Goal: Transaction & Acquisition: Book appointment/travel/reservation

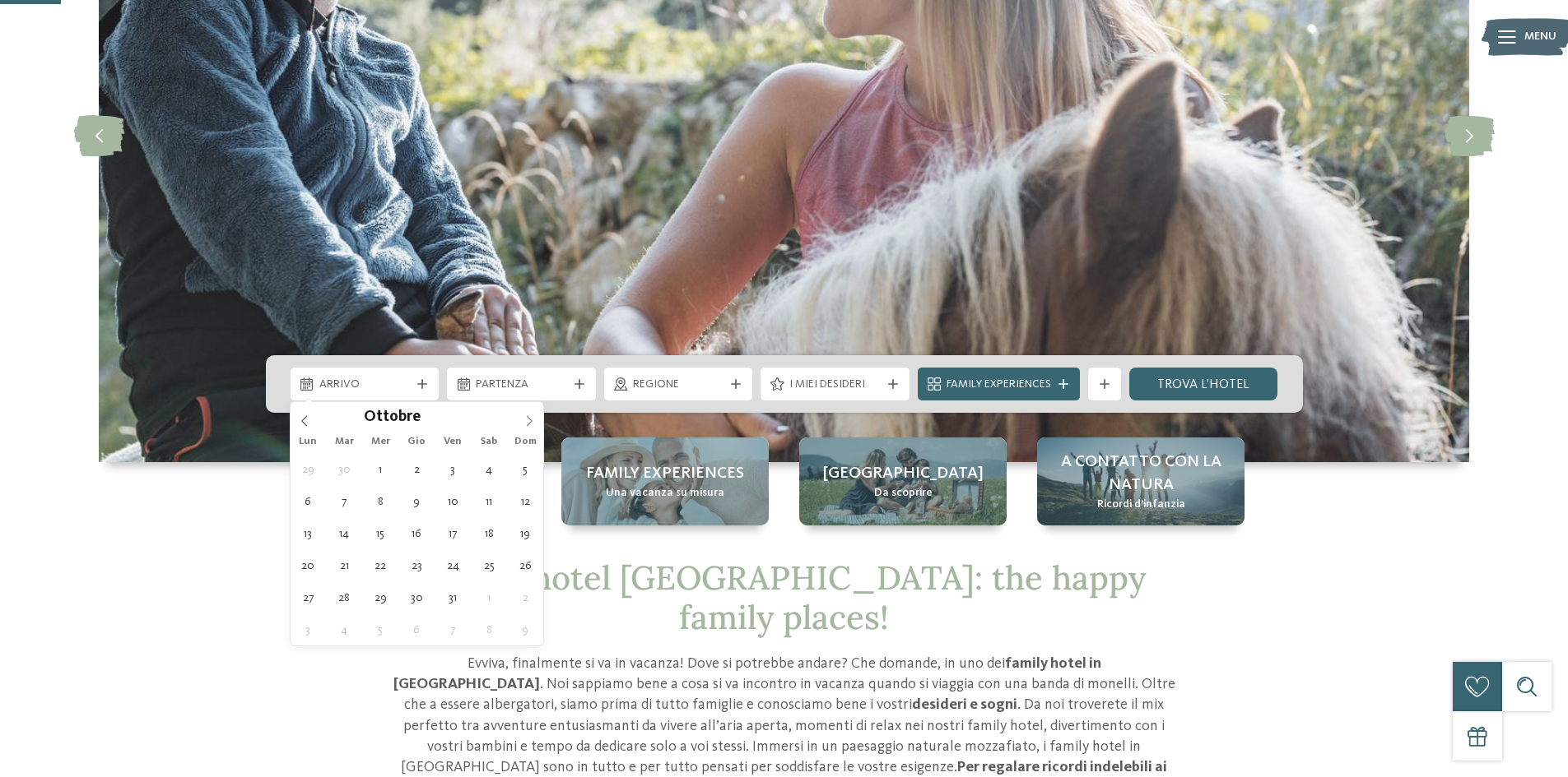
click at [526, 418] on icon at bounding box center [529, 421] width 11 height 11
click at [526, 419] on icon at bounding box center [529, 421] width 11 height 11
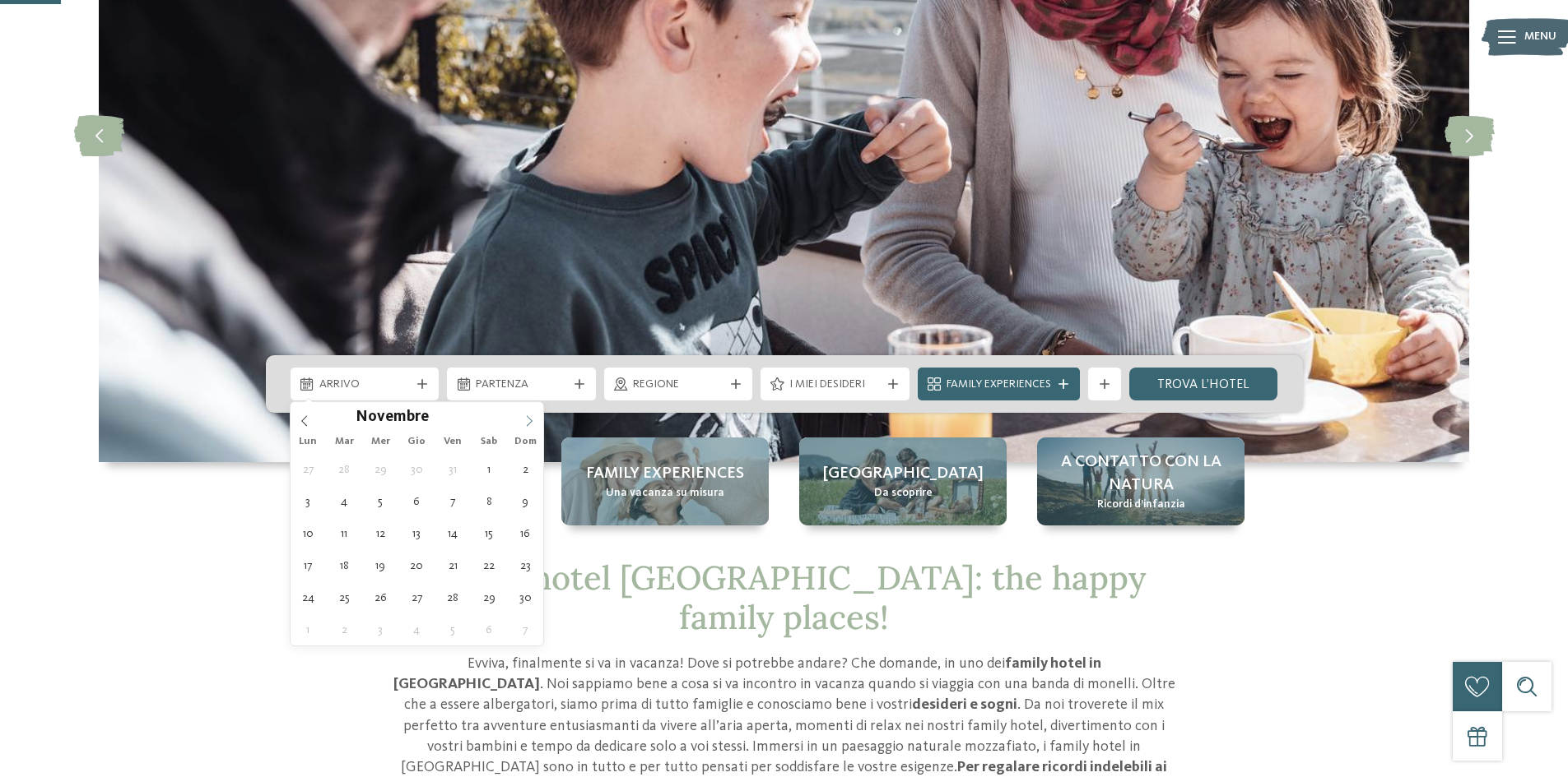
click at [526, 419] on icon at bounding box center [529, 421] width 11 height 11
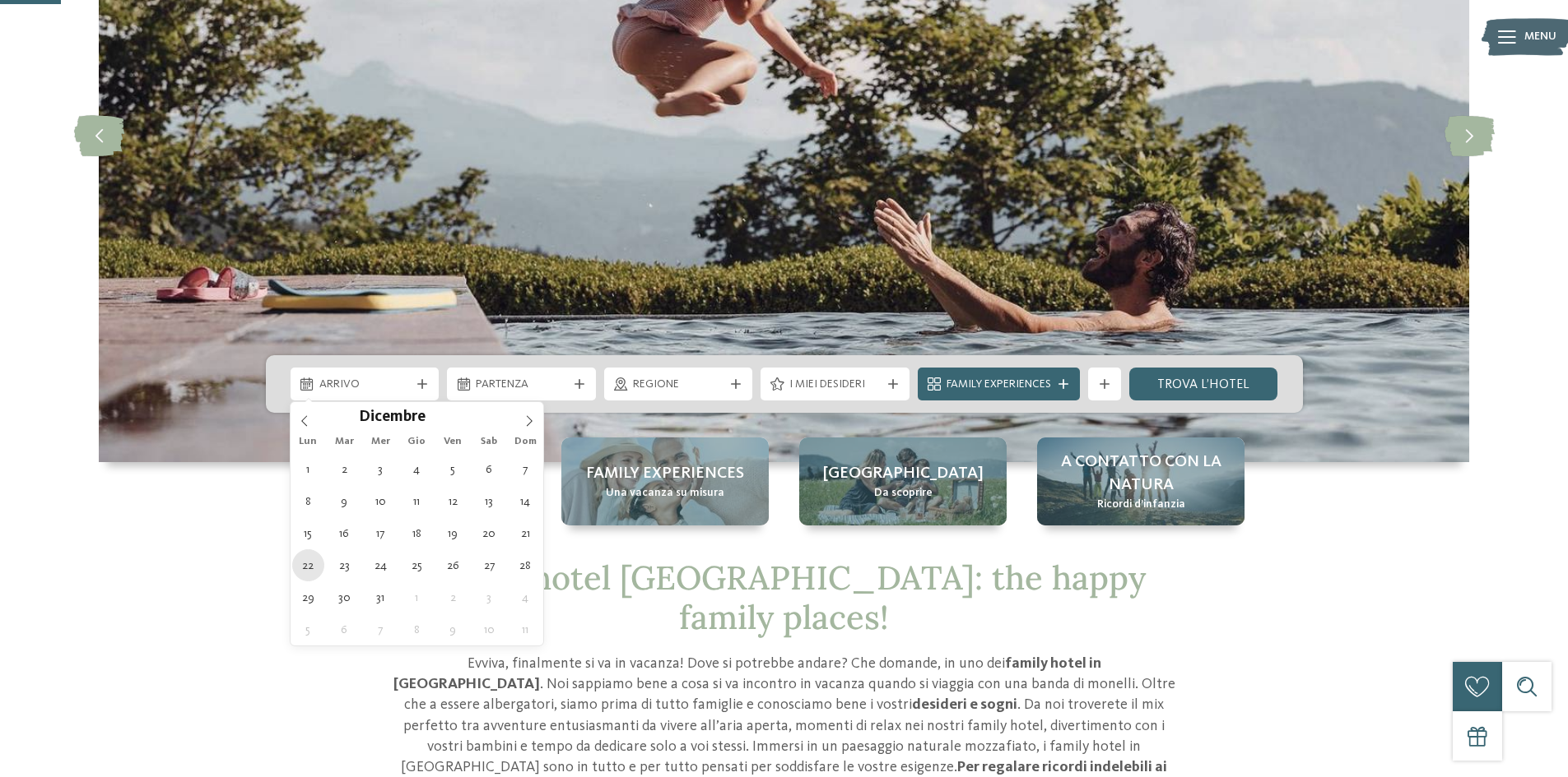
type div "[DATE]"
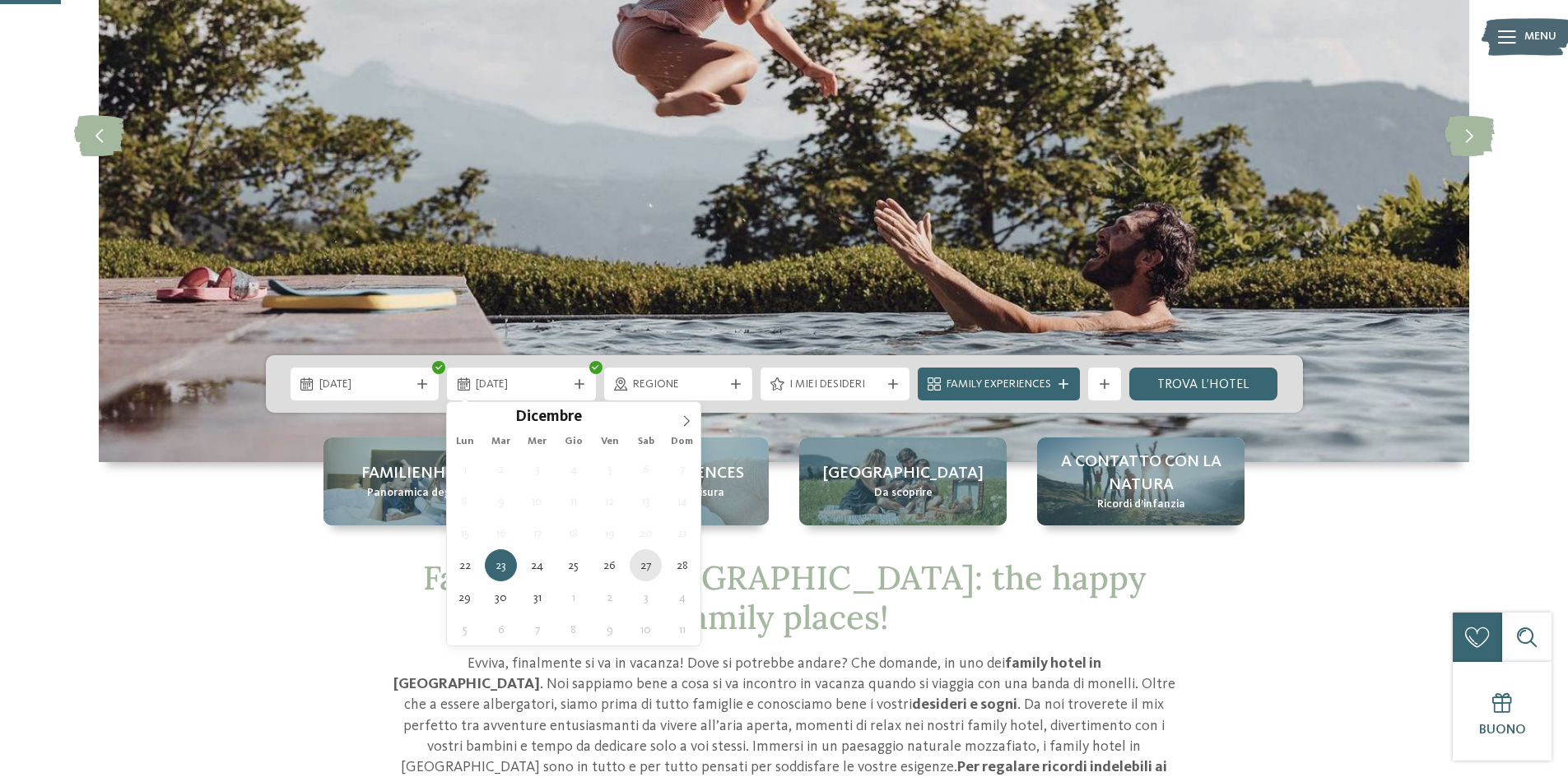
type div "27.12.2025"
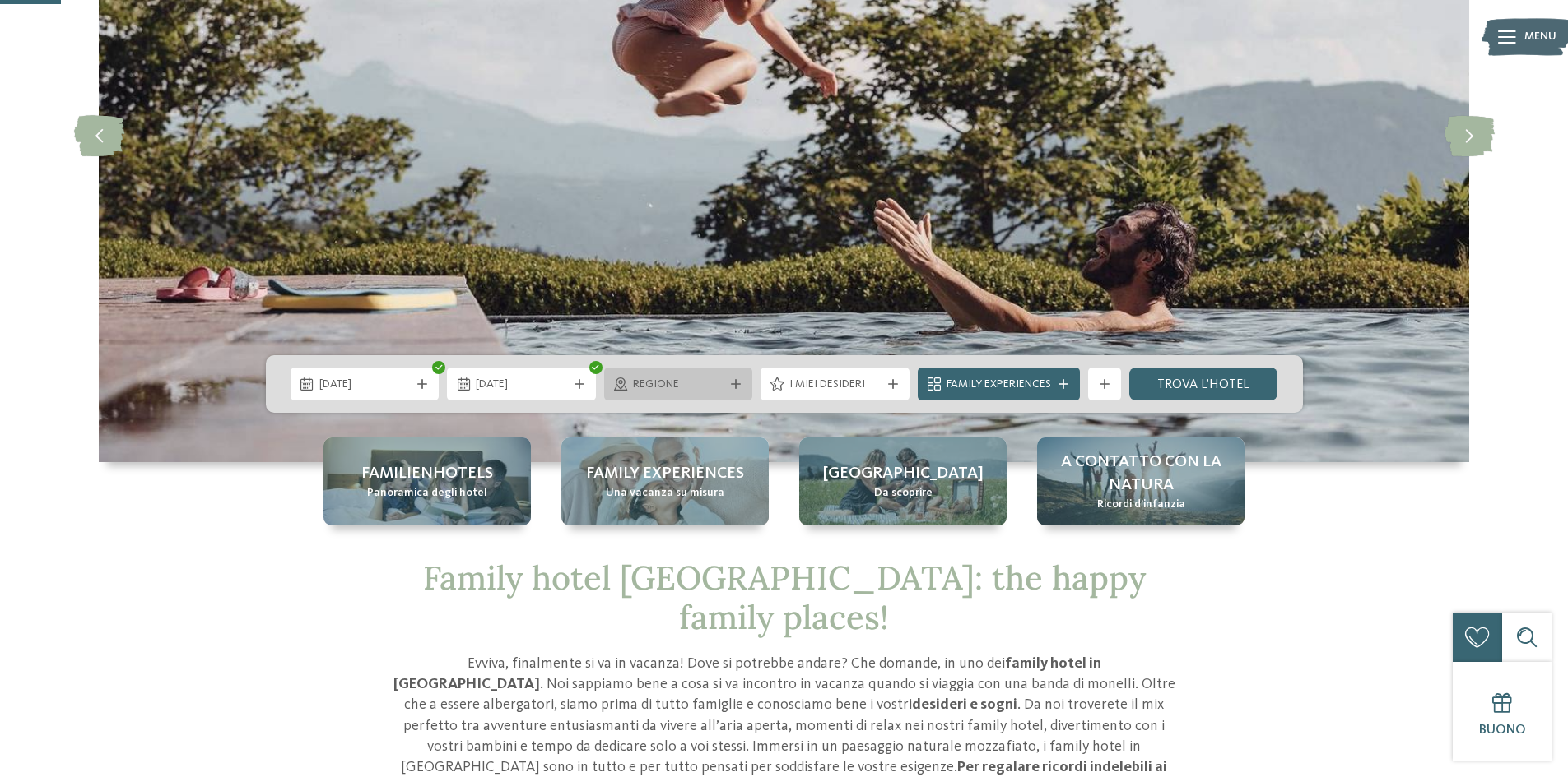
click at [638, 396] on div "Regione" at bounding box center [678, 384] width 149 height 33
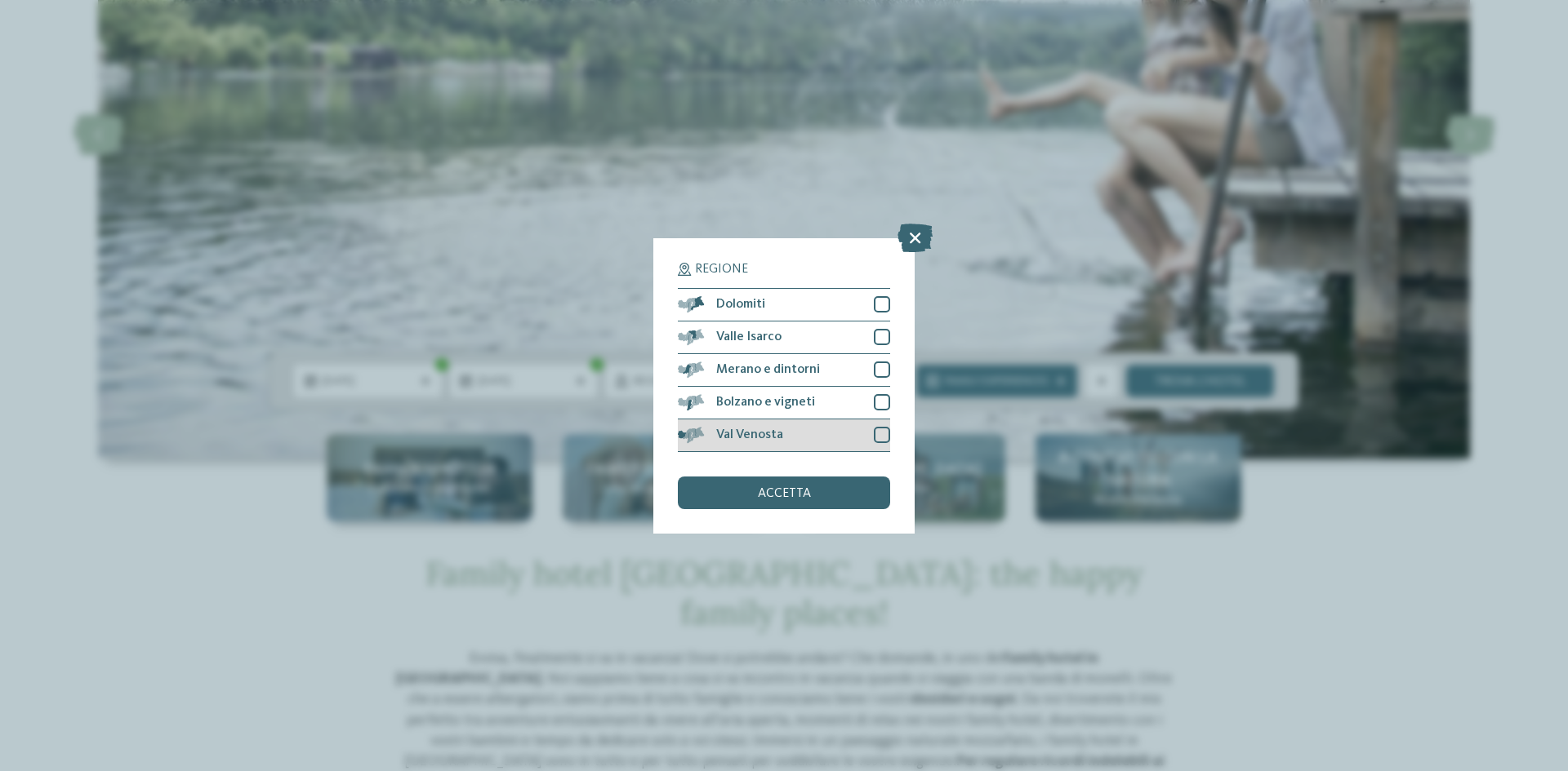
click at [883, 433] on div at bounding box center [881, 435] width 17 height 17
click at [883, 399] on div at bounding box center [881, 403] width 17 height 17
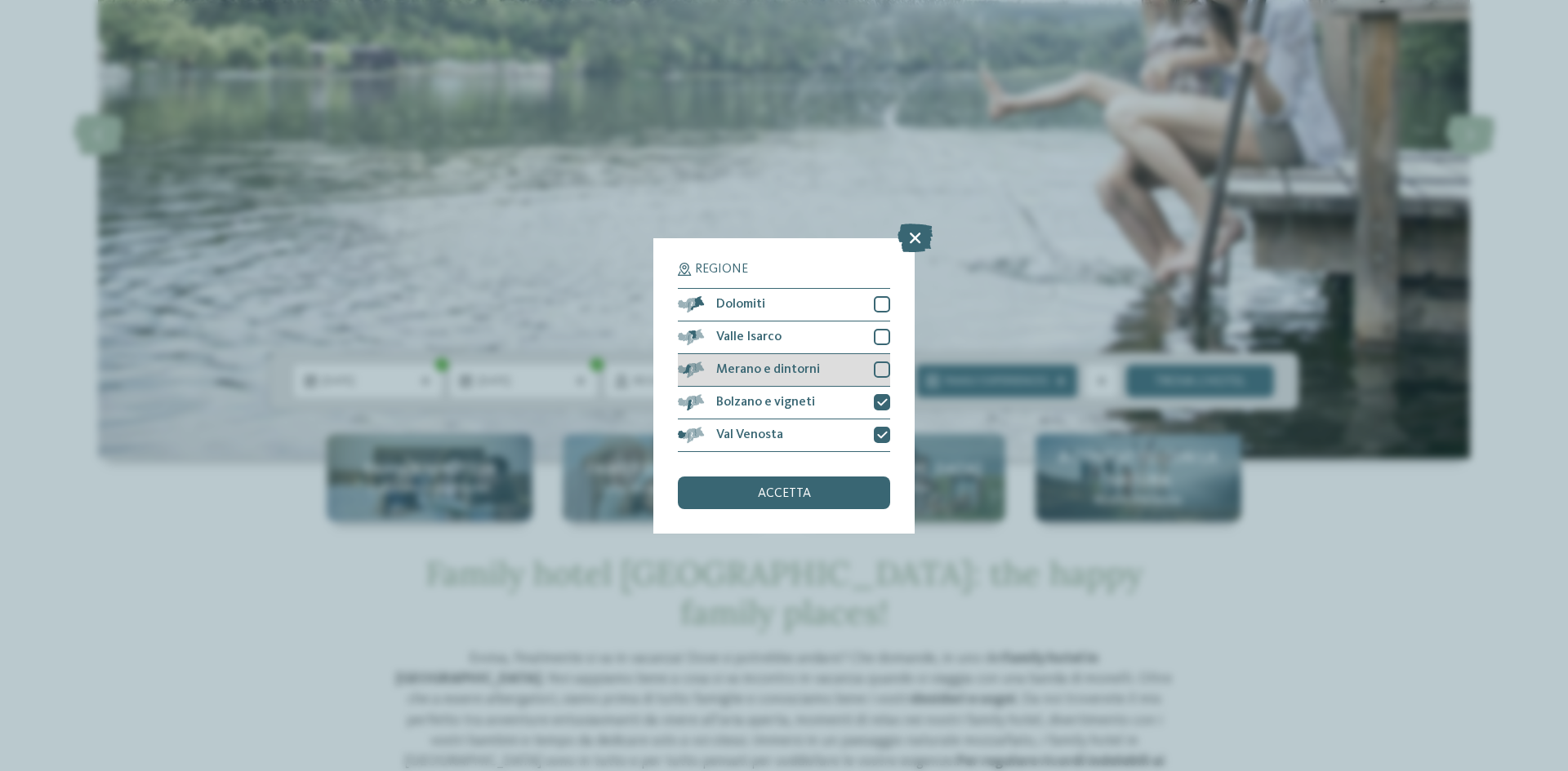
click at [882, 377] on div at bounding box center [881, 369] width 17 height 17
click at [881, 341] on div at bounding box center [881, 337] width 17 height 17
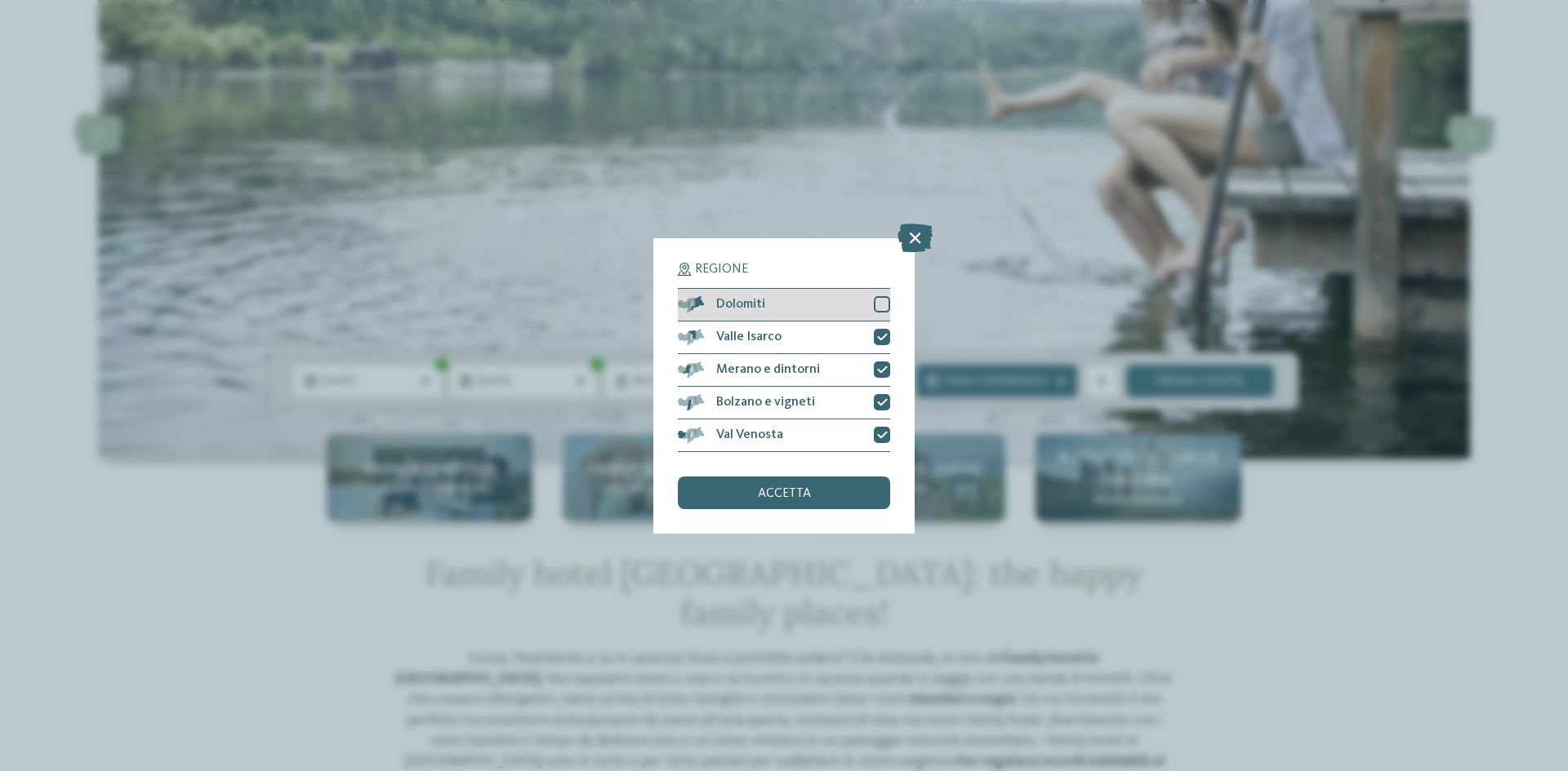
click at [881, 312] on div at bounding box center [881, 304] width 17 height 17
click at [847, 512] on div "Regione Dolomiti Valle Isarco" at bounding box center [784, 386] width 261 height 295
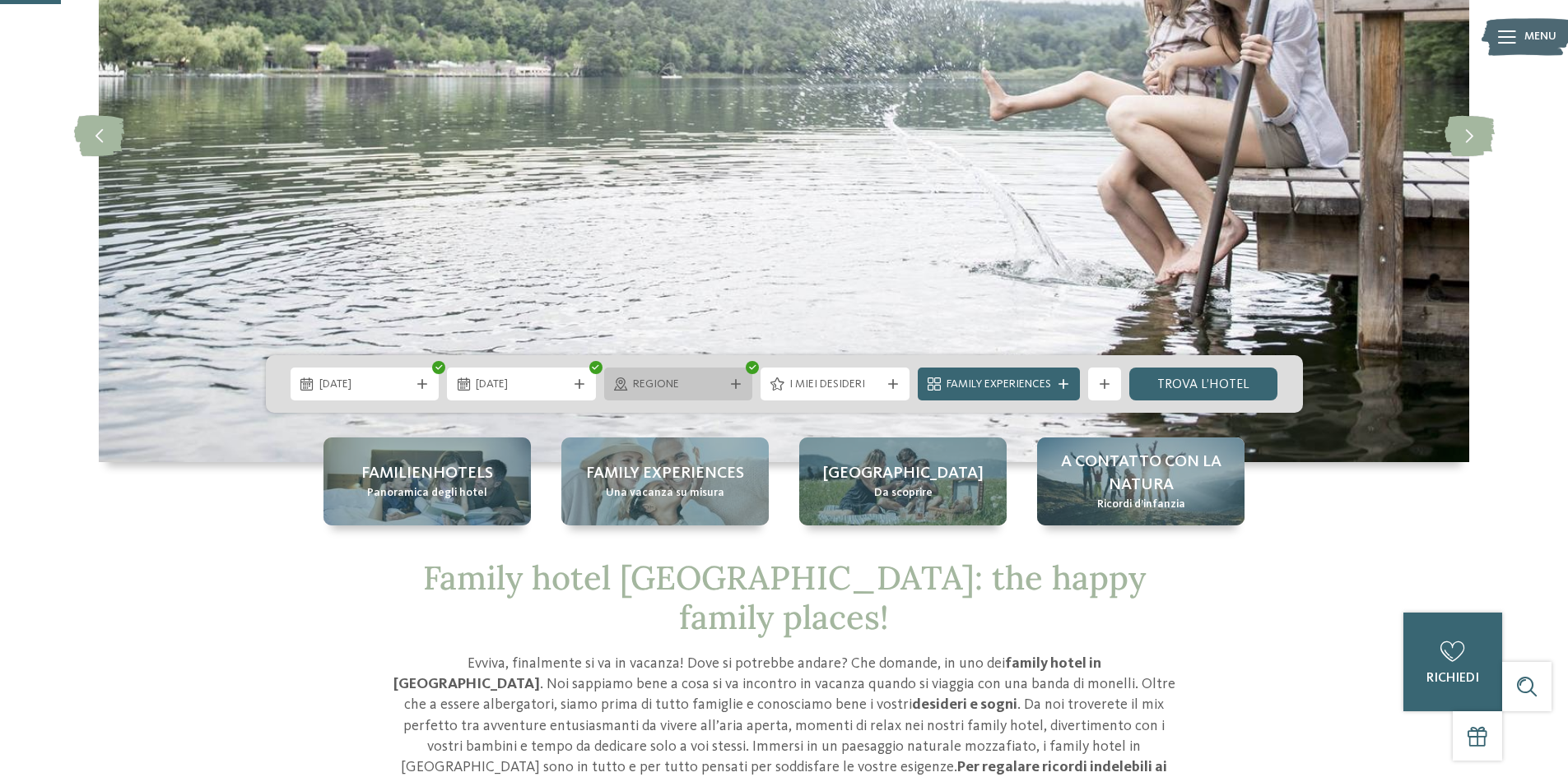
click at [659, 373] on div "Regione" at bounding box center [678, 384] width 149 height 33
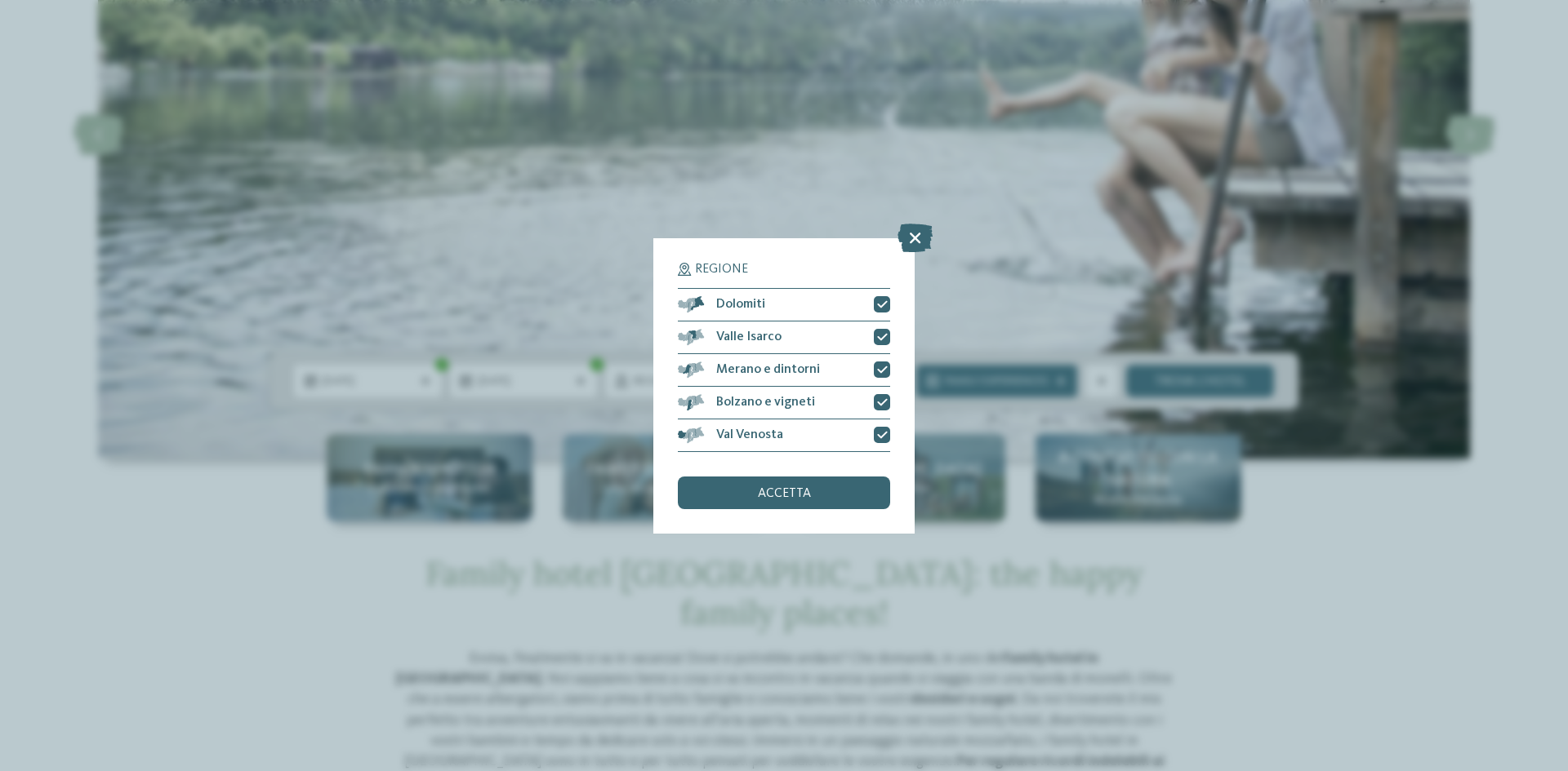
click at [874, 473] on div "Regione Dolomiti Valle Isarco" at bounding box center [784, 386] width 212 height 246
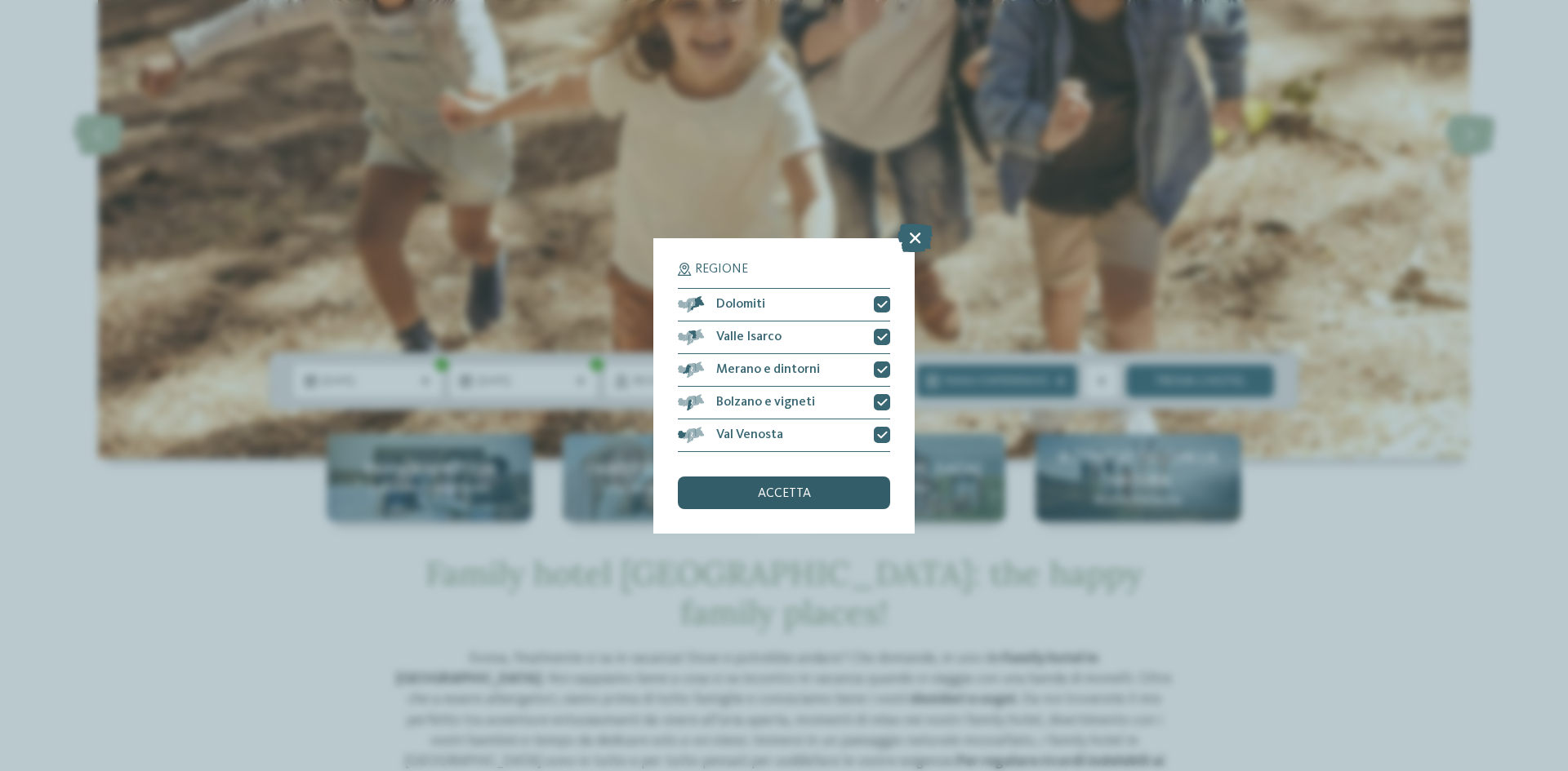
click at [873, 483] on div "accetta" at bounding box center [784, 492] width 212 height 32
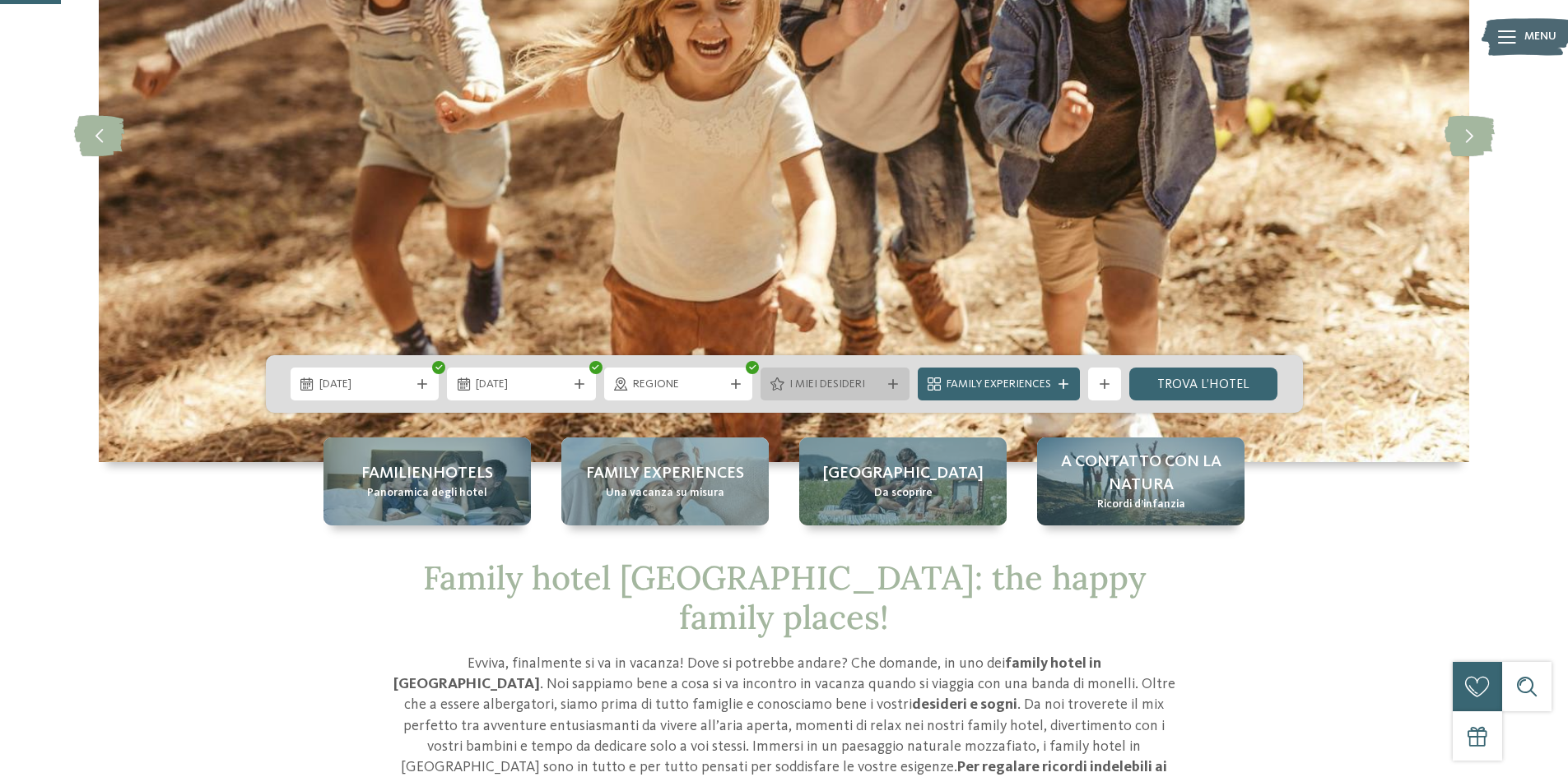
click at [829, 383] on span "I miei desideri" at bounding box center [836, 385] width 92 height 17
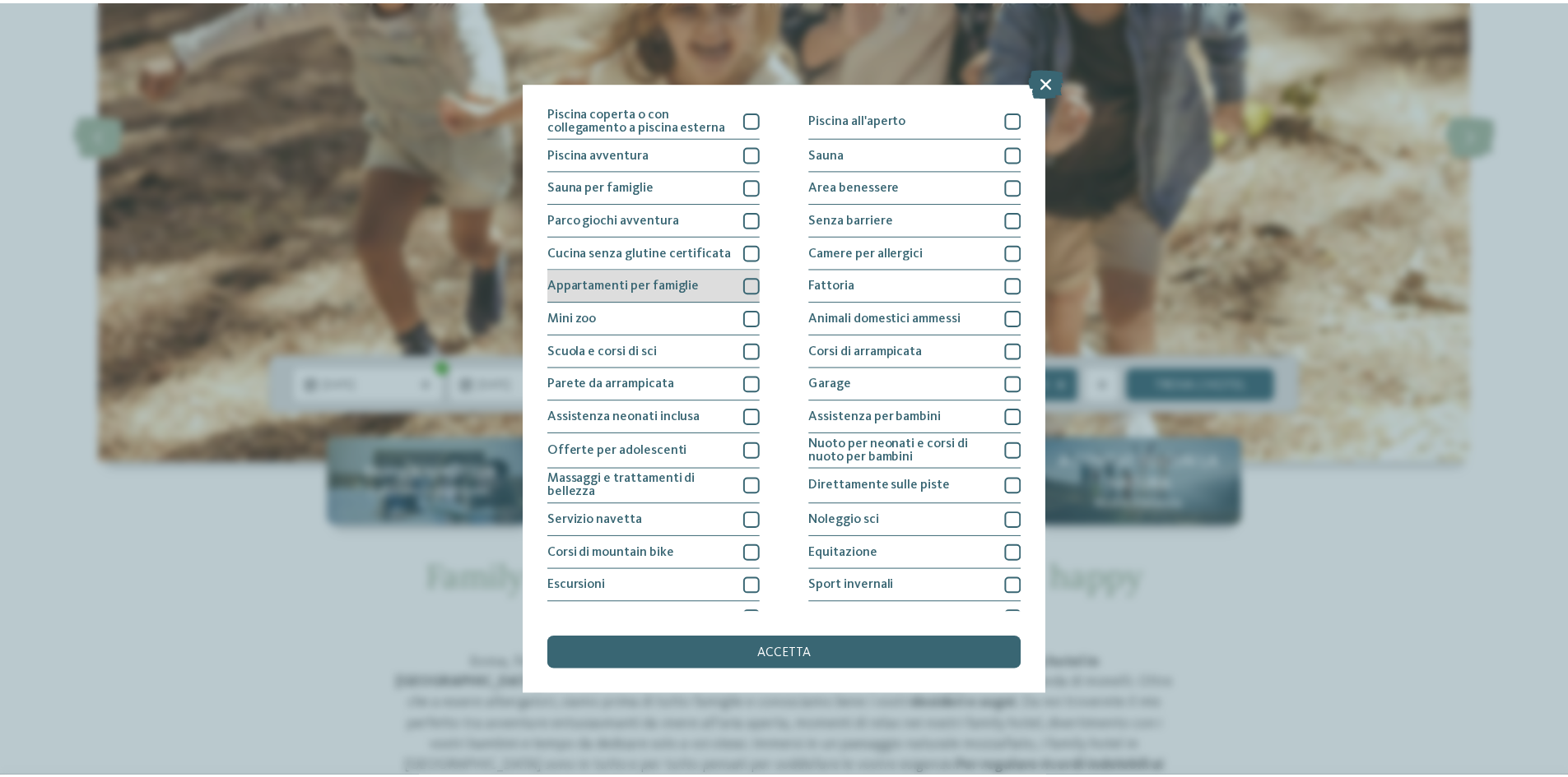
scroll to position [87, 0]
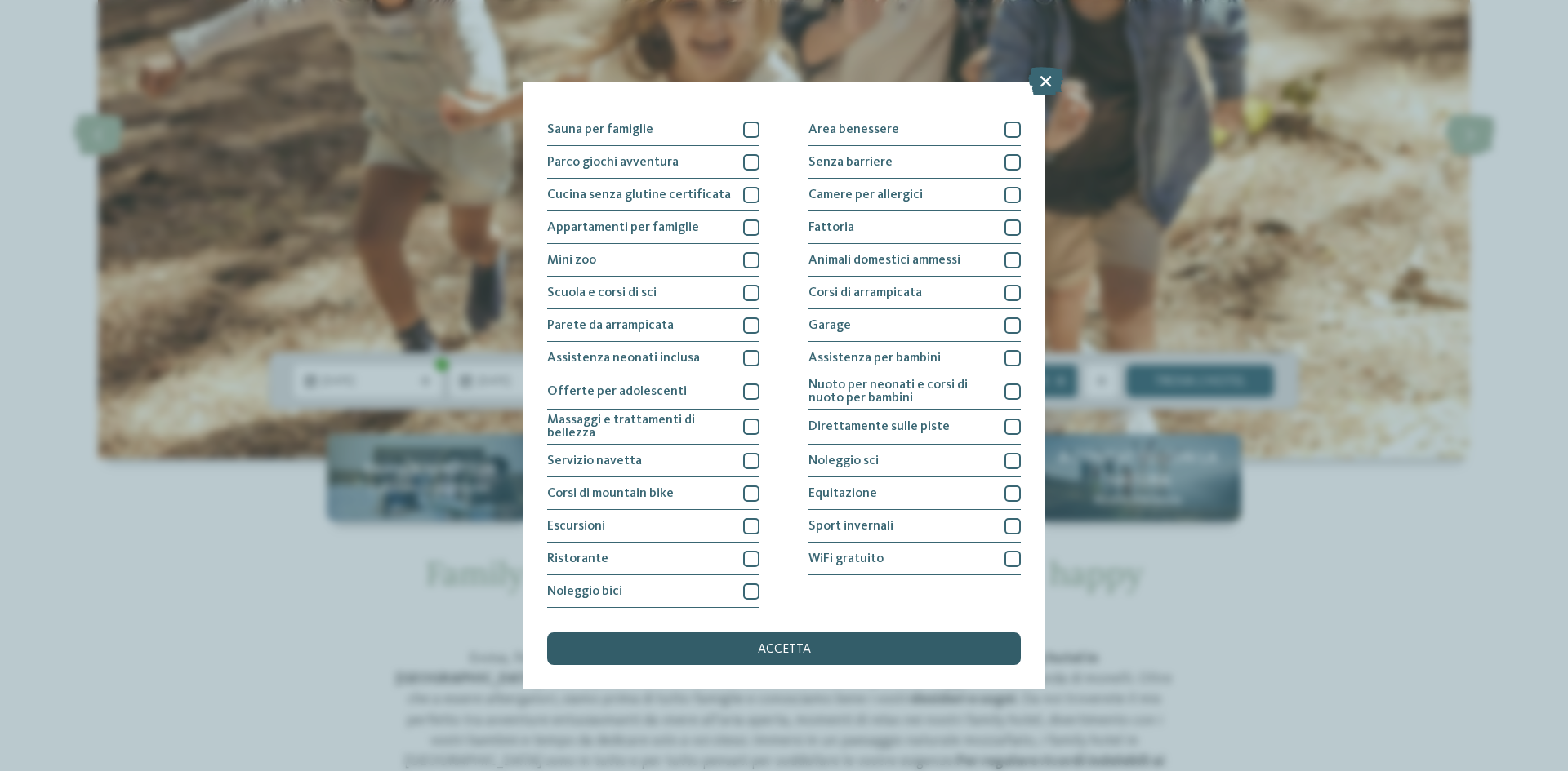
click at [834, 655] on div "accetta" at bounding box center [784, 649] width 473 height 32
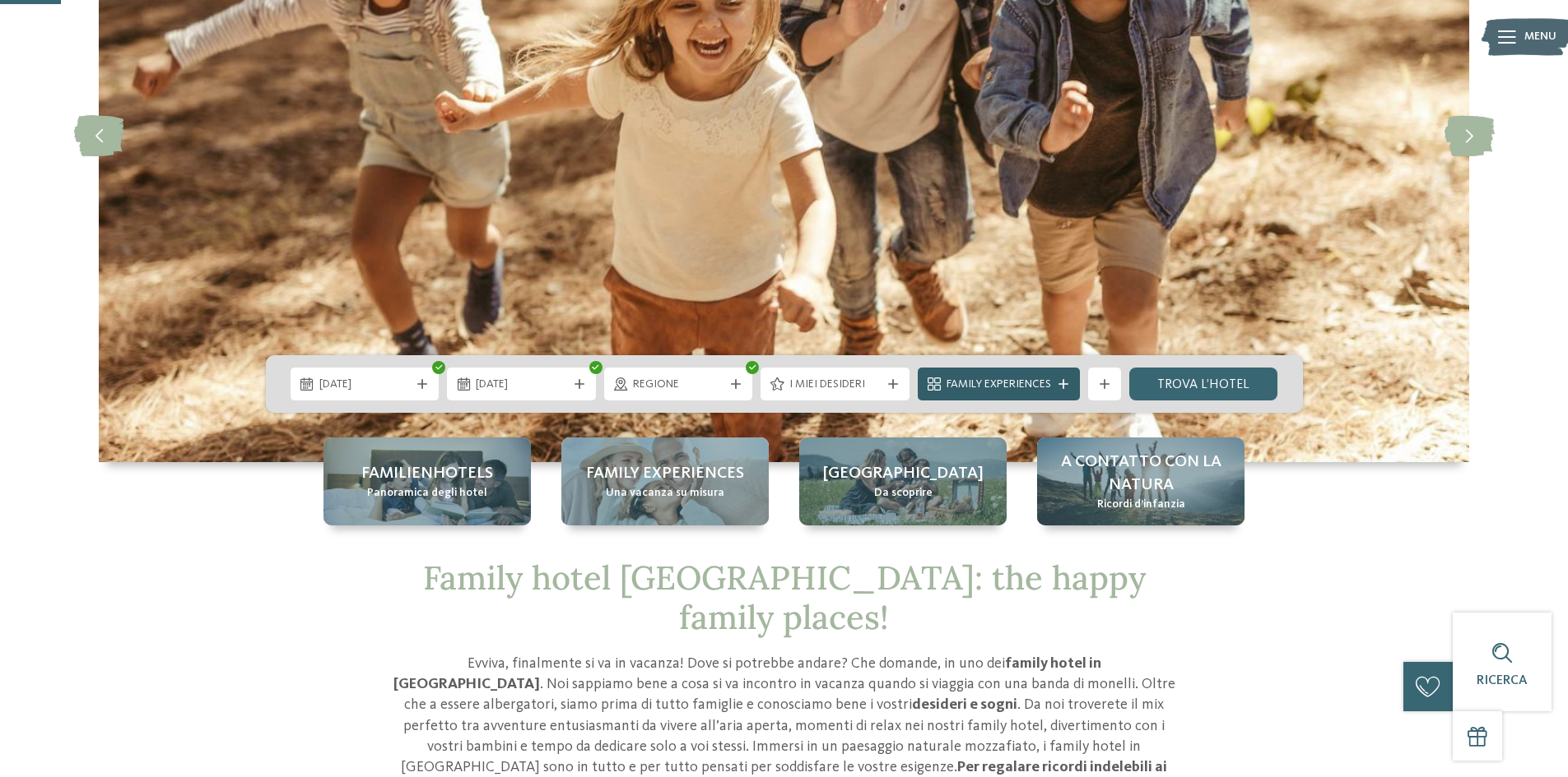
click at [1057, 388] on div at bounding box center [1064, 384] width 17 height 10
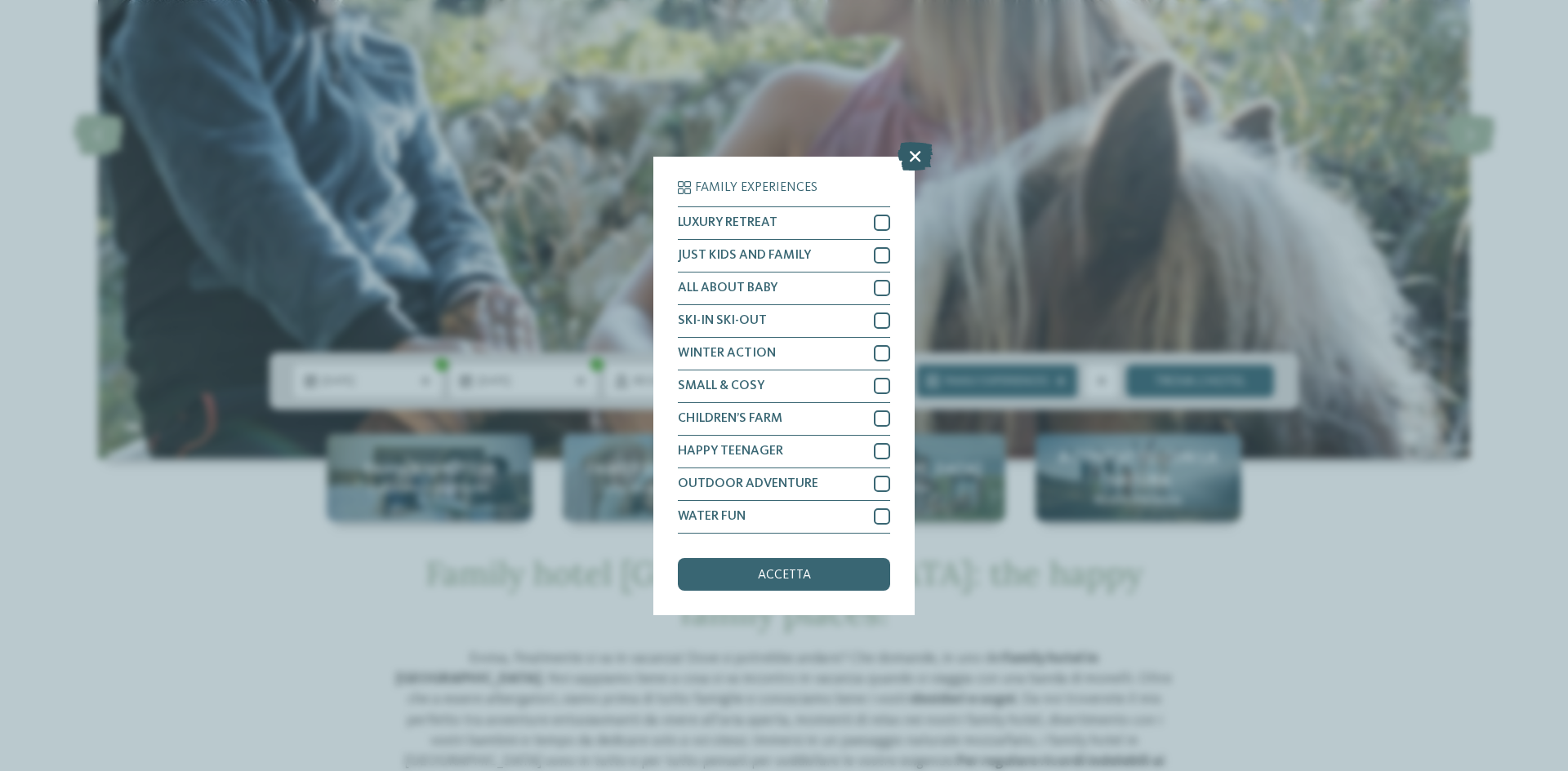
click at [914, 157] on icon at bounding box center [915, 155] width 35 height 29
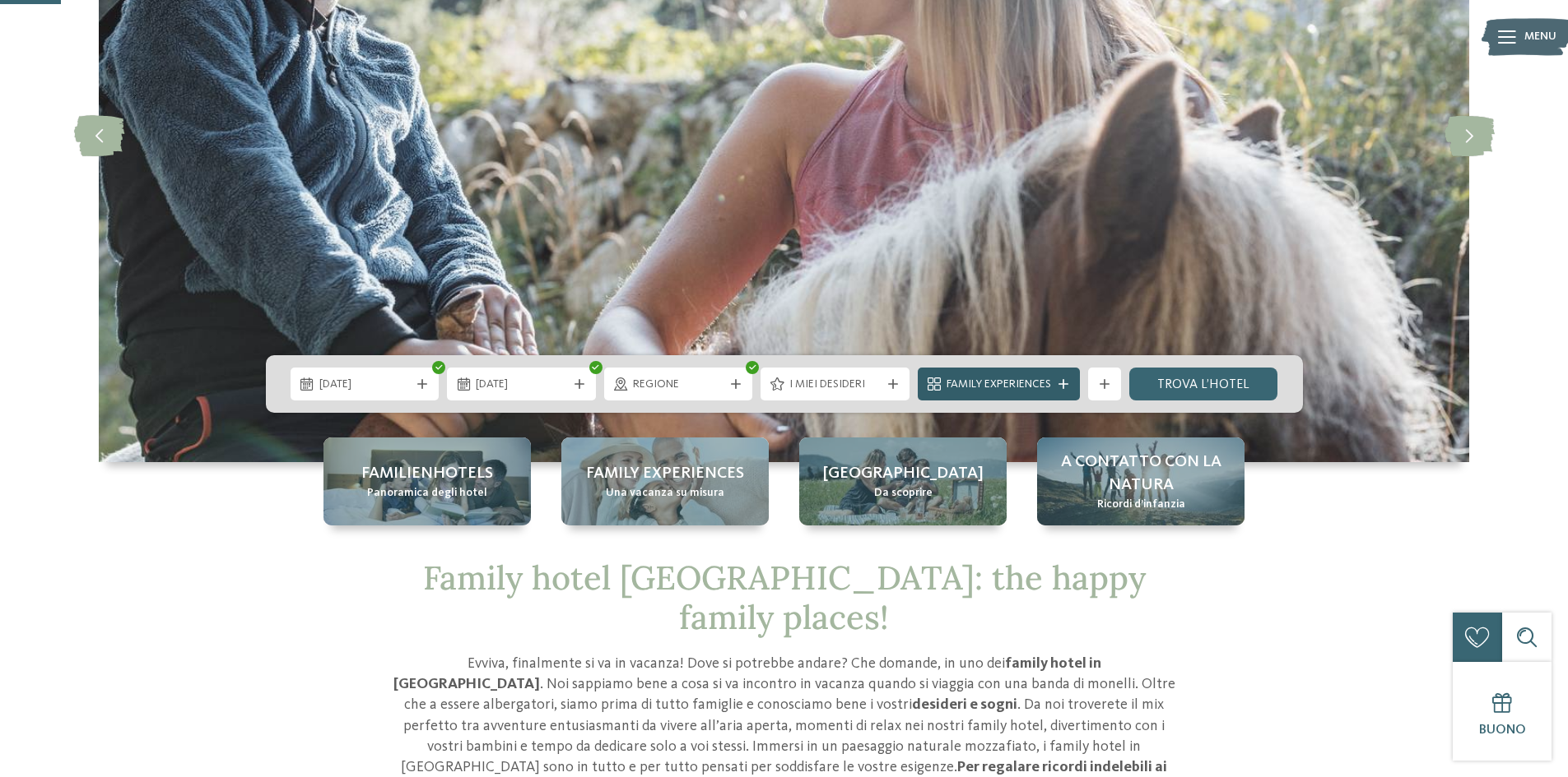
click at [1027, 381] on span "Family Experiences" at bounding box center [998, 385] width 105 height 17
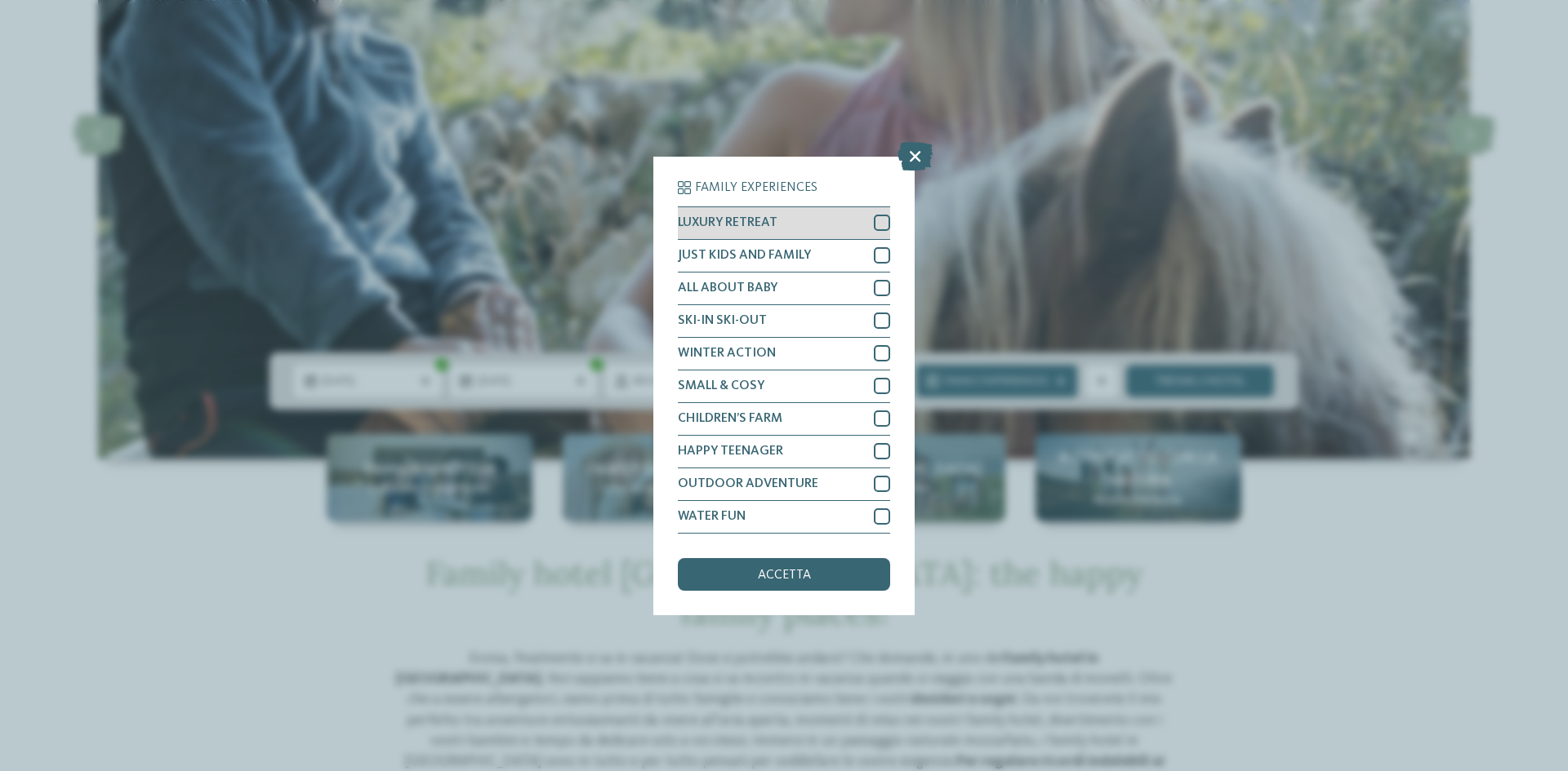
click at [876, 228] on div at bounding box center [881, 223] width 17 height 17
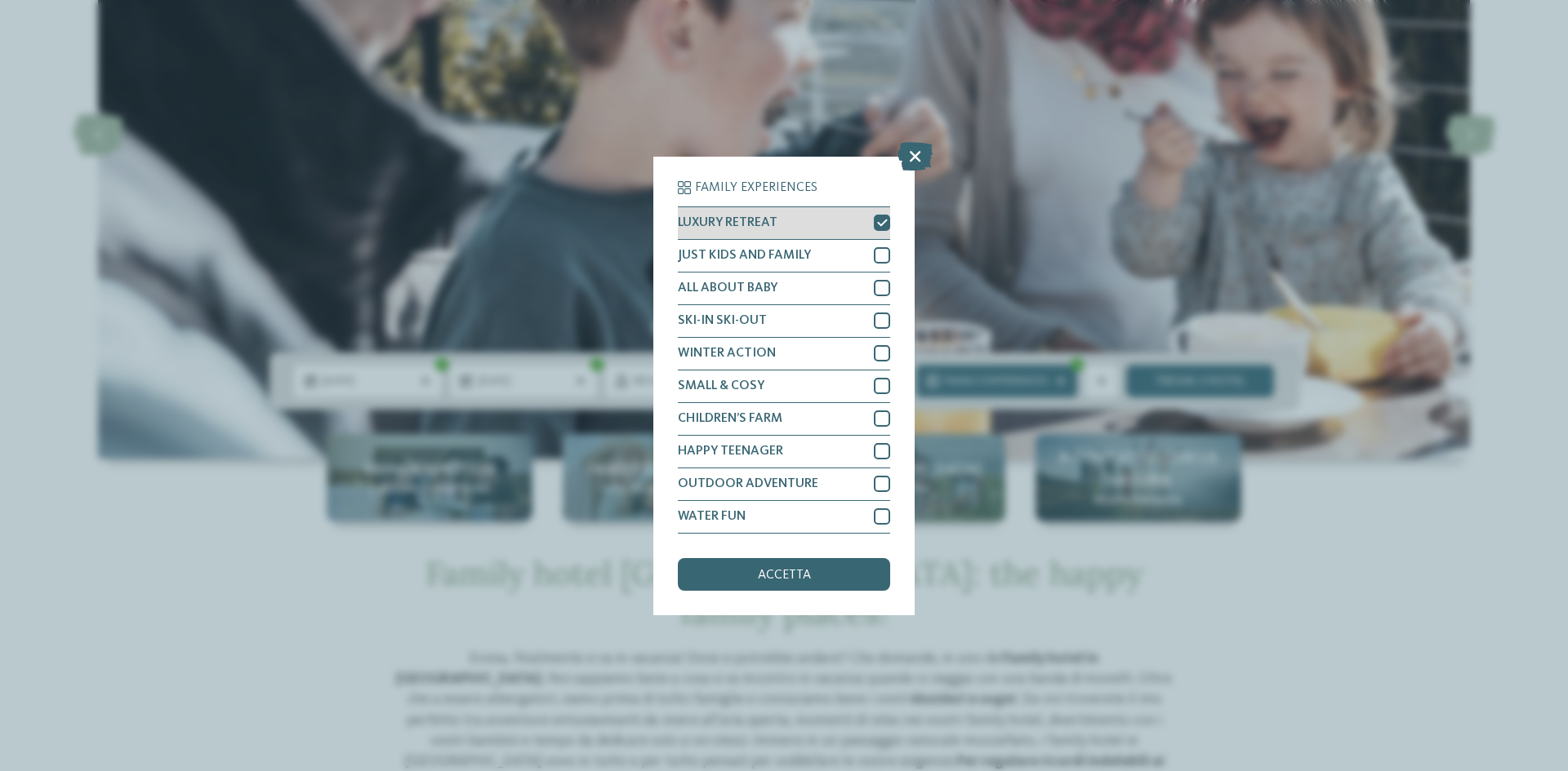
click at [883, 226] on icon at bounding box center [882, 223] width 10 height 10
click at [841, 587] on div "accetta" at bounding box center [784, 574] width 212 height 32
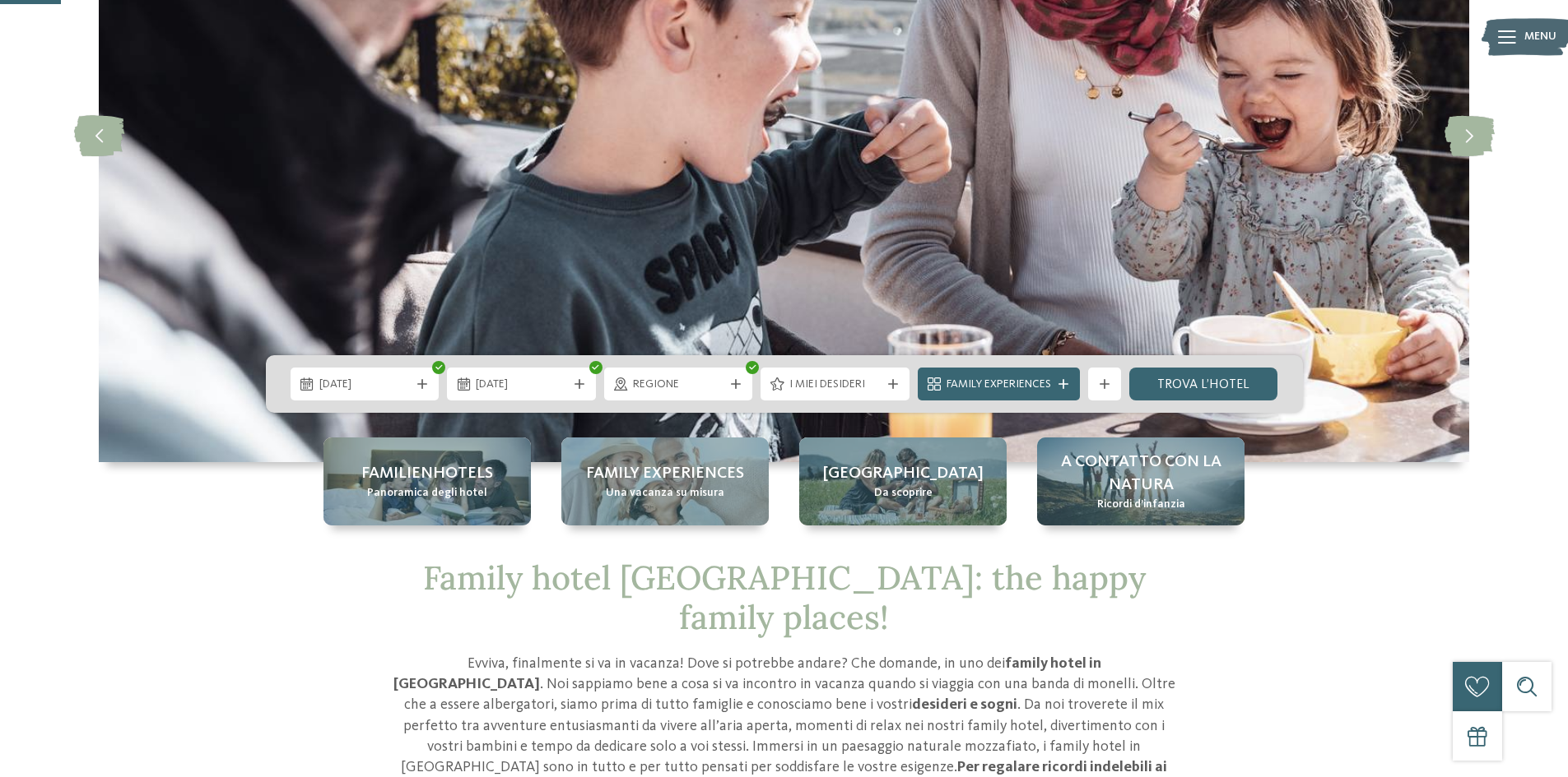
click at [1226, 359] on div "22.12.2025 27.12.2025" at bounding box center [784, 384] width 1037 height 57
click at [1226, 378] on link "trova l’hotel" at bounding box center [1204, 384] width 149 height 33
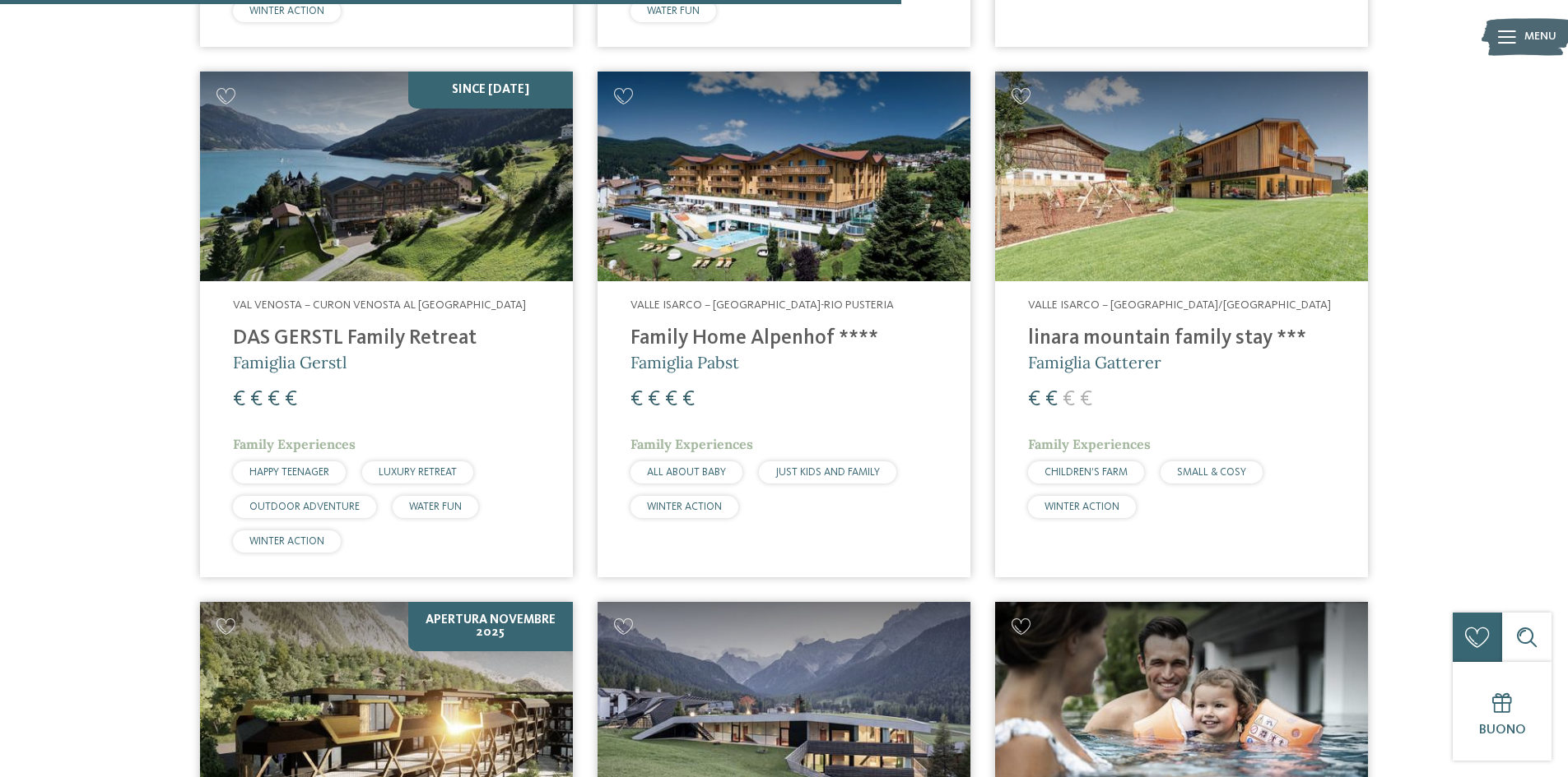
scroll to position [2048, 0]
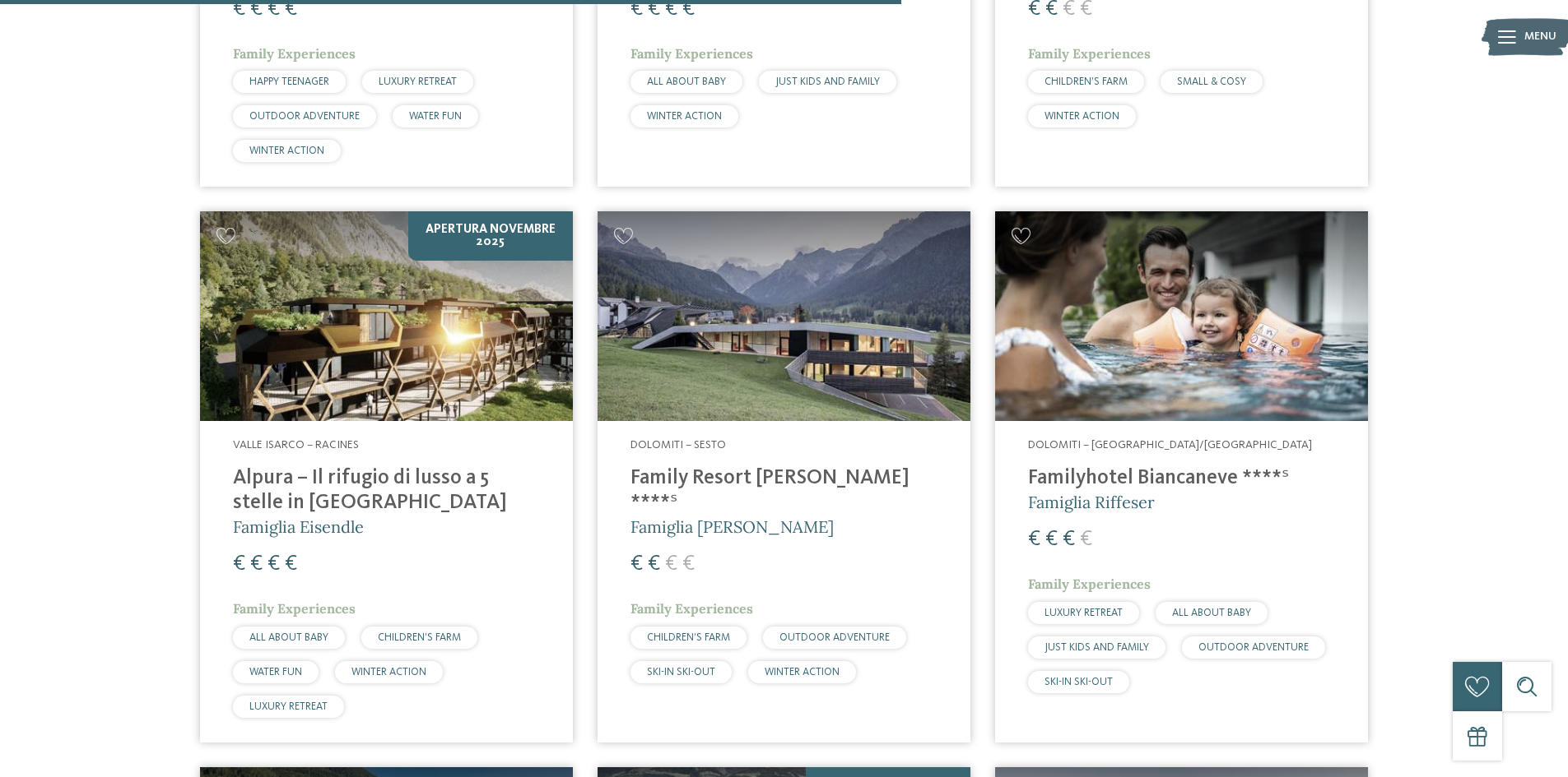
click at [780, 476] on h4 "Family Resort [PERSON_NAME] ****ˢ" at bounding box center [784, 491] width 307 height 49
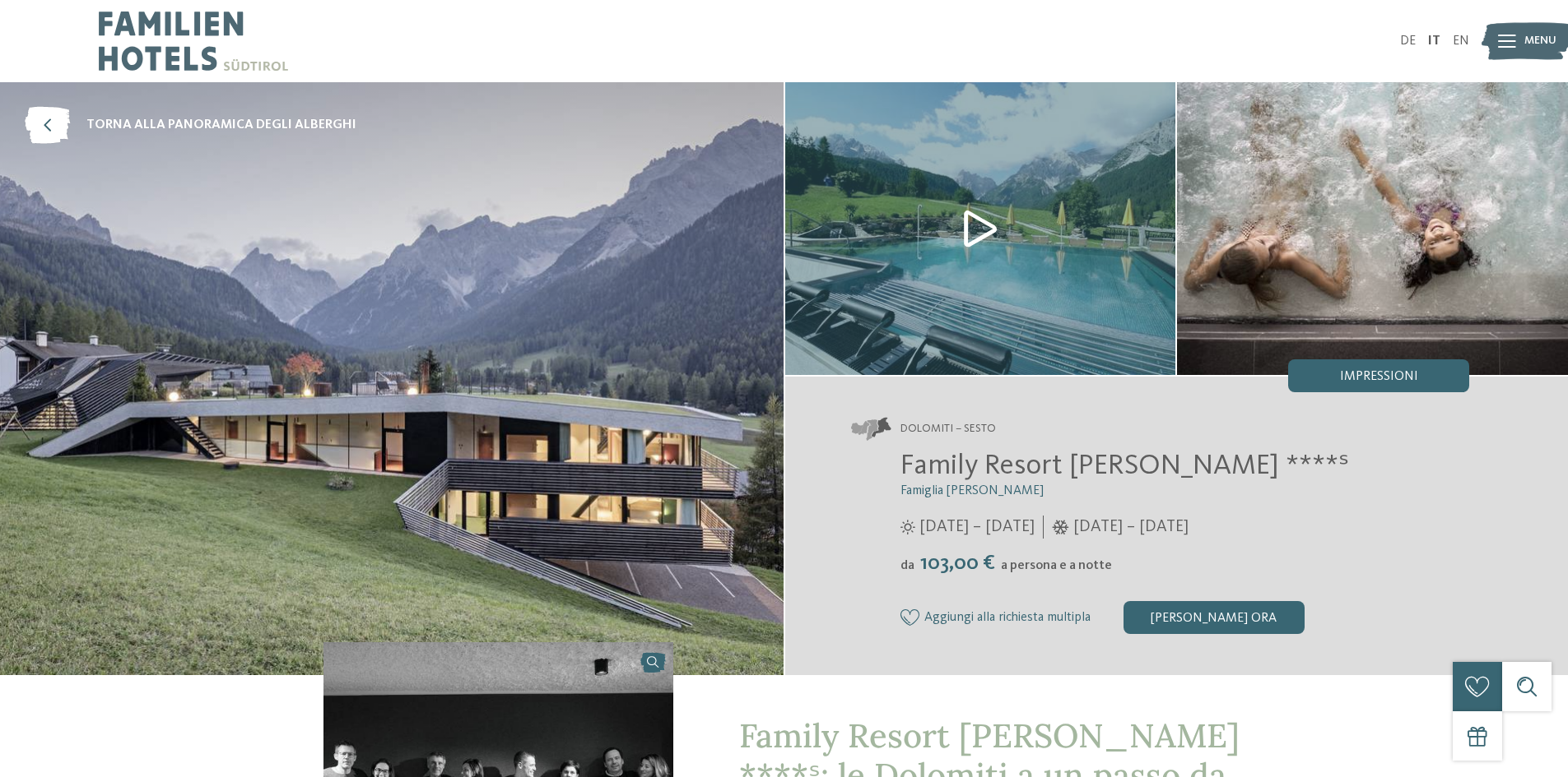
click at [482, 376] on img at bounding box center [392, 378] width 784 height 593
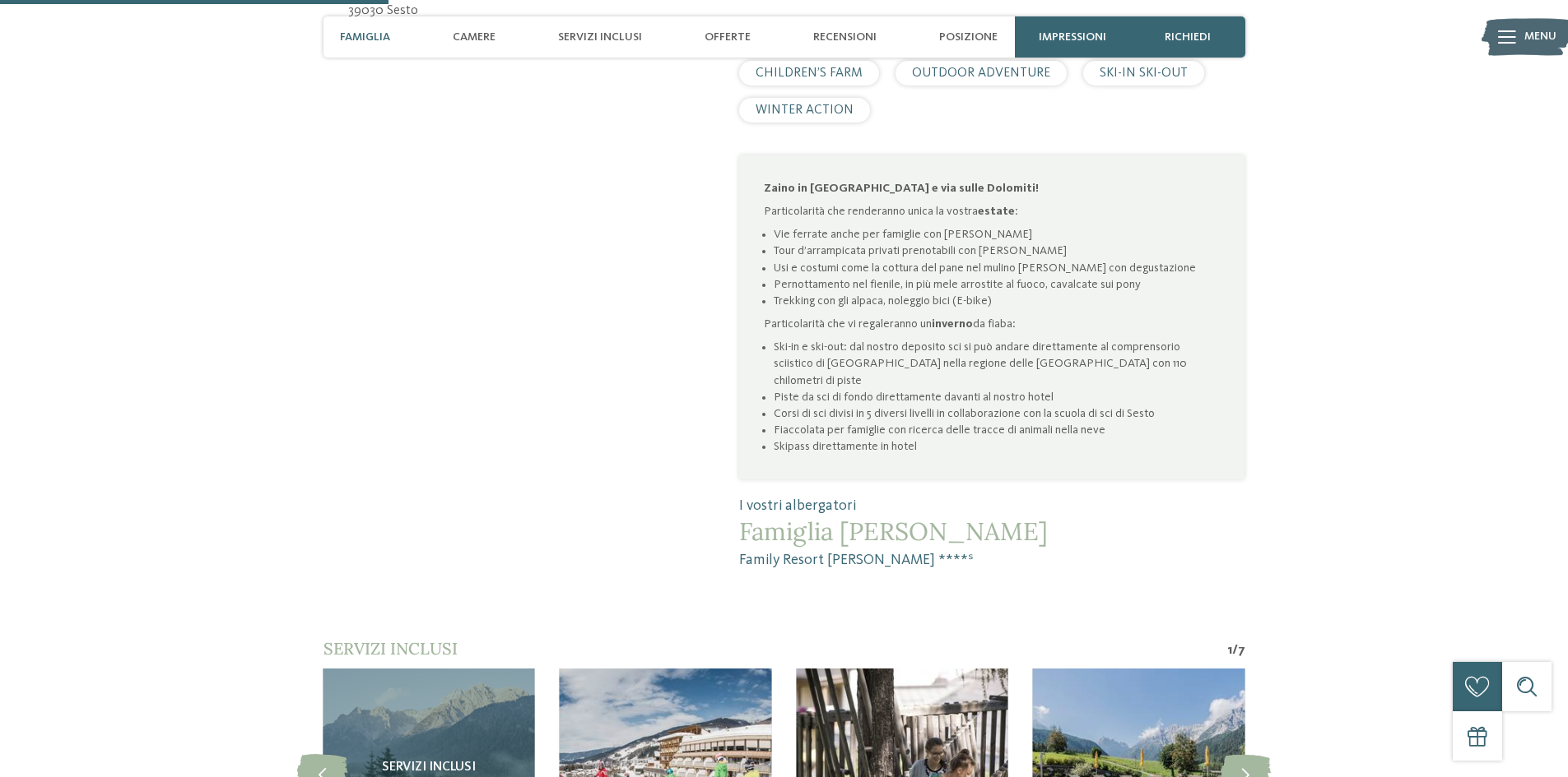
scroll to position [1234, 0]
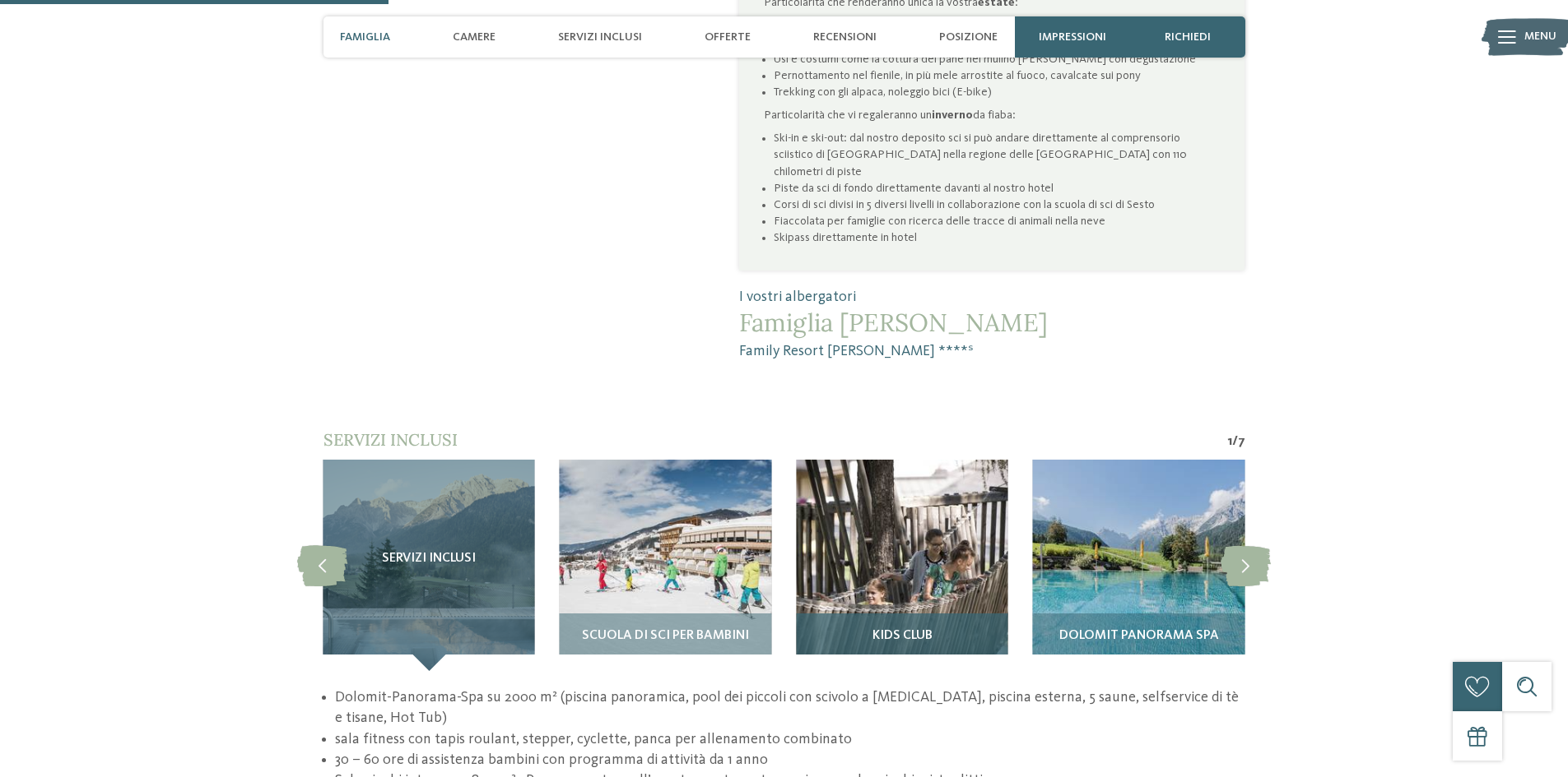
click at [931, 538] on img at bounding box center [902, 566] width 211 height 211
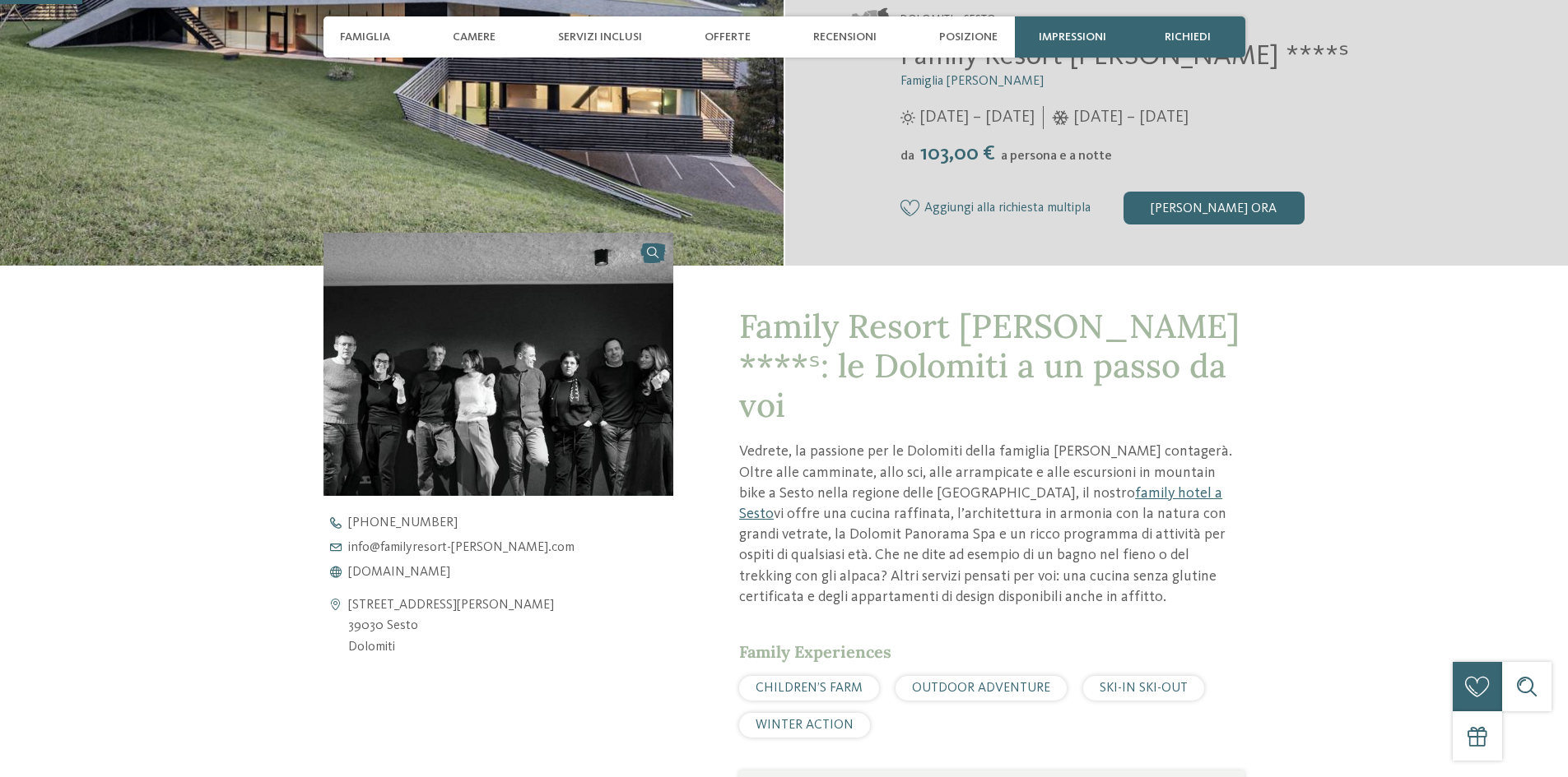
scroll to position [411, 0]
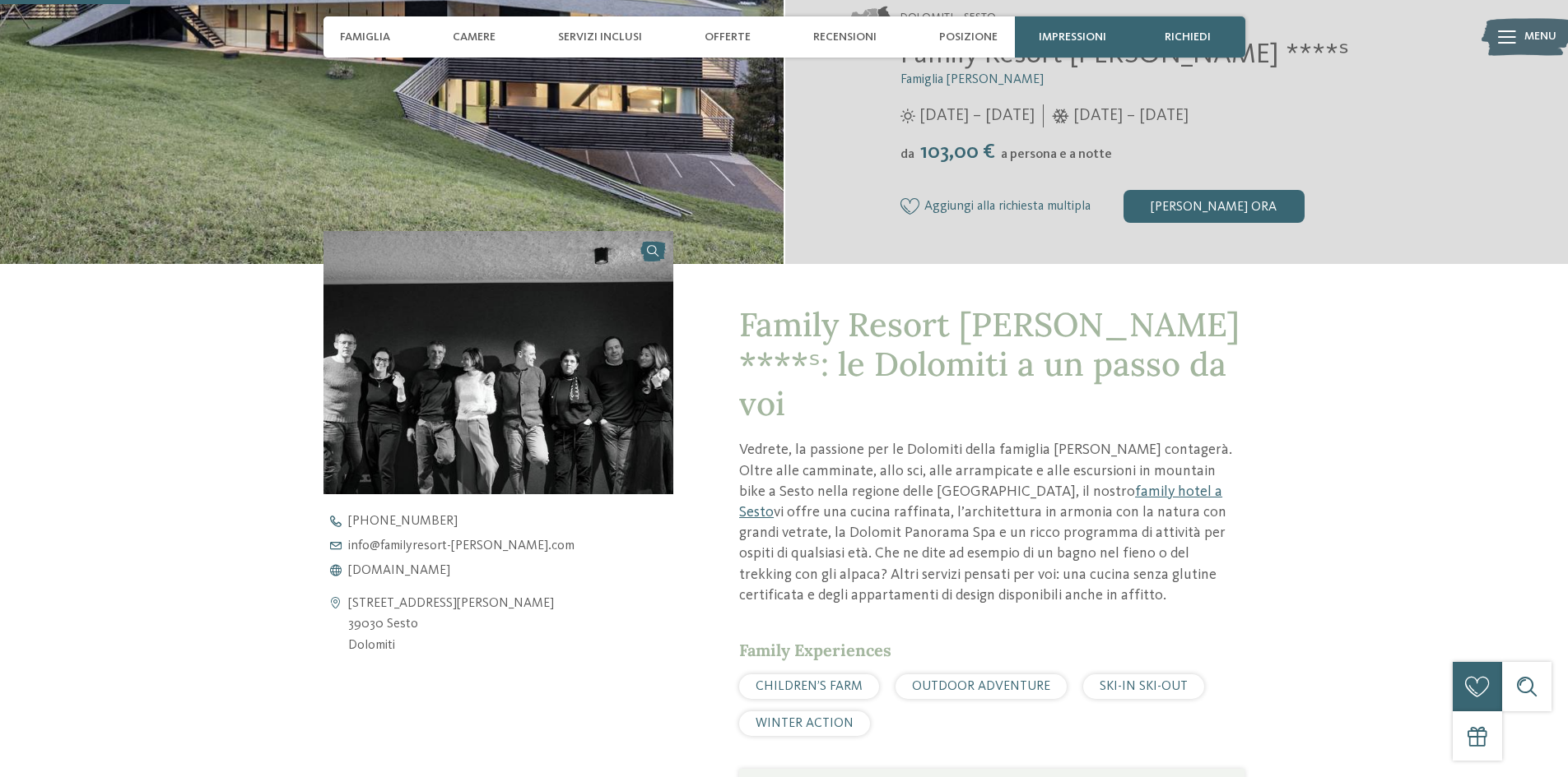
click at [853, 680] on span "CHILDREN’S FARM" at bounding box center [809, 686] width 107 height 13
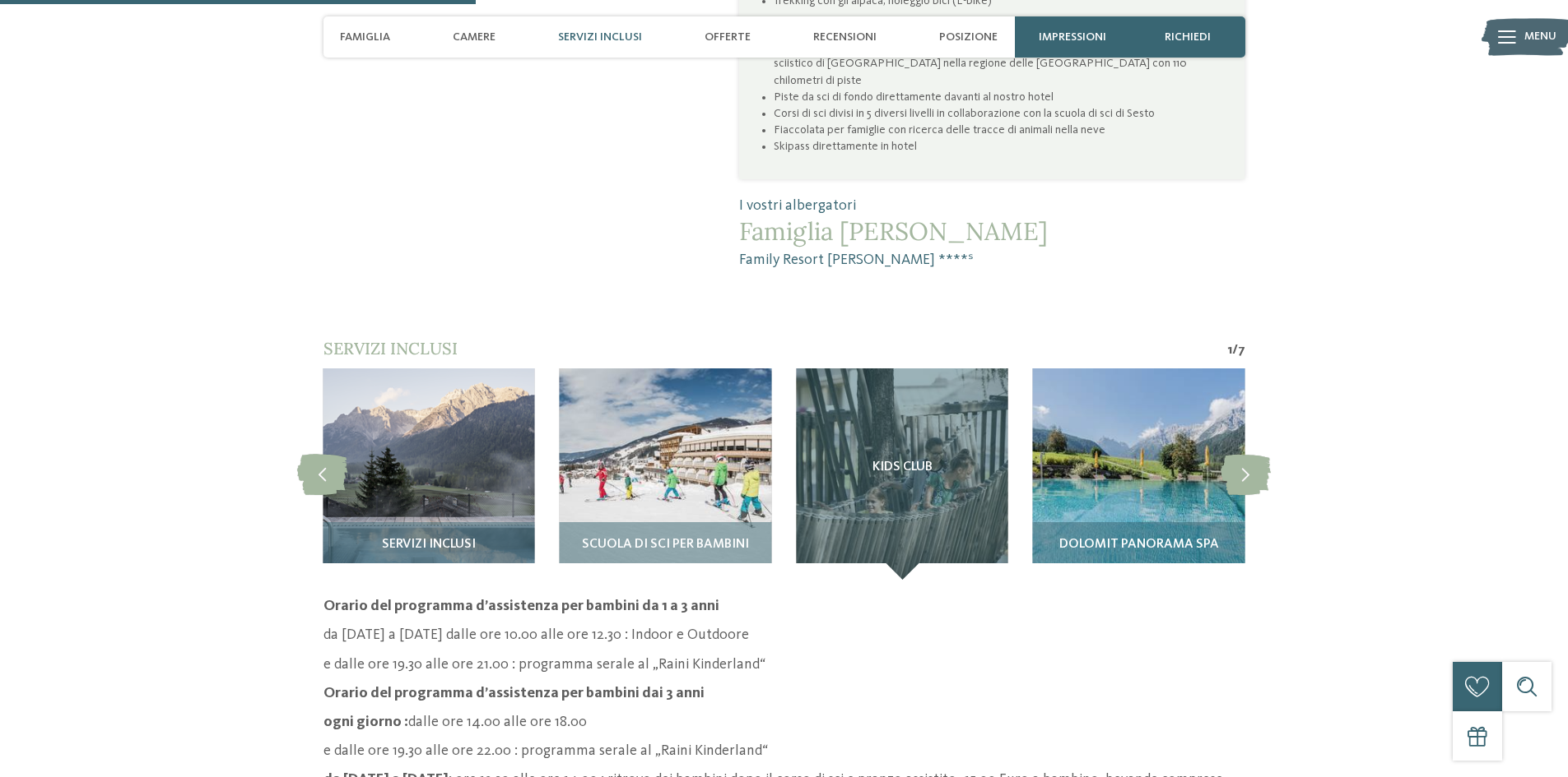
scroll to position [1508, 0]
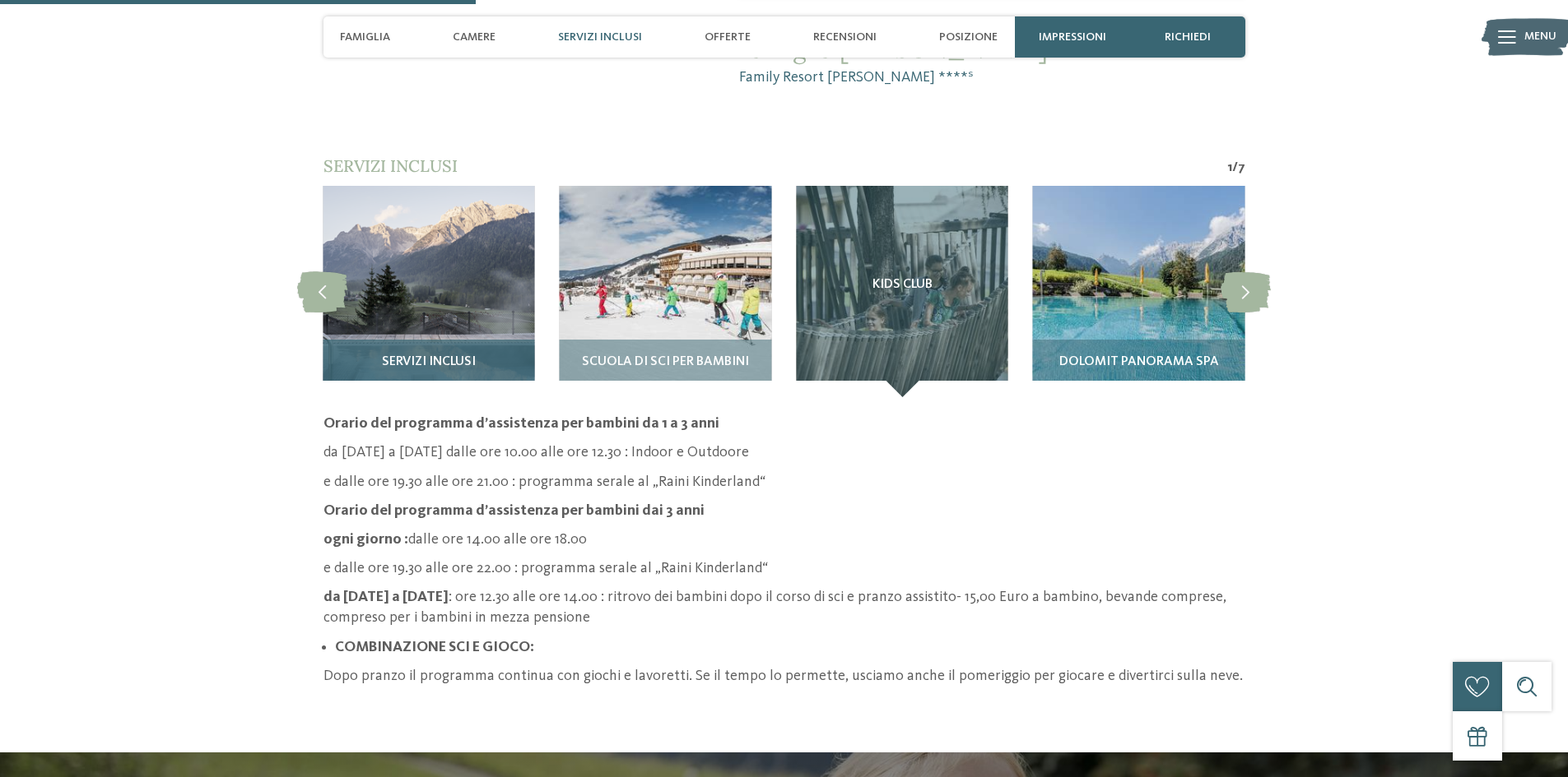
click at [490, 340] on div "Servizi inclusi" at bounding box center [428, 368] width 211 height 57
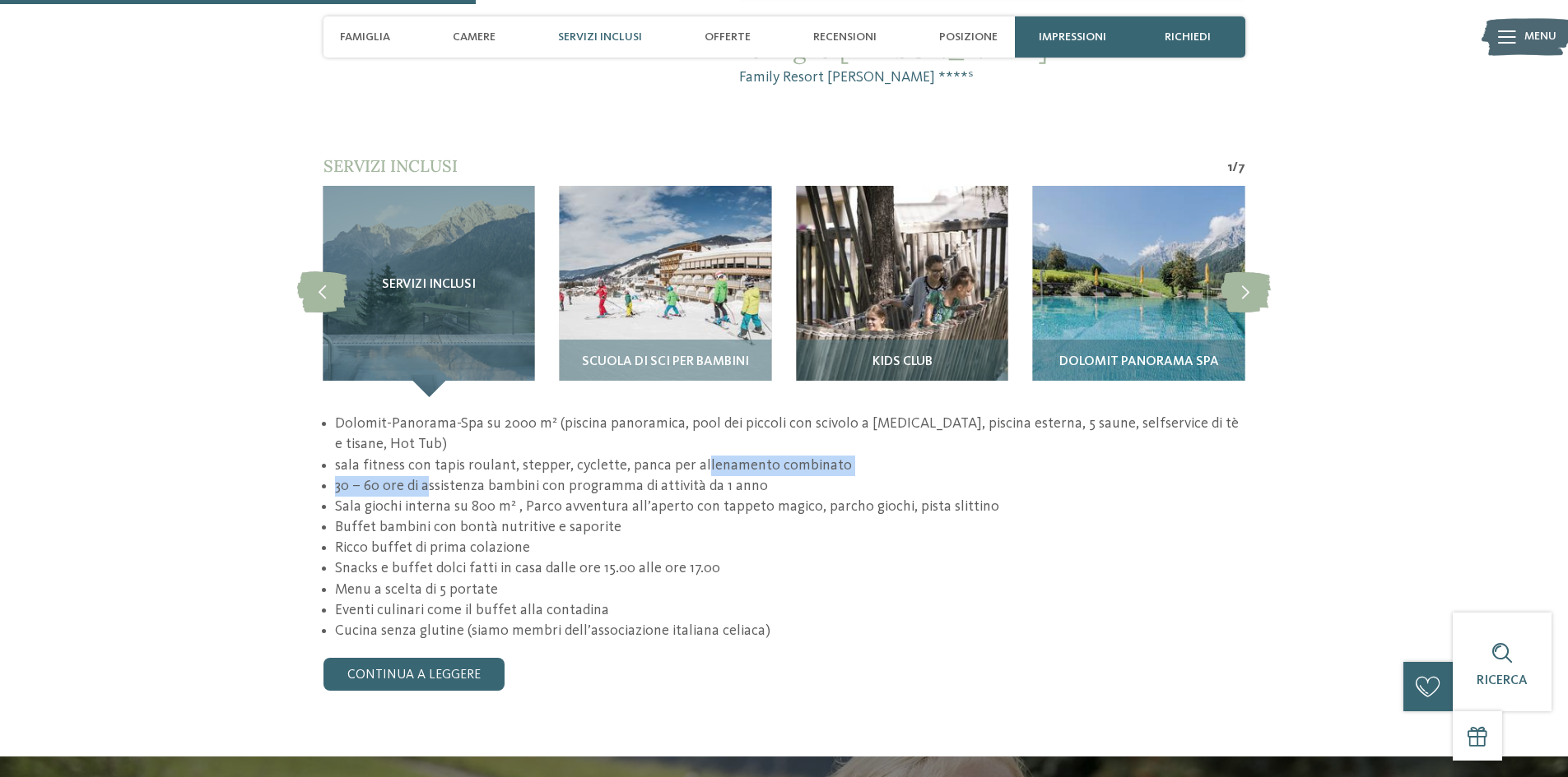
drag, startPoint x: 428, startPoint y: 422, endPoint x: 696, endPoint y: 403, distance: 268.7
click at [696, 414] on ul "Dolomit-Panorama-Spa su 2000 m² (piscina panoramica, pool dei piccoli con scivo…" at bounding box center [784, 527] width 922 height 228
click at [400, 497] on li "Sala giochi interna su 800 m² , Parco avventura all’aperto con tappeto magico, …" at bounding box center [790, 507] width 909 height 20
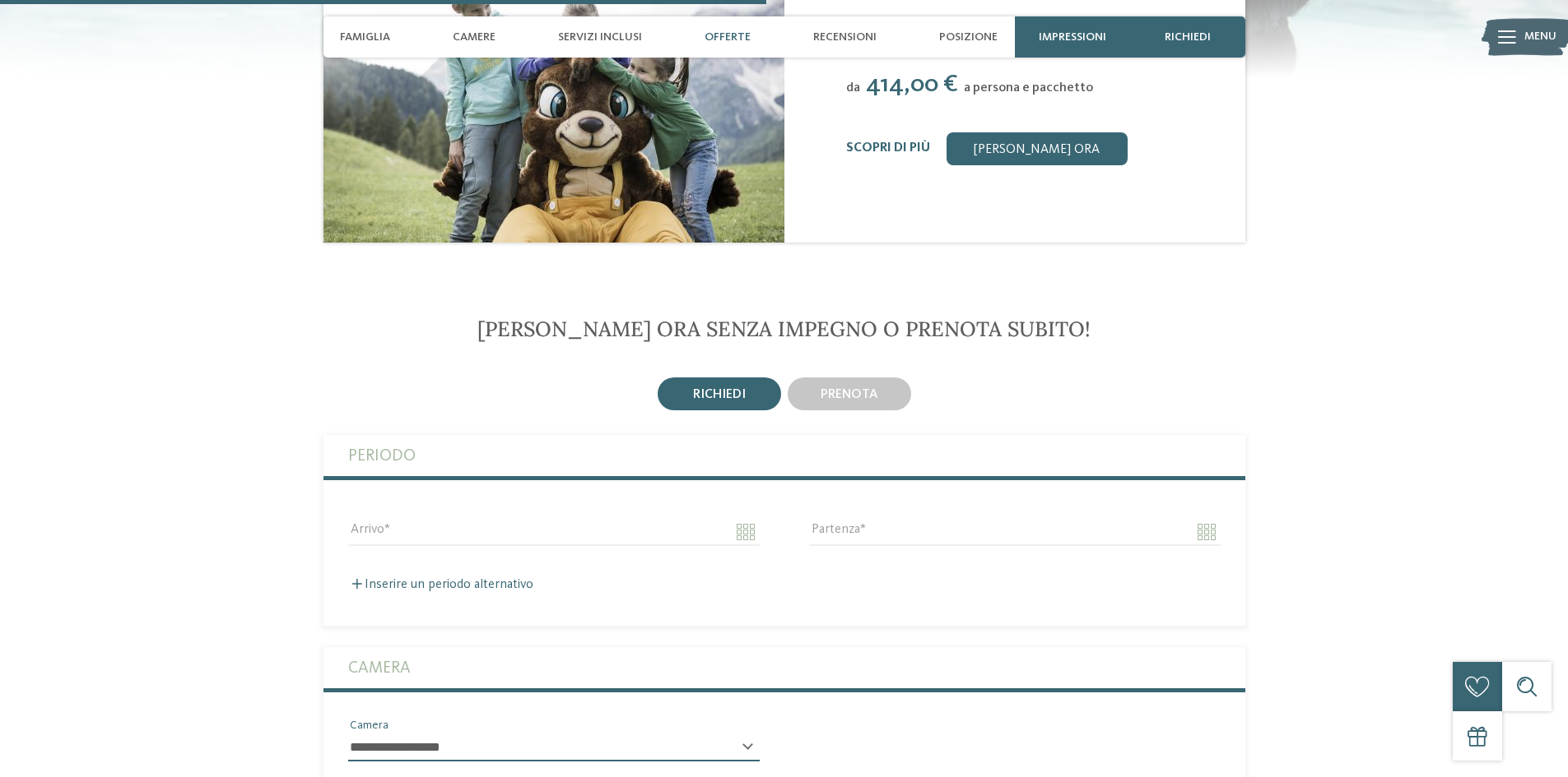
scroll to position [2606, 0]
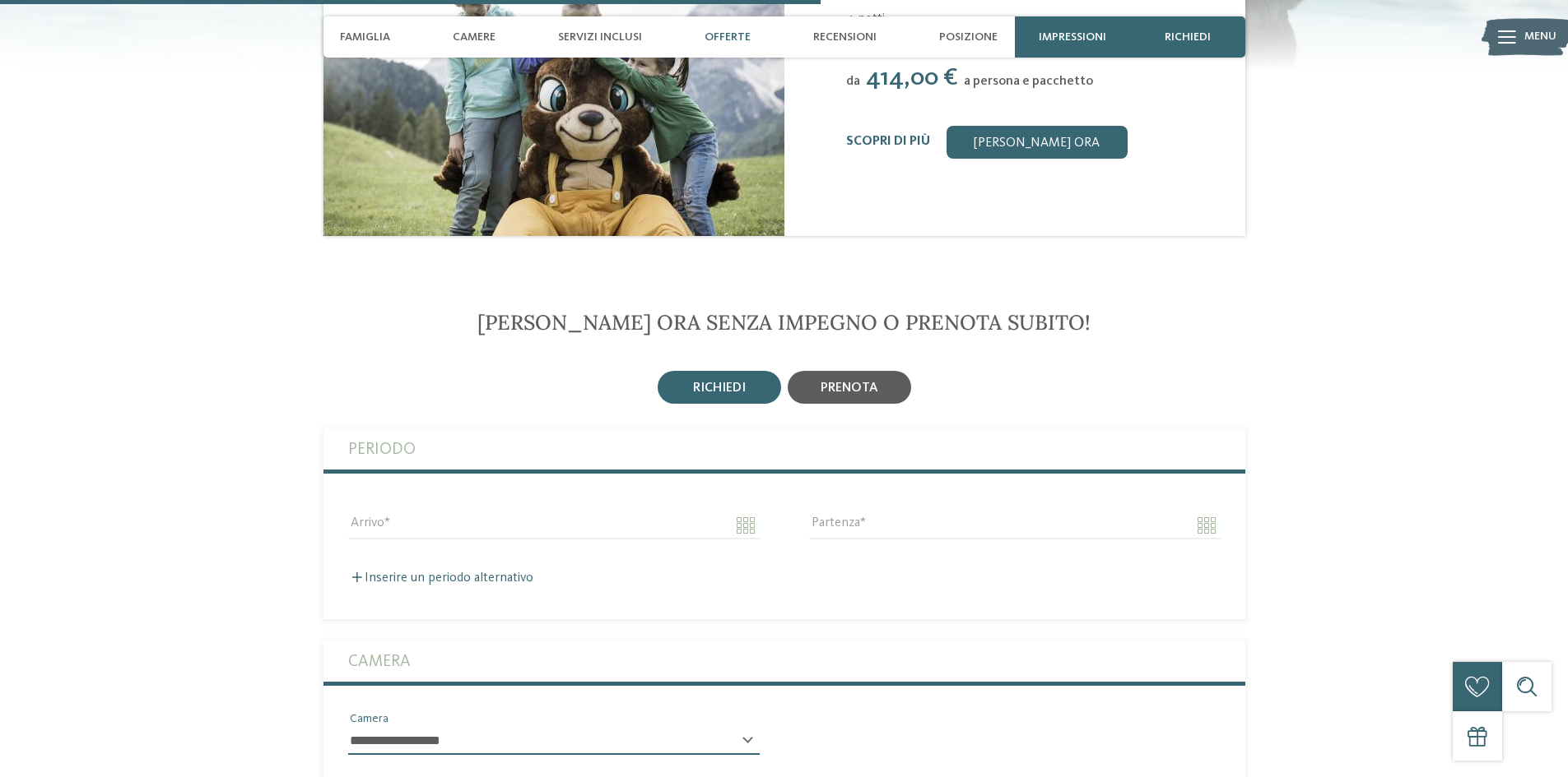
click at [836, 382] on span "prenota" at bounding box center [849, 388] width 57 height 13
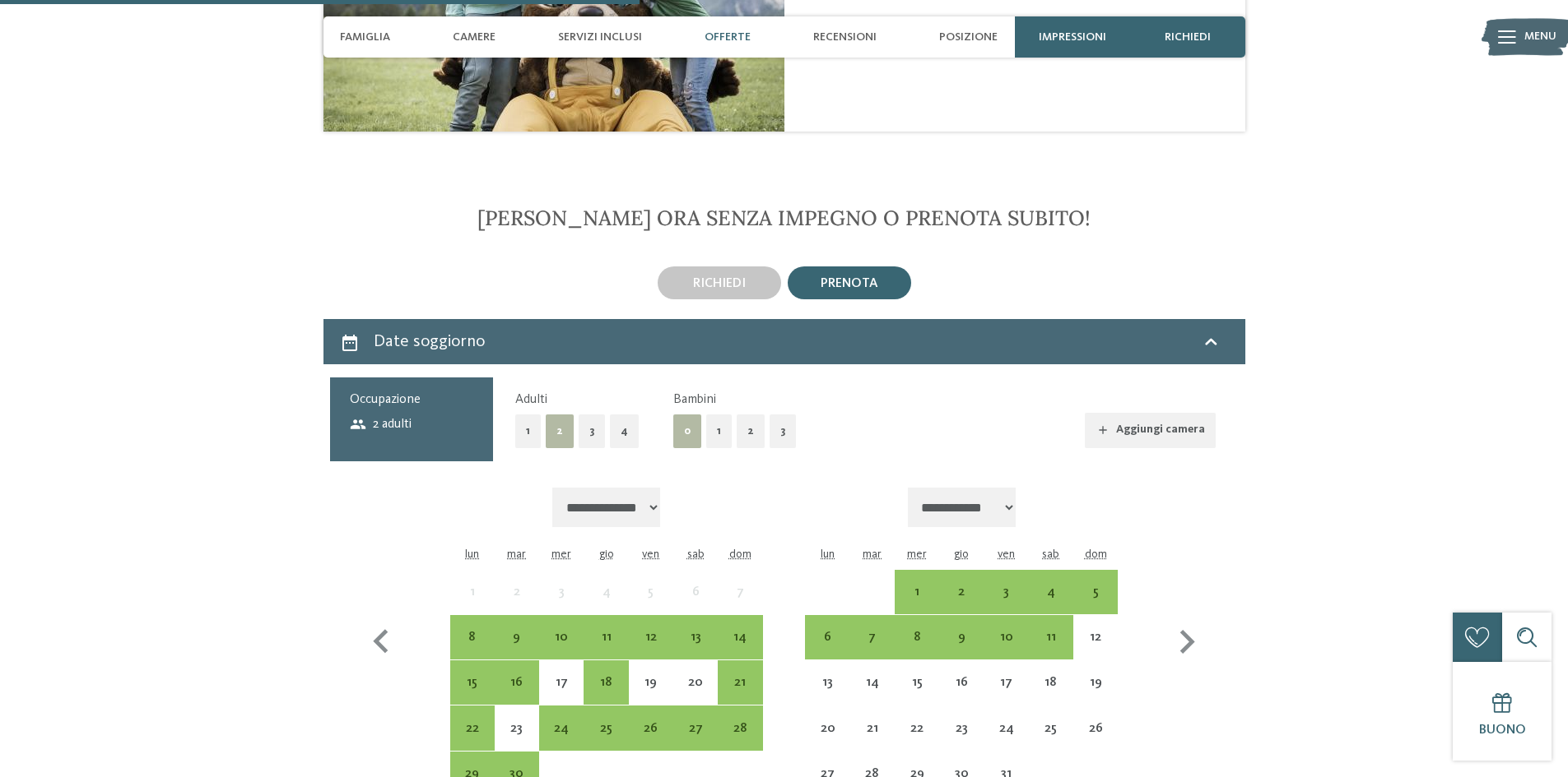
scroll to position [2742, 0]
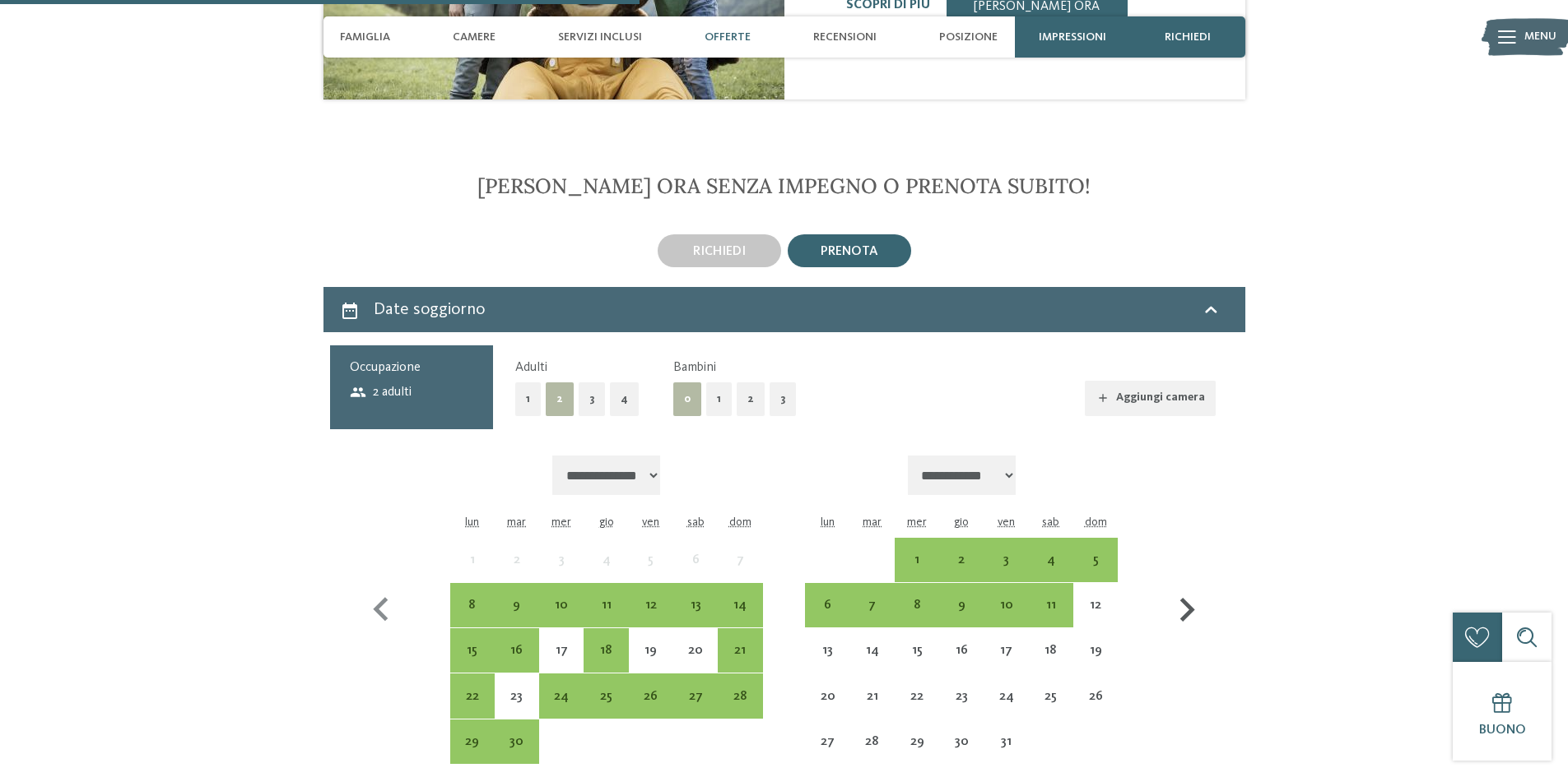
click at [1195, 587] on icon "button" at bounding box center [1187, 611] width 48 height 48
select select "**********"
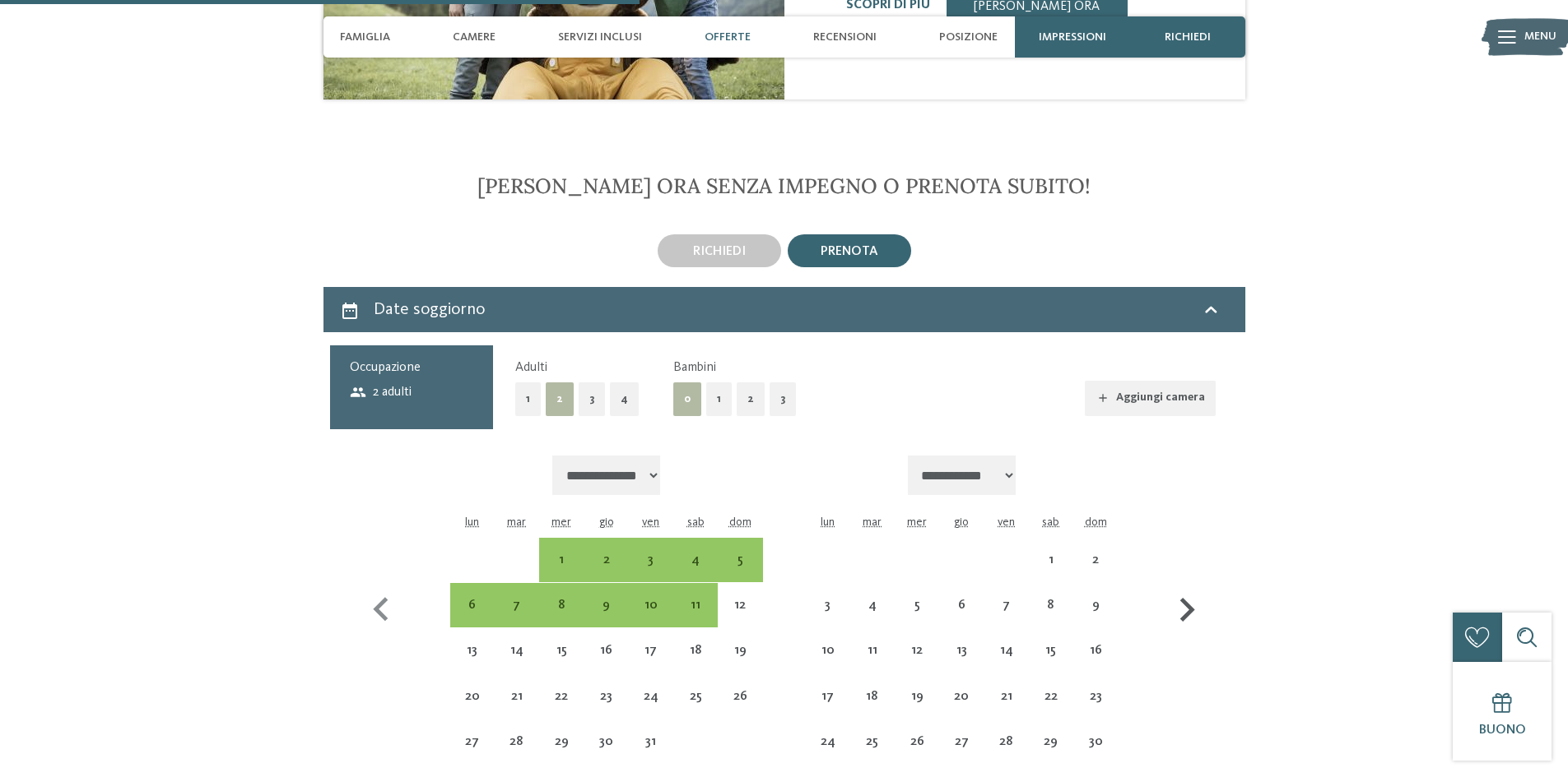
click at [1189, 598] on icon "button" at bounding box center [1188, 610] width 15 height 24
select select "**********"
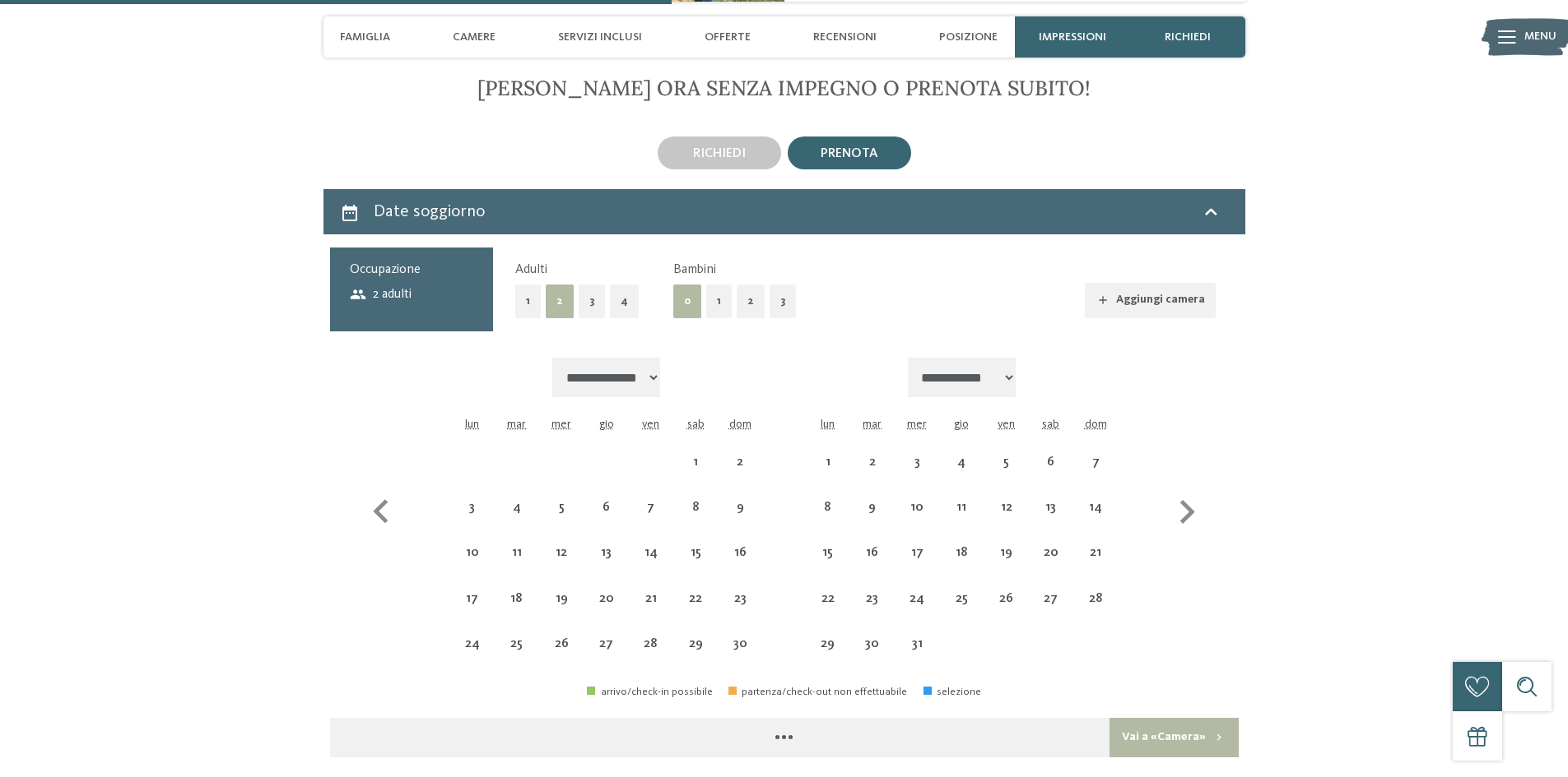
scroll to position [2879, 0]
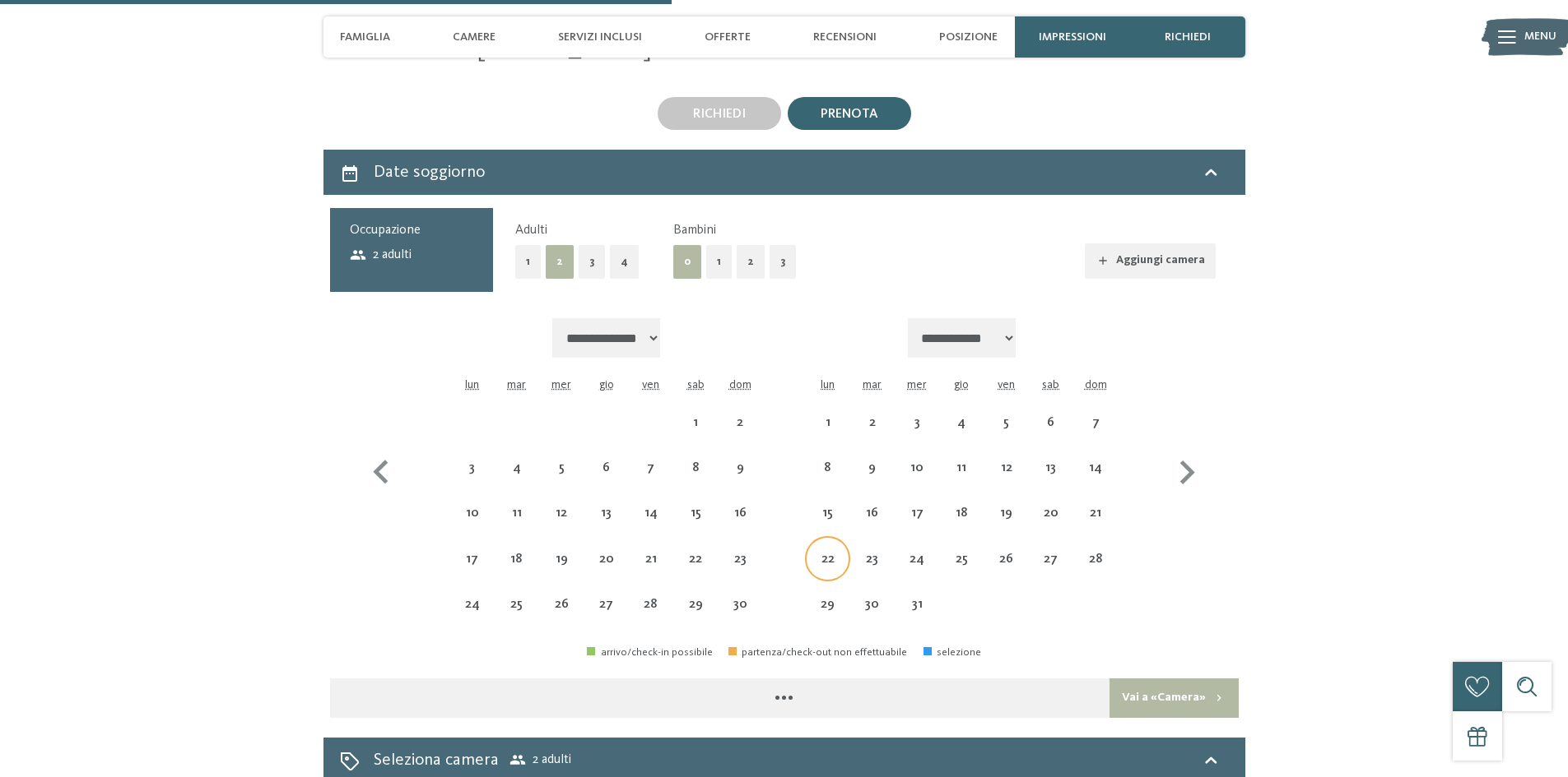
select select "**********"
click at [837, 553] on div "22" at bounding box center [827, 573] width 41 height 41
select select "**********"
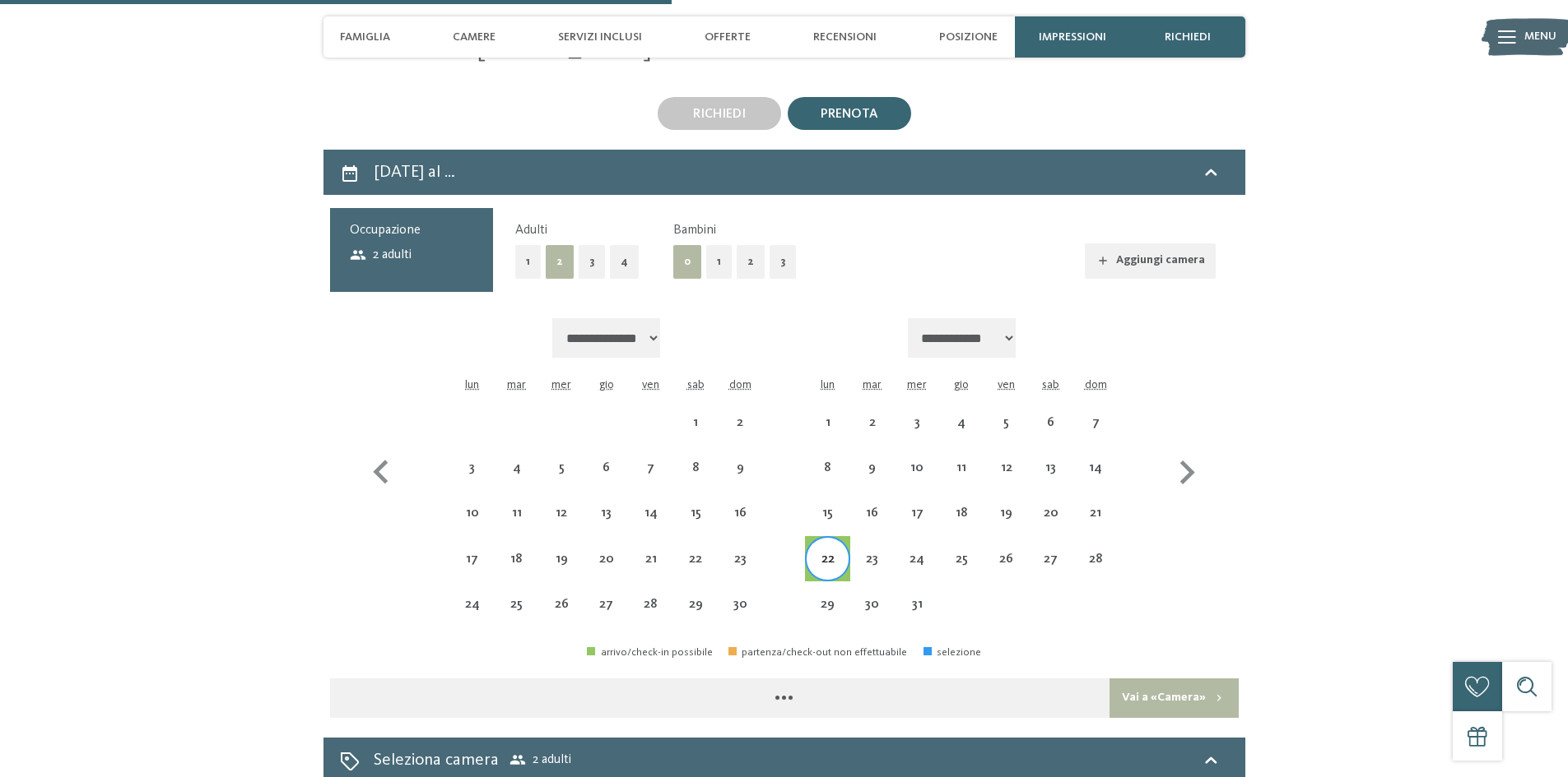
select select "**********"
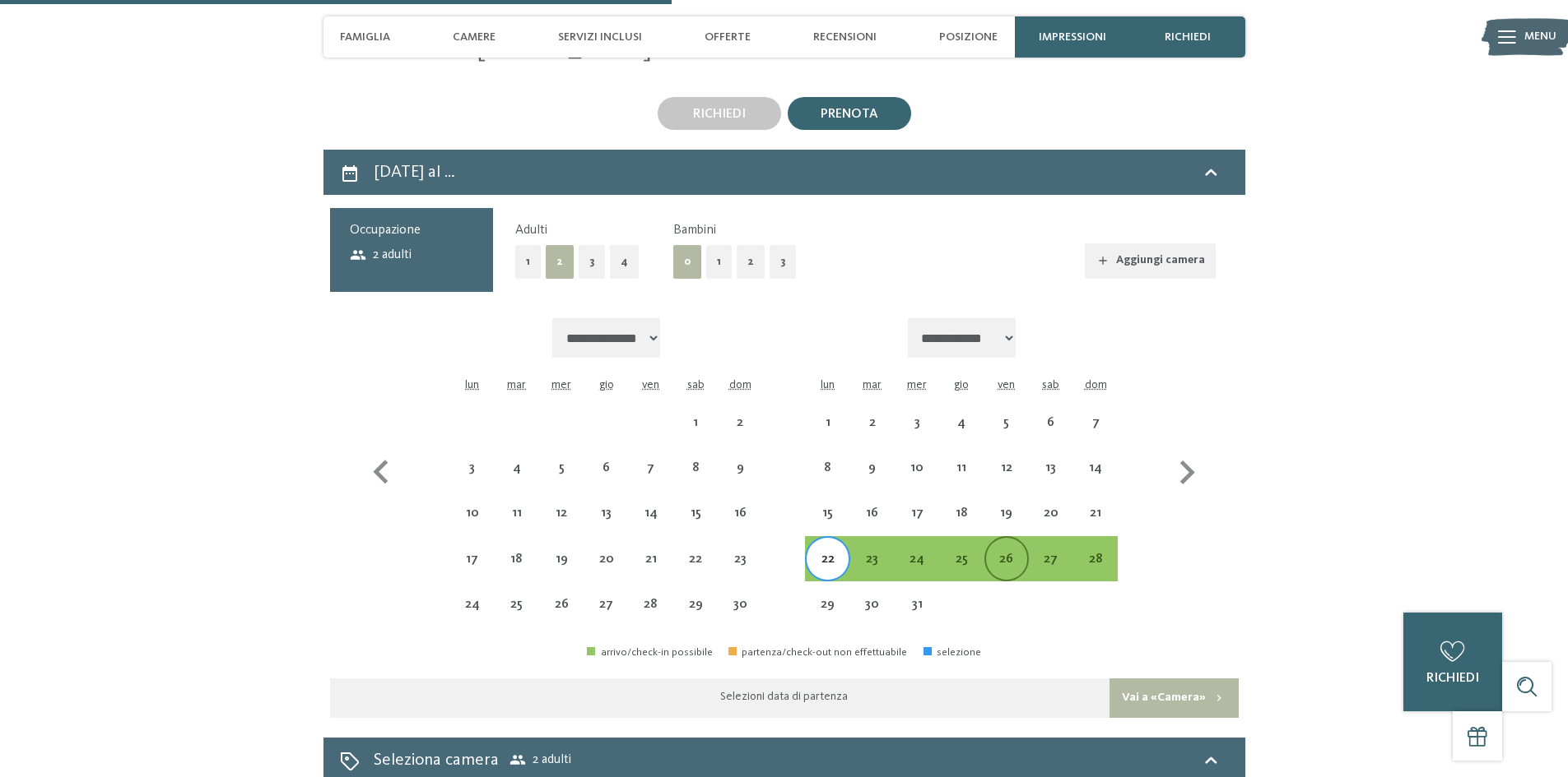
click at [996, 553] on div "26" at bounding box center [1006, 573] width 41 height 41
select select "**********"
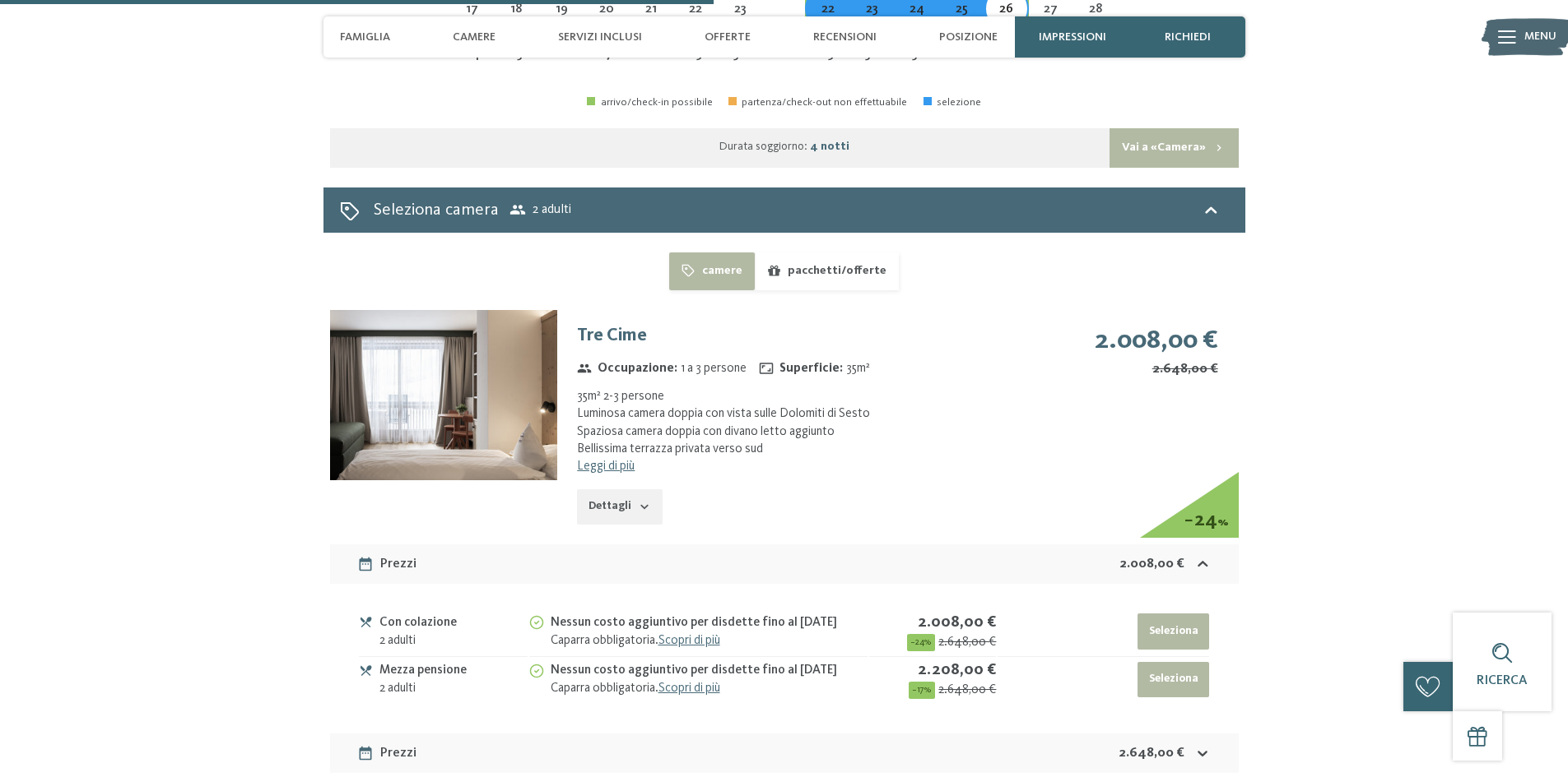
scroll to position [3428, 0]
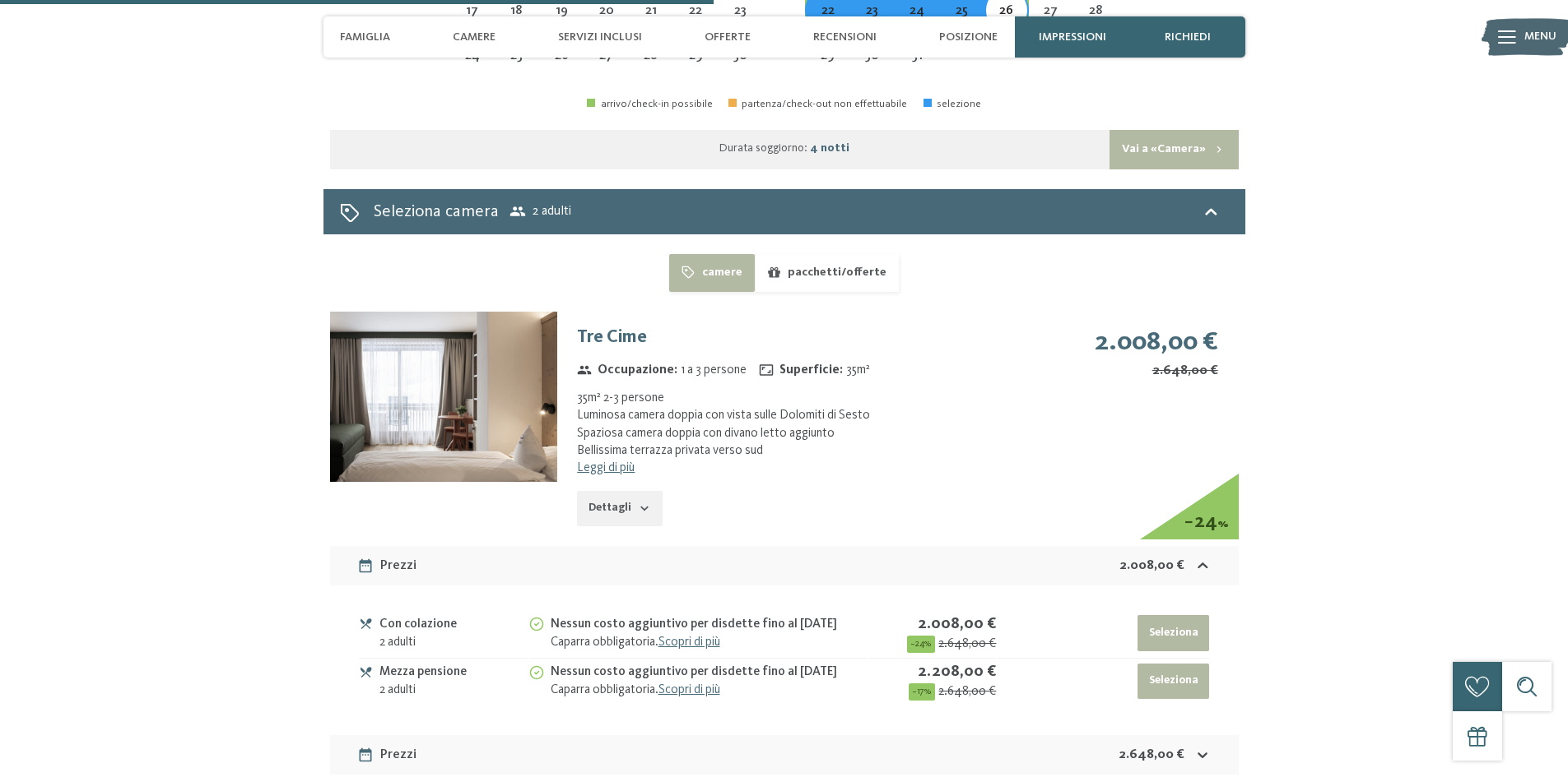
click at [515, 394] on img at bounding box center [444, 397] width 227 height 171
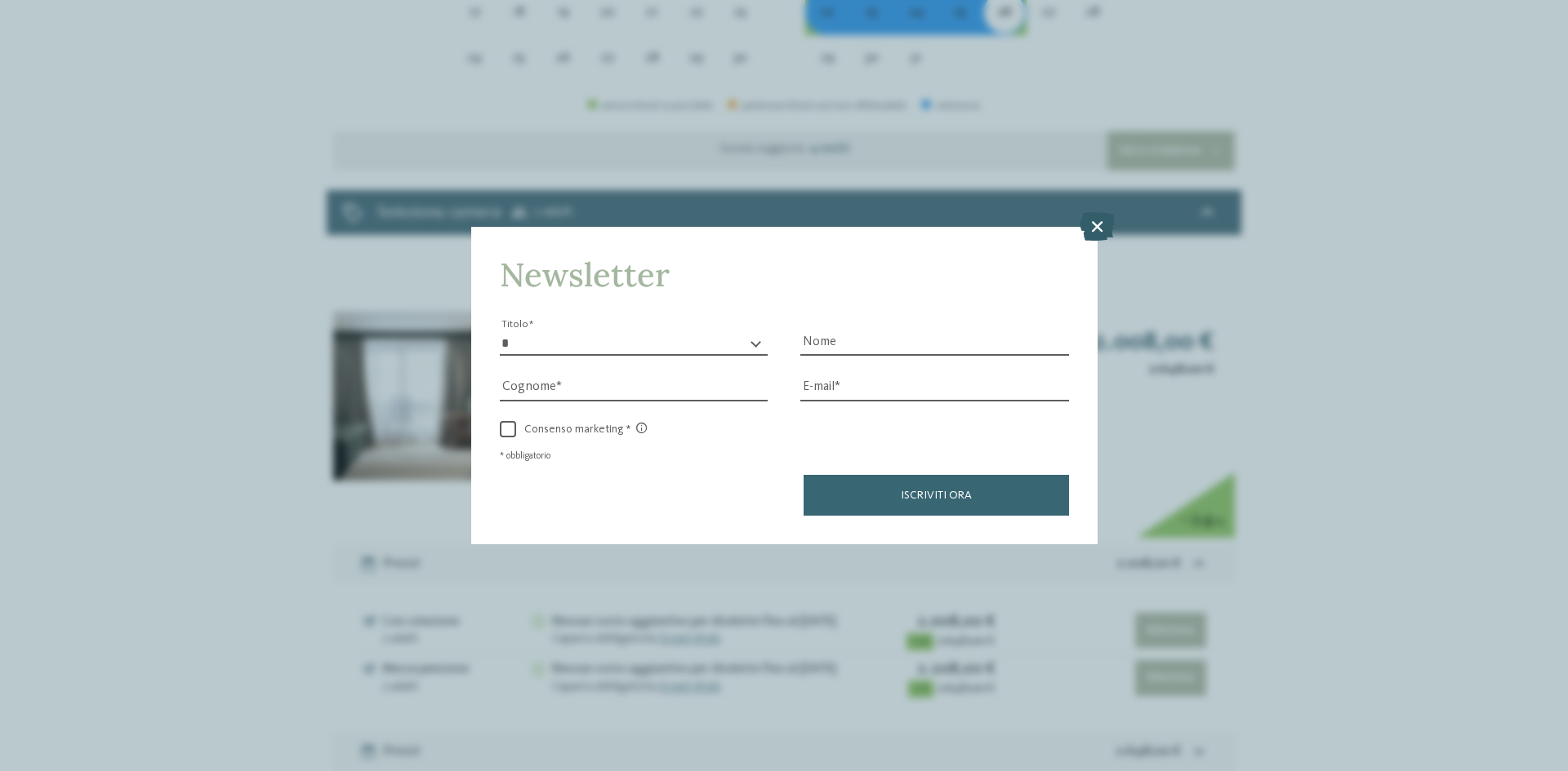
click at [1101, 220] on icon at bounding box center [1097, 226] width 35 height 29
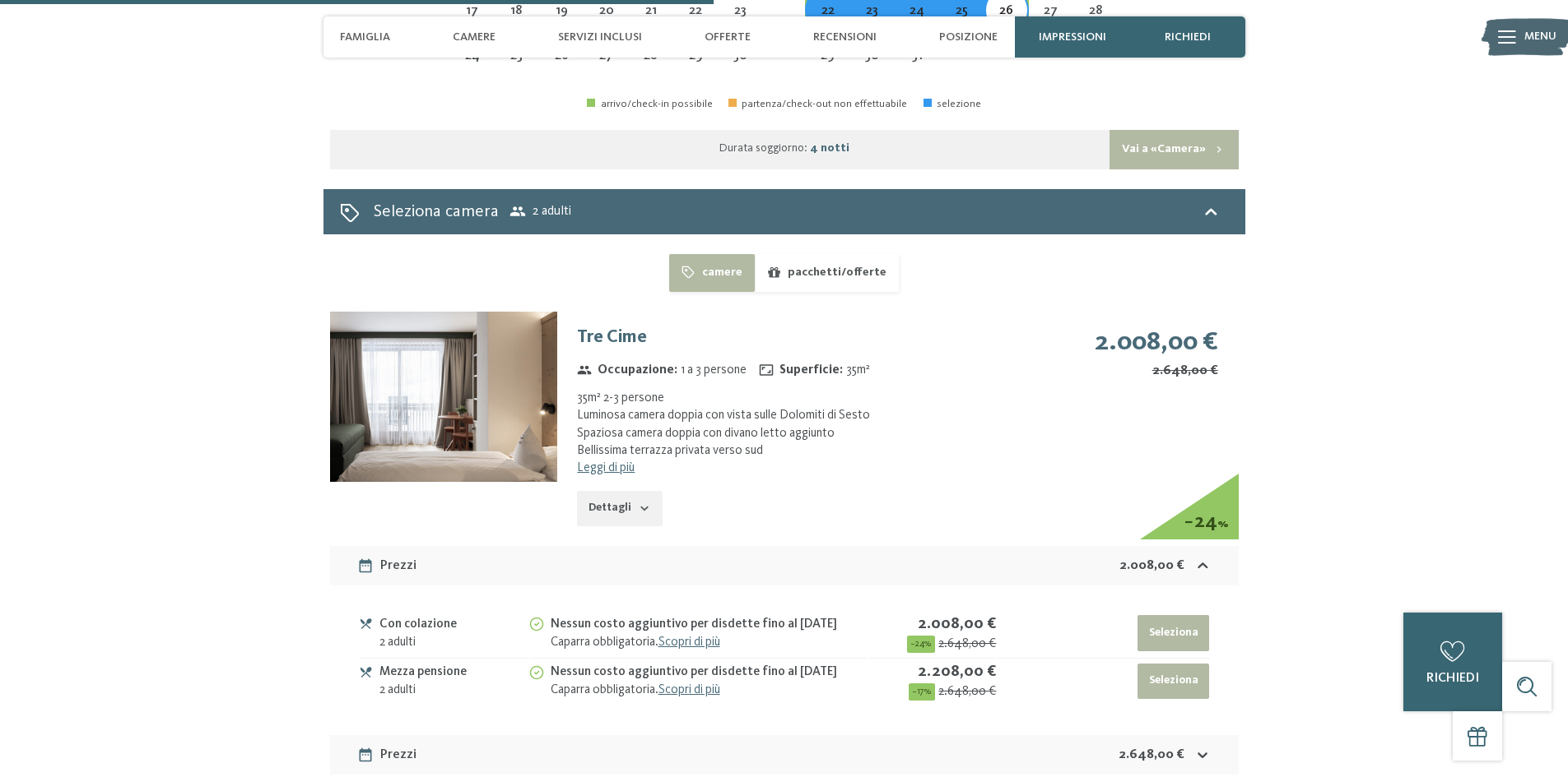
click at [799, 254] on button "pacchetti/offerte" at bounding box center [827, 273] width 144 height 38
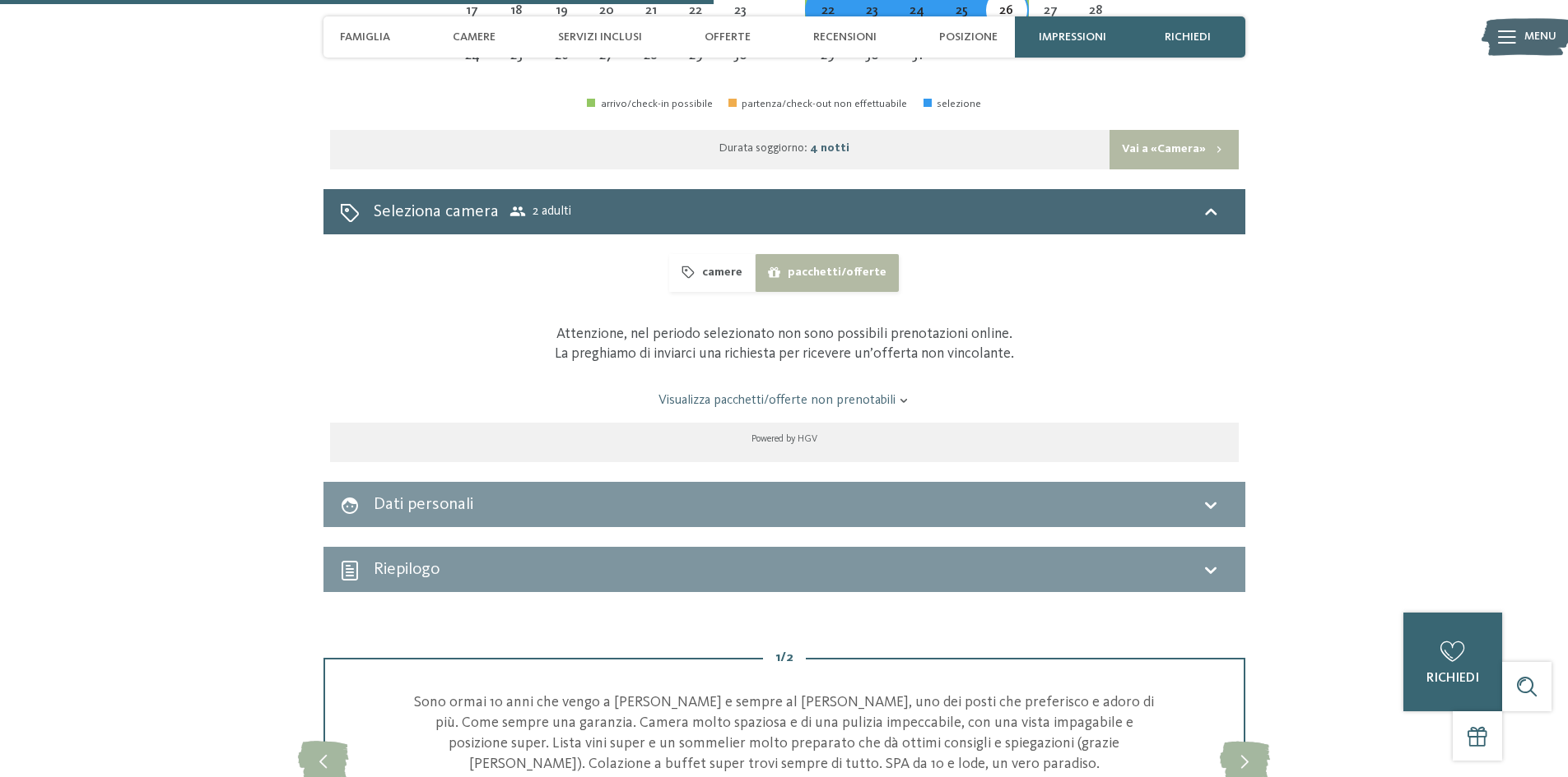
click at [718, 254] on div "camere pacchetti/offerte Attenzione, nel periodo selezionato non sono possibili…" at bounding box center [784, 358] width 909 height 209
click at [721, 254] on button "camere" at bounding box center [711, 273] width 85 height 38
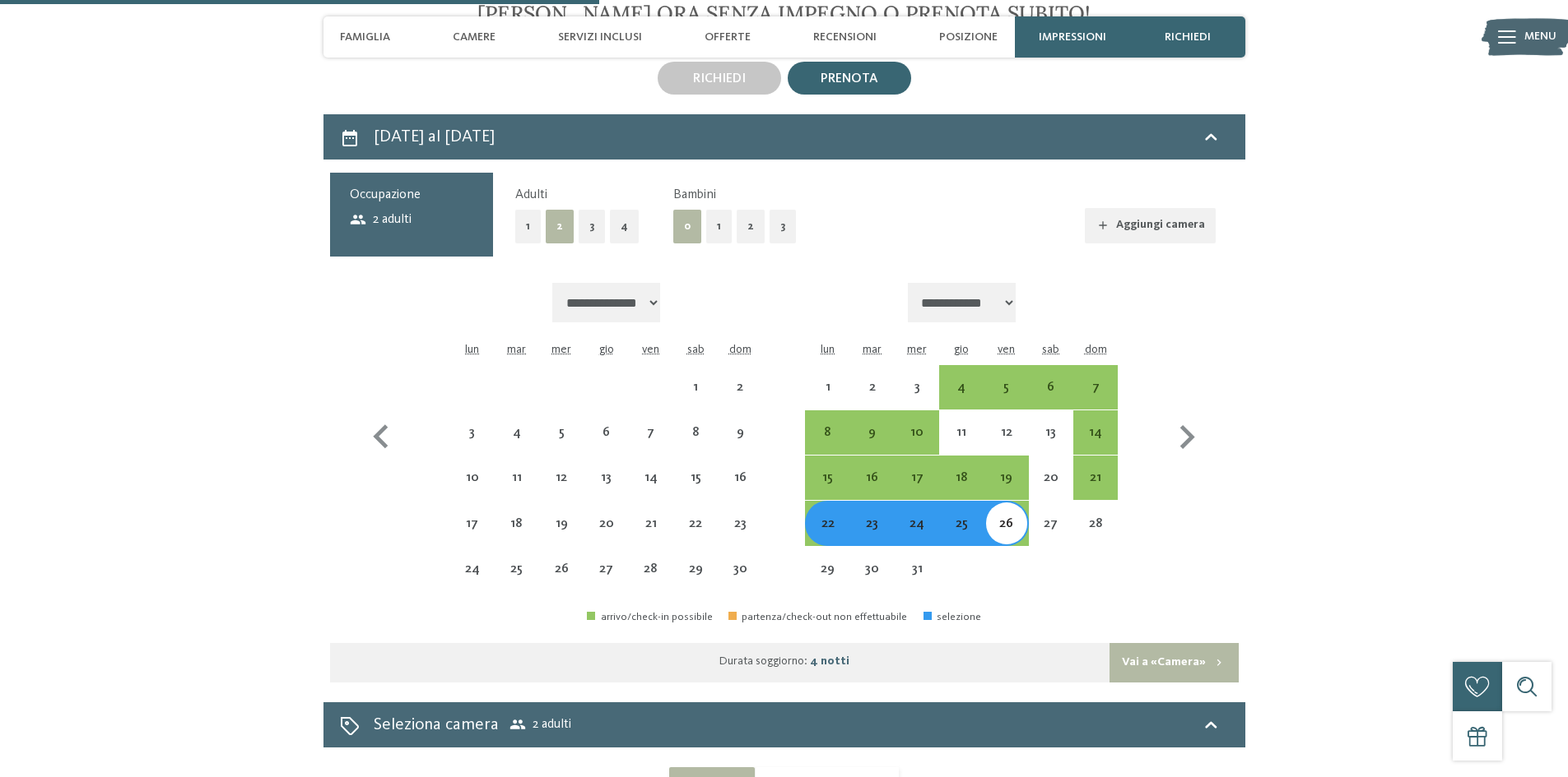
scroll to position [2879, 0]
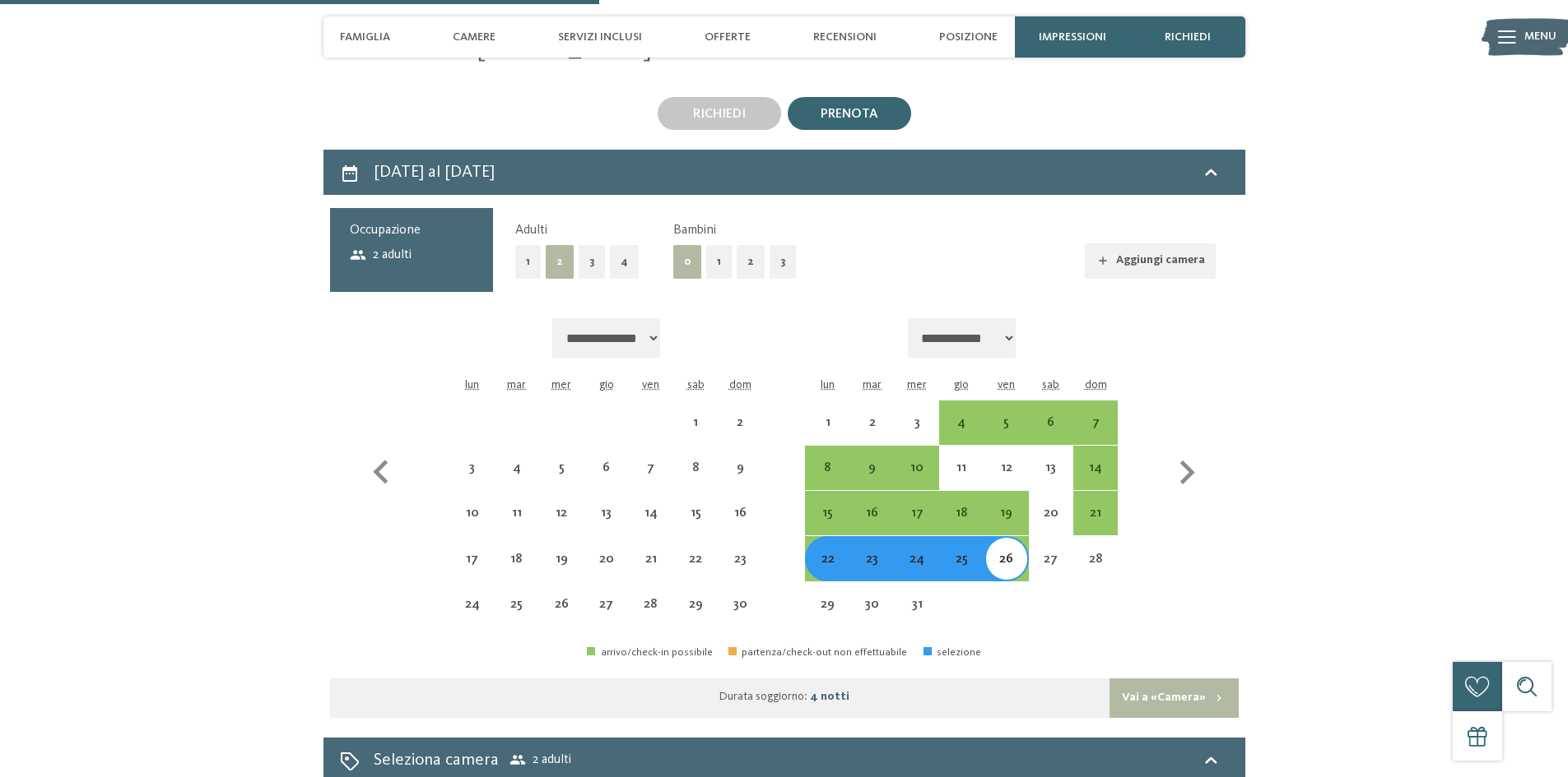
click at [713, 246] on button "1" at bounding box center [718, 262] width 26 height 33
select select "**********"
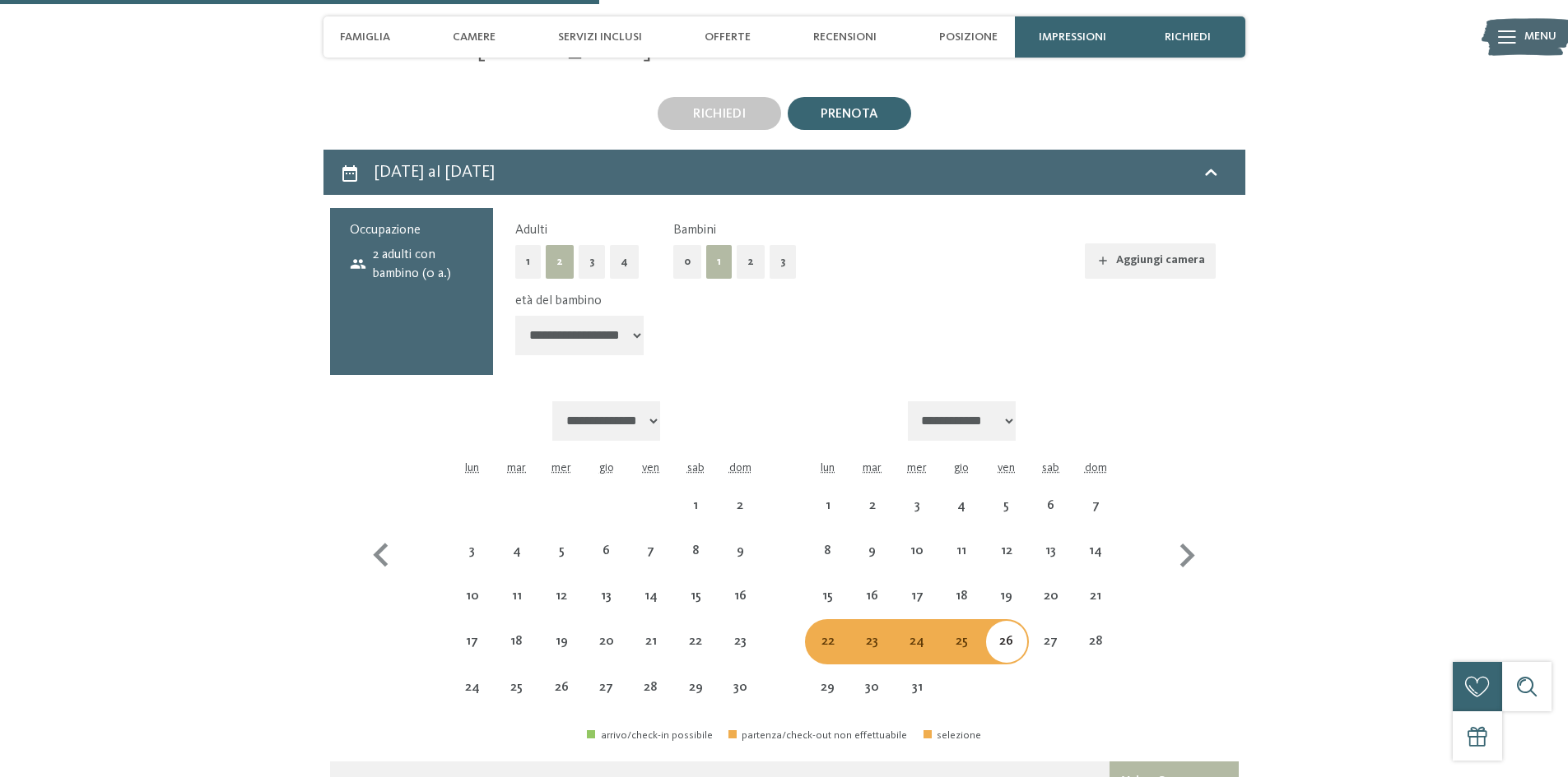
select select "**********"
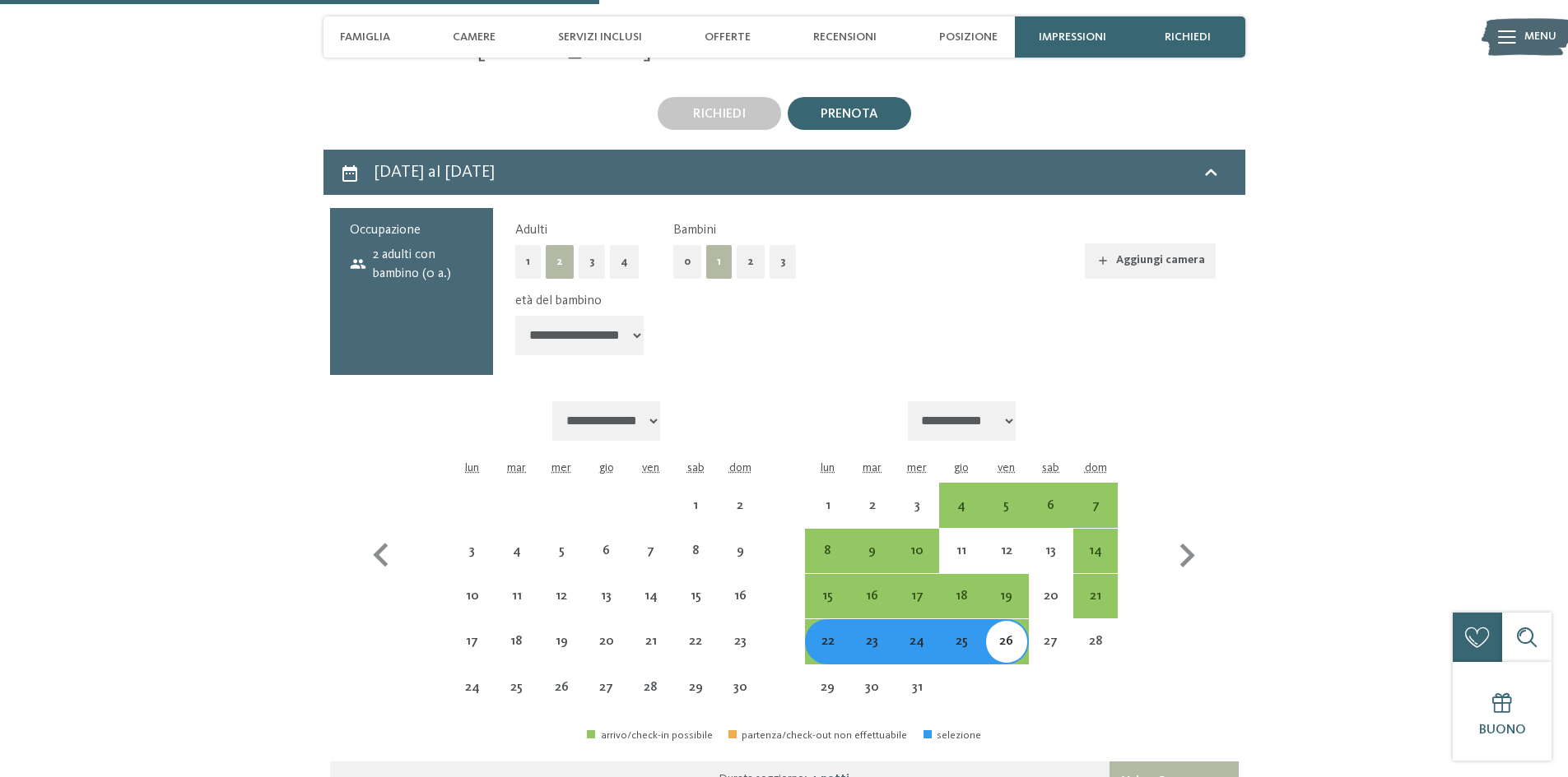
click at [599, 316] on select "**********" at bounding box center [579, 335] width 129 height 40
select select "*"
click at [515, 316] on select "**********" at bounding box center [579, 335] width 129 height 40
select select "**********"
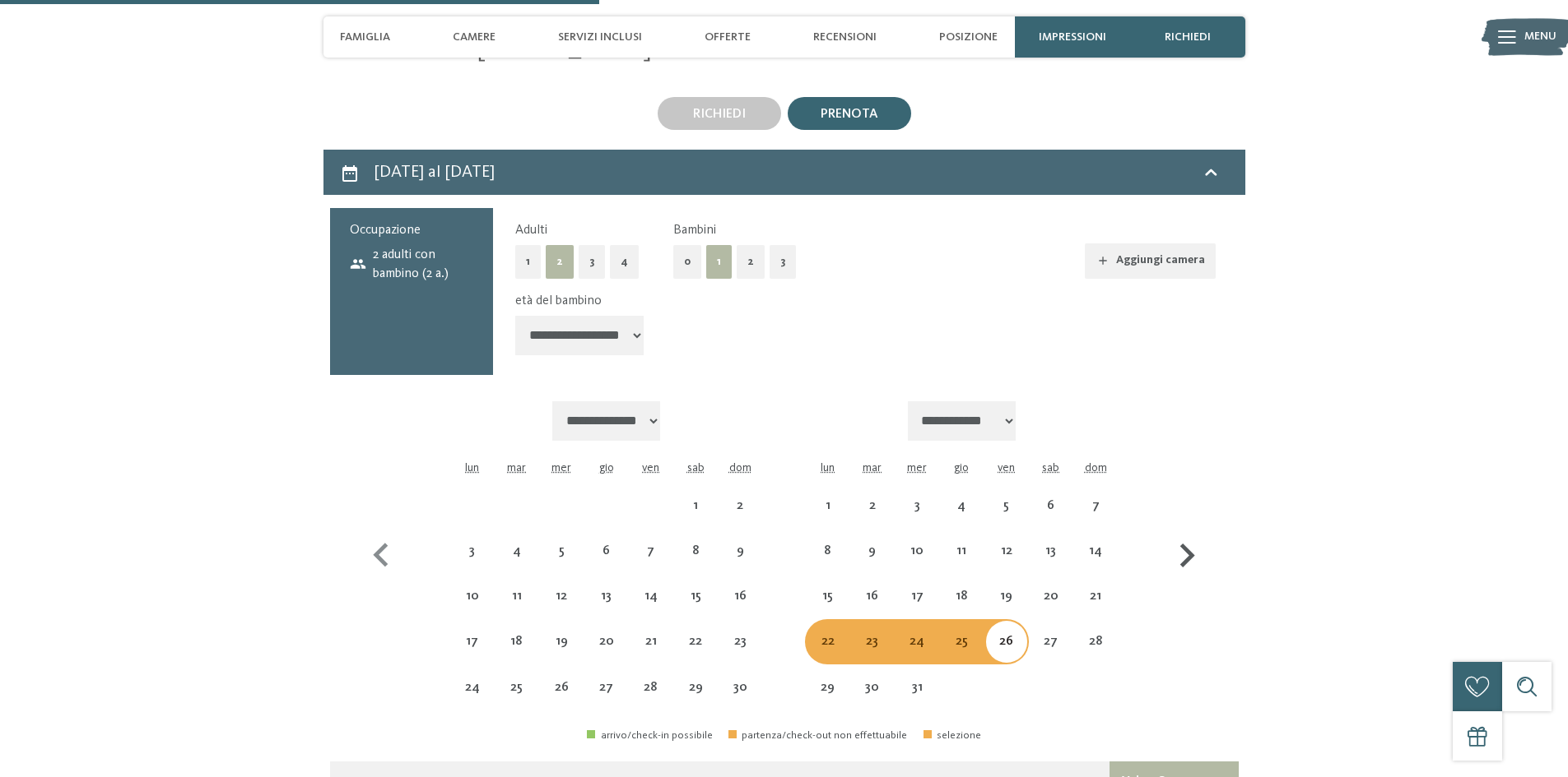
select select "**********"
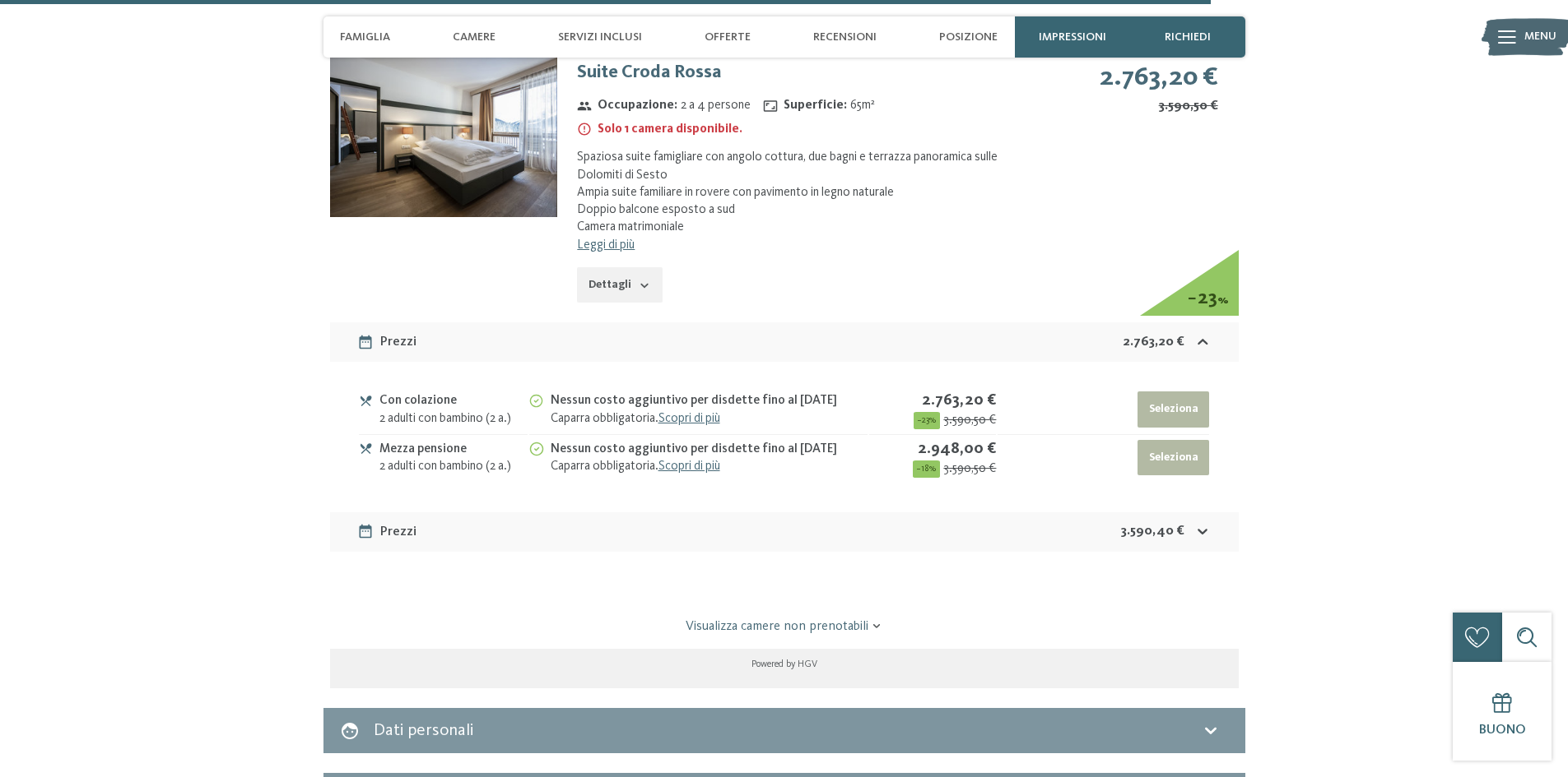
scroll to position [5897, 0]
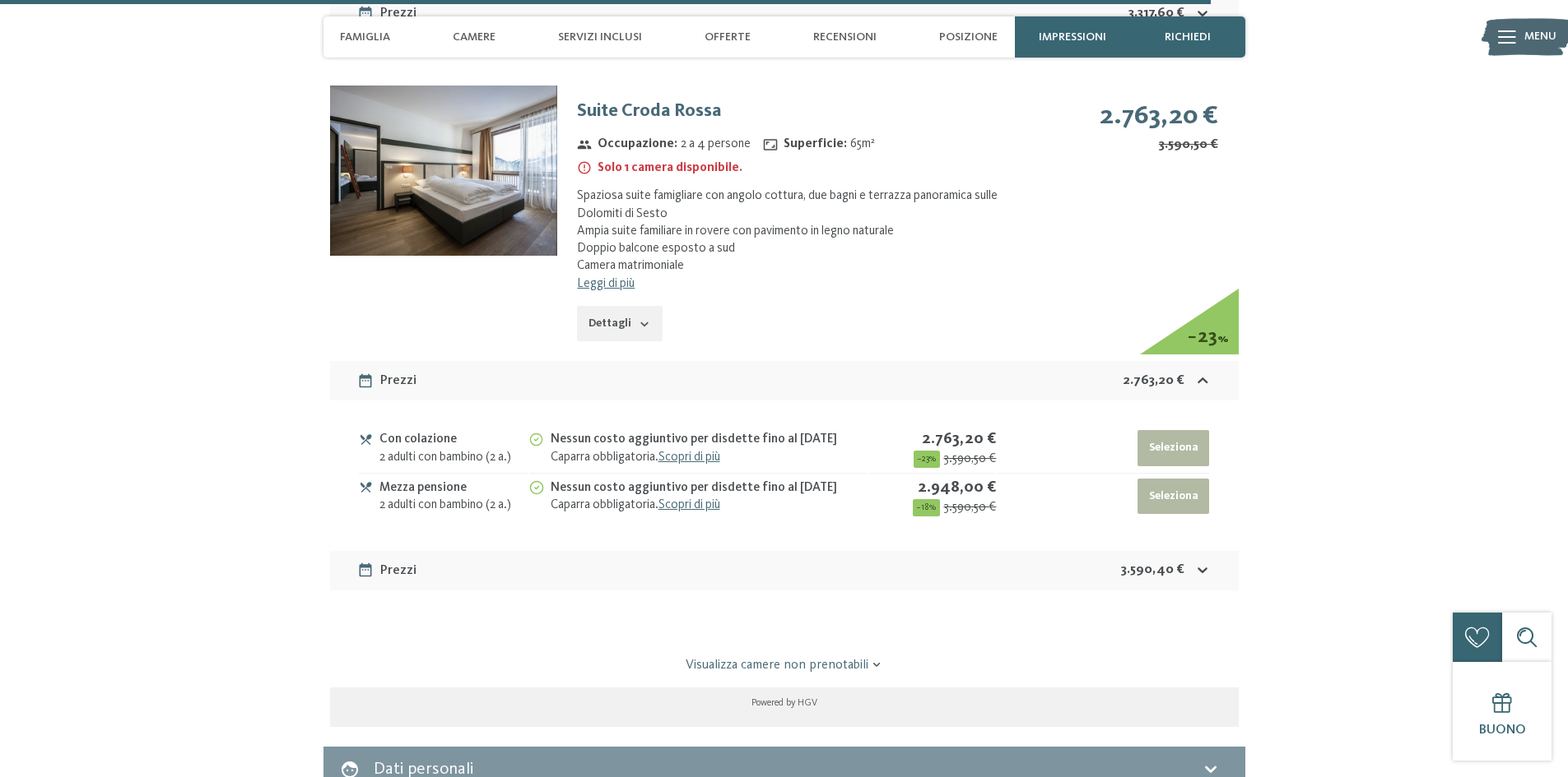
click at [583, 551] on div "Prezzi 3.590,40 €" at bounding box center [784, 570] width 909 height 40
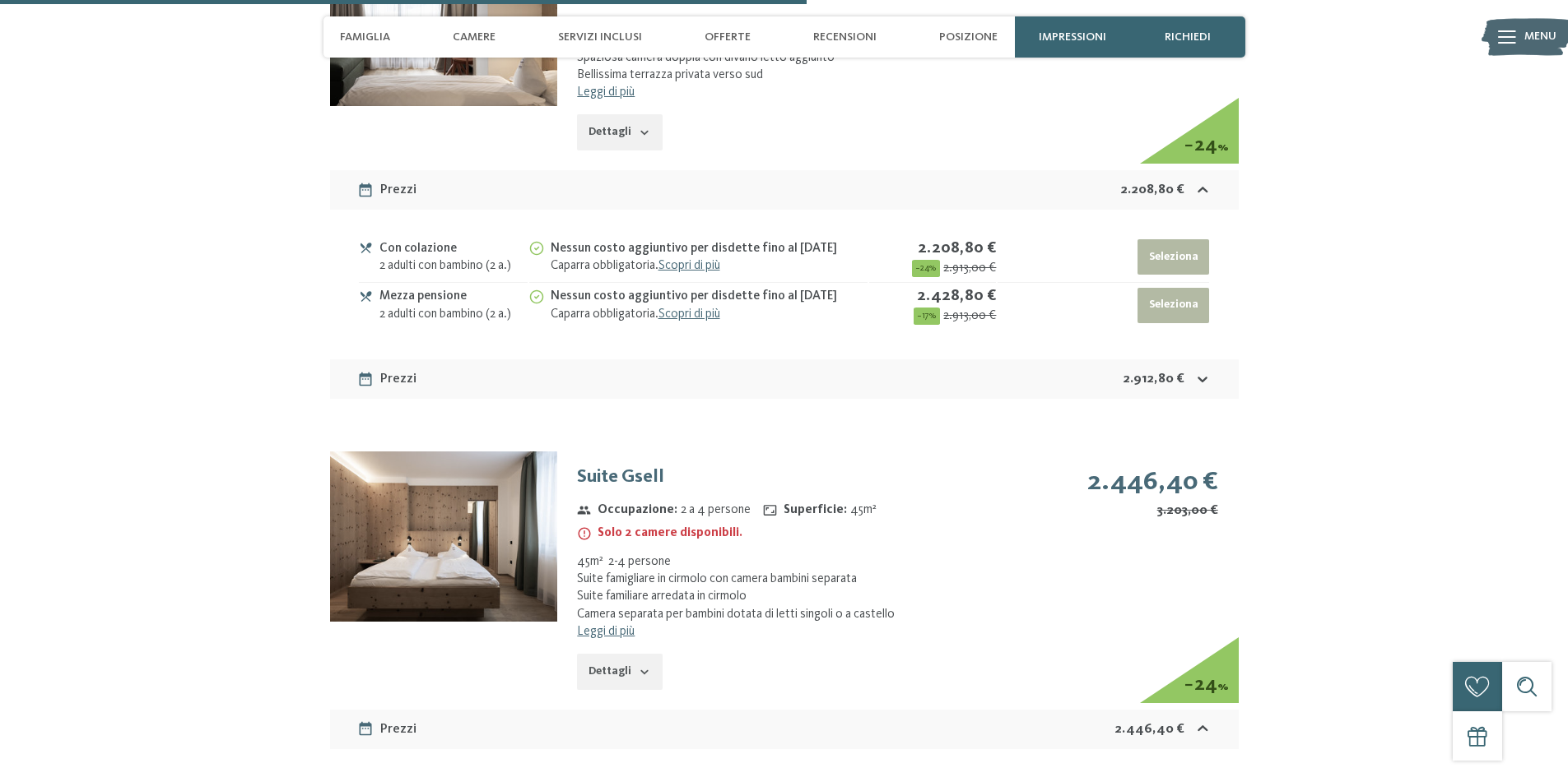
scroll to position [3976, 0]
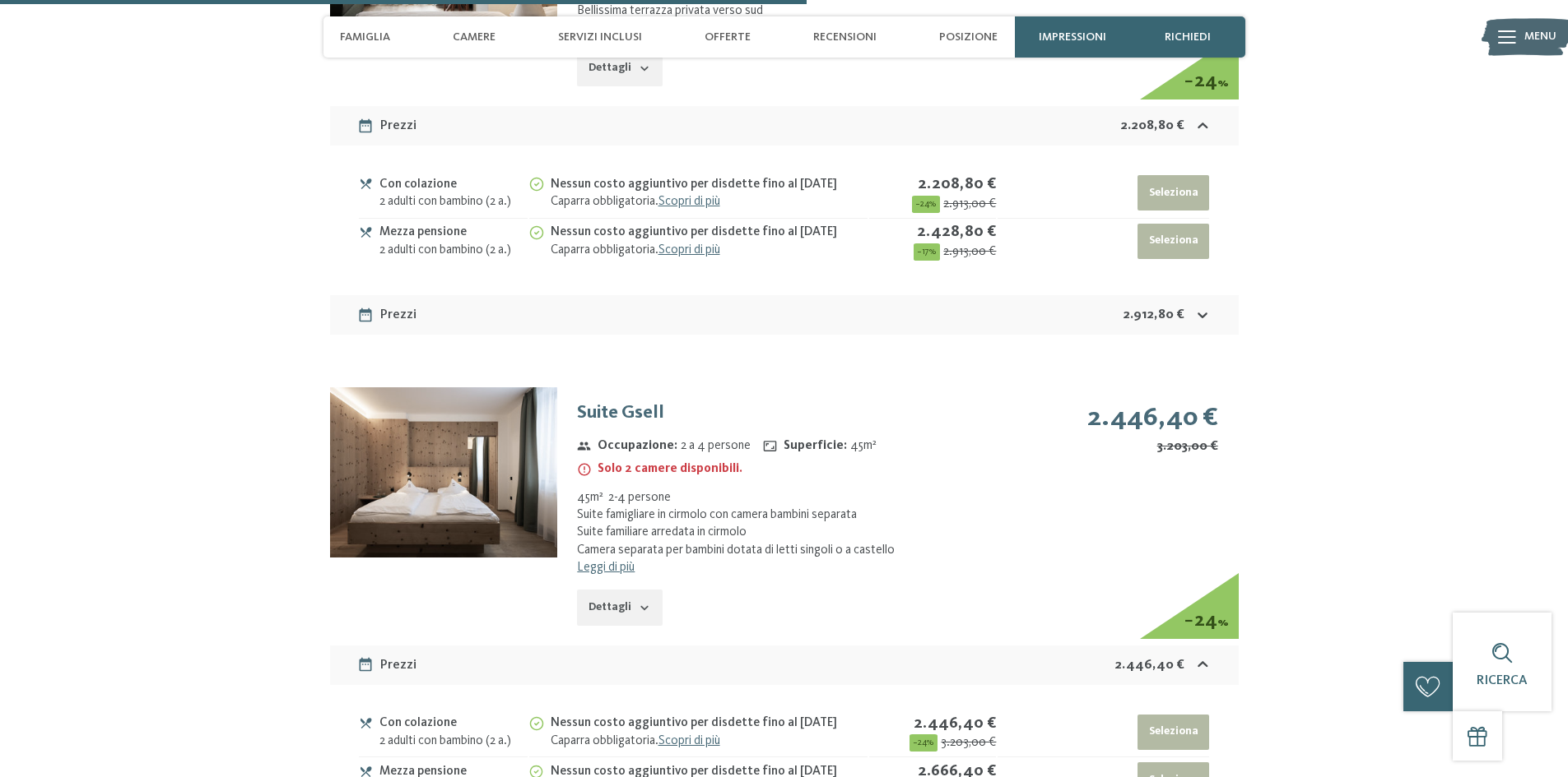
click at [451, 715] on div "Con colazione" at bounding box center [453, 724] width 148 height 19
click at [432, 447] on img at bounding box center [444, 473] width 227 height 171
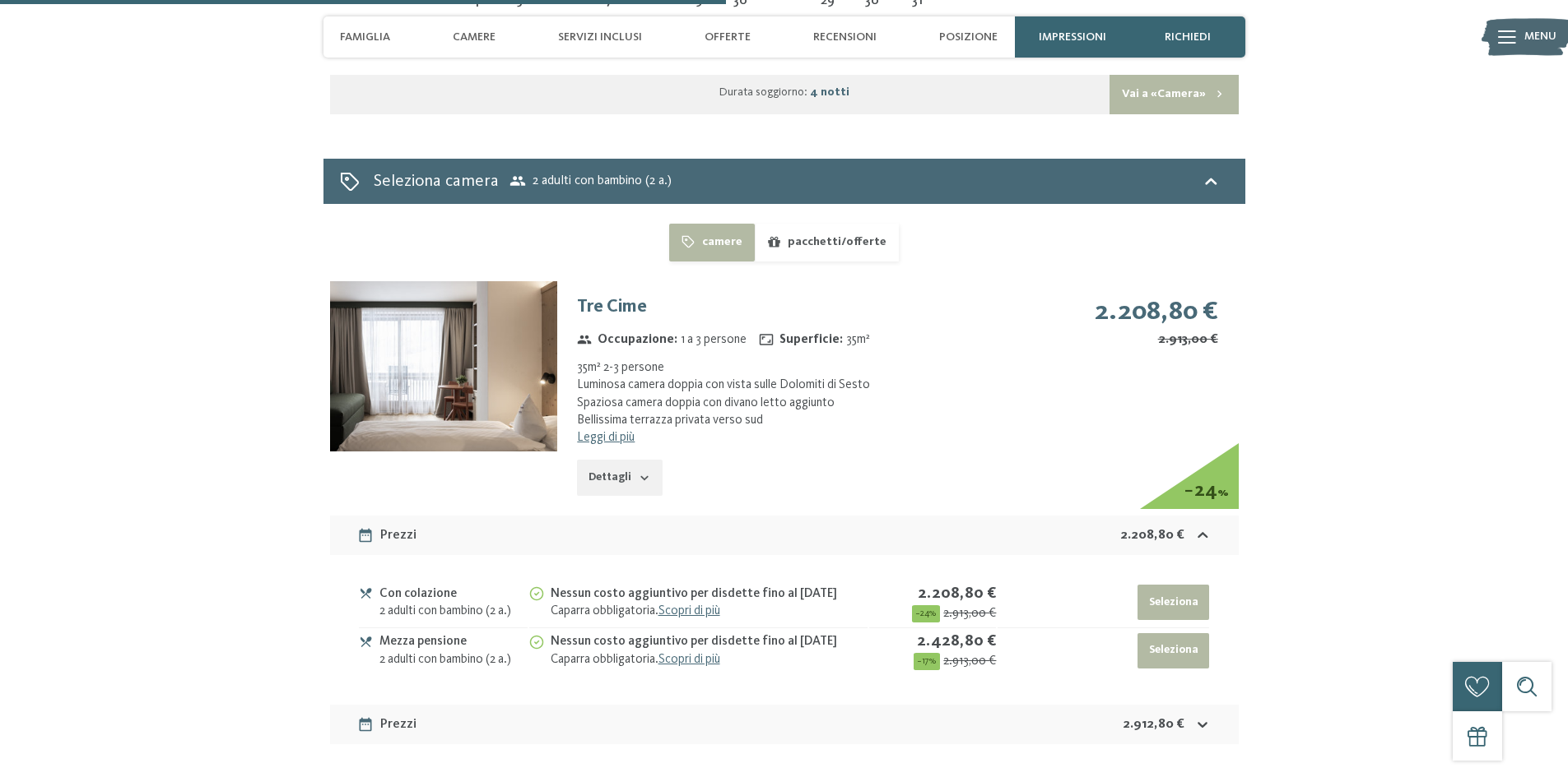
scroll to position [3565, 0]
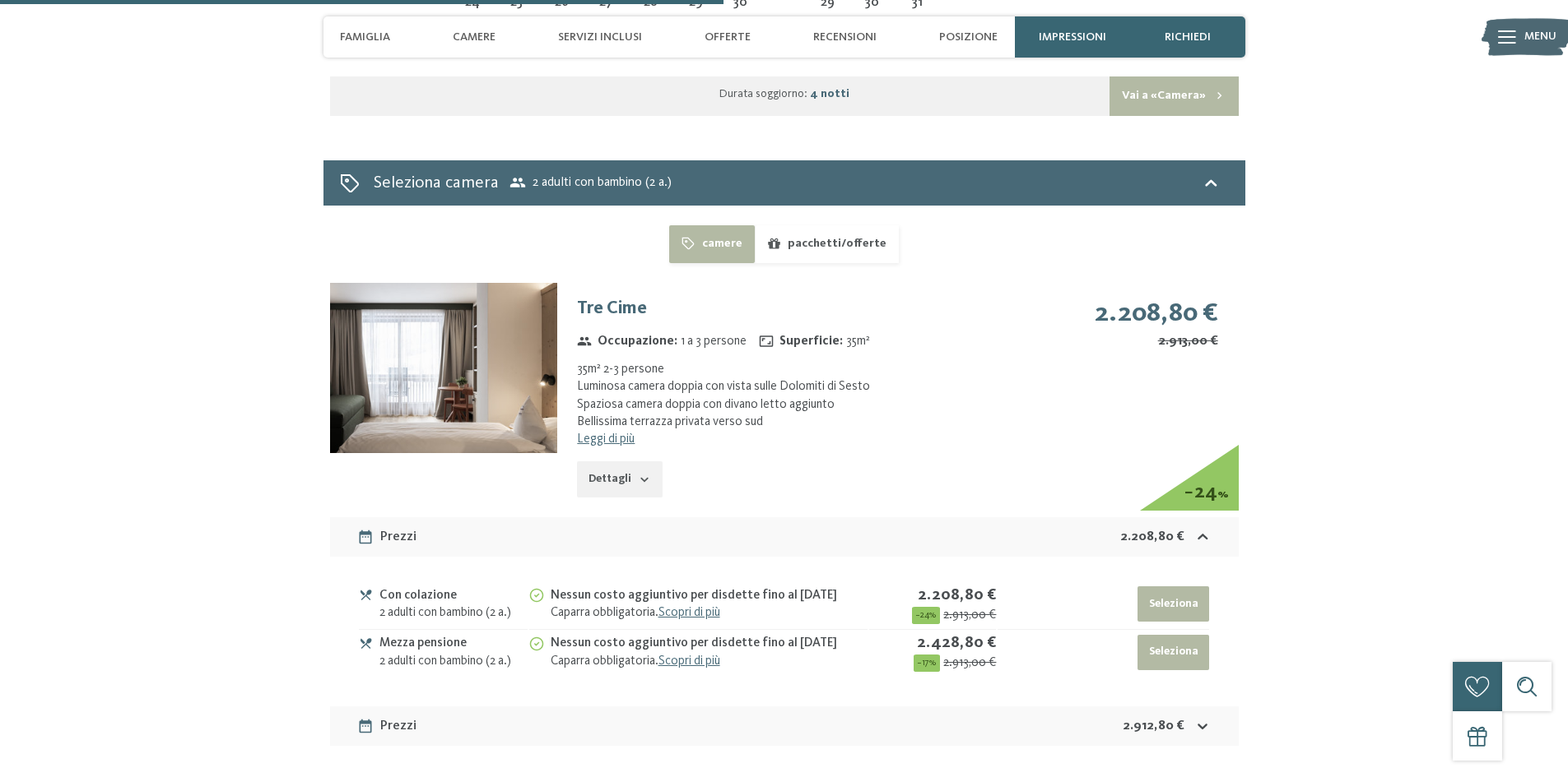
click at [457, 322] on img at bounding box center [444, 369] width 227 height 171
click at [679, 461] on div "Dettagli" at bounding box center [805, 479] width 457 height 36
click at [642, 473] on icon "button" at bounding box center [644, 480] width 13 height 13
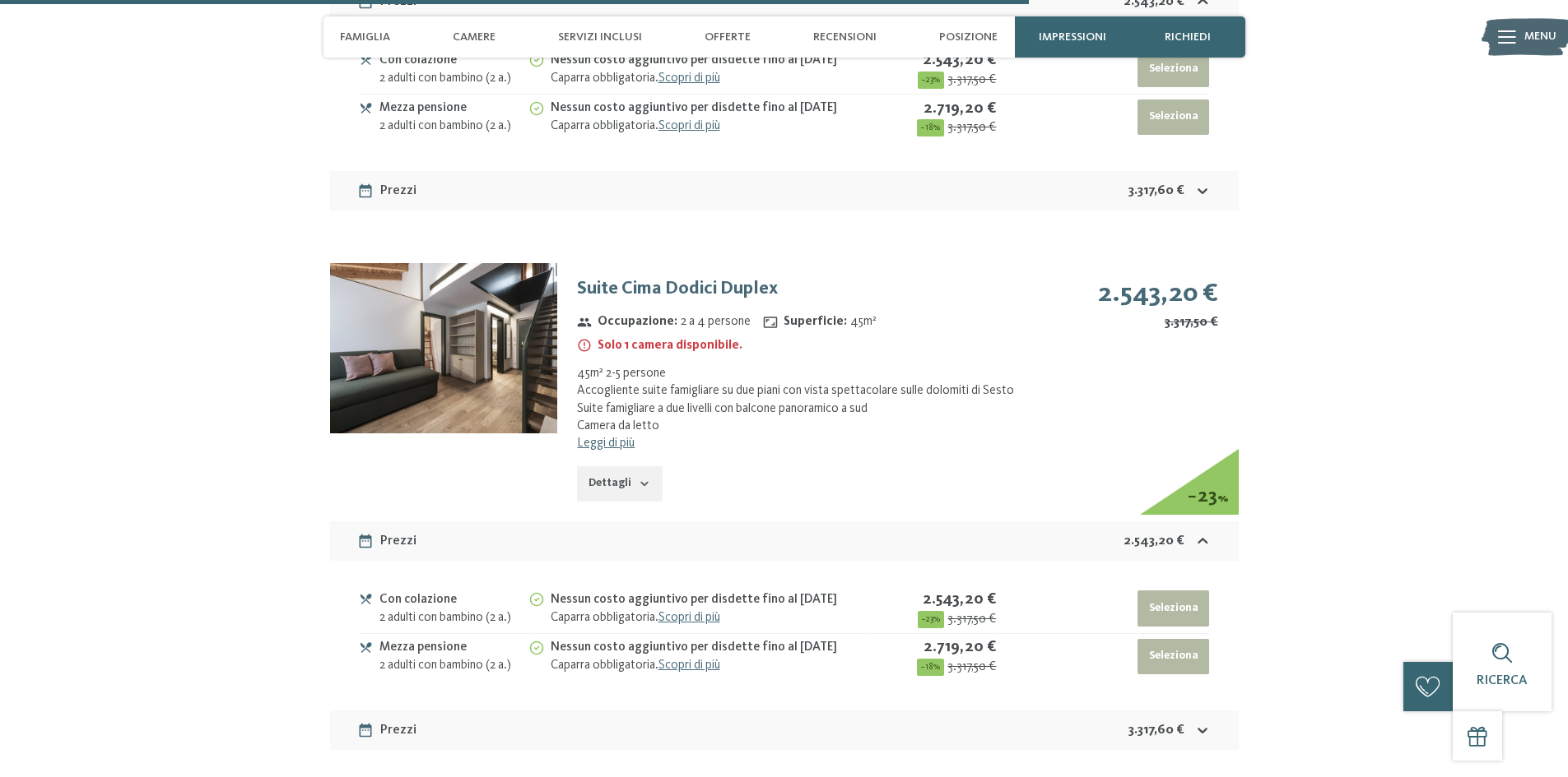
scroll to position [6308, 0]
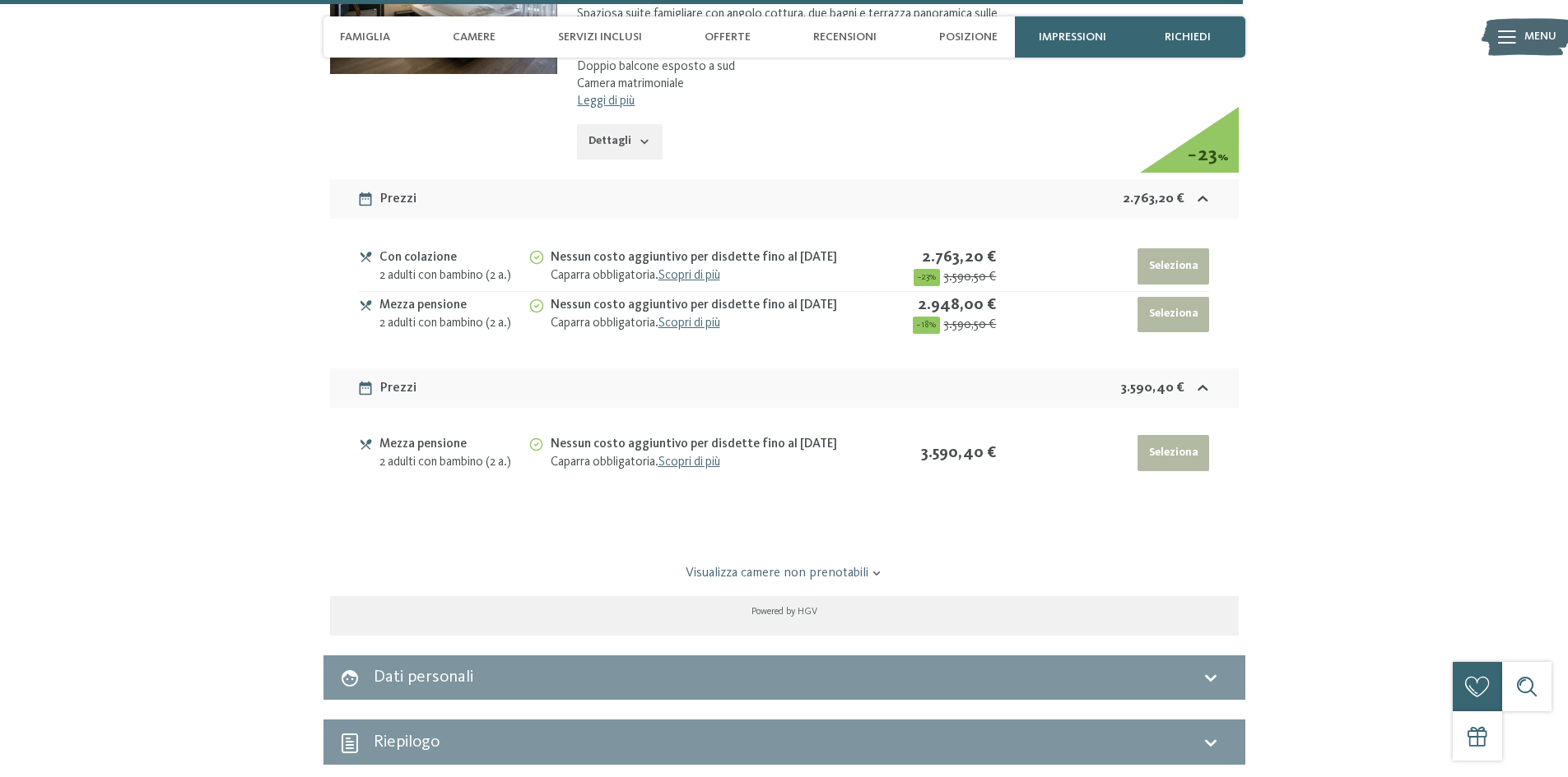
click at [487, 665] on div "Dati personali" at bounding box center [784, 677] width 889 height 24
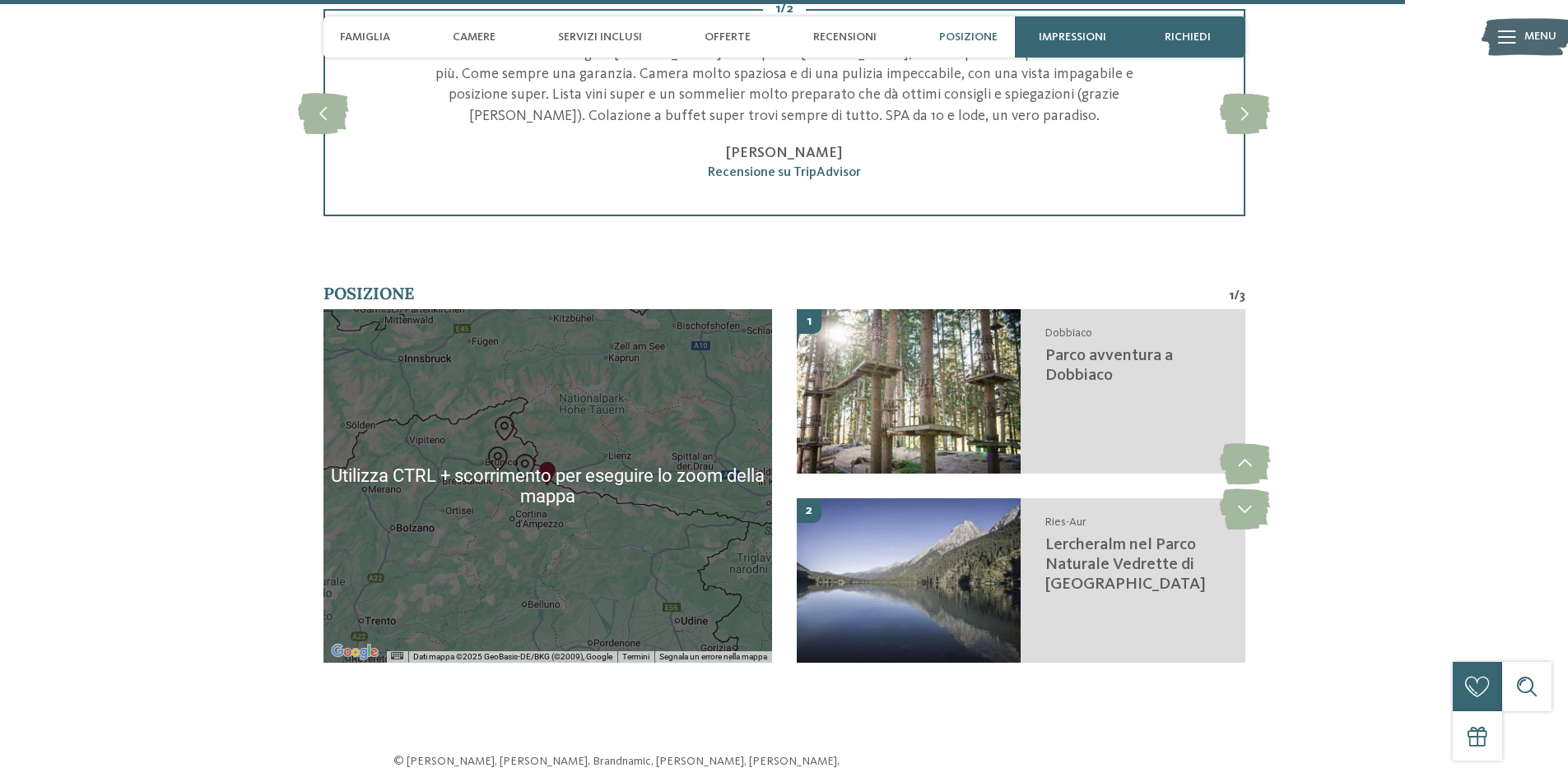
scroll to position [7130, 0]
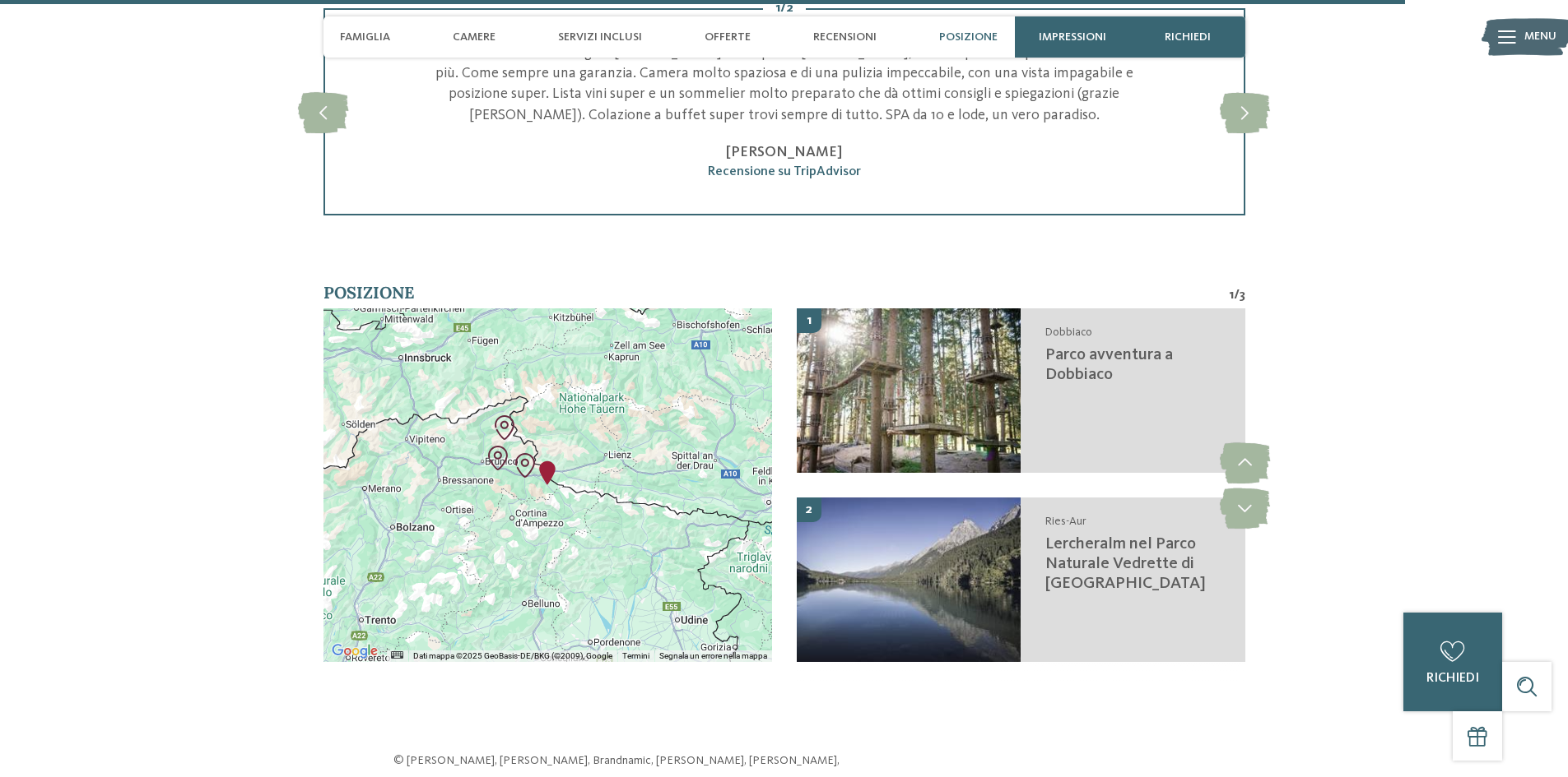
click at [523, 453] on img "Parco avventura a Dobbiaco" at bounding box center [525, 465] width 25 height 25
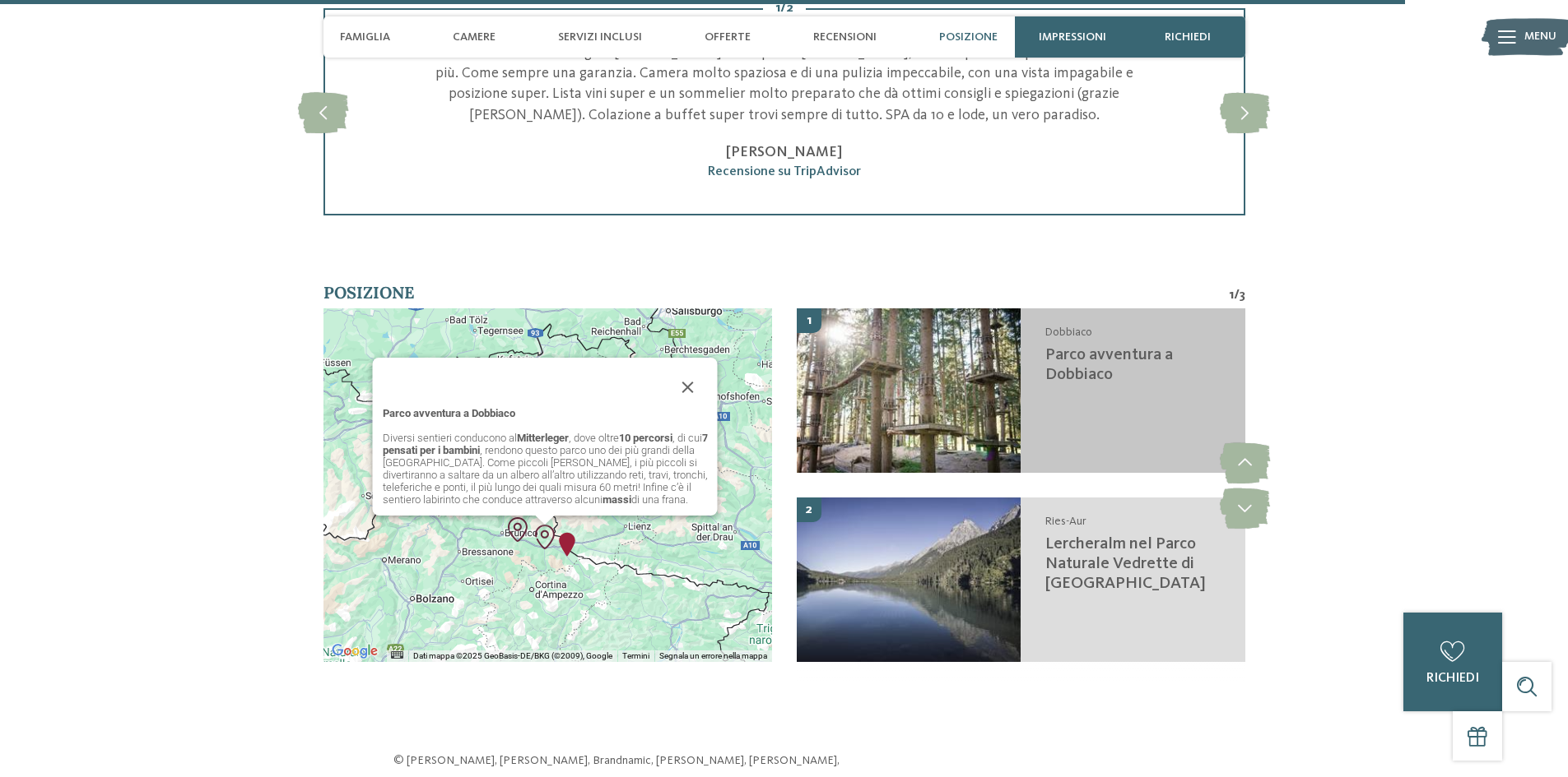
click at [1082, 346] on h3 "Parco avventura a Dobbiaco" at bounding box center [1137, 365] width 183 height 40
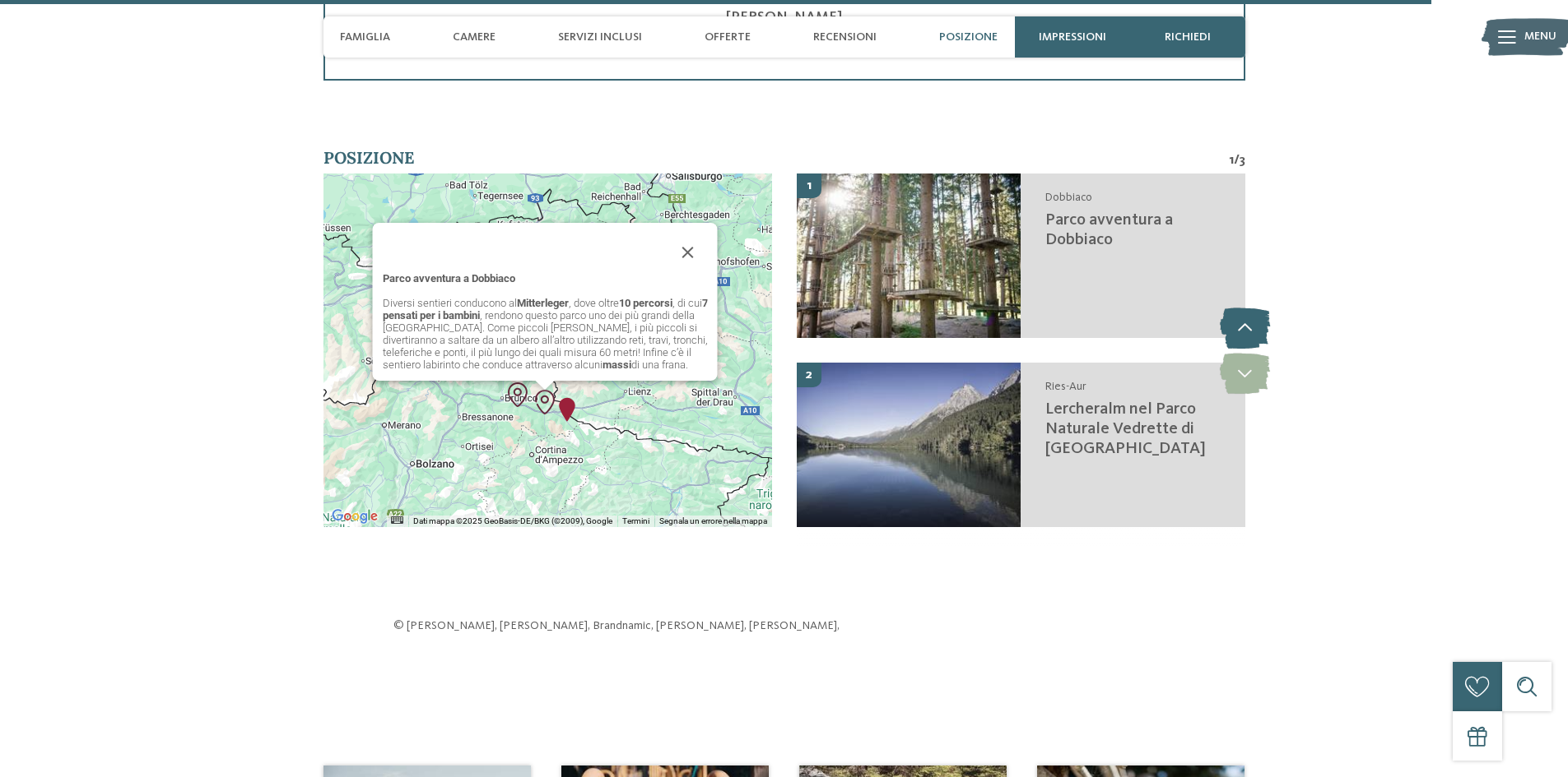
click at [1246, 308] on icon at bounding box center [1245, 328] width 50 height 41
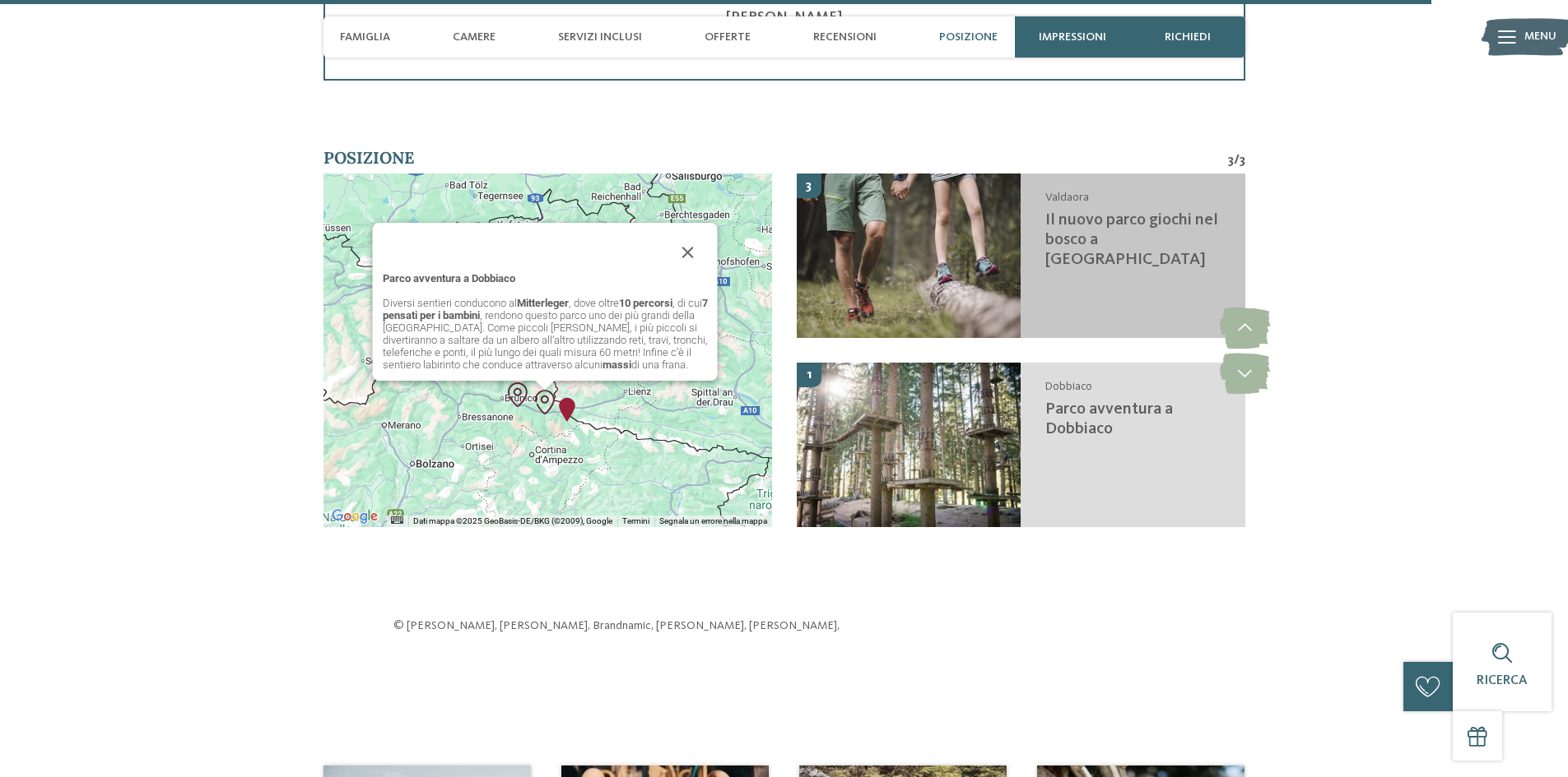
click at [1129, 229] on div "Valdaora Il nuovo parco giochi nel bosco a Valdaora" at bounding box center [1132, 255] width 225 height 165
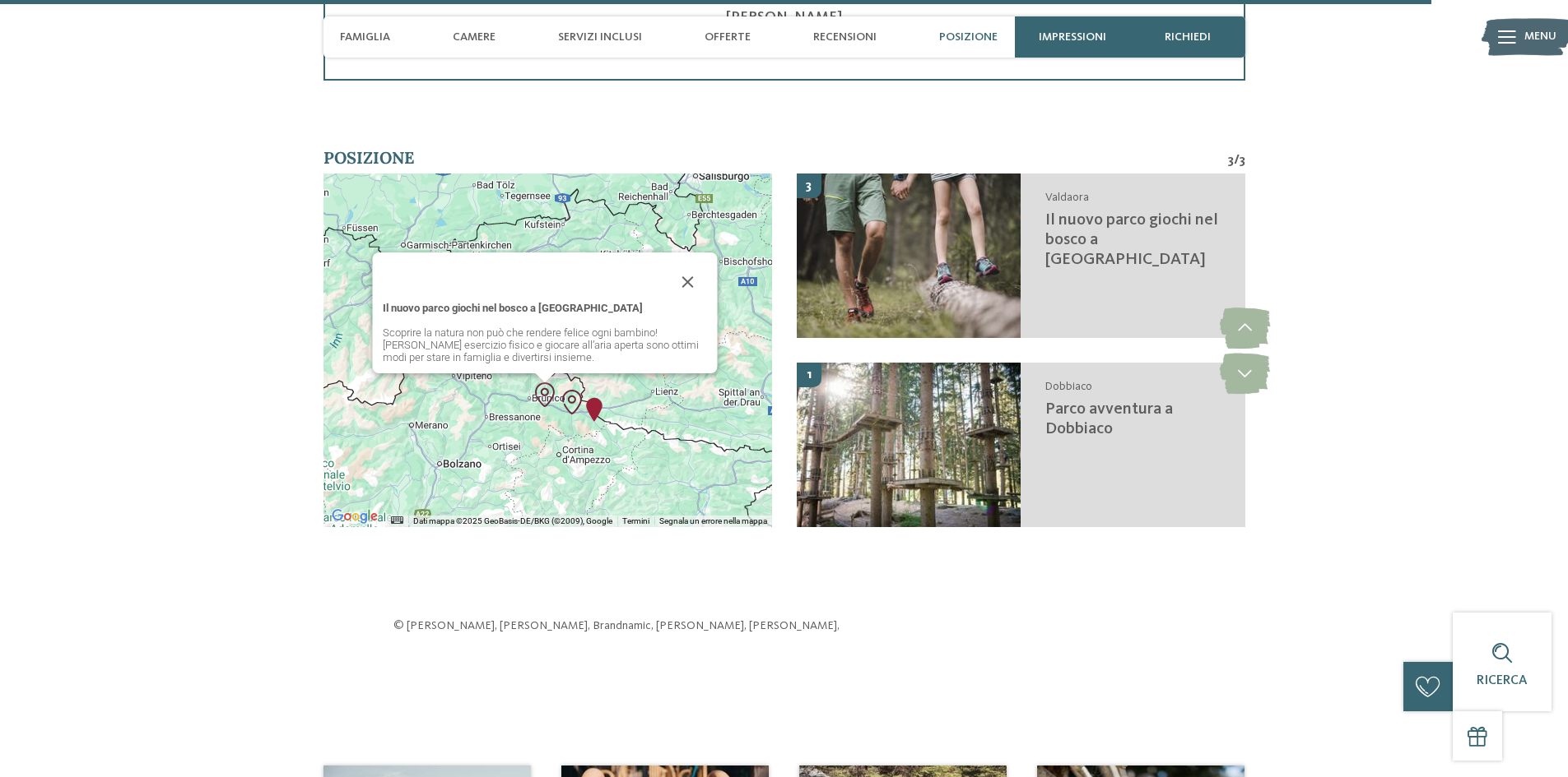
drag, startPoint x: 462, startPoint y: 281, endPoint x: 597, endPoint y: 281, distance: 135.0
click at [597, 326] on p "Scoprire la natura non può che rendere felice ogni bambino! Fare esercizio fisi…" at bounding box center [545, 345] width 325 height 37
click at [430, 320] on div "Il nuovo parco giochi nel bosco a Valdaora Scoprire la natura non può che rende…" at bounding box center [548, 350] width 449 height 354
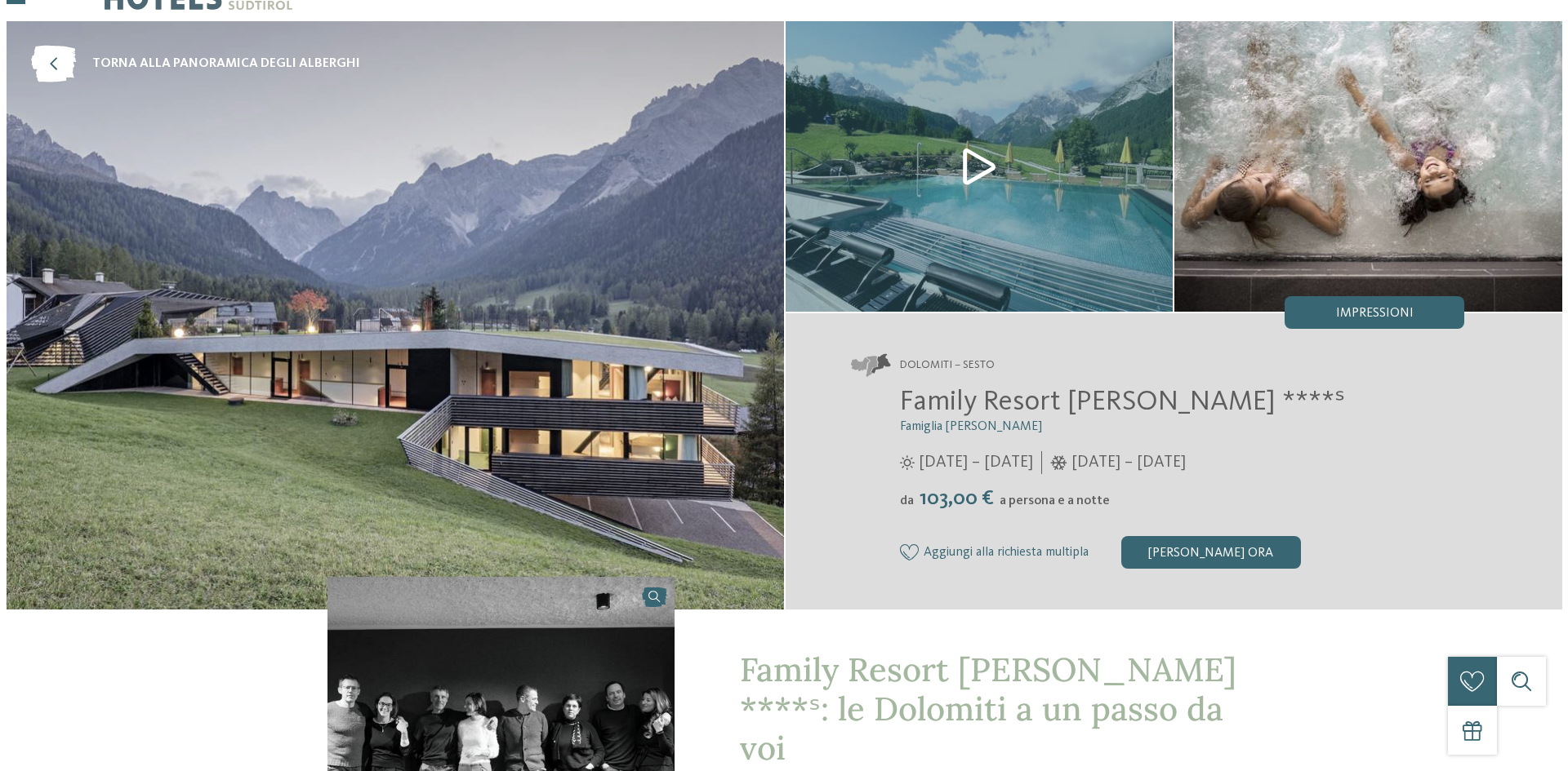
scroll to position [0, 0]
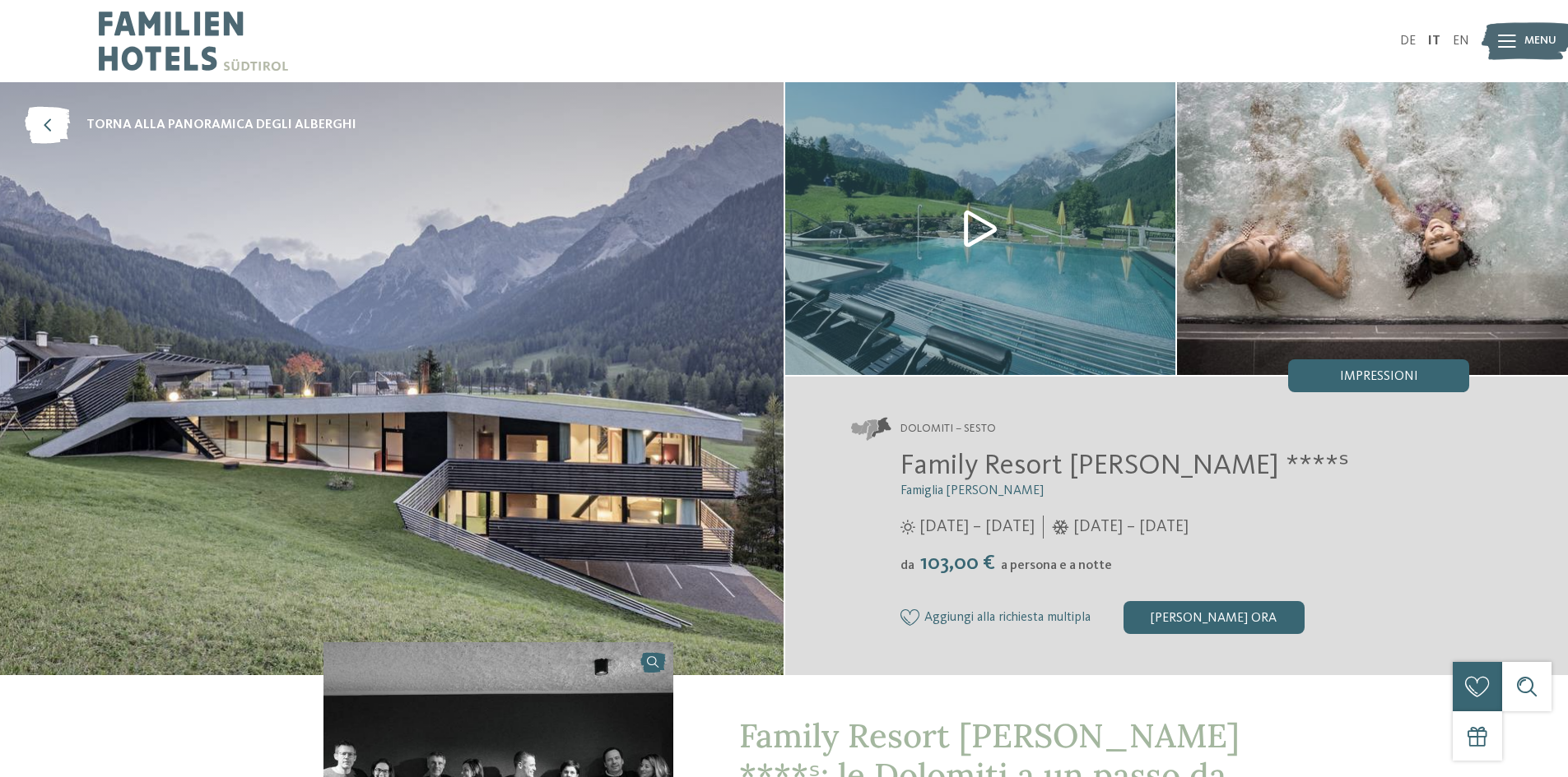
click at [1070, 297] on img at bounding box center [981, 228] width 391 height 293
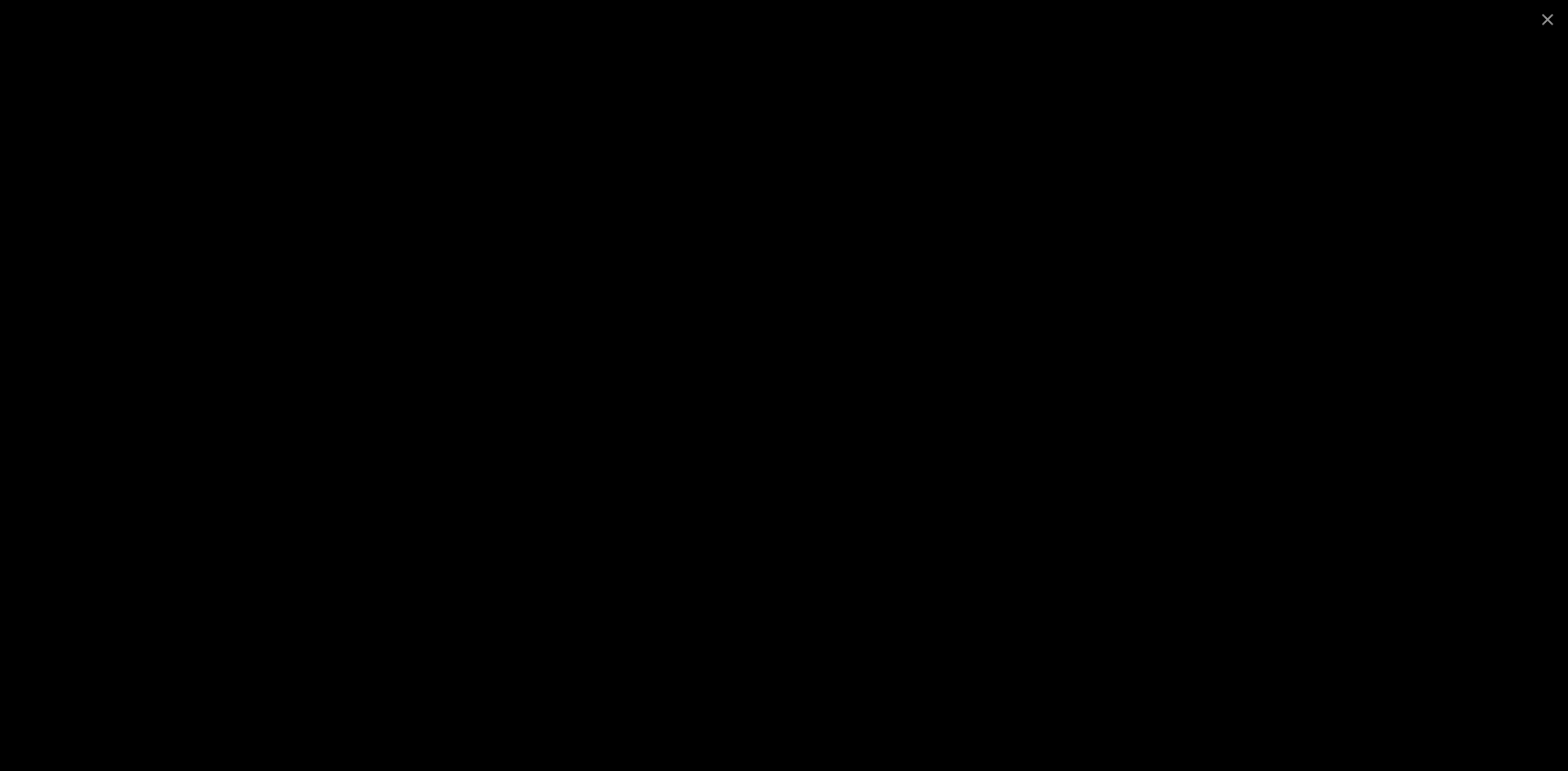
click at [142, 189] on div at bounding box center [784, 385] width 1568 height 771
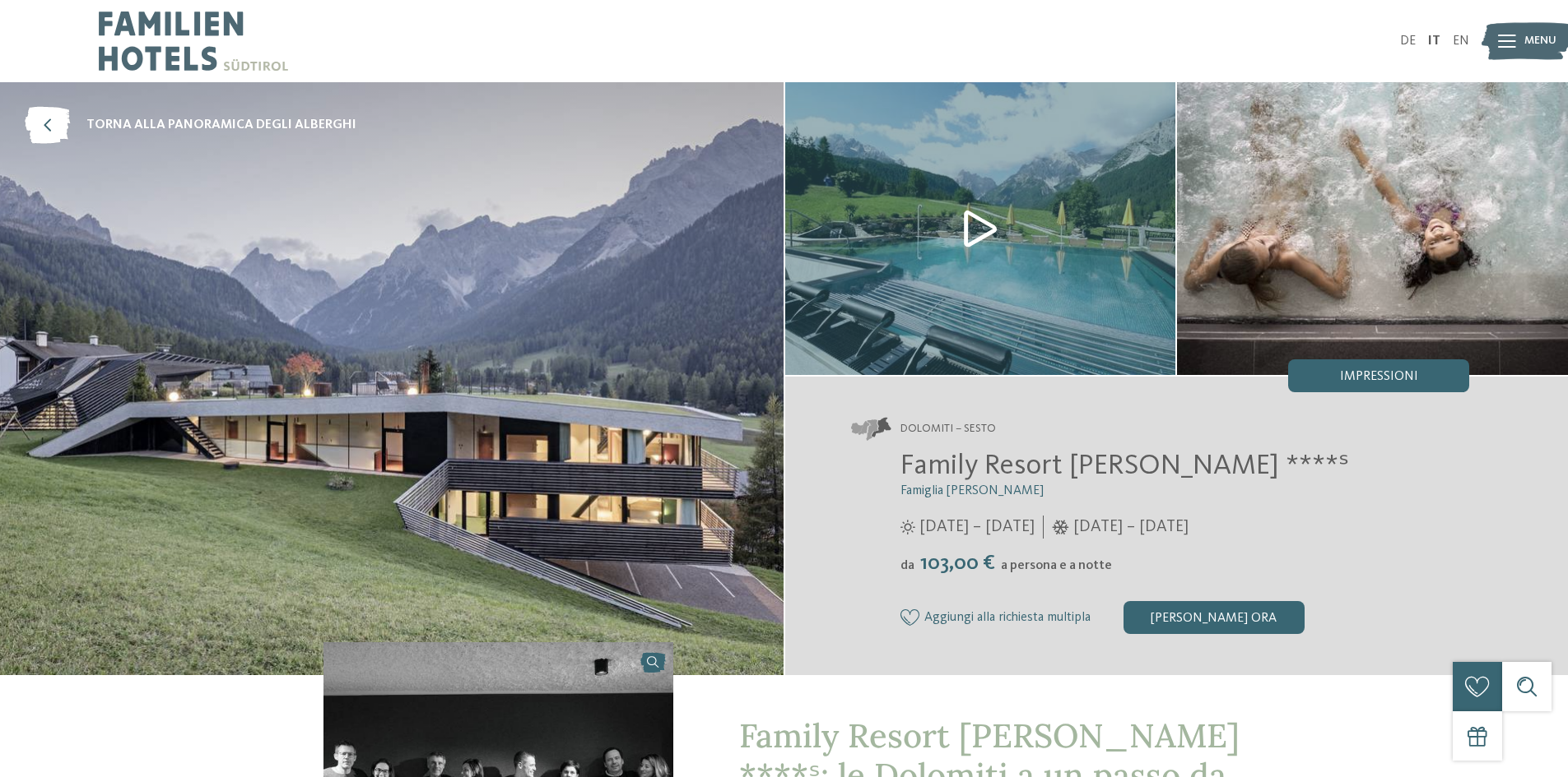
click at [1475, 231] on img at bounding box center [1373, 228] width 391 height 293
click at [1334, 372] on div "Impressioni" at bounding box center [1379, 376] width 181 height 33
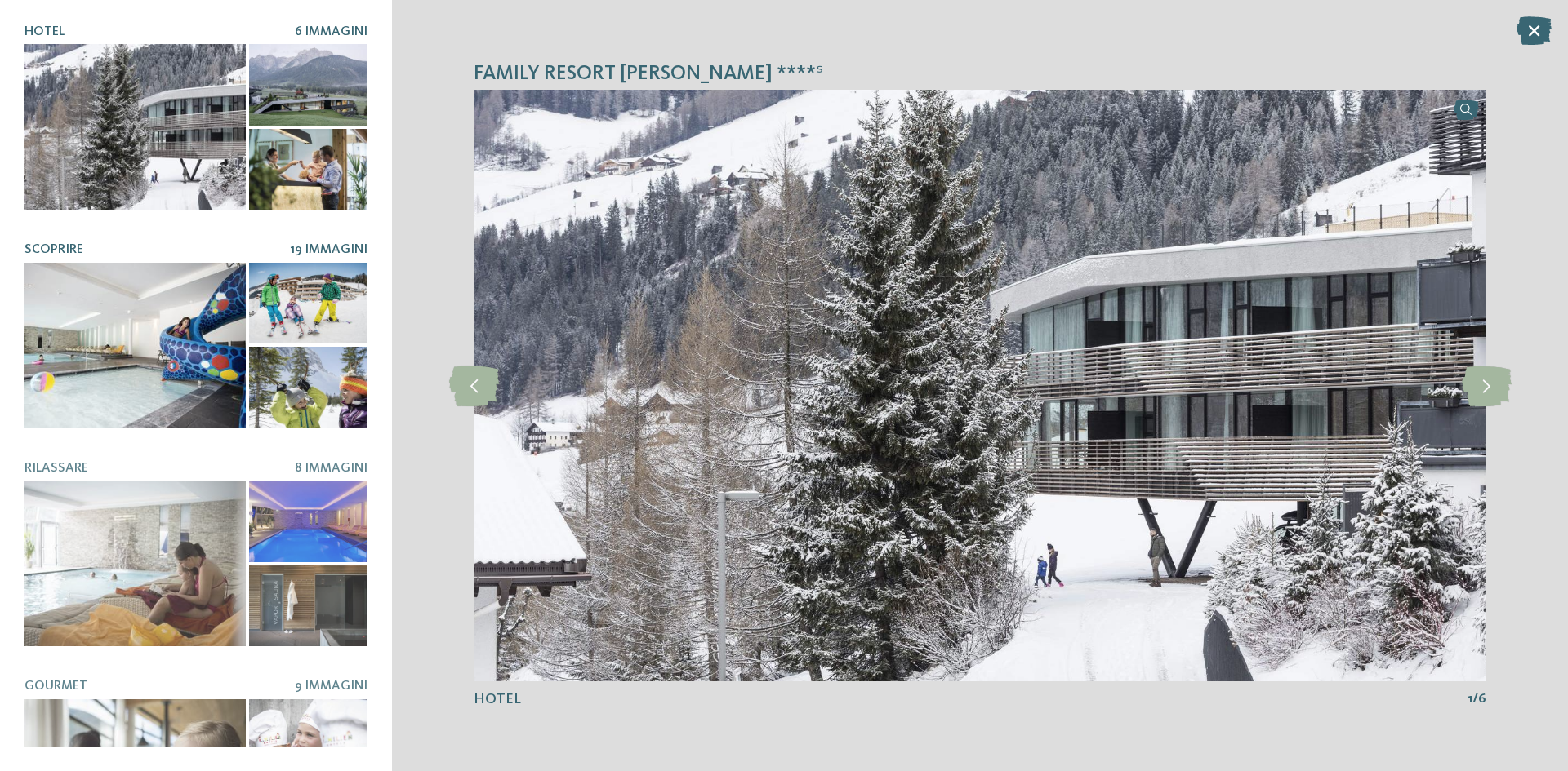
click at [133, 357] on div at bounding box center [135, 346] width 221 height 166
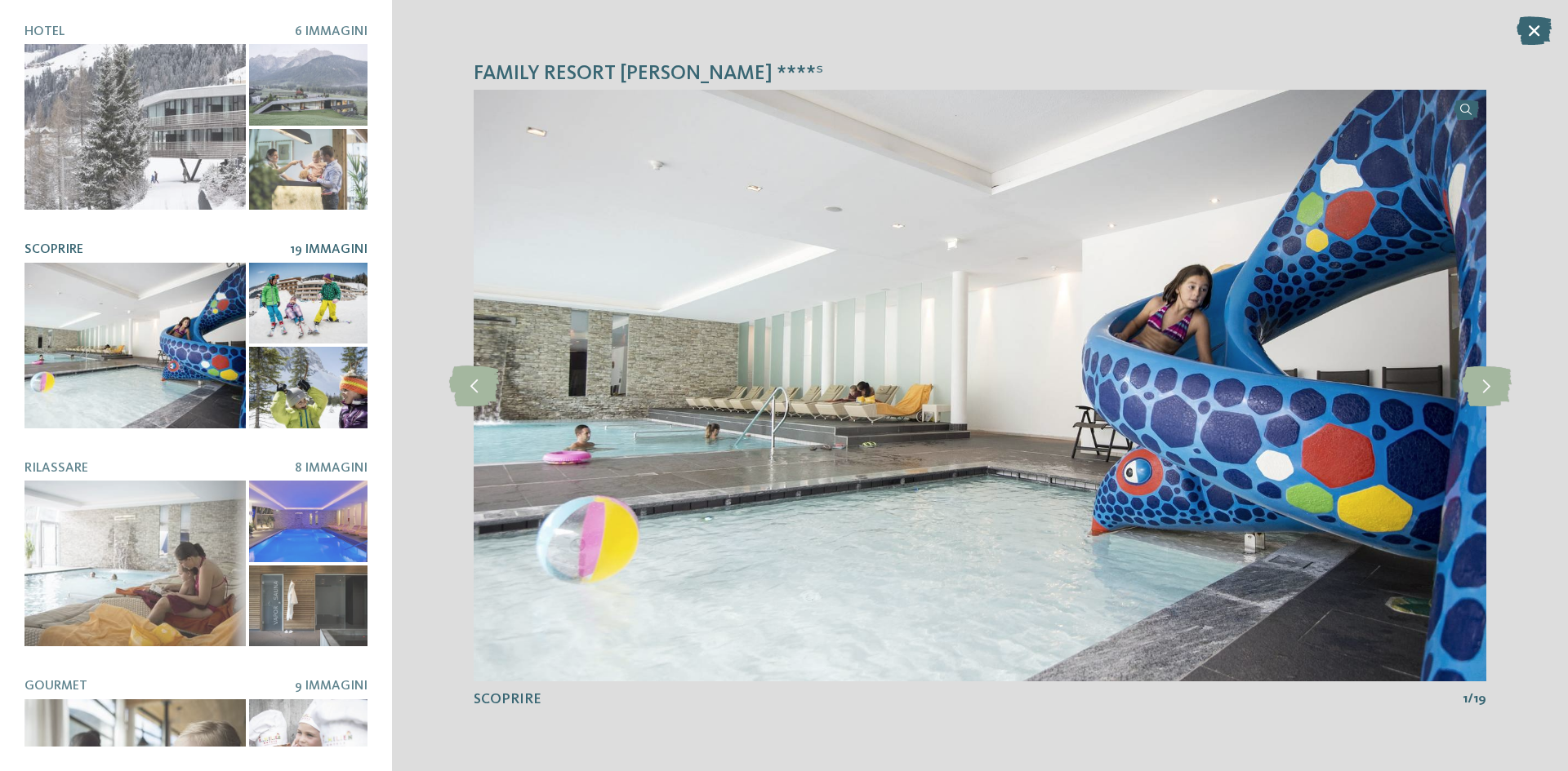
click at [311, 304] on div at bounding box center [308, 303] width 119 height 81
click at [1492, 387] on icon at bounding box center [1487, 386] width 50 height 41
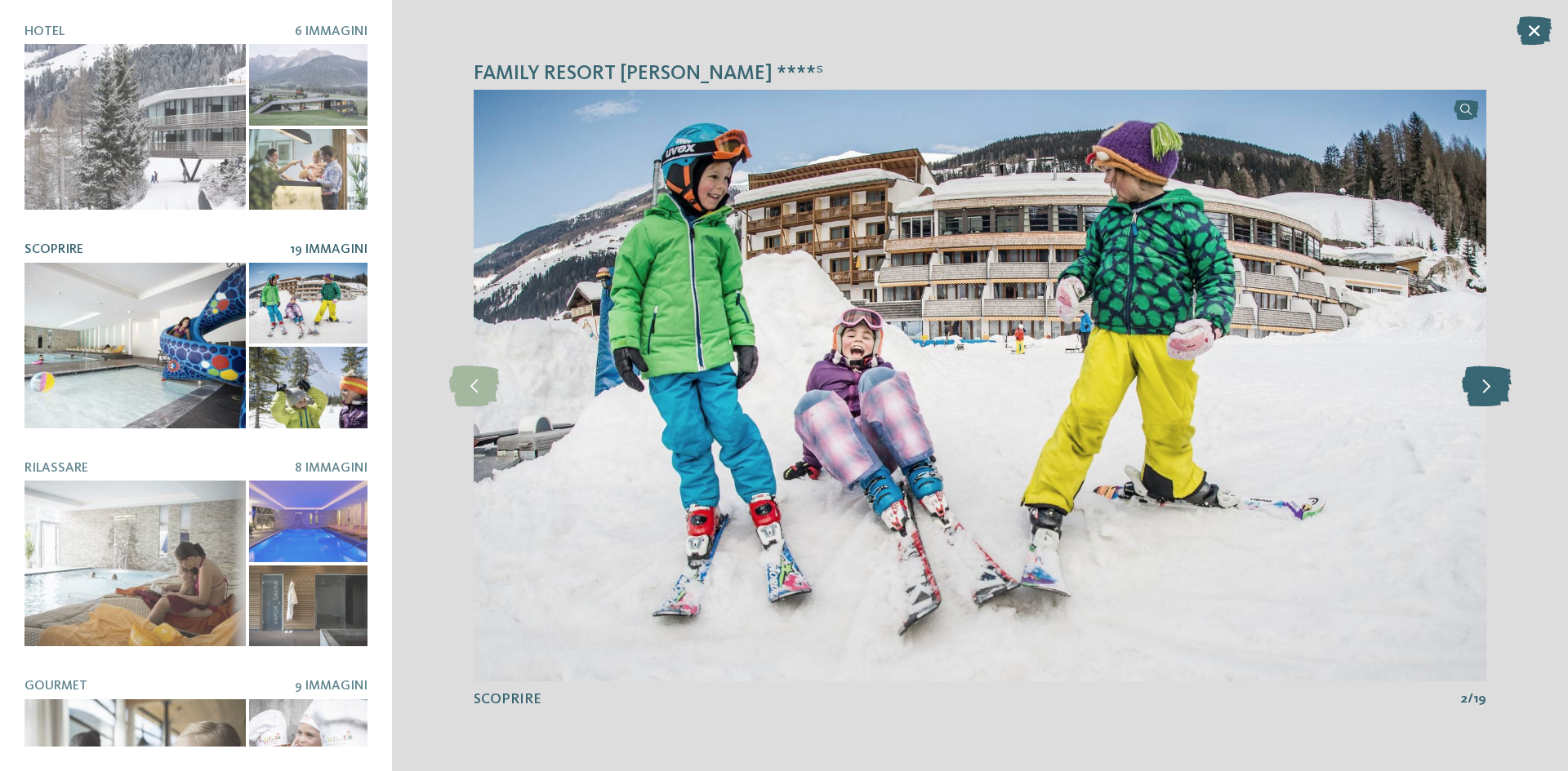
click at [1495, 387] on icon at bounding box center [1487, 386] width 50 height 41
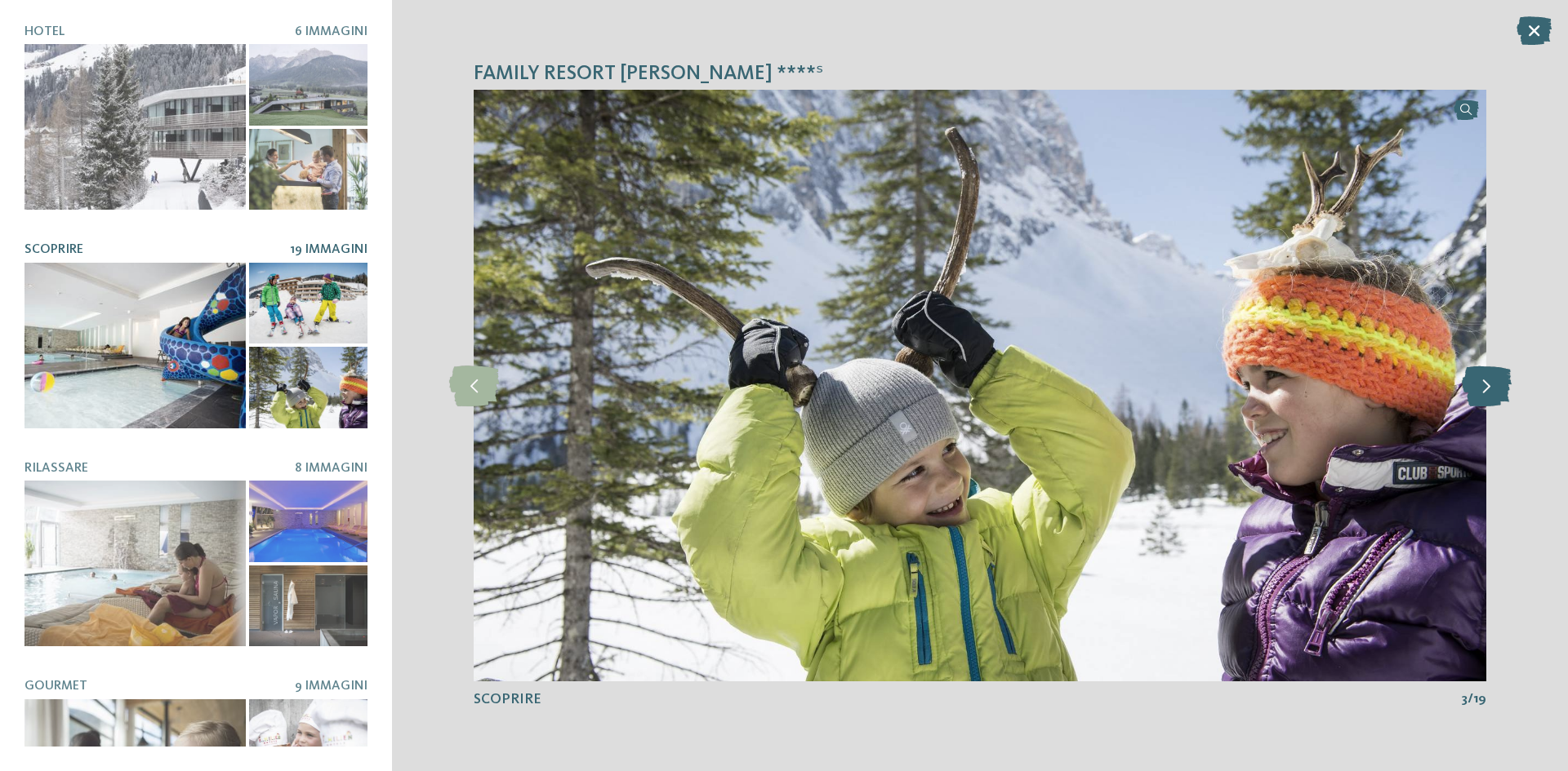
click at [1495, 387] on icon at bounding box center [1487, 386] width 50 height 41
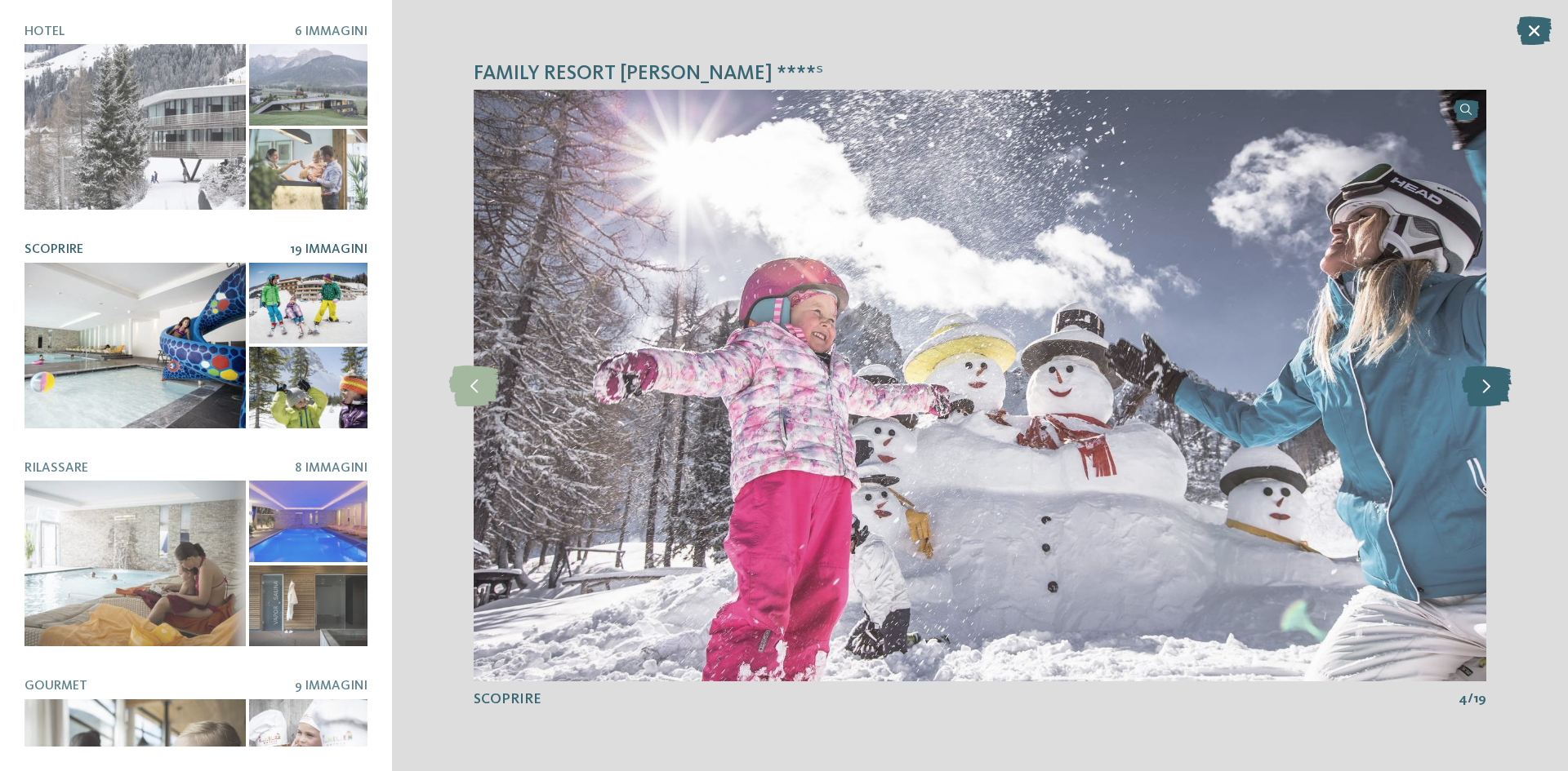
click at [1495, 387] on icon at bounding box center [1487, 386] width 50 height 41
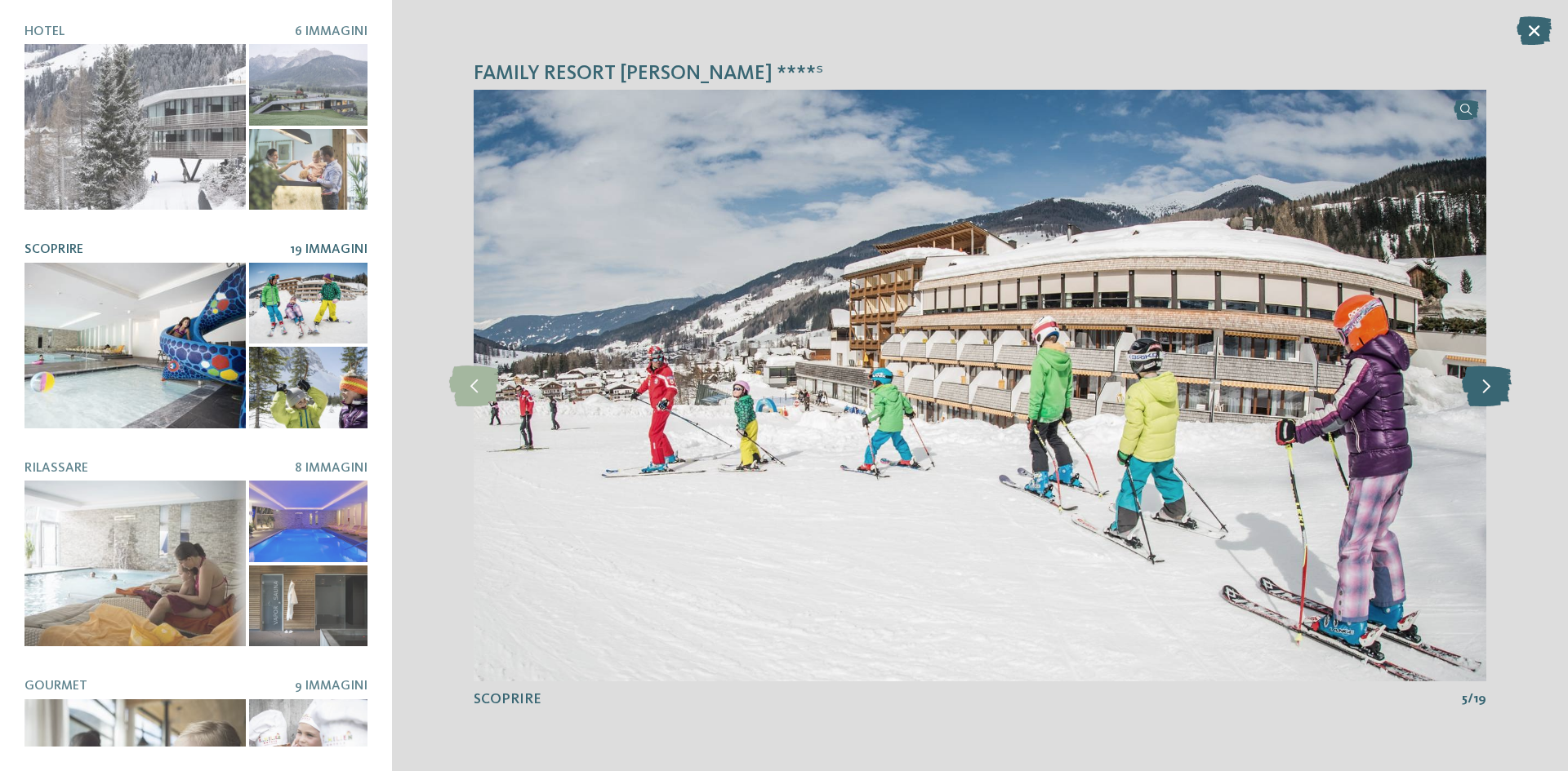
click at [1495, 387] on icon at bounding box center [1487, 386] width 50 height 41
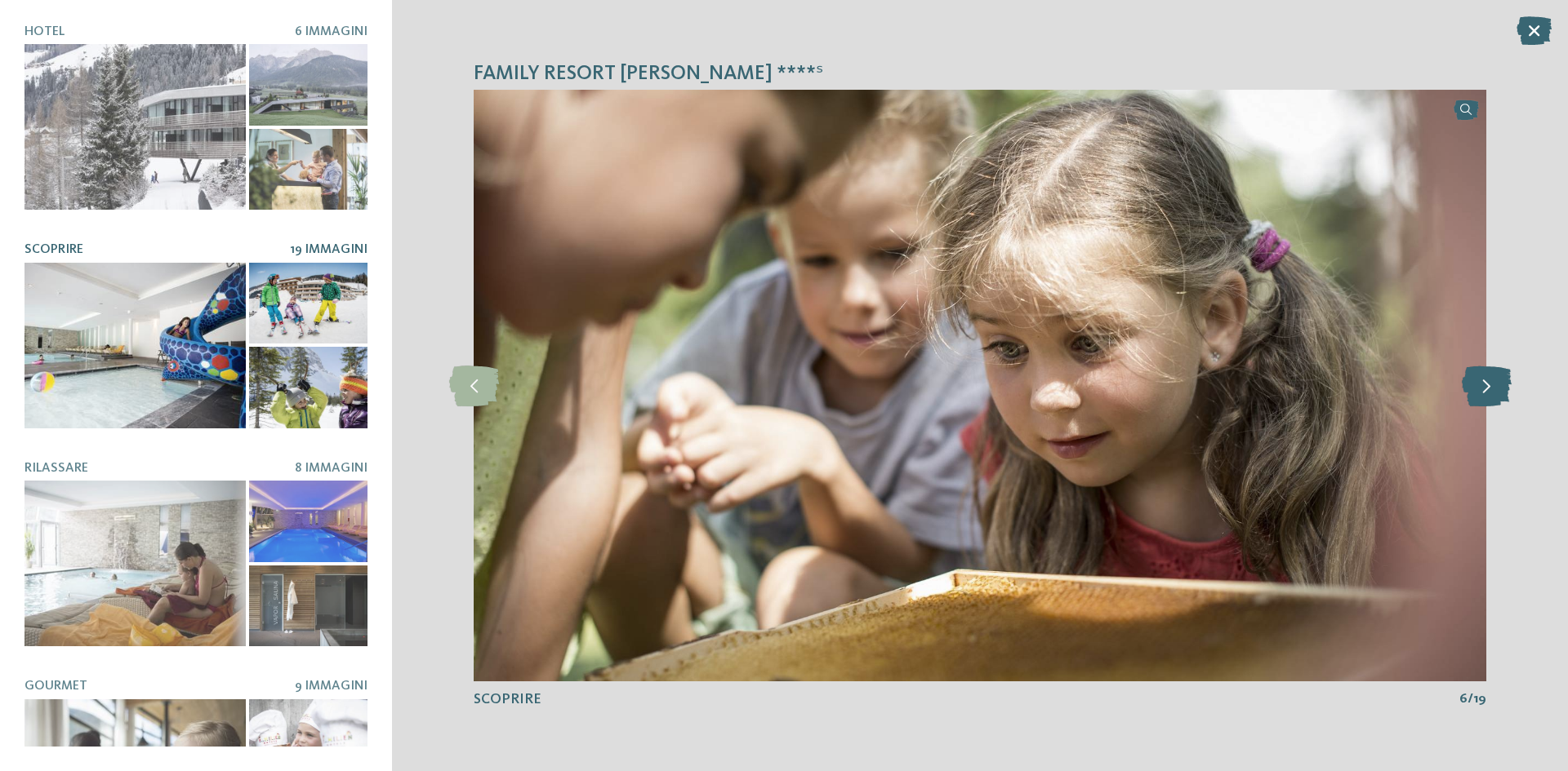
click at [1495, 387] on icon at bounding box center [1487, 386] width 50 height 41
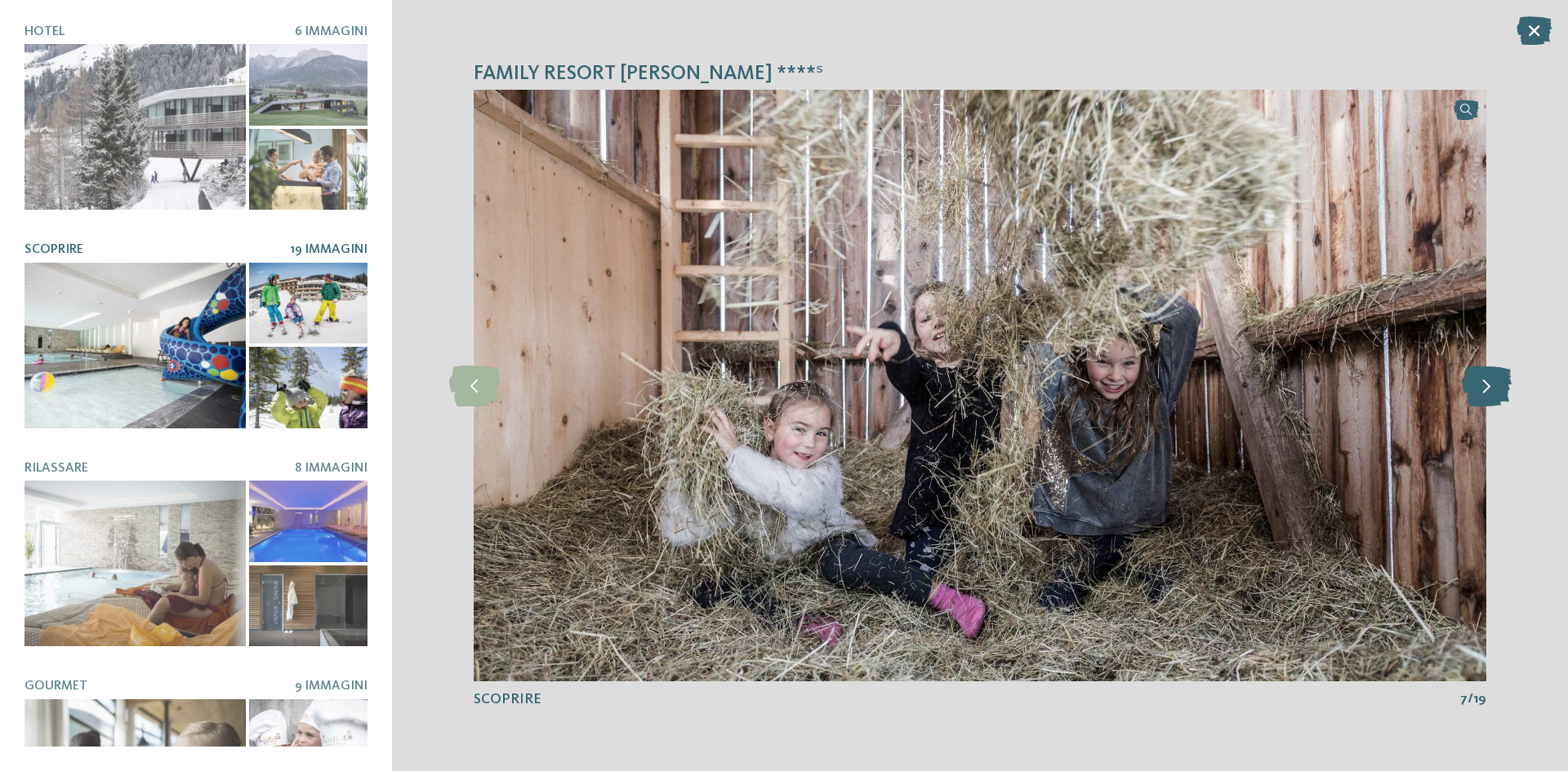
click at [1495, 387] on icon at bounding box center [1487, 386] width 50 height 41
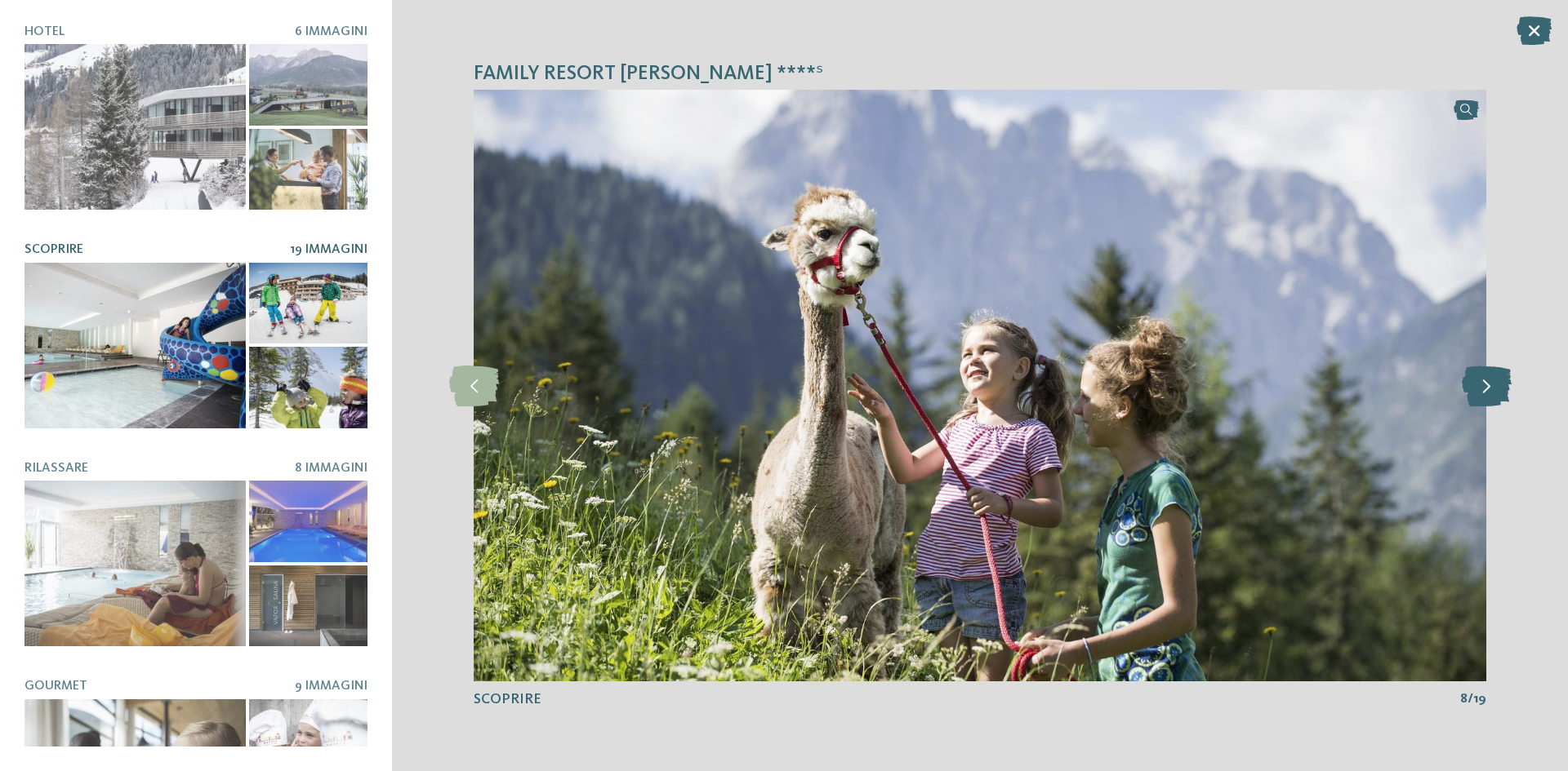
click at [1495, 387] on icon at bounding box center [1487, 386] width 50 height 41
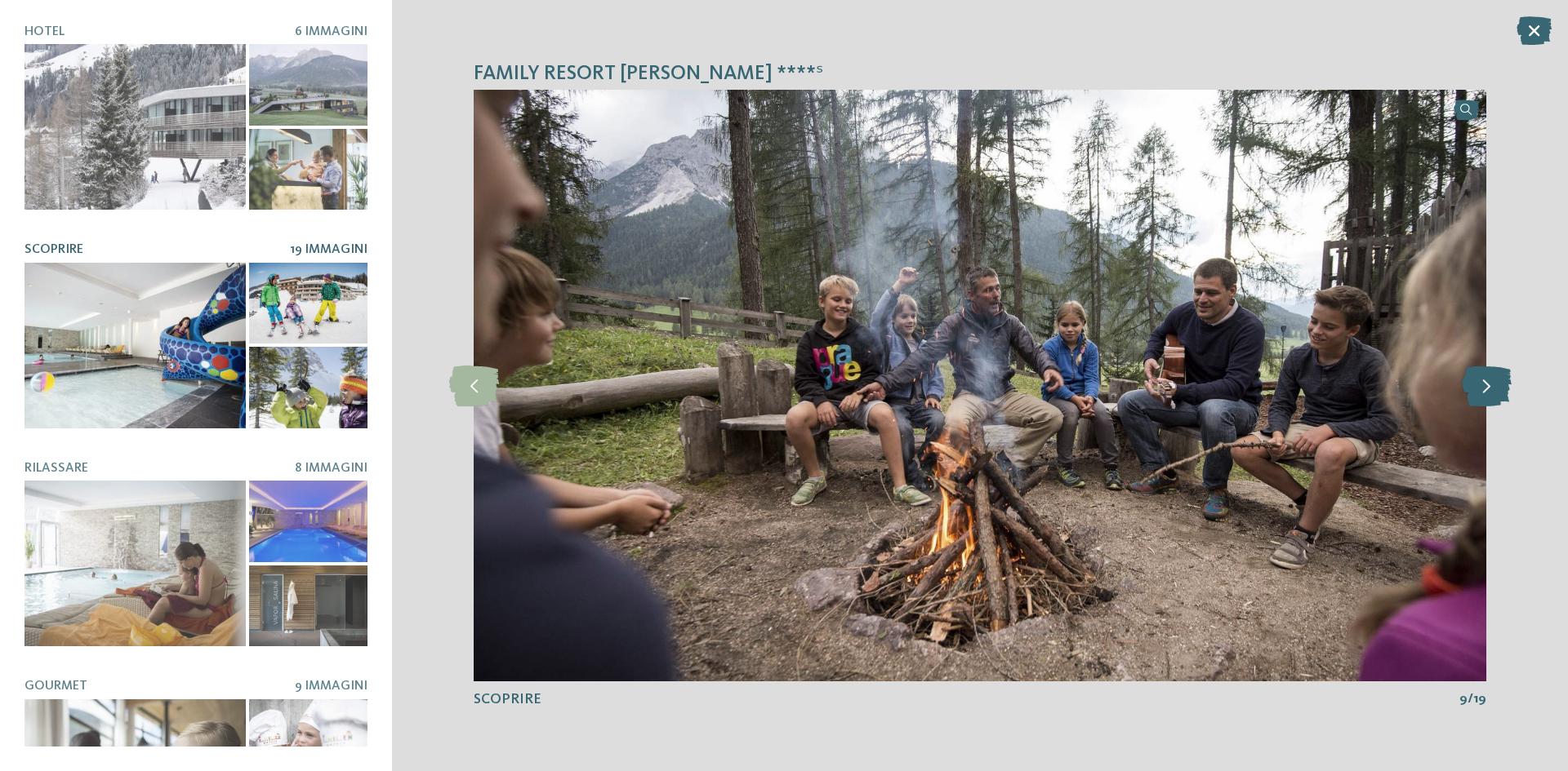
click at [1495, 387] on icon at bounding box center [1487, 386] width 50 height 41
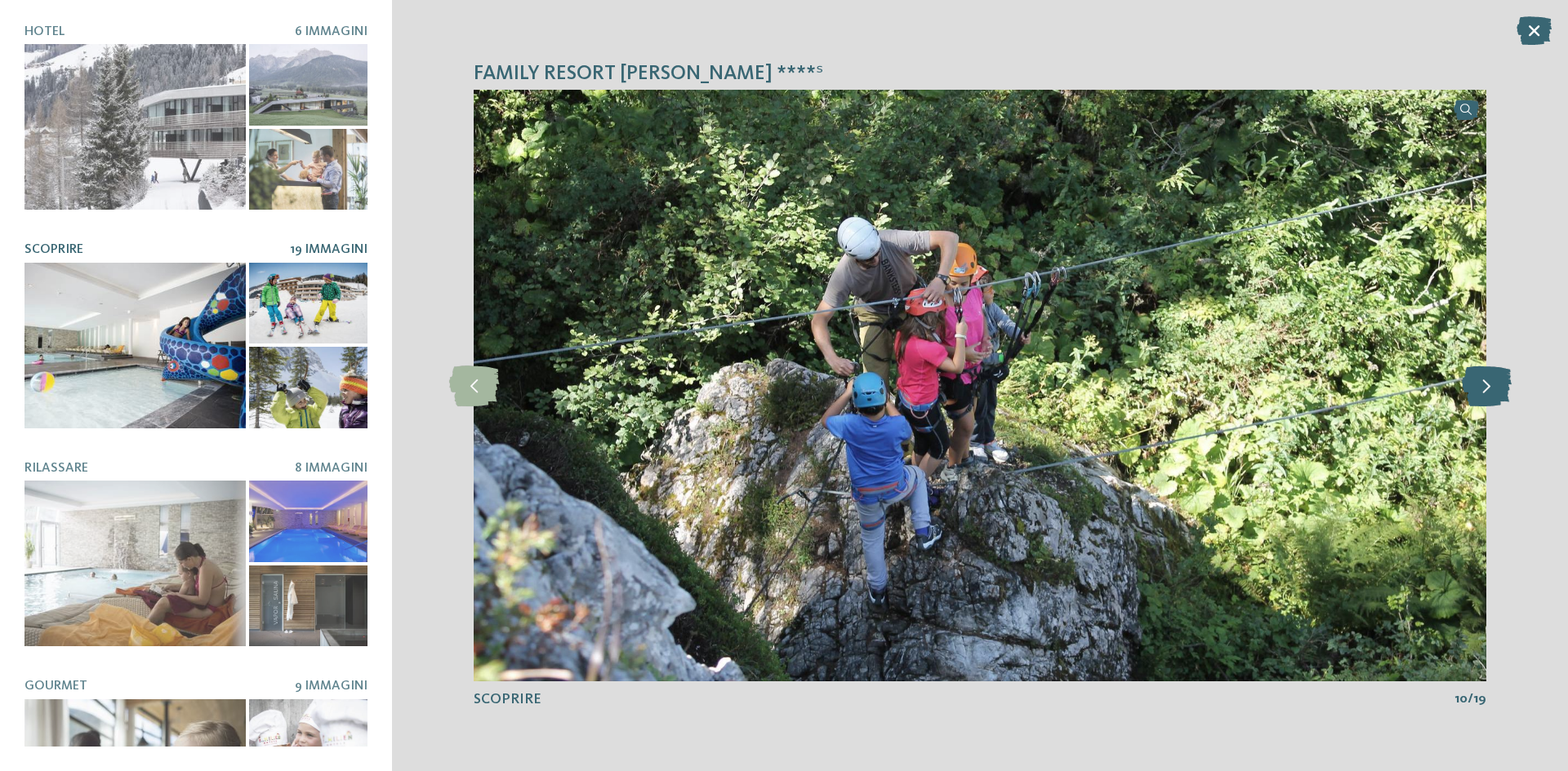
click at [1495, 387] on icon at bounding box center [1487, 386] width 50 height 41
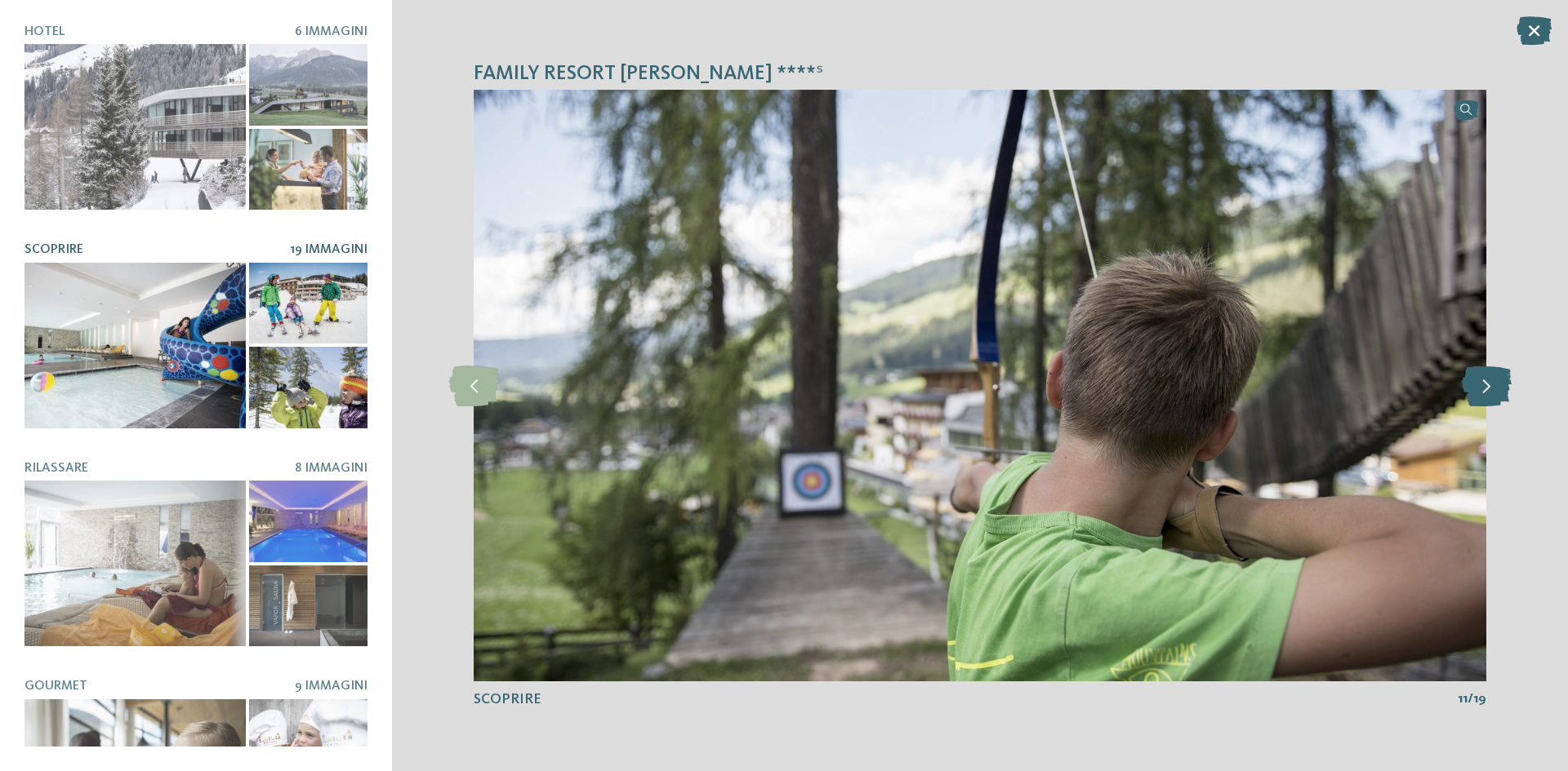
click at [1495, 387] on icon at bounding box center [1487, 386] width 50 height 41
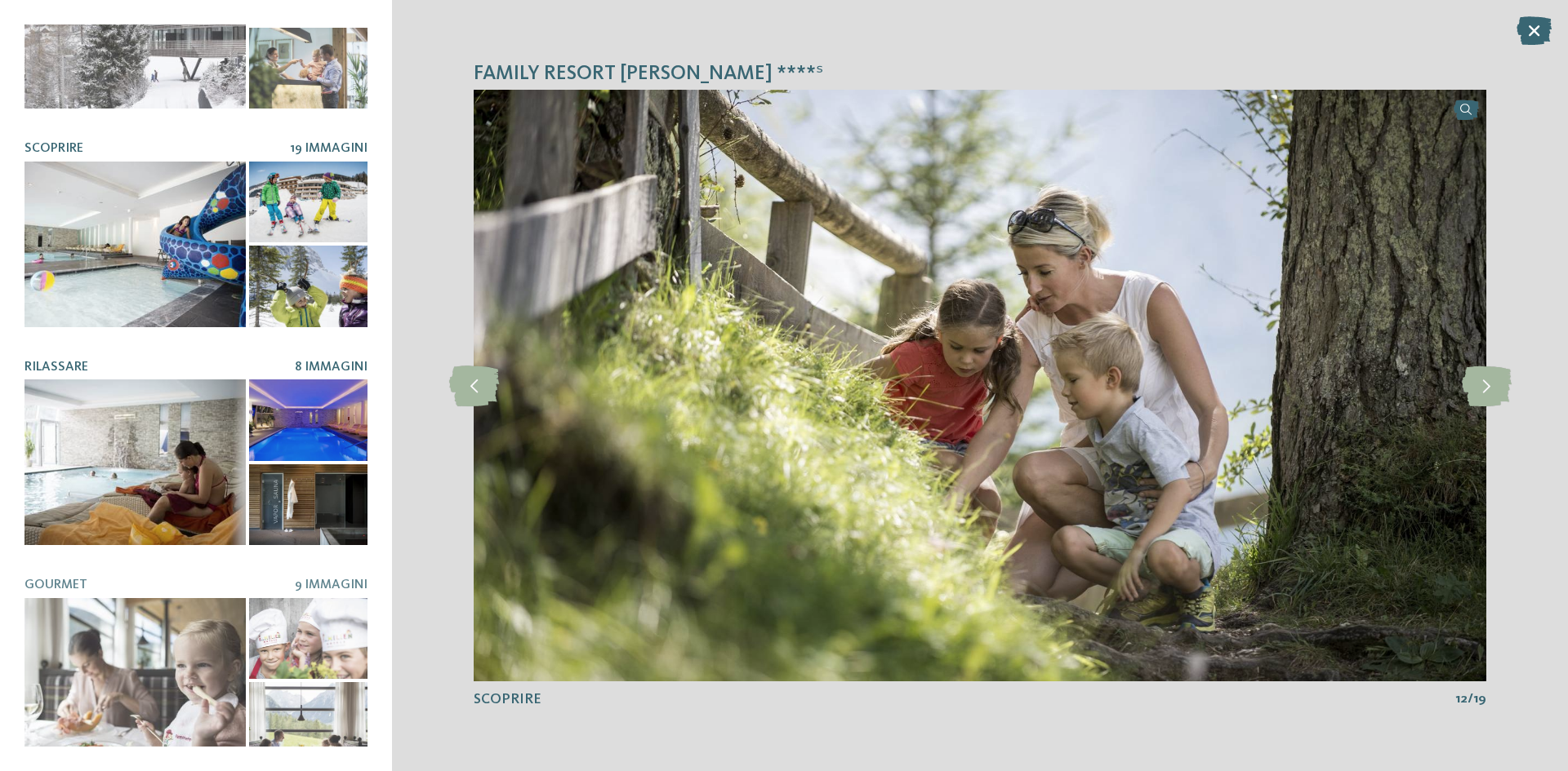
scroll to position [136, 0]
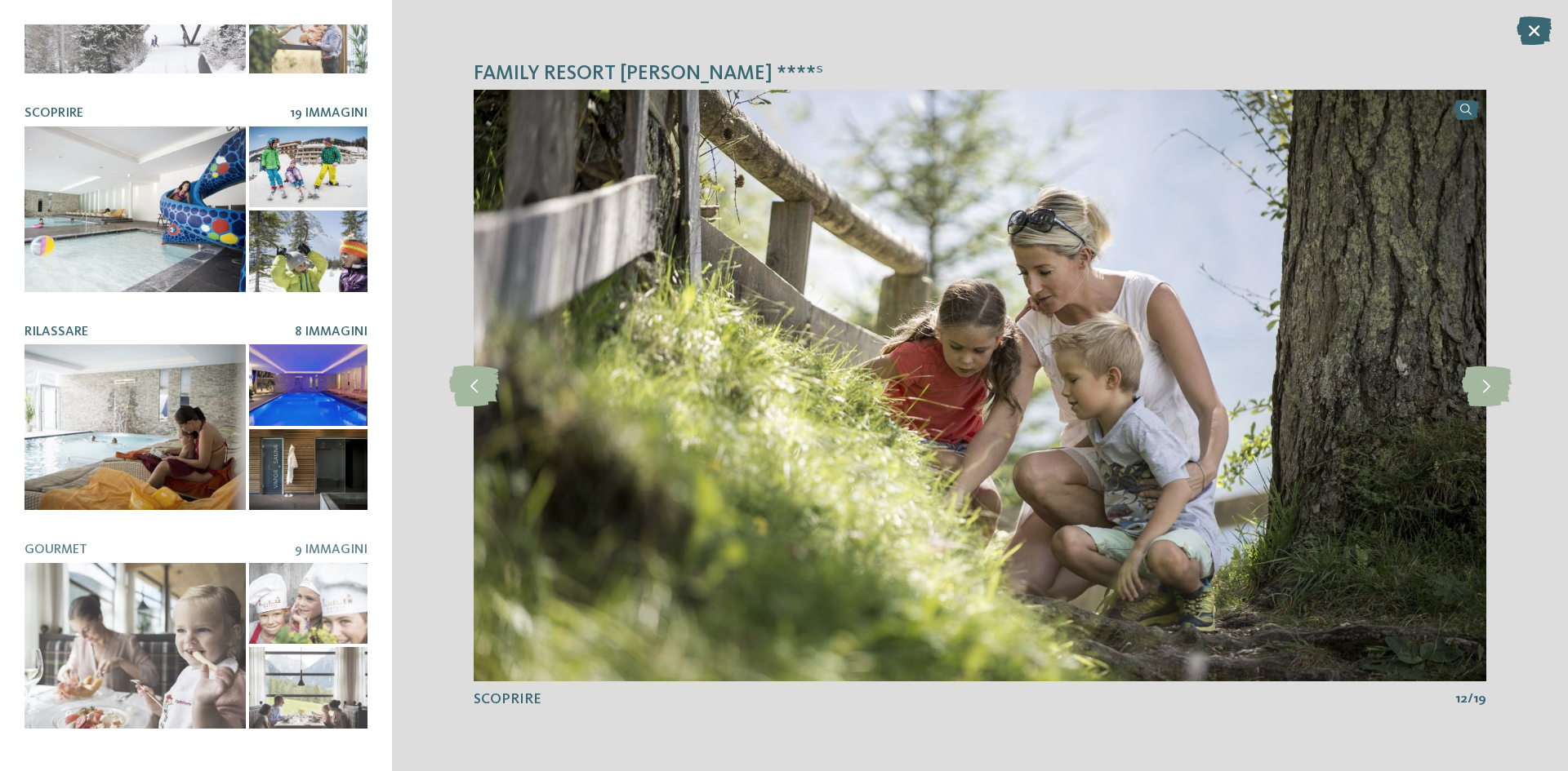
click at [172, 449] on div at bounding box center [135, 428] width 221 height 166
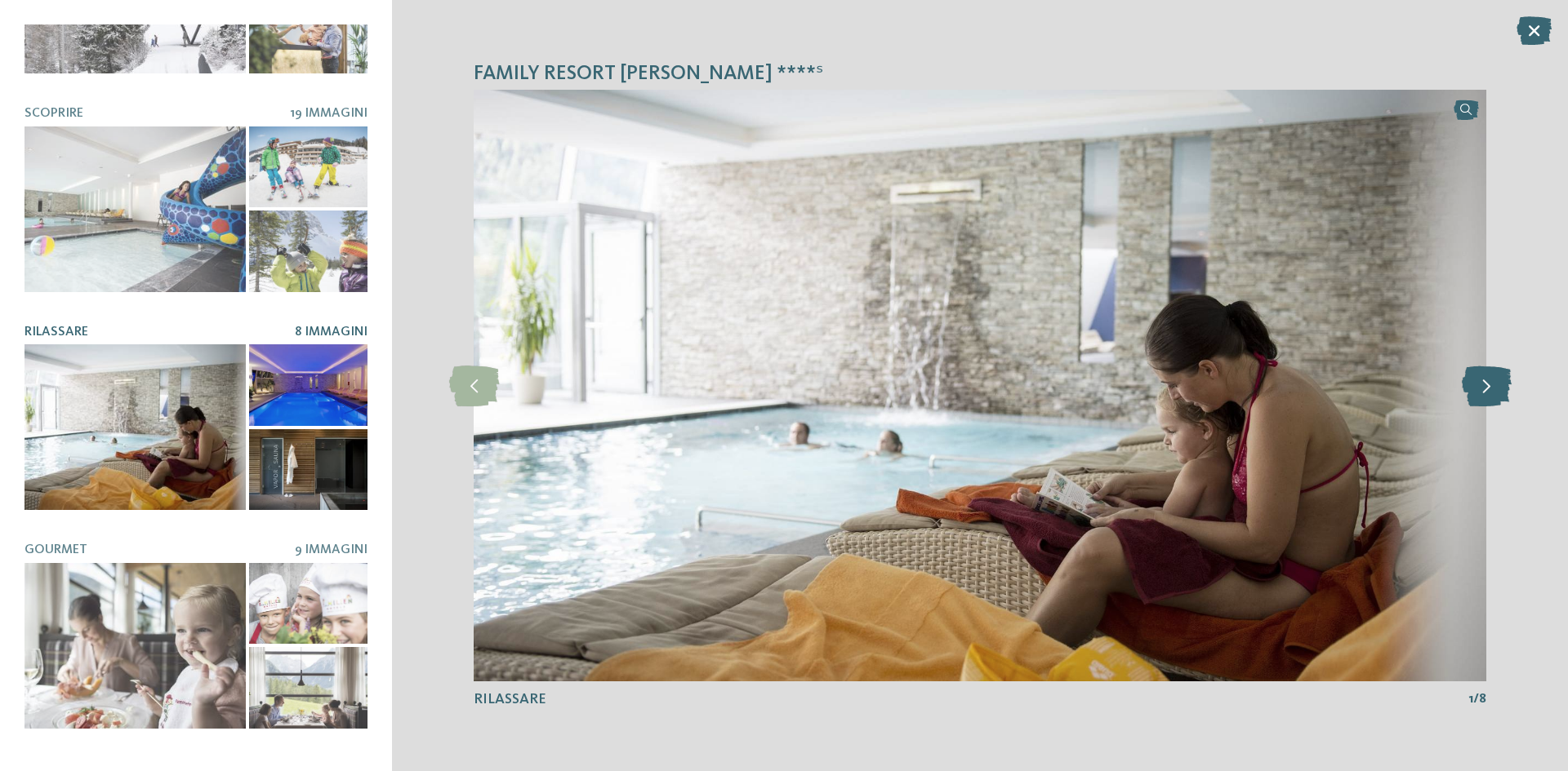
click at [1500, 382] on icon at bounding box center [1487, 386] width 50 height 41
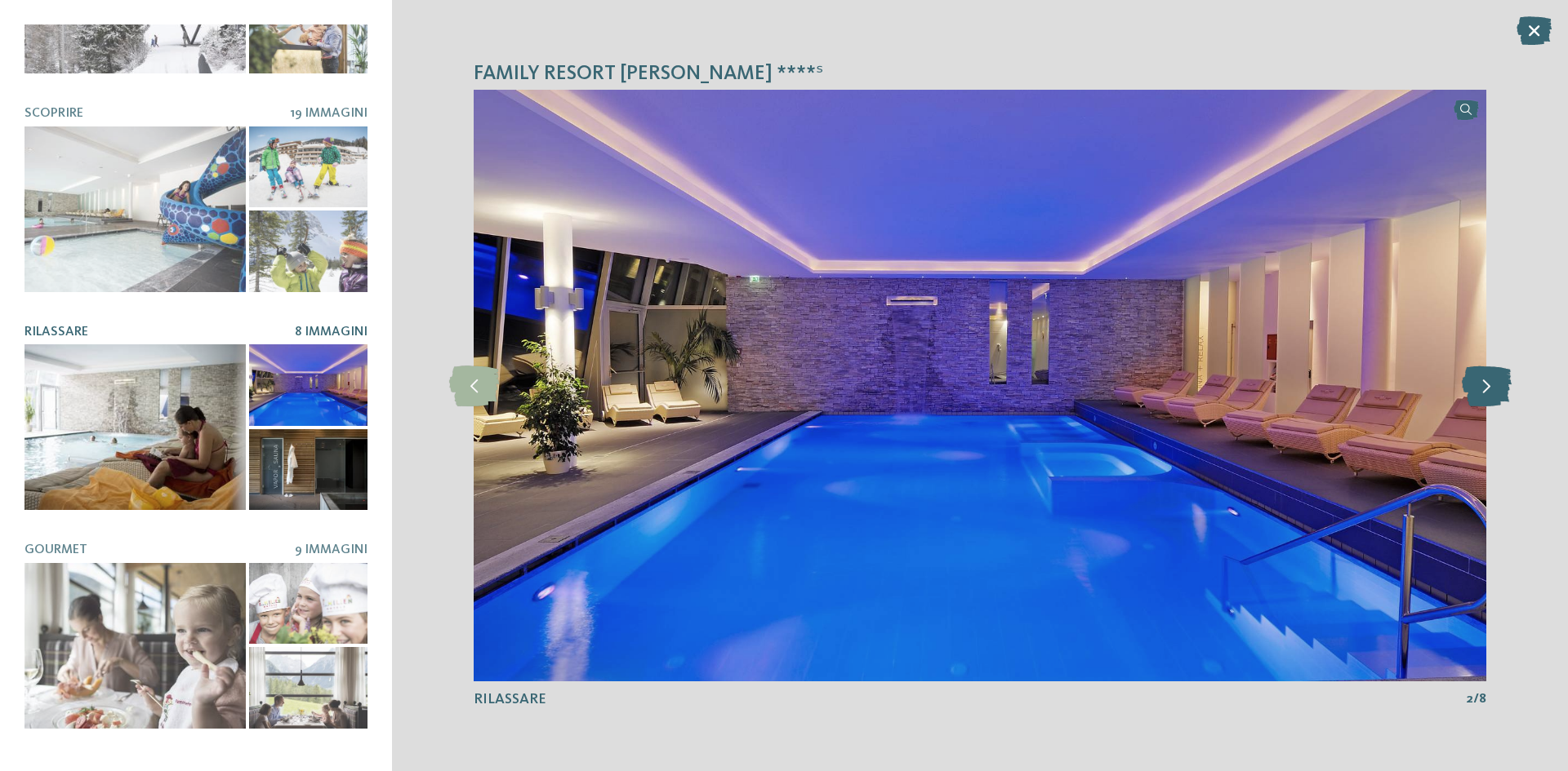
click at [1500, 382] on icon at bounding box center [1487, 386] width 50 height 41
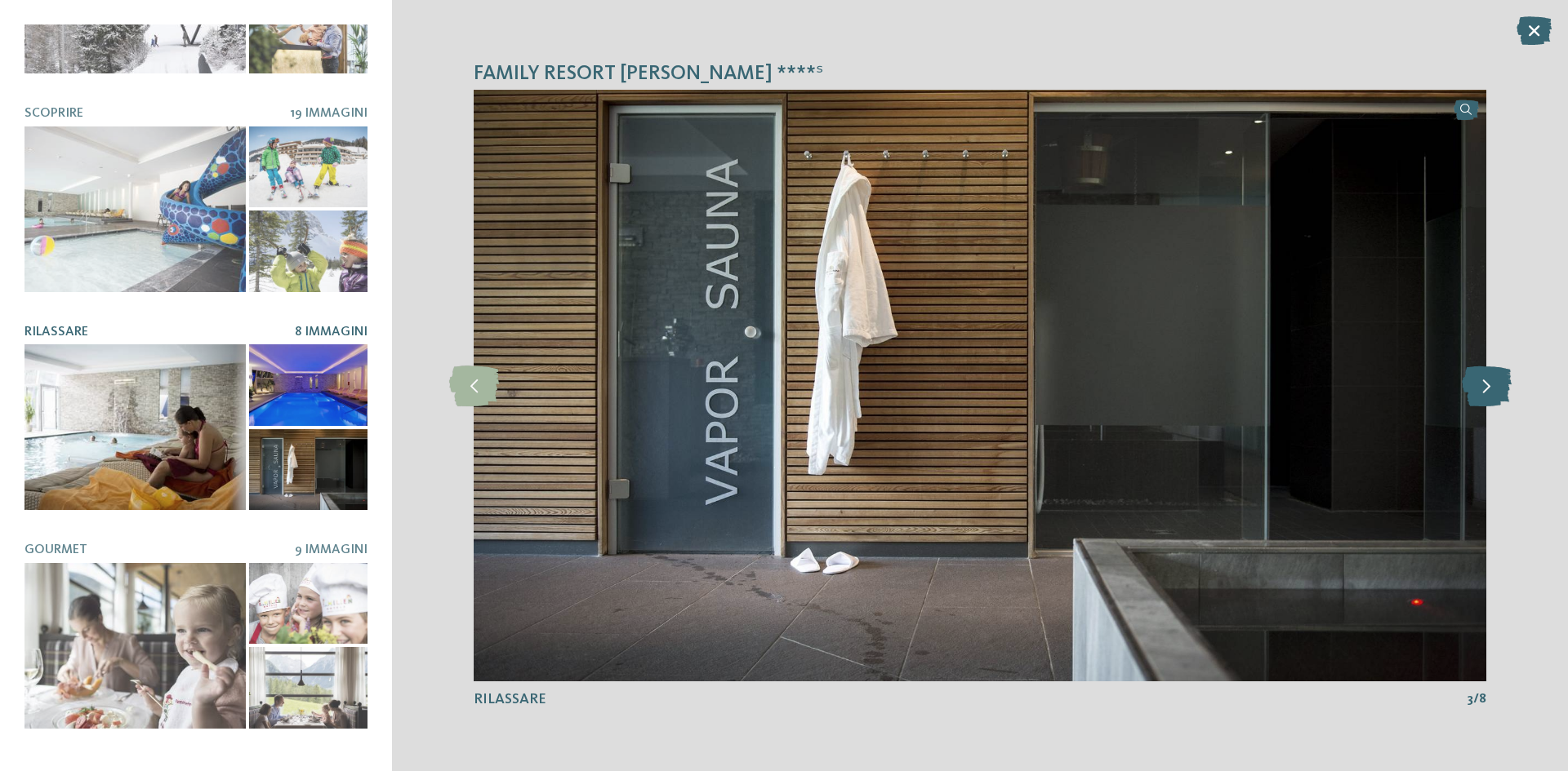
click at [1500, 382] on icon at bounding box center [1487, 386] width 50 height 41
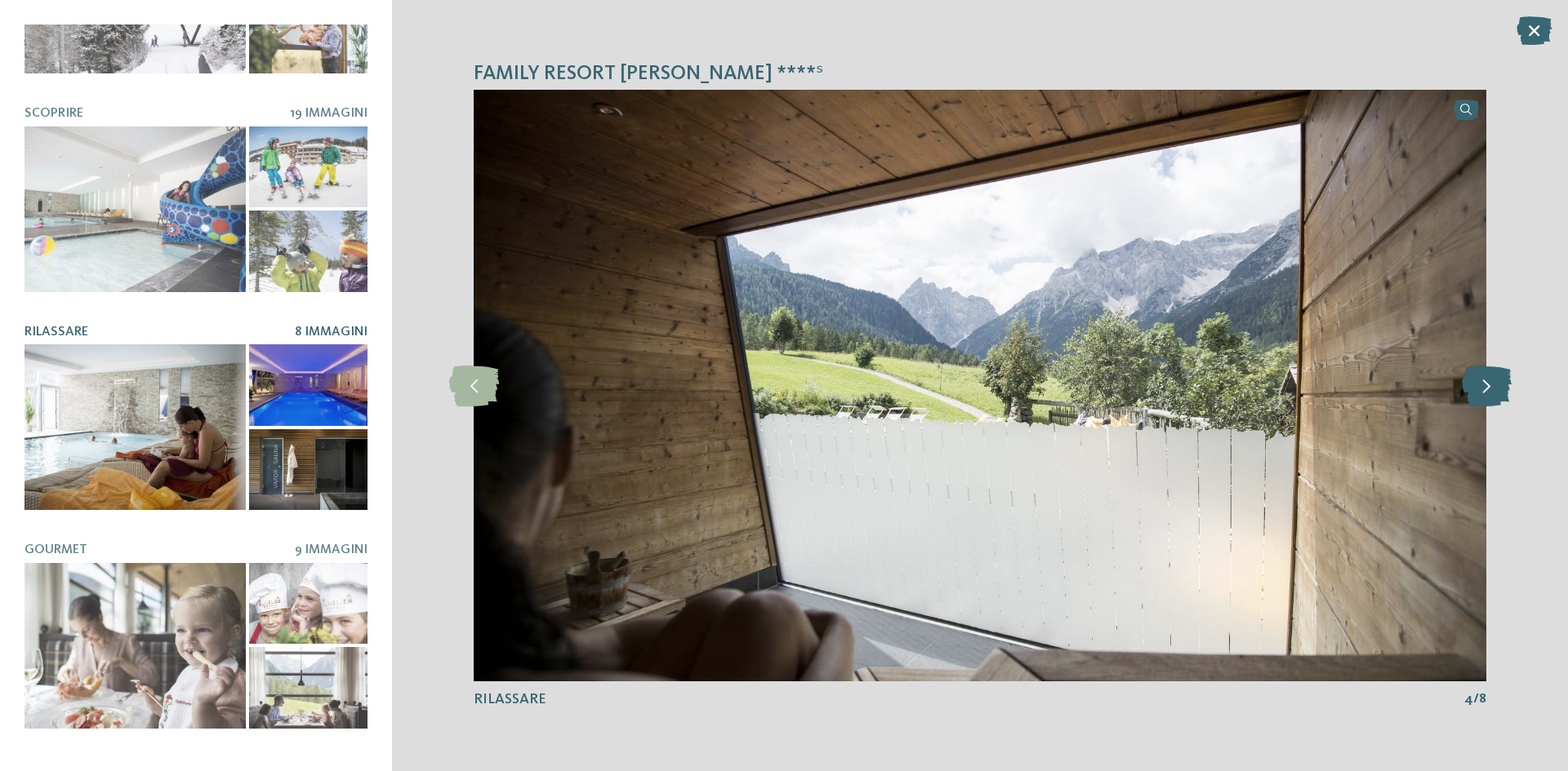
click at [1500, 382] on icon at bounding box center [1487, 386] width 50 height 41
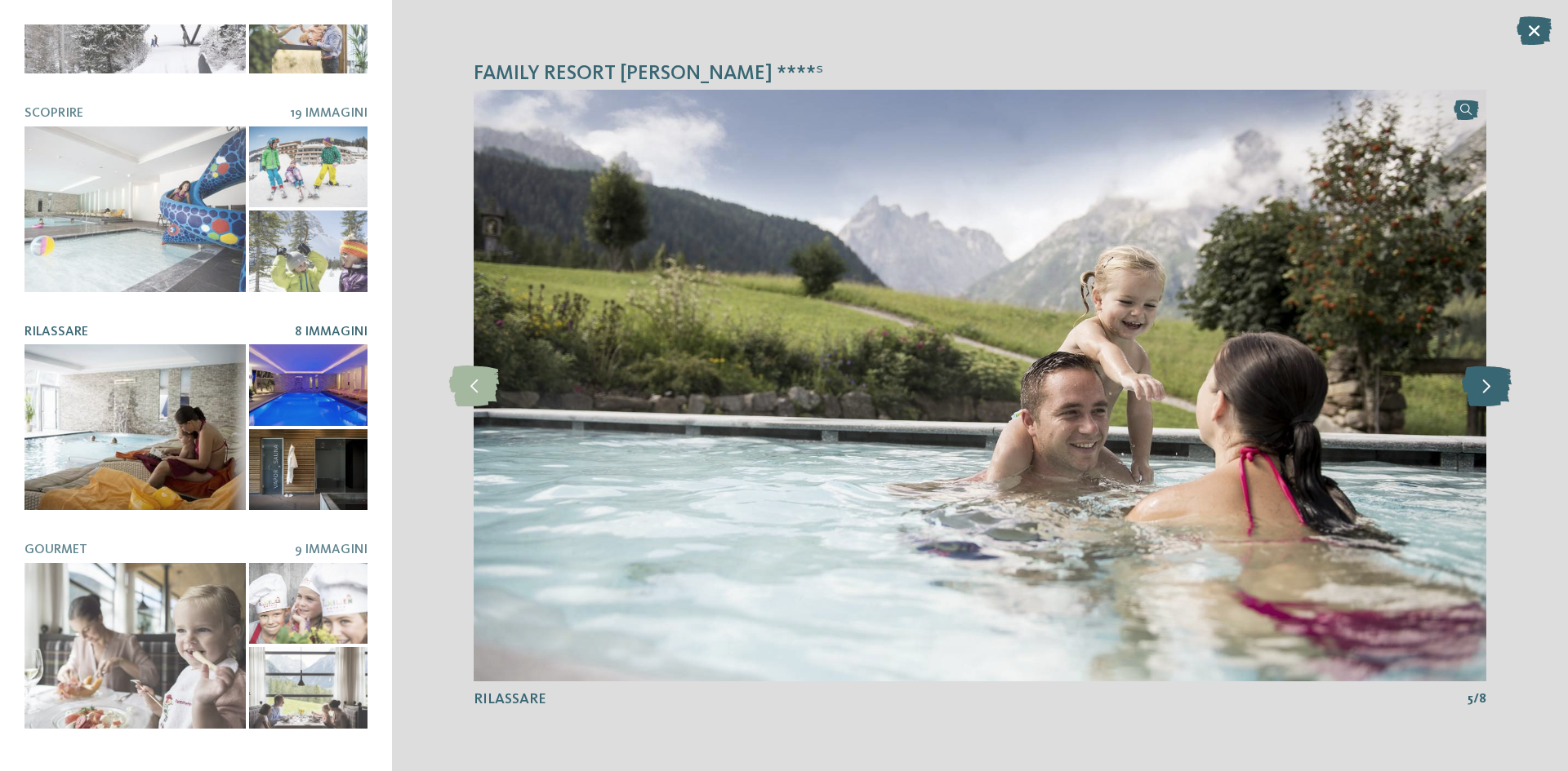
click at [1500, 382] on icon at bounding box center [1487, 386] width 50 height 41
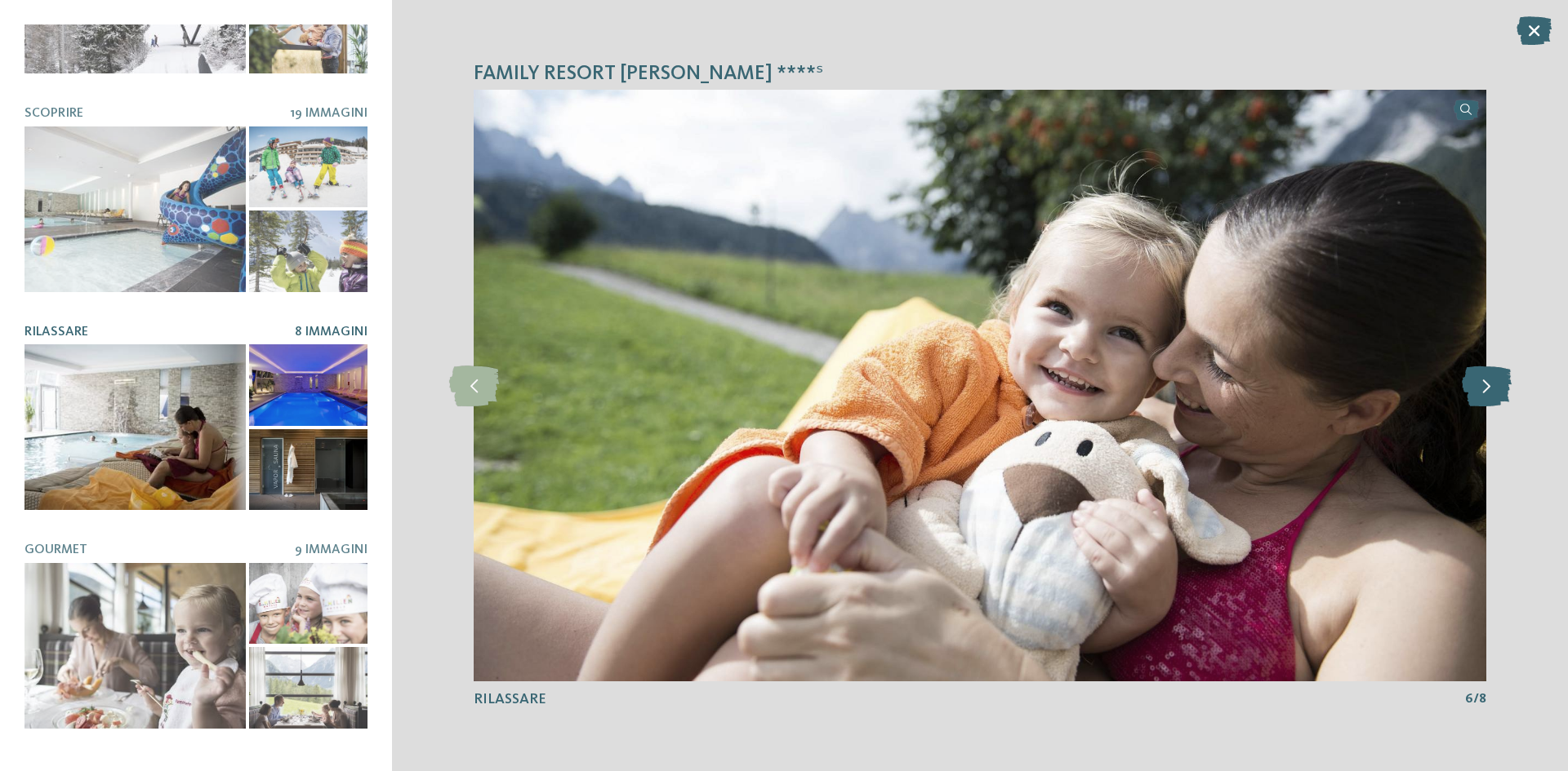
click at [1500, 383] on icon at bounding box center [1487, 386] width 50 height 41
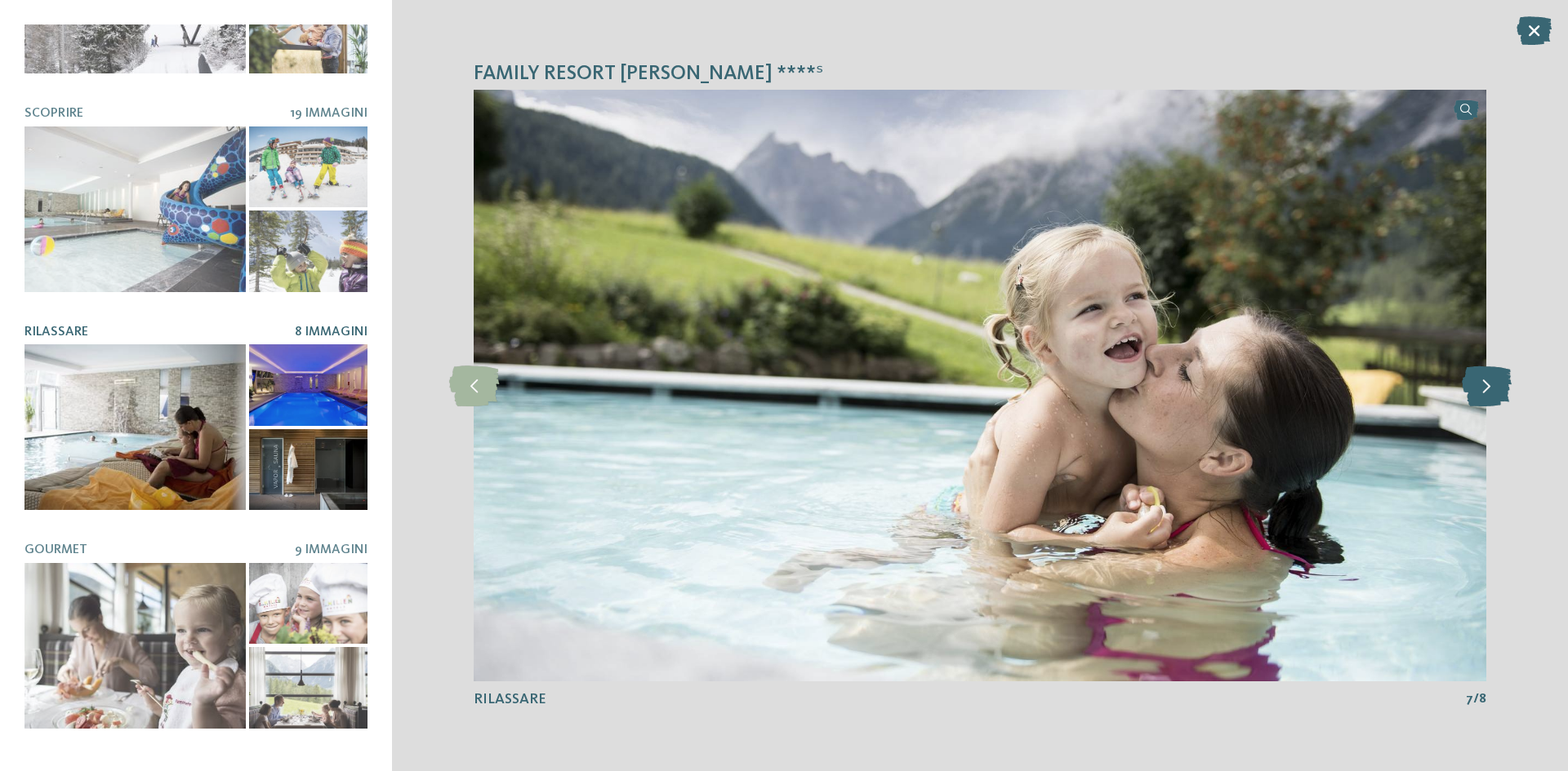
click at [1500, 384] on icon at bounding box center [1487, 386] width 50 height 41
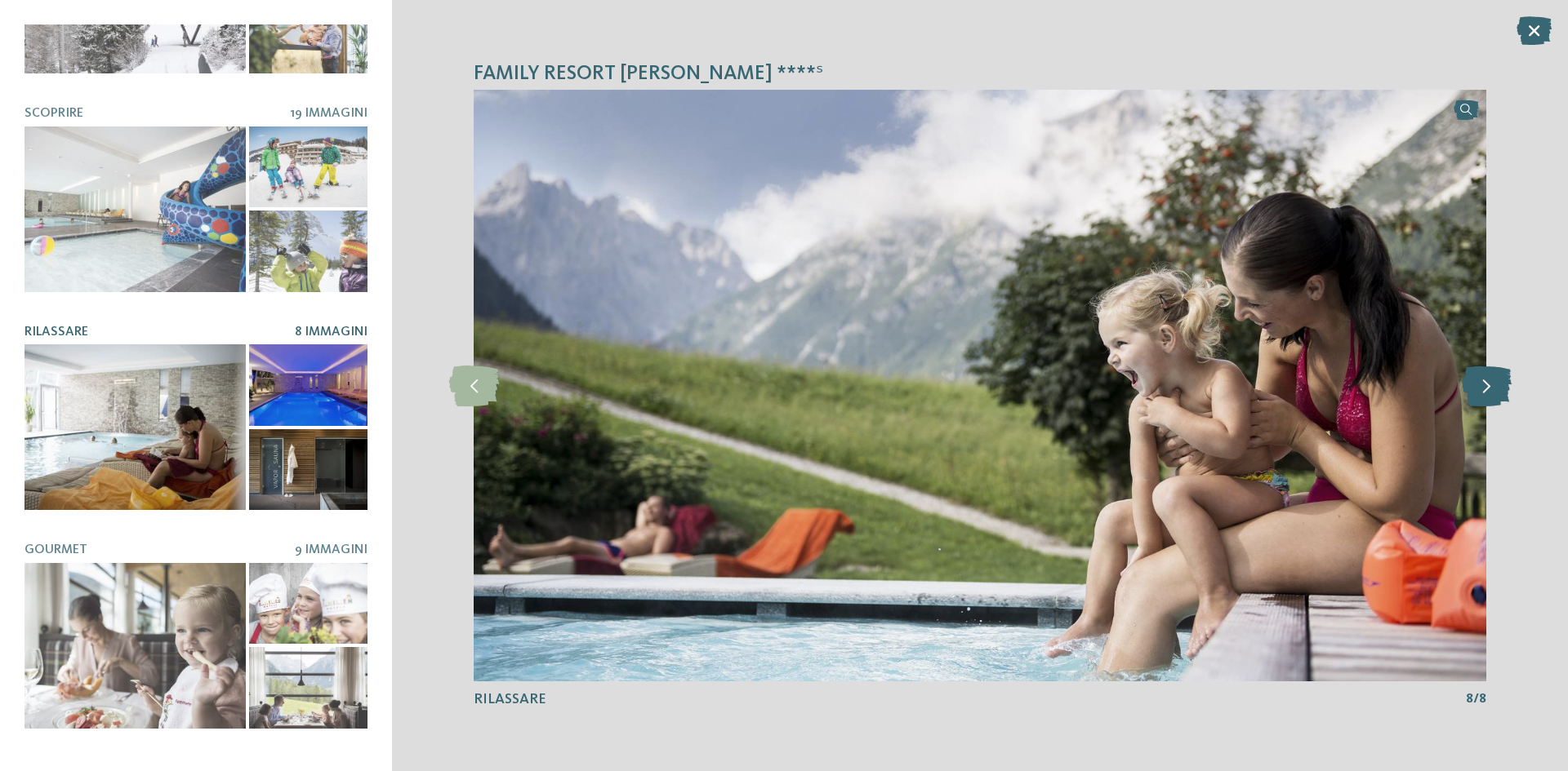
click at [1499, 387] on icon at bounding box center [1487, 386] width 50 height 41
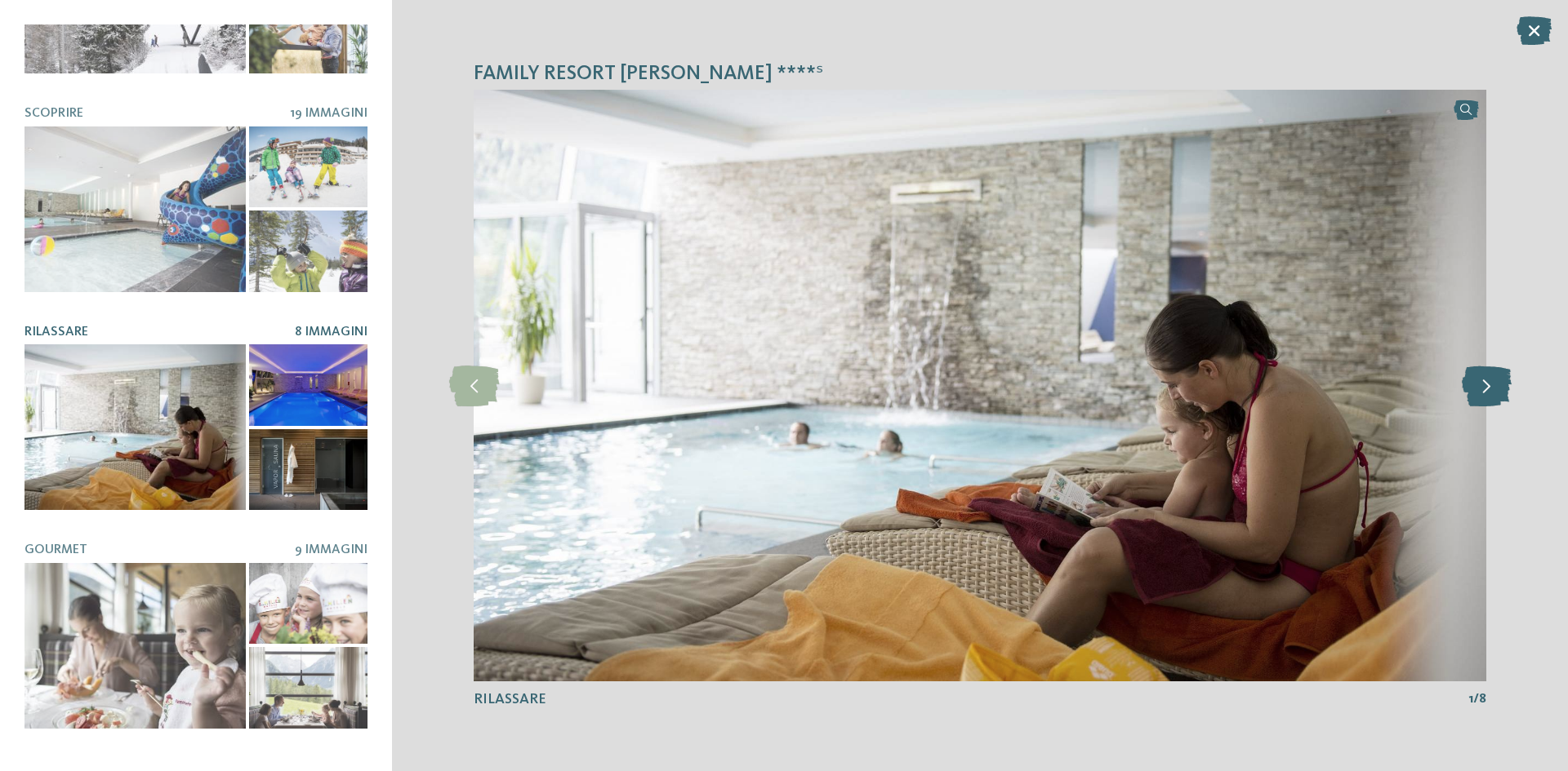
click at [1498, 400] on icon at bounding box center [1487, 386] width 50 height 41
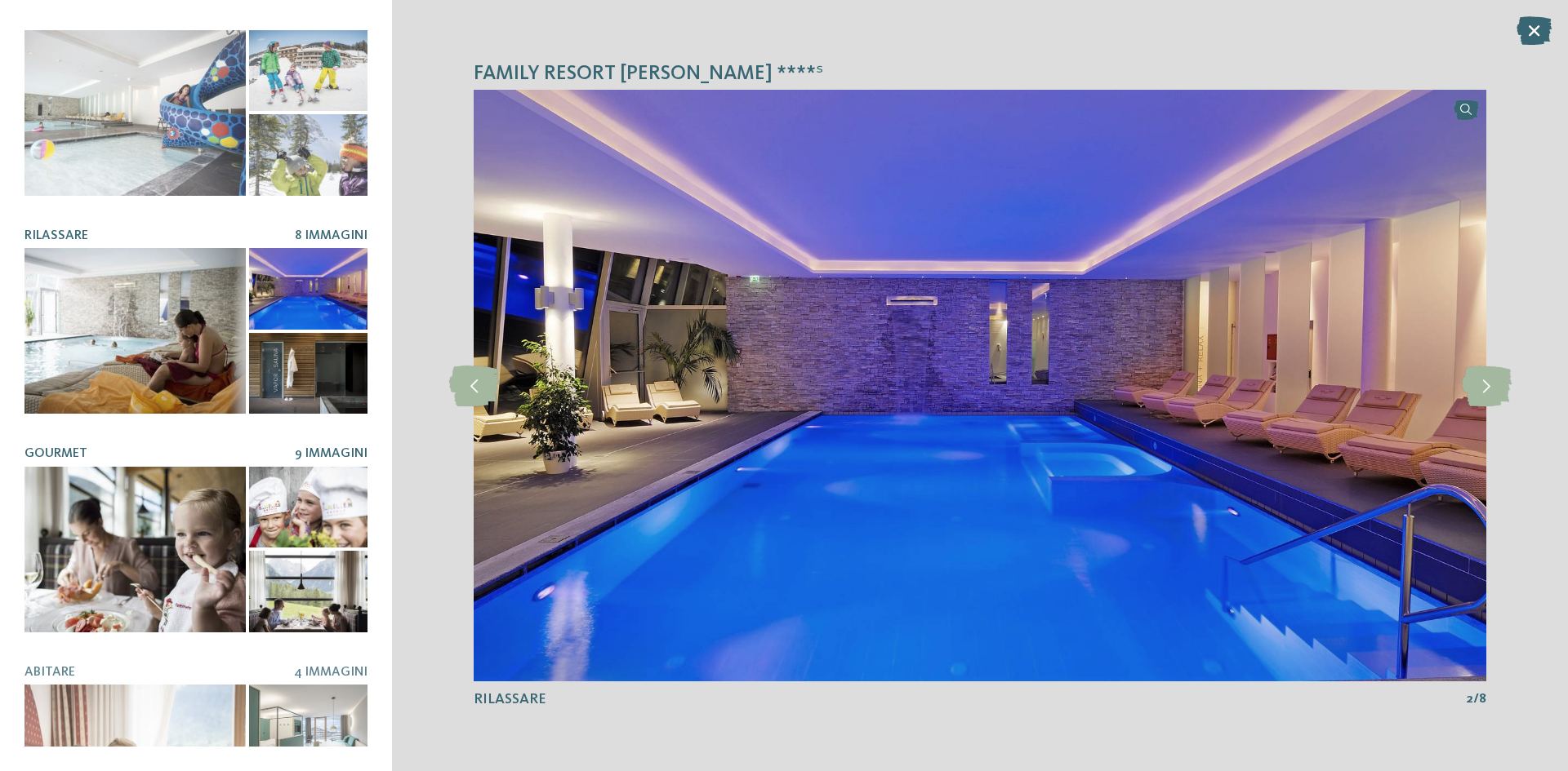
scroll to position [272, 0]
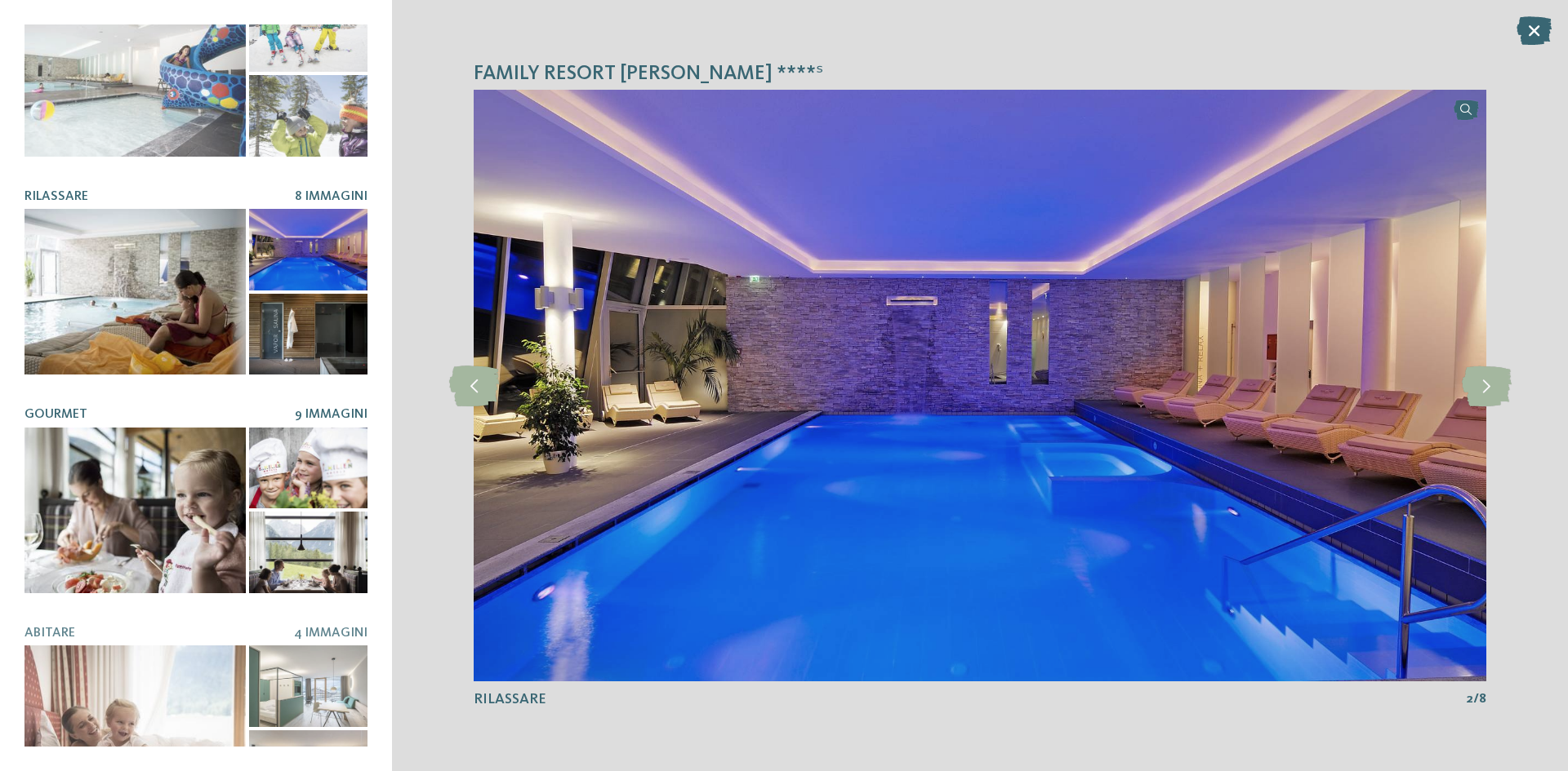
click at [95, 528] on div at bounding box center [135, 511] width 221 height 166
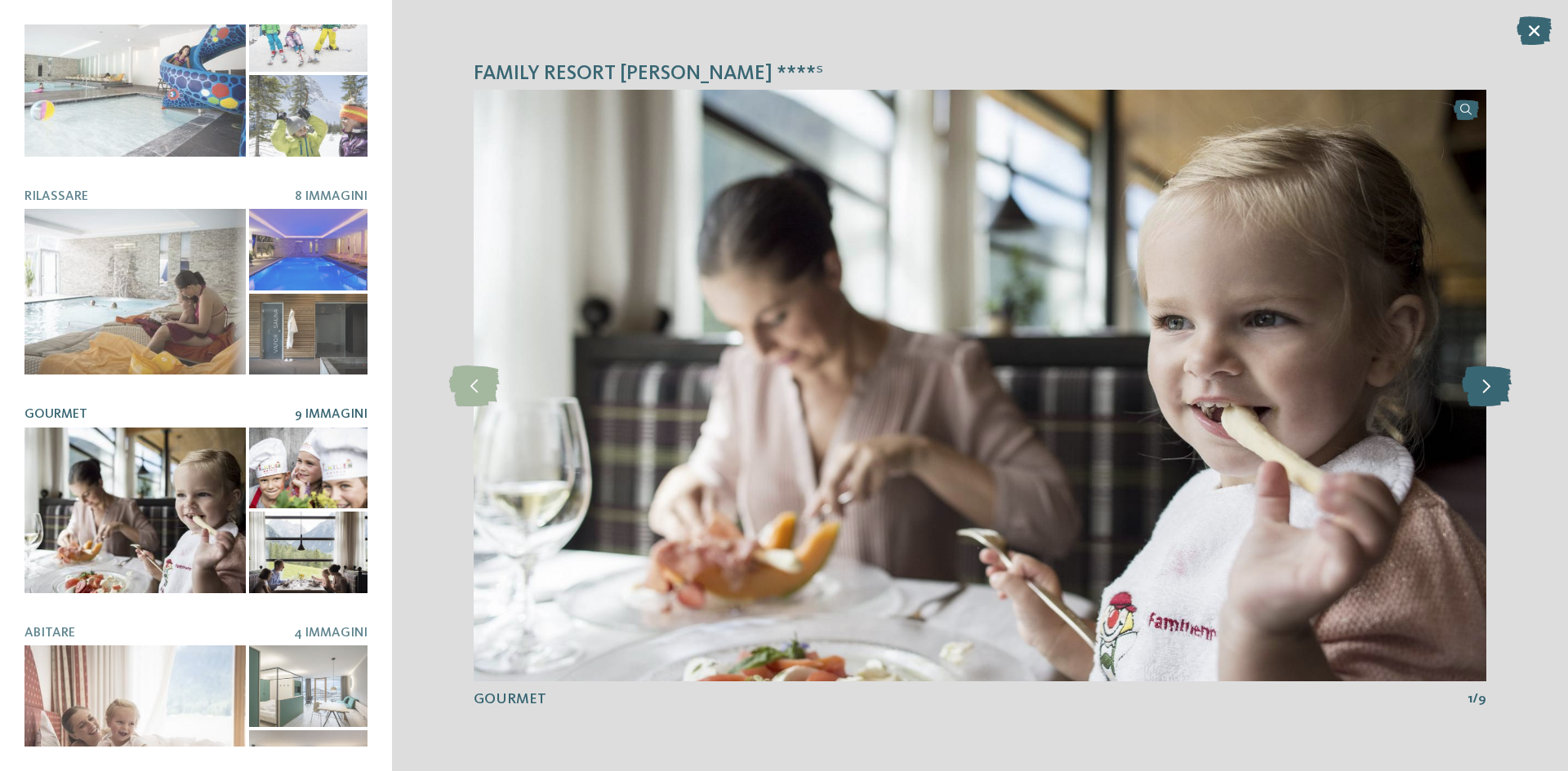
drag, startPoint x: 1476, startPoint y: 387, endPoint x: 1484, endPoint y: 392, distance: 9.4
click at [1477, 387] on icon at bounding box center [1487, 386] width 50 height 41
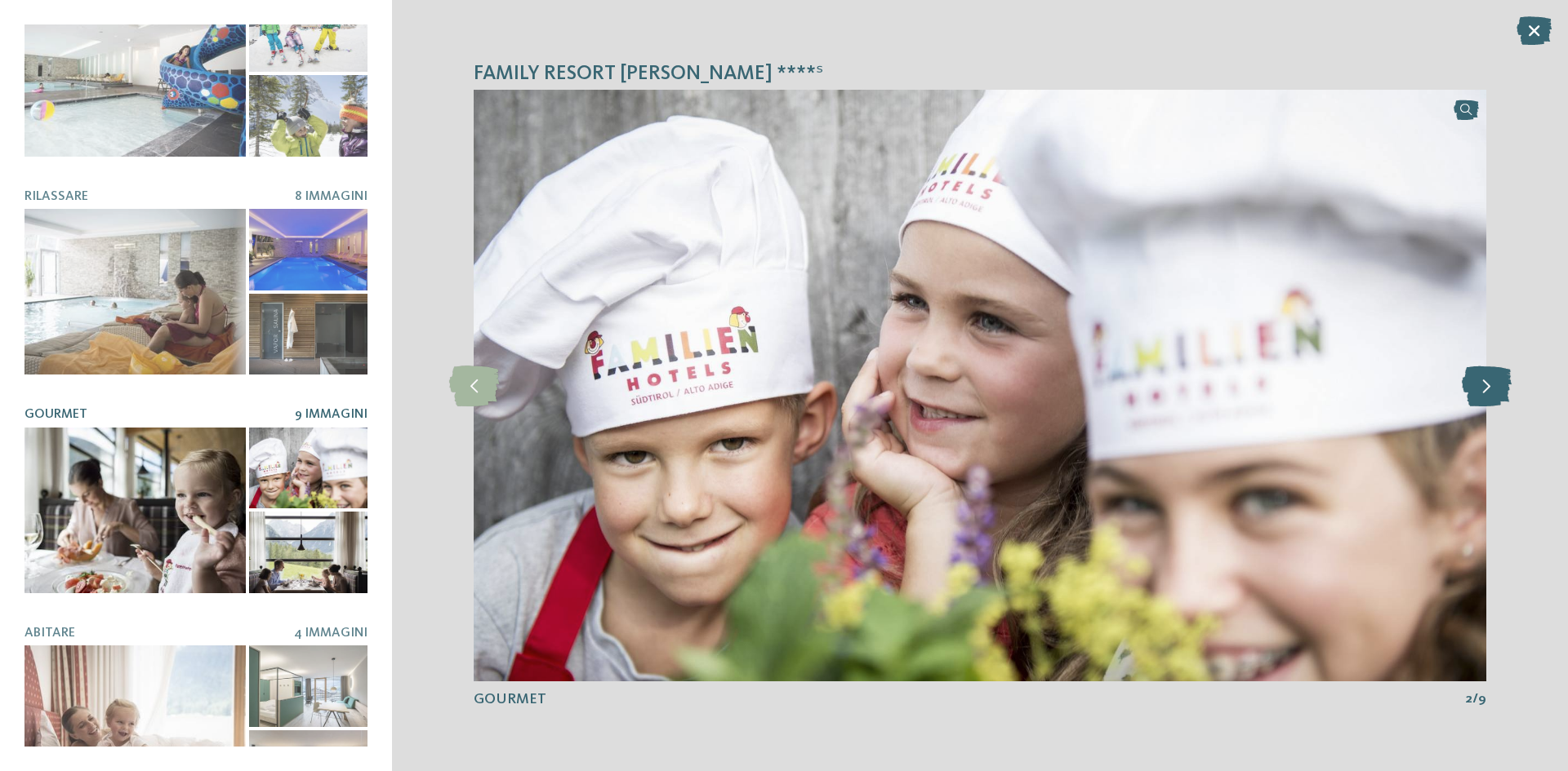
click at [1489, 395] on icon at bounding box center [1487, 386] width 50 height 41
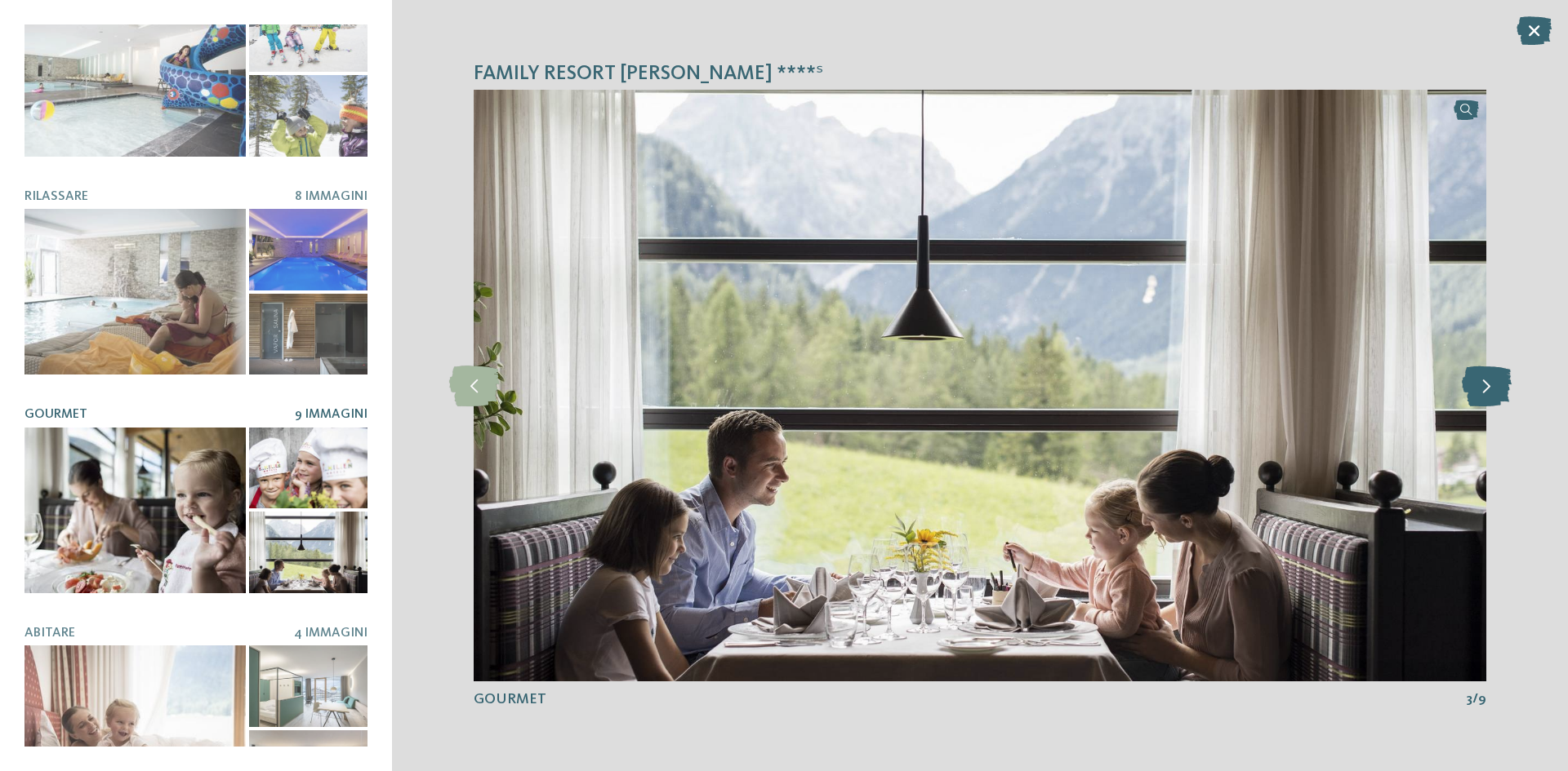
click at [1496, 395] on icon at bounding box center [1487, 386] width 50 height 41
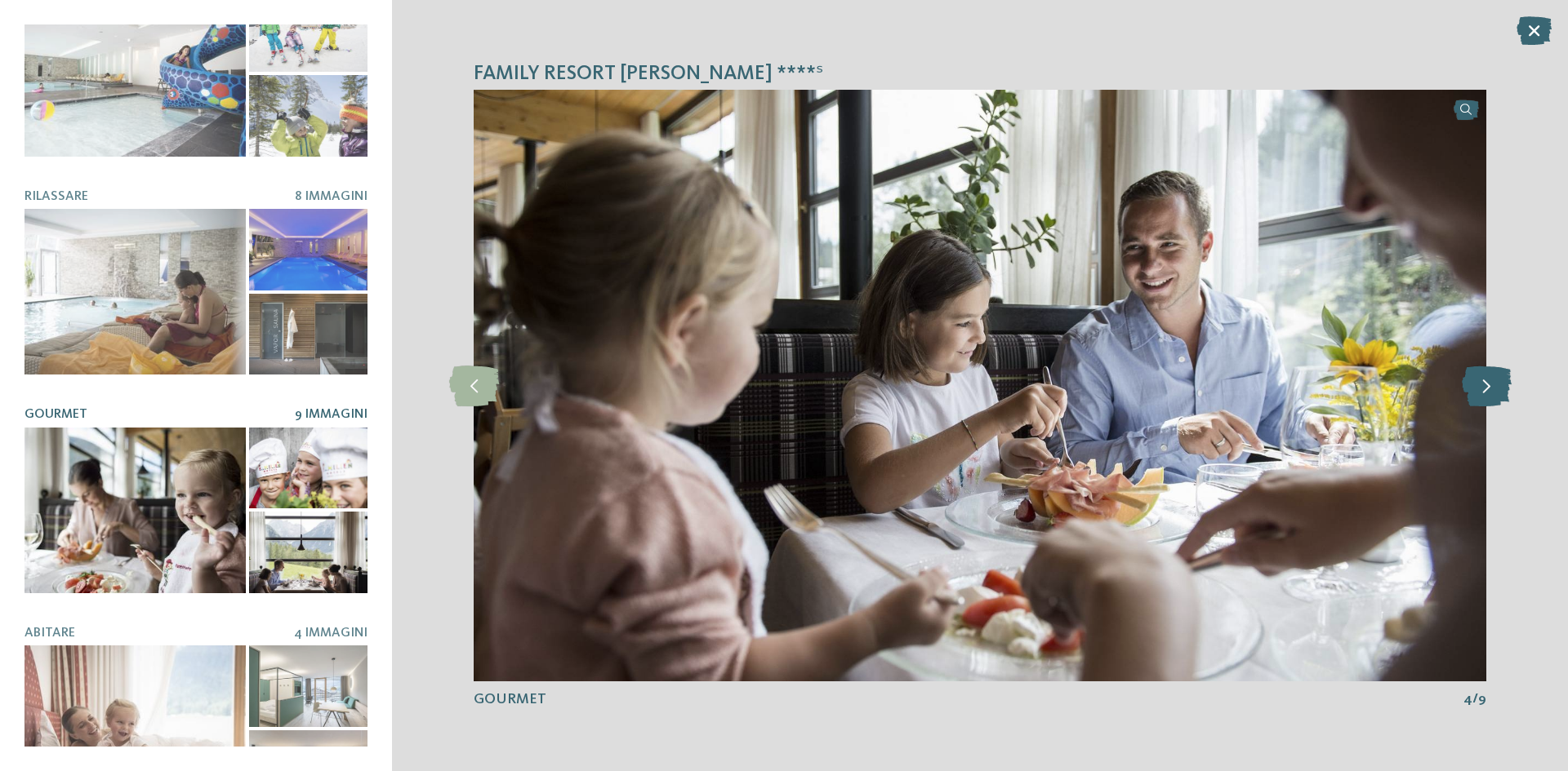
click at [1496, 395] on icon at bounding box center [1487, 386] width 50 height 41
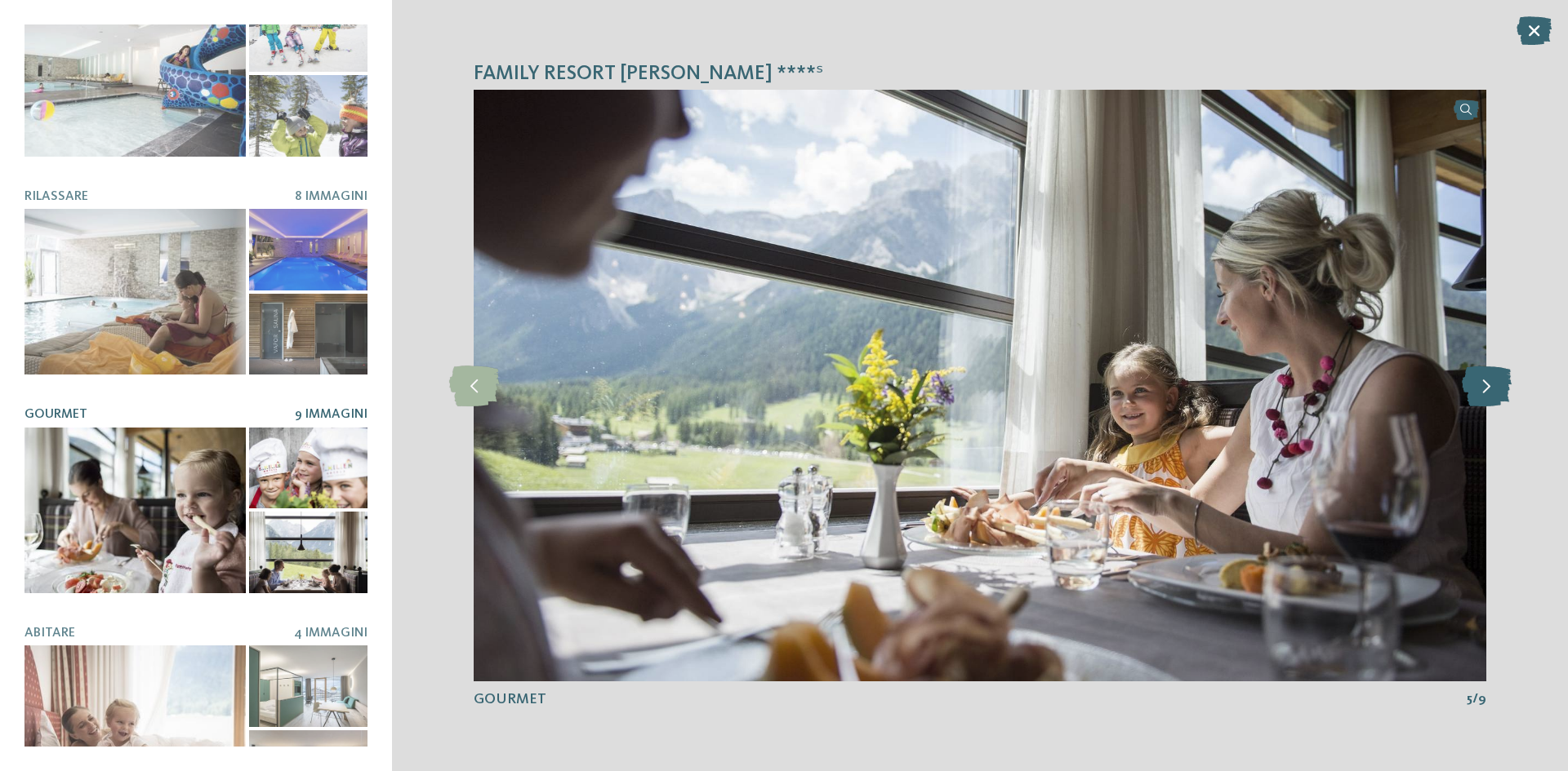
click at [1496, 395] on icon at bounding box center [1487, 386] width 50 height 41
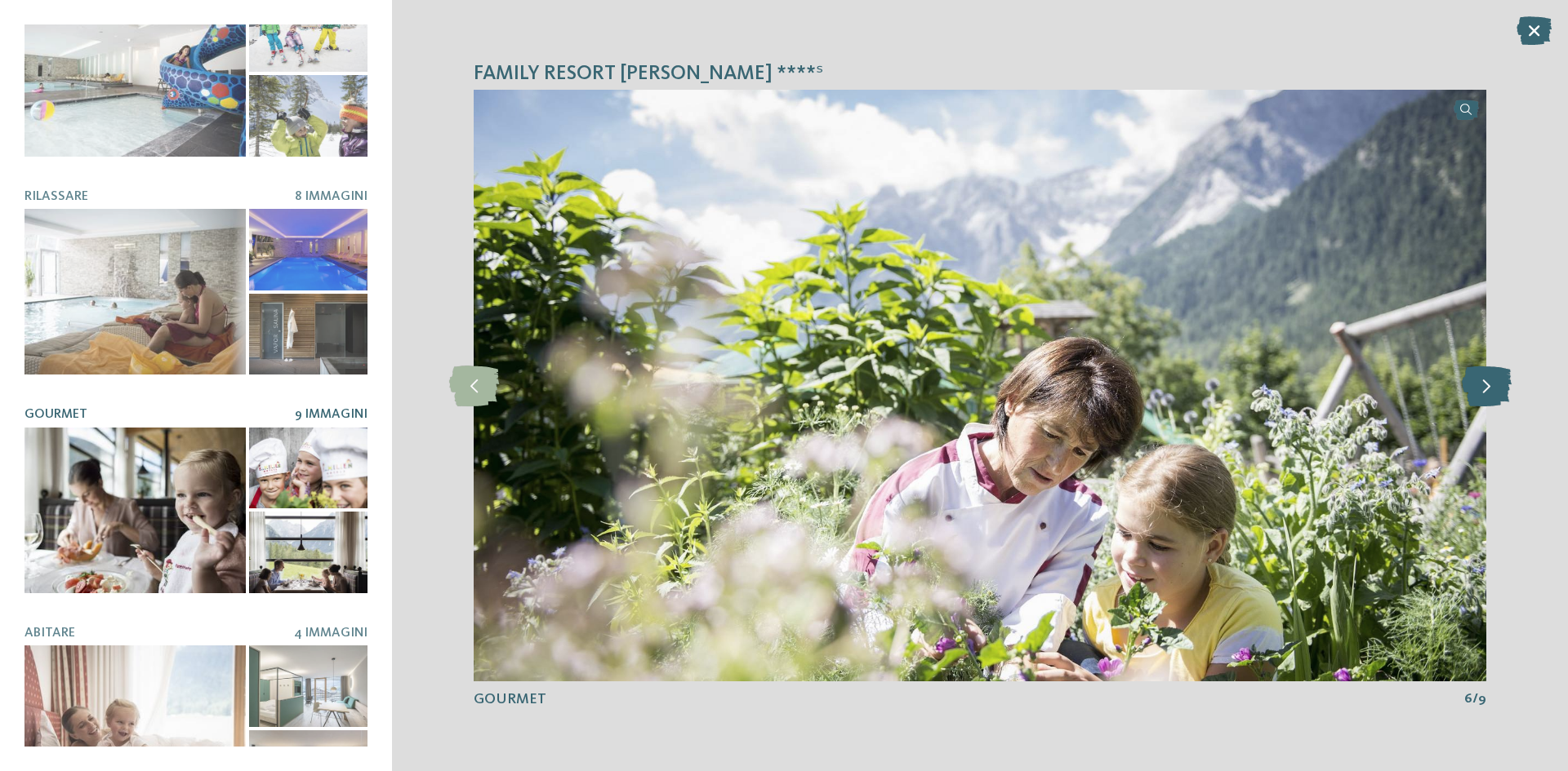
click at [1496, 395] on icon at bounding box center [1487, 386] width 50 height 41
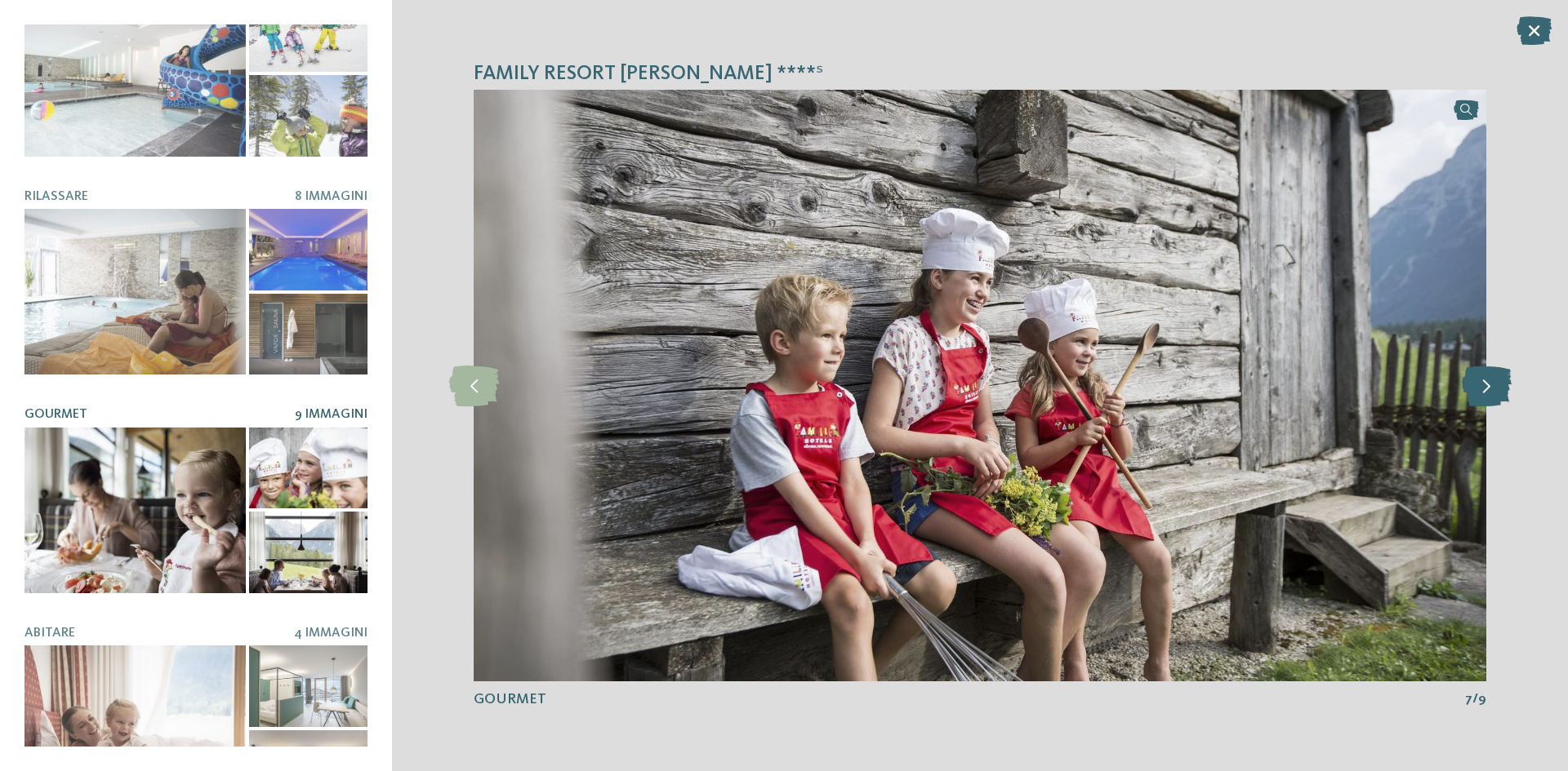
click at [1496, 395] on icon at bounding box center [1487, 386] width 50 height 41
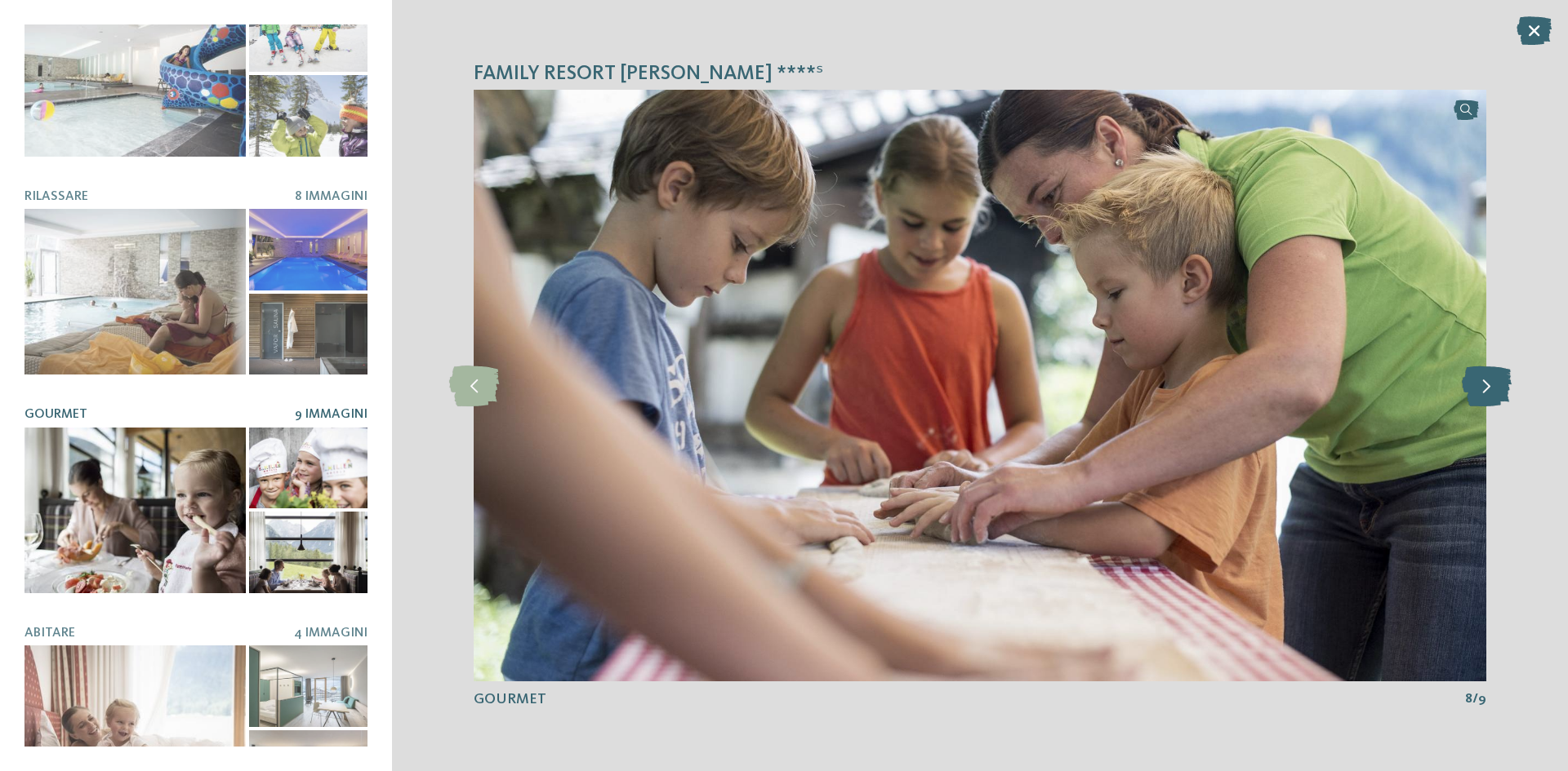
click at [1490, 389] on icon at bounding box center [1487, 386] width 50 height 41
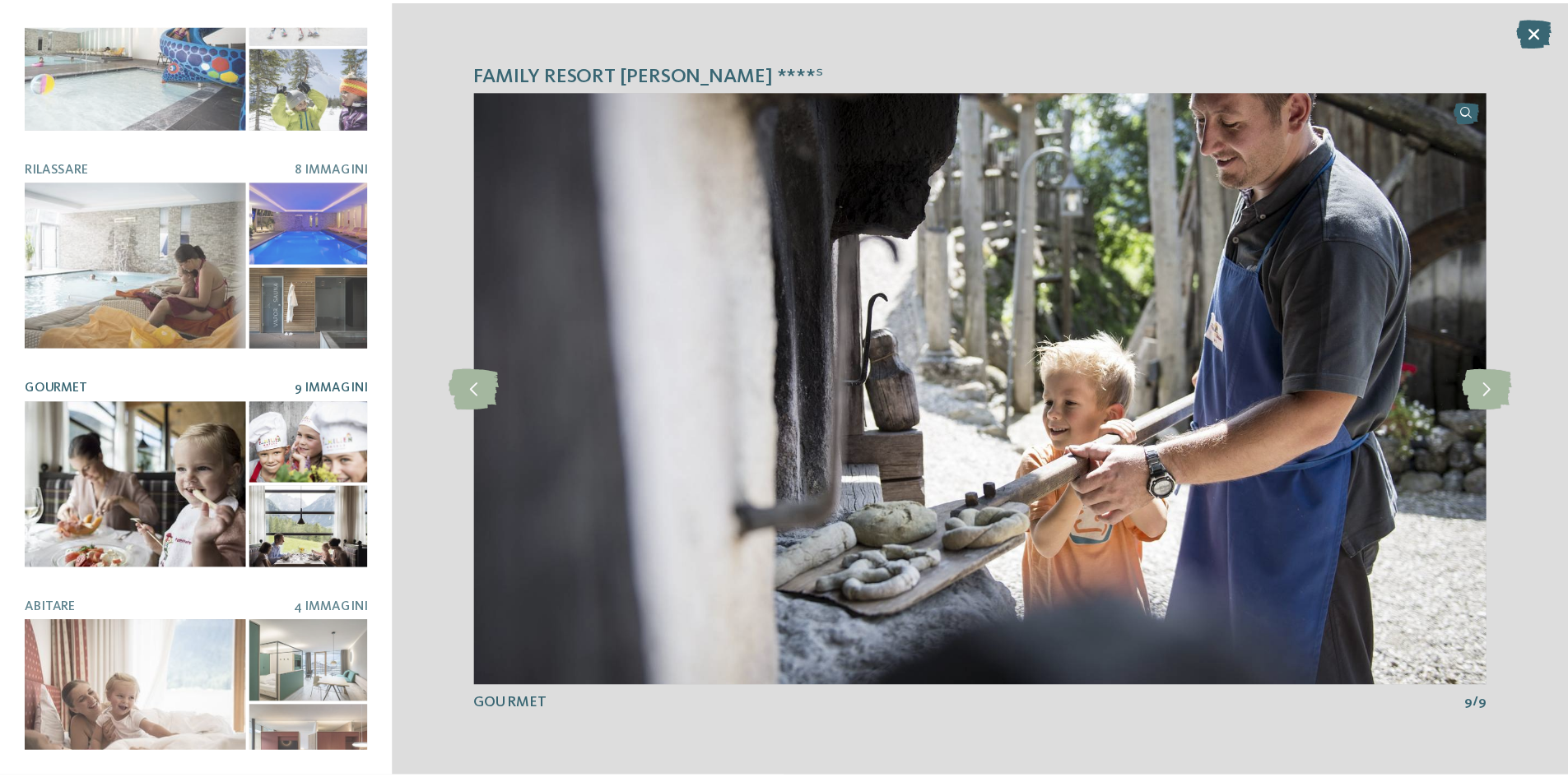
scroll to position [319, 0]
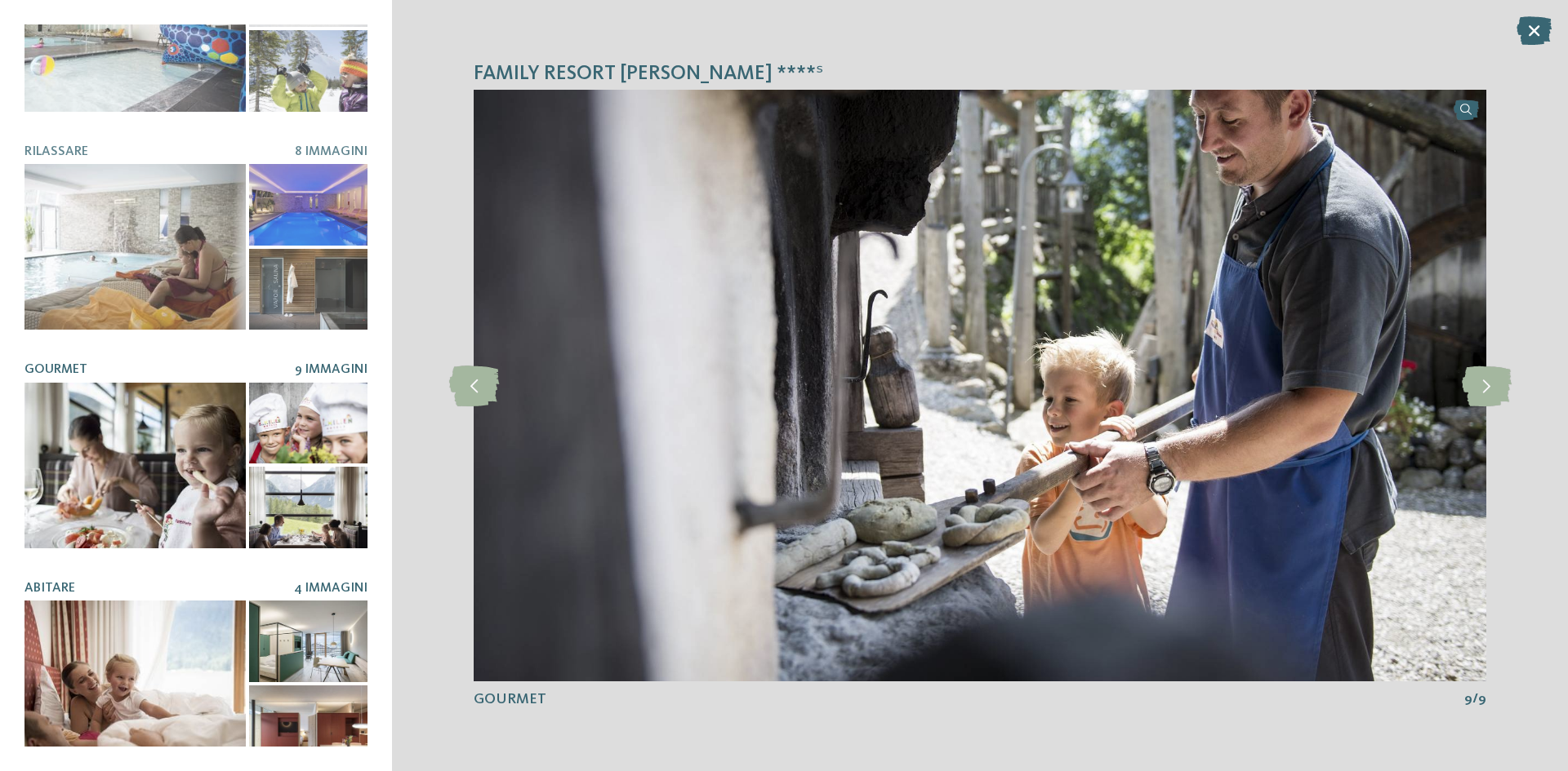
click at [123, 733] on div at bounding box center [135, 684] width 221 height 166
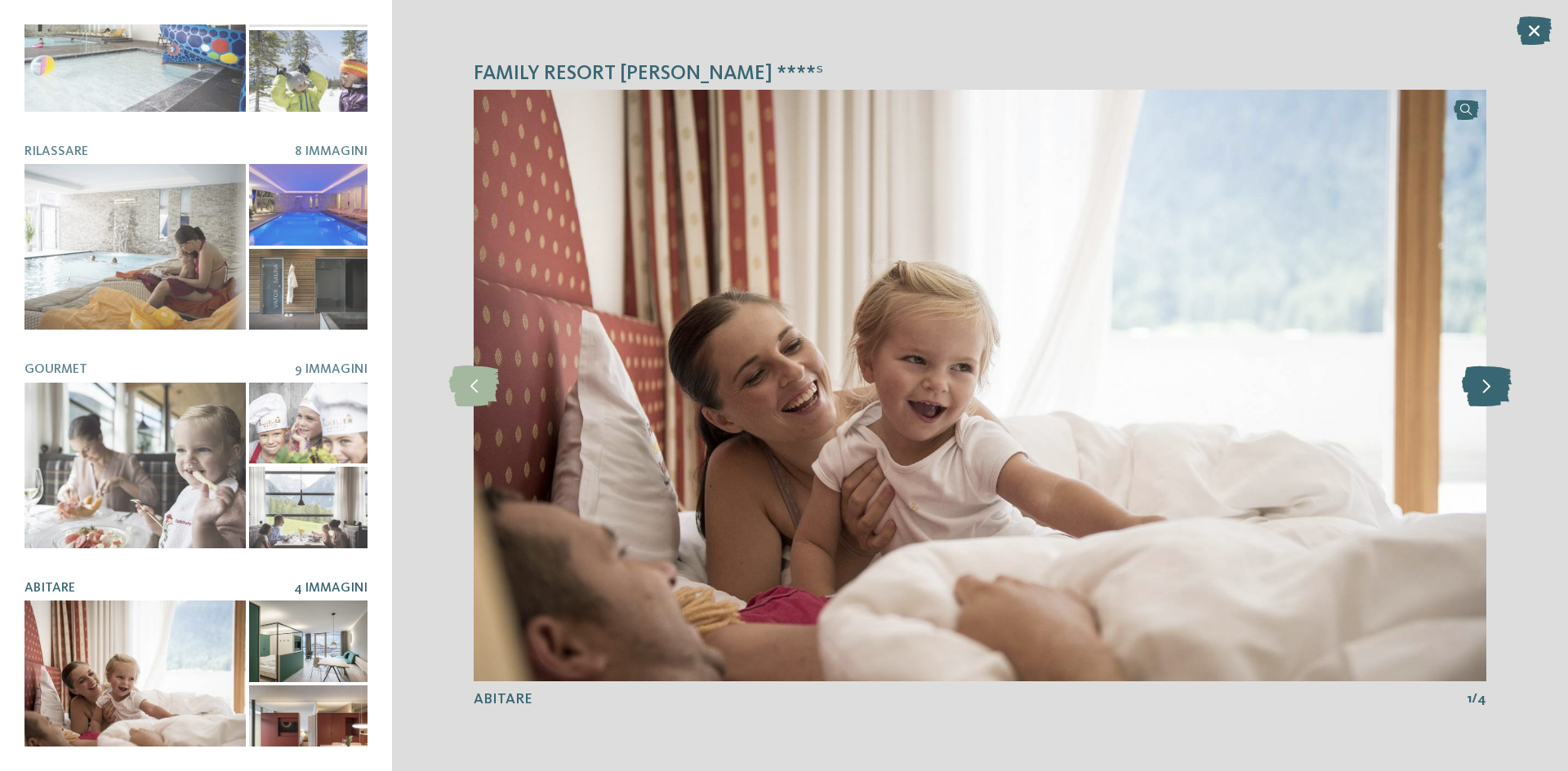
click at [1495, 379] on icon at bounding box center [1487, 386] width 50 height 41
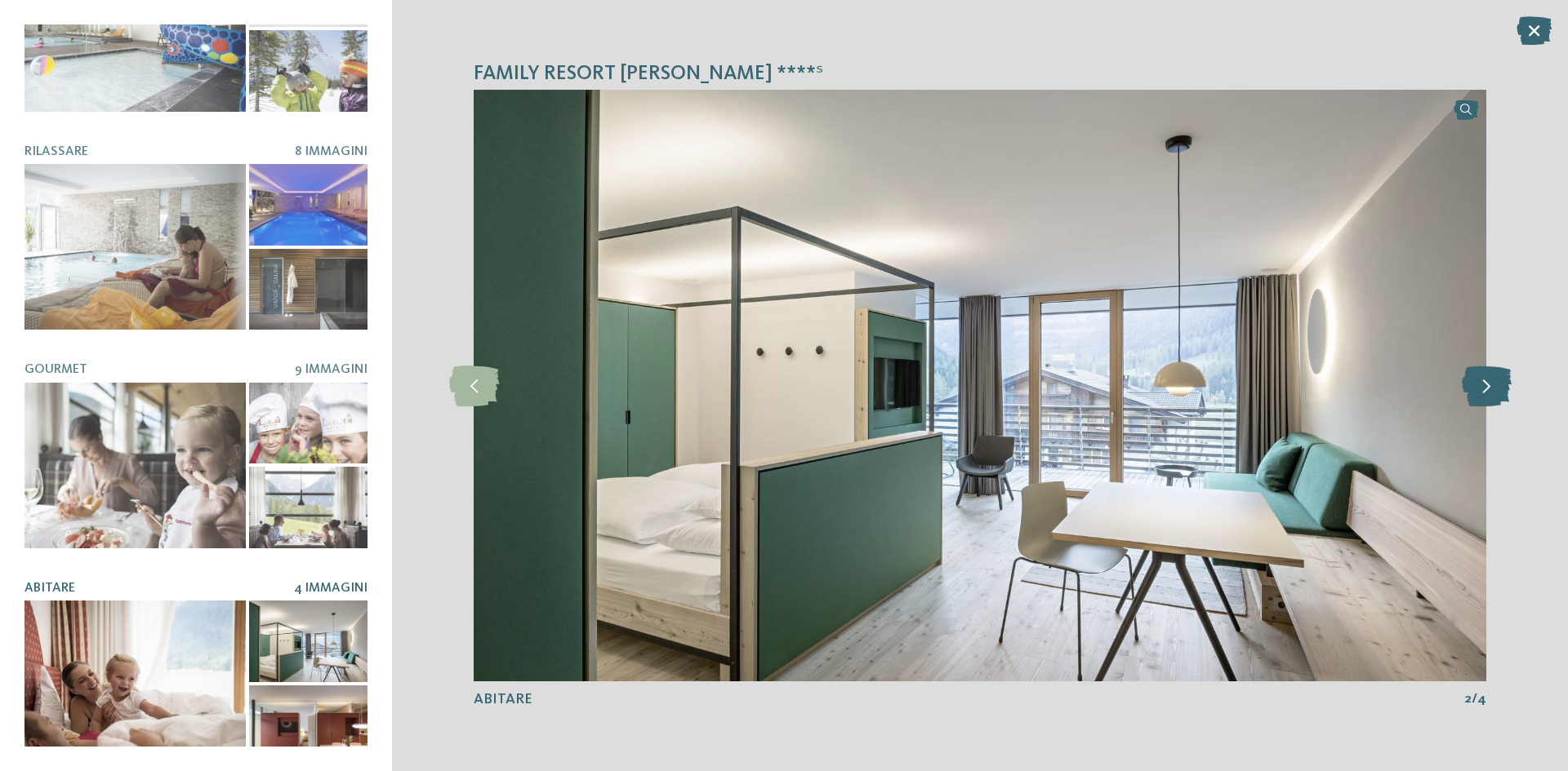
click at [1496, 382] on icon at bounding box center [1487, 386] width 50 height 41
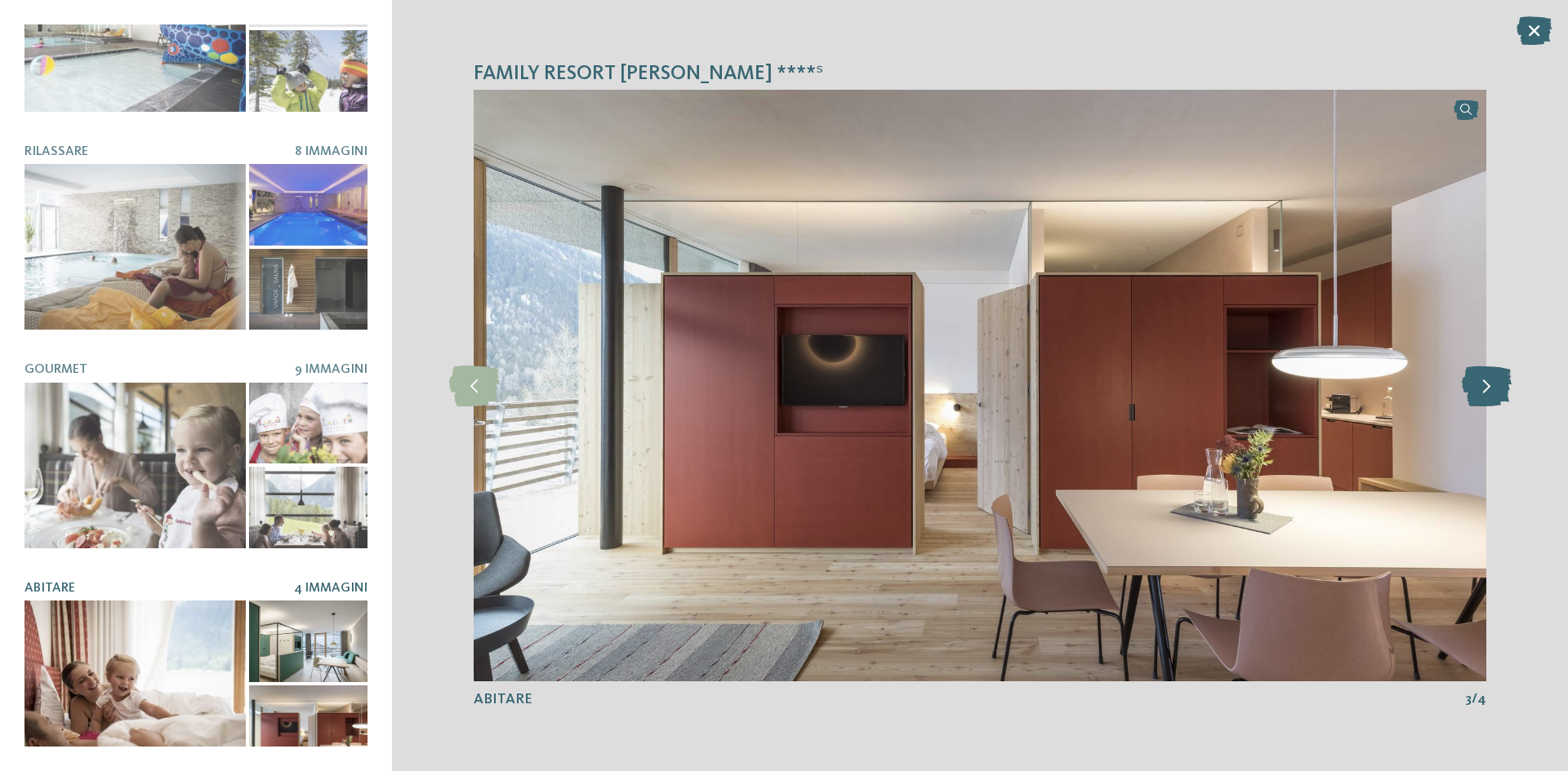
click at [1496, 382] on icon at bounding box center [1487, 386] width 50 height 41
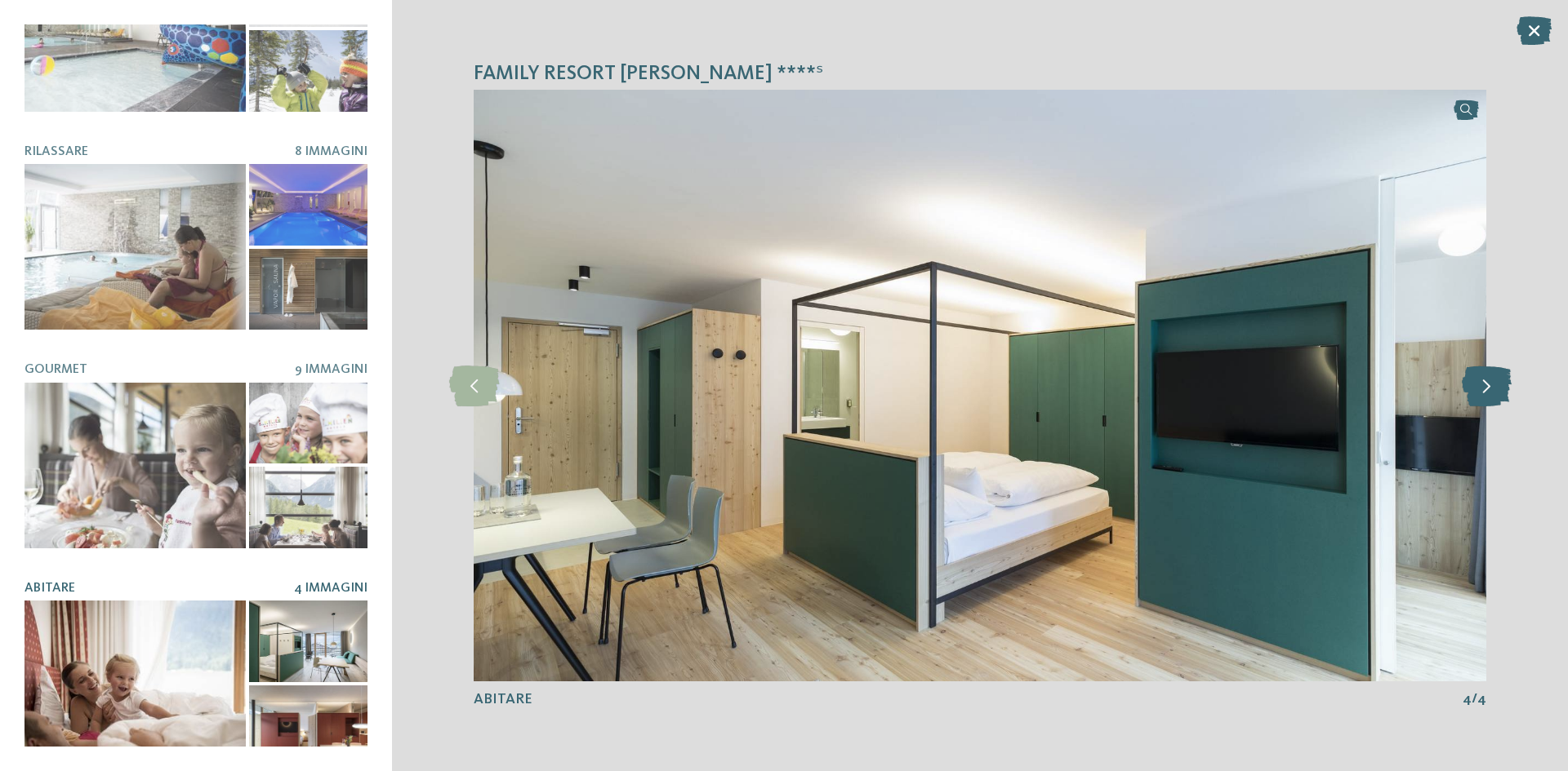
click at [1496, 382] on icon at bounding box center [1487, 386] width 50 height 41
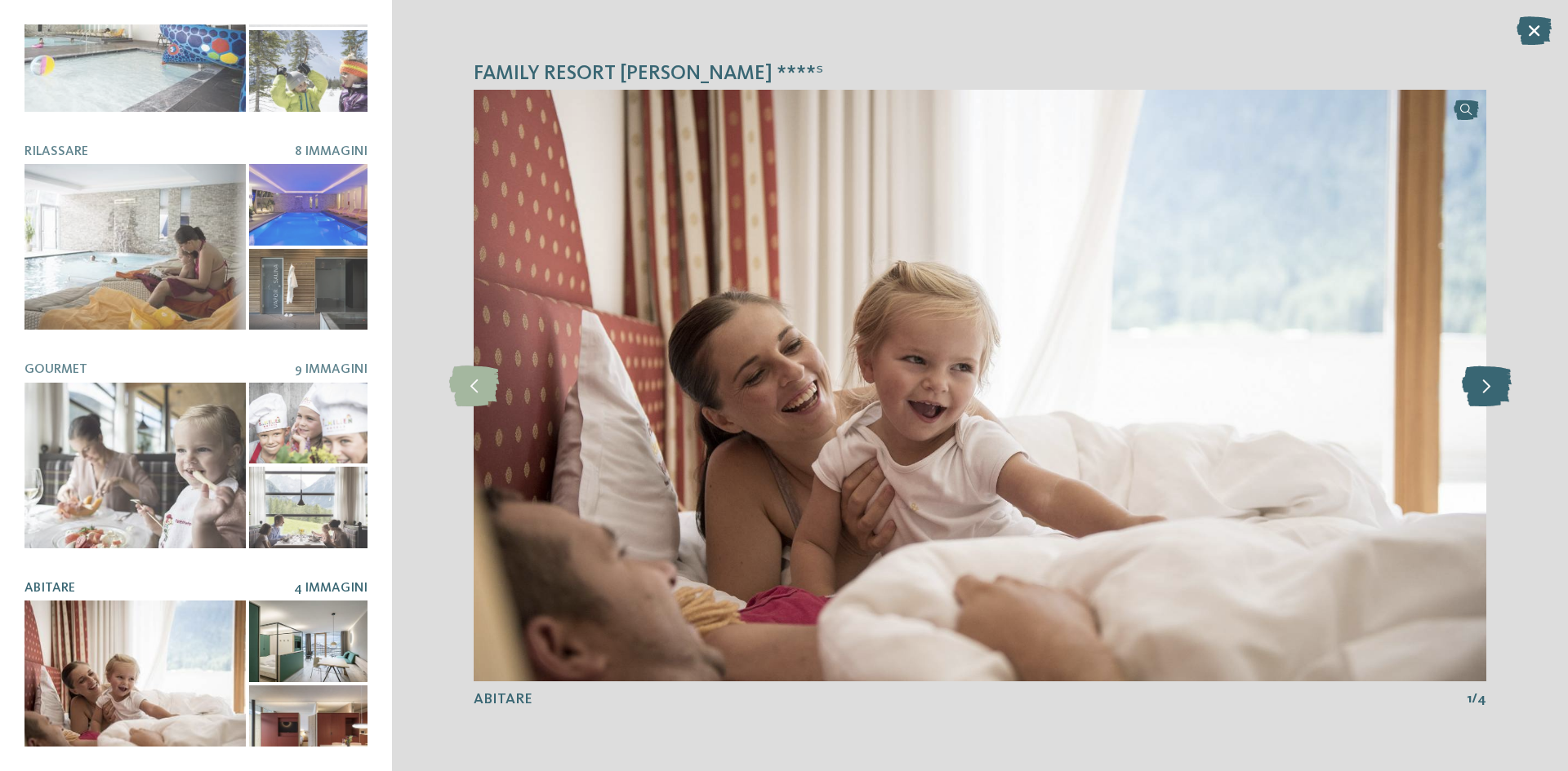
click at [1496, 383] on icon at bounding box center [1487, 386] width 50 height 41
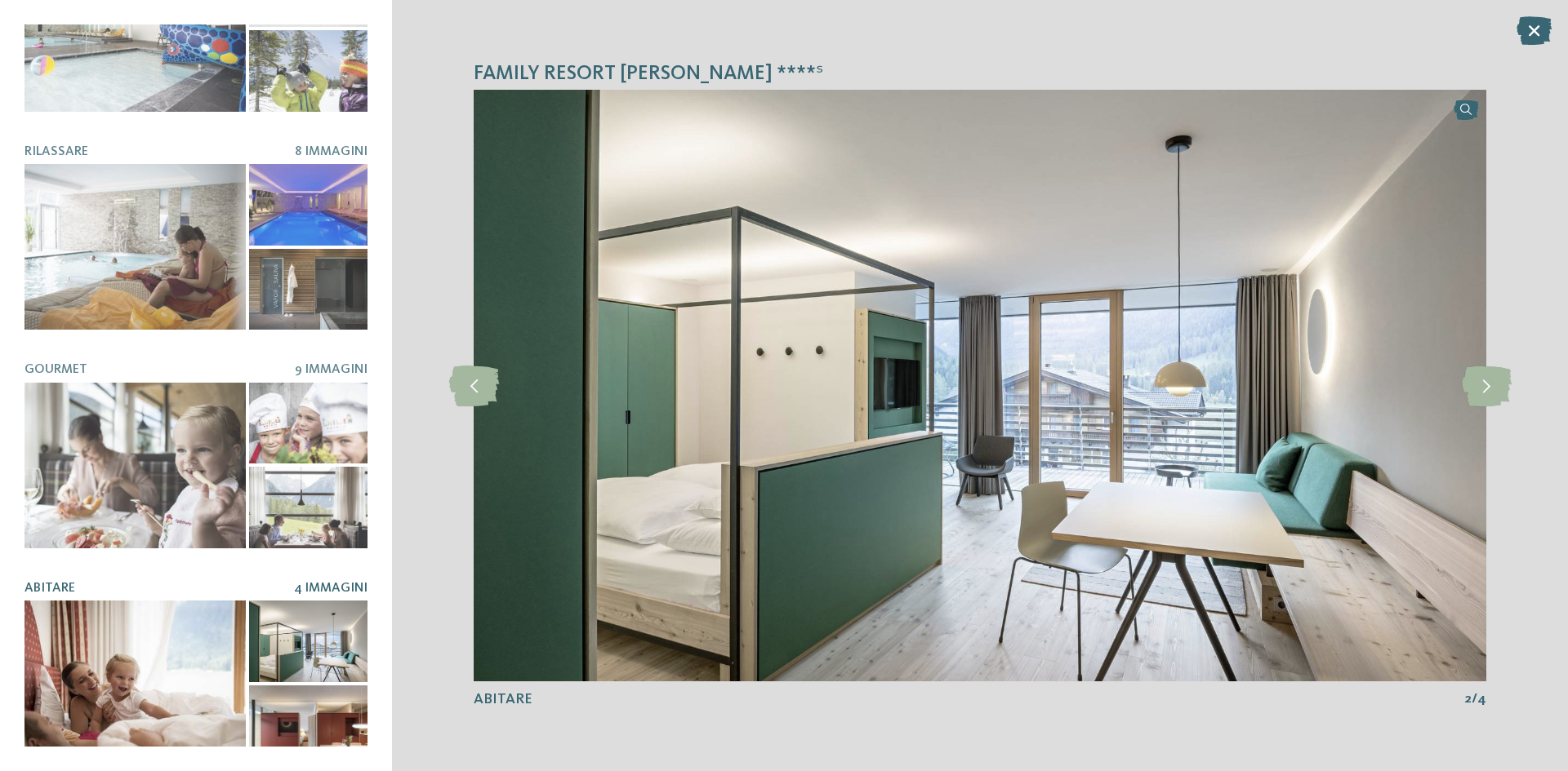
click at [1551, 52] on div "Family Resort Rainer ****ˢ slide 1 of 6 1" at bounding box center [980, 385] width 1176 height 771
drag, startPoint x: 1537, startPoint y: 38, endPoint x: 1527, endPoint y: 38, distance: 10.0
click at [1536, 38] on icon at bounding box center [1534, 31] width 35 height 29
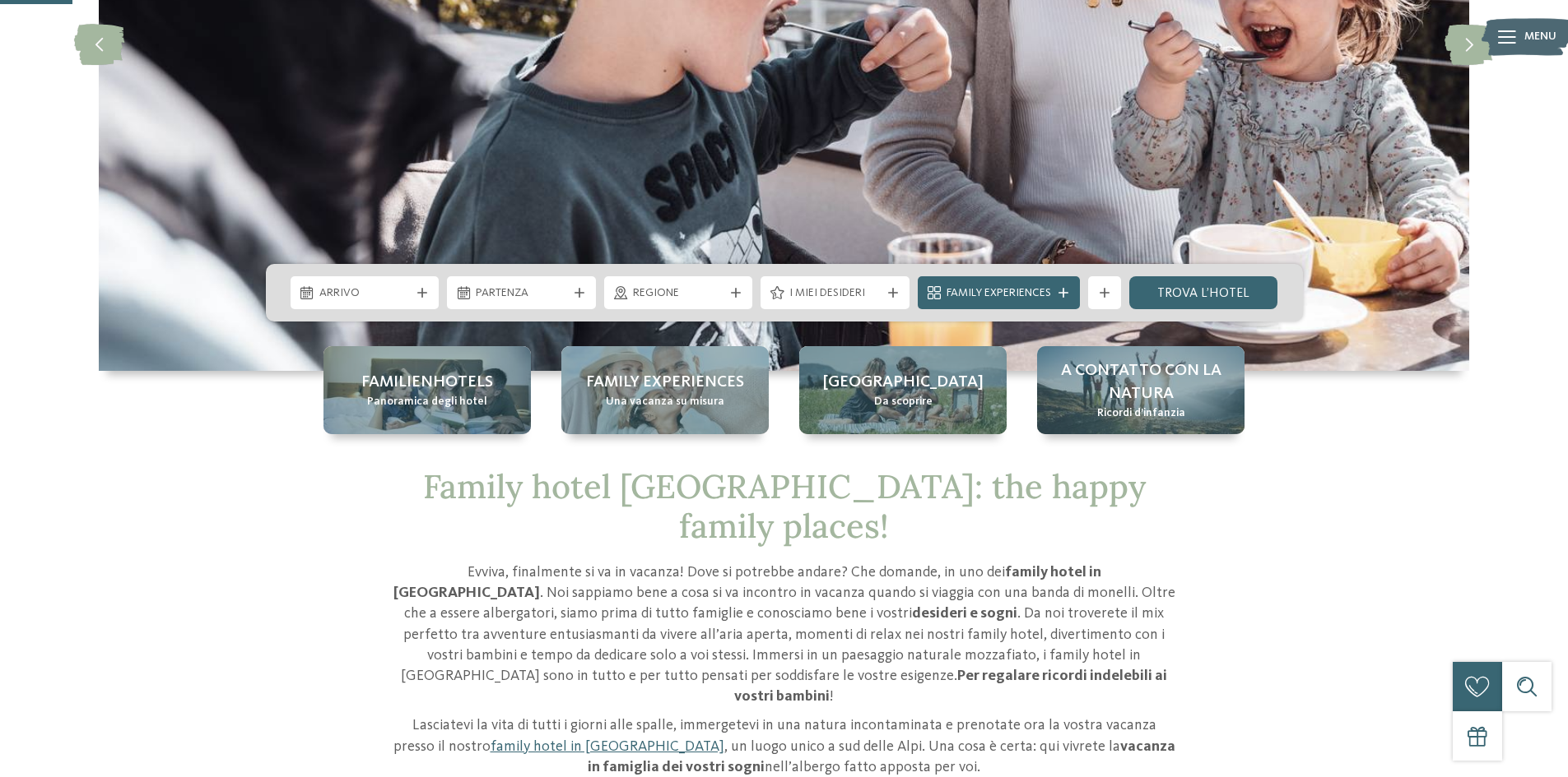
scroll to position [411, 0]
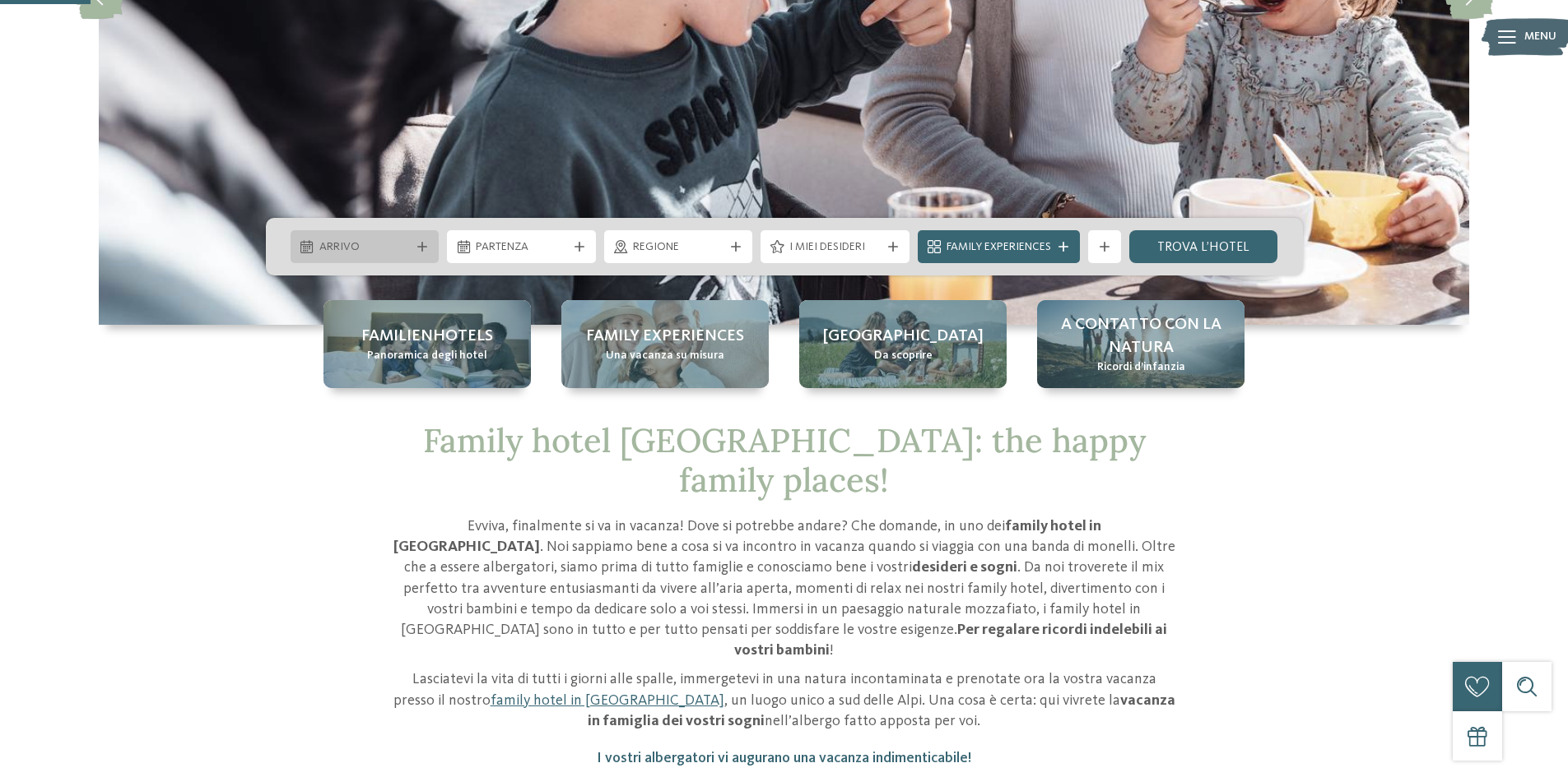
click at [412, 238] on div "Arrivo" at bounding box center [364, 246] width 99 height 18
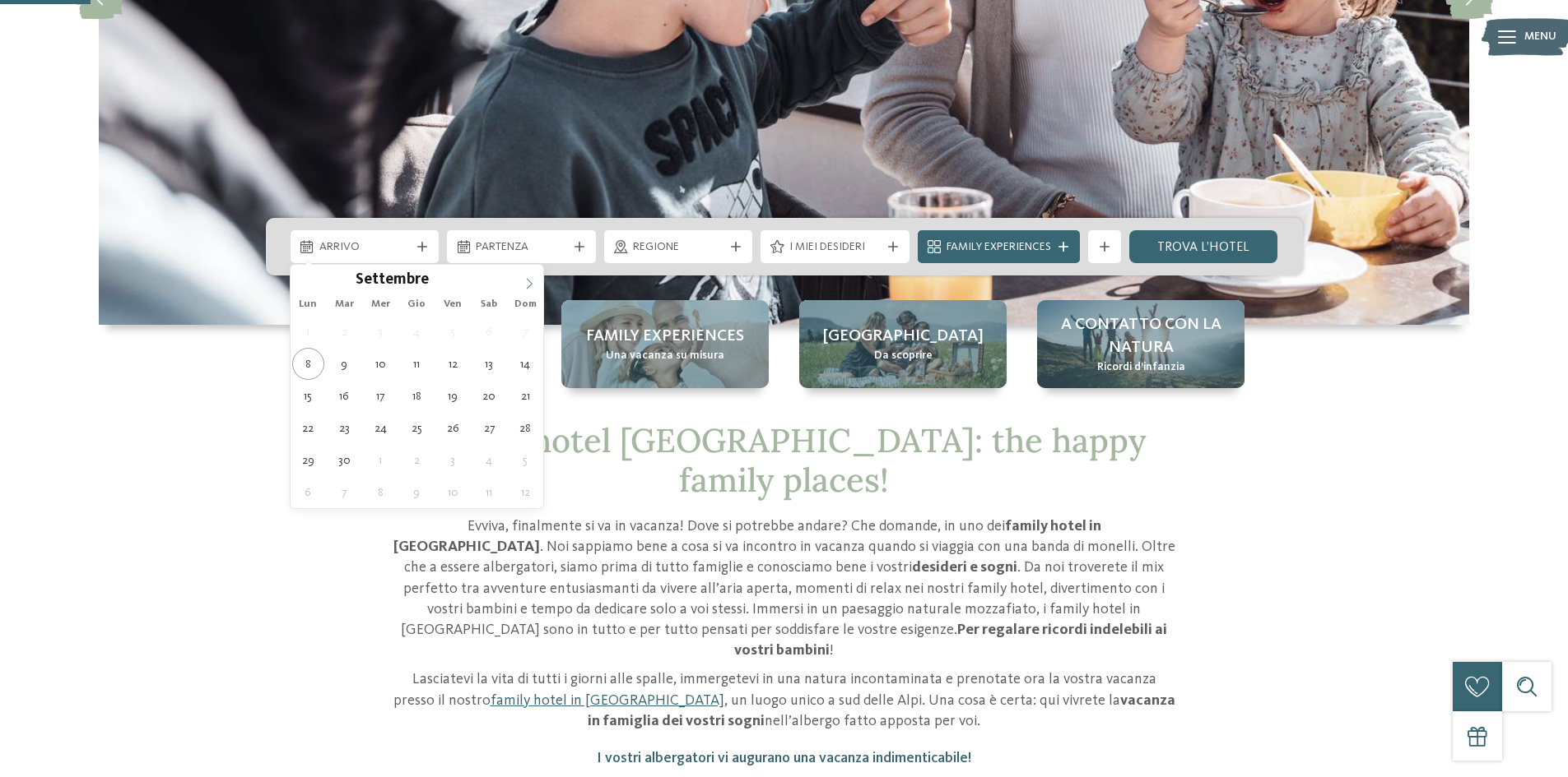
click at [537, 274] on span at bounding box center [529, 279] width 28 height 28
click at [527, 278] on icon at bounding box center [529, 283] width 11 height 11
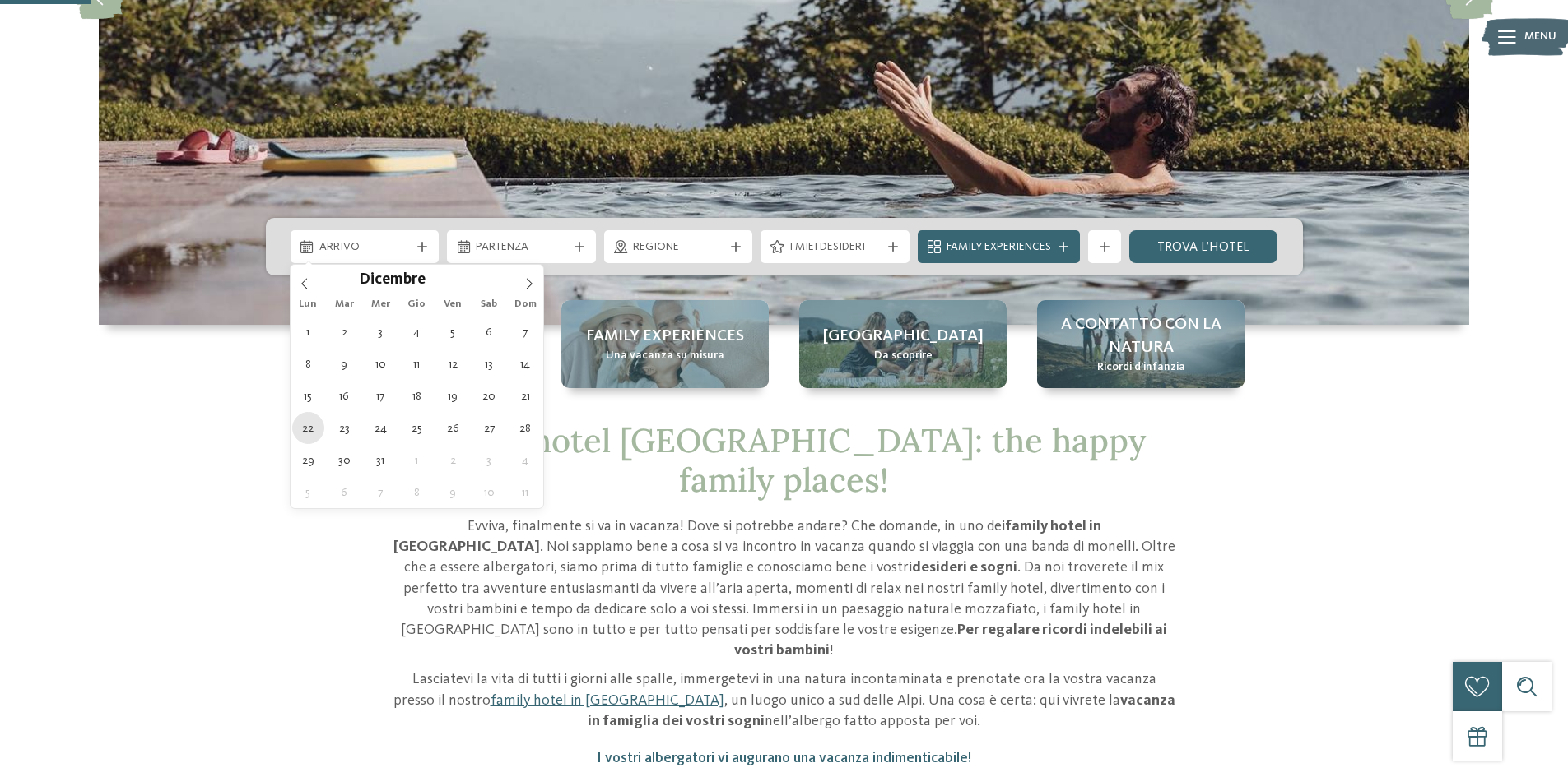
type div "[DATE]"
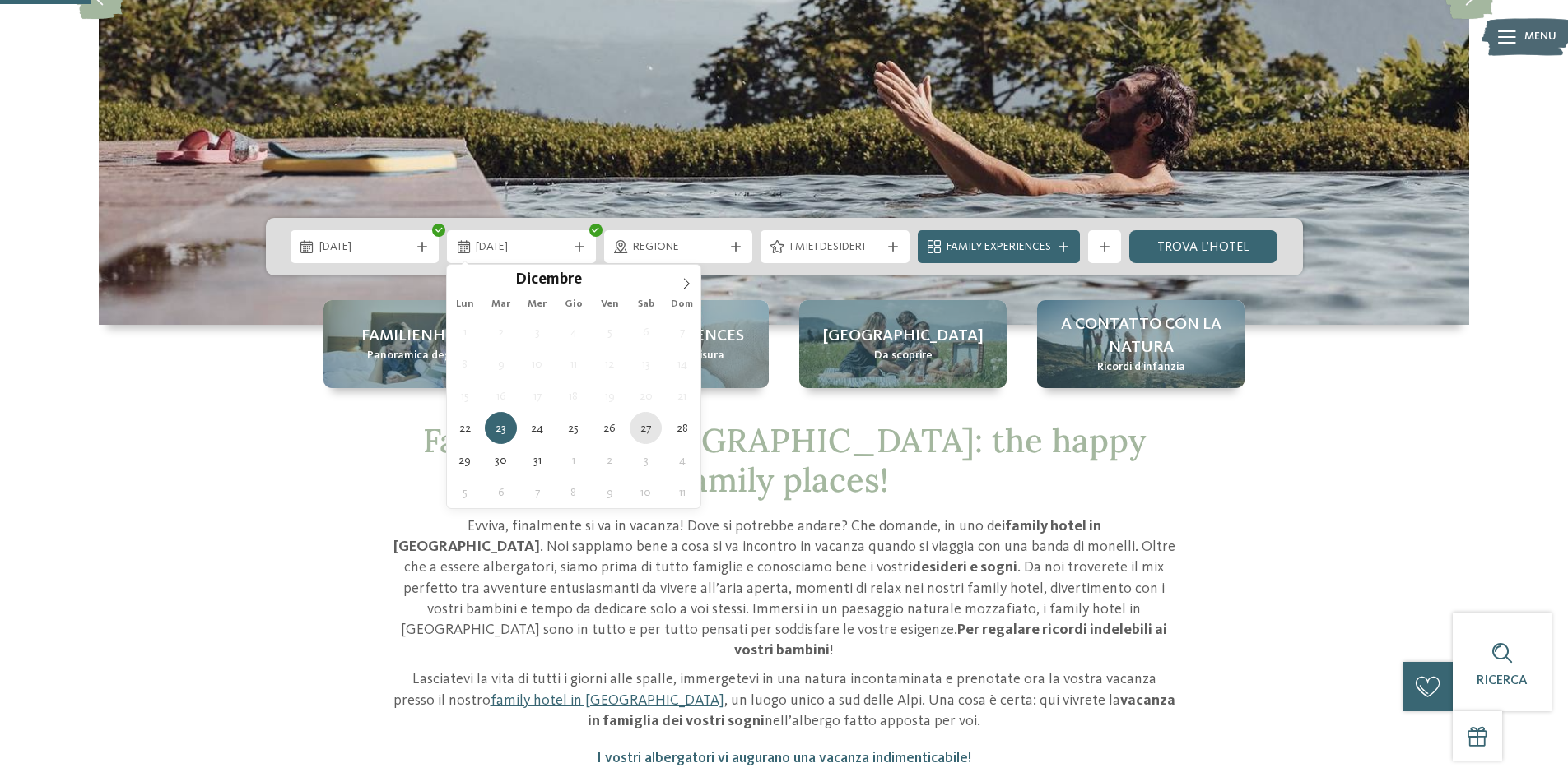
type div "[DATE]"
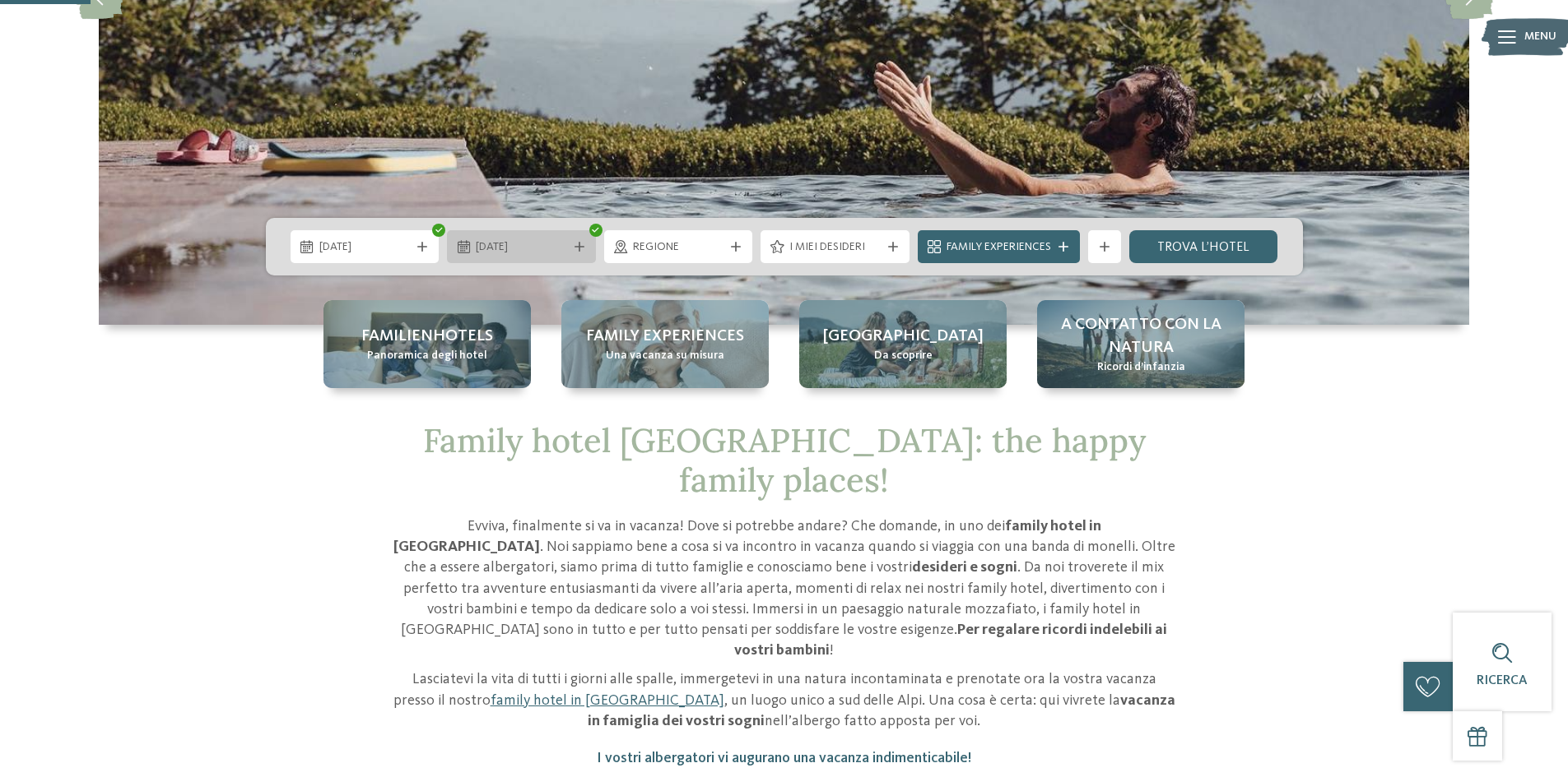
click at [527, 248] on span "[DATE]" at bounding box center [521, 247] width 92 height 17
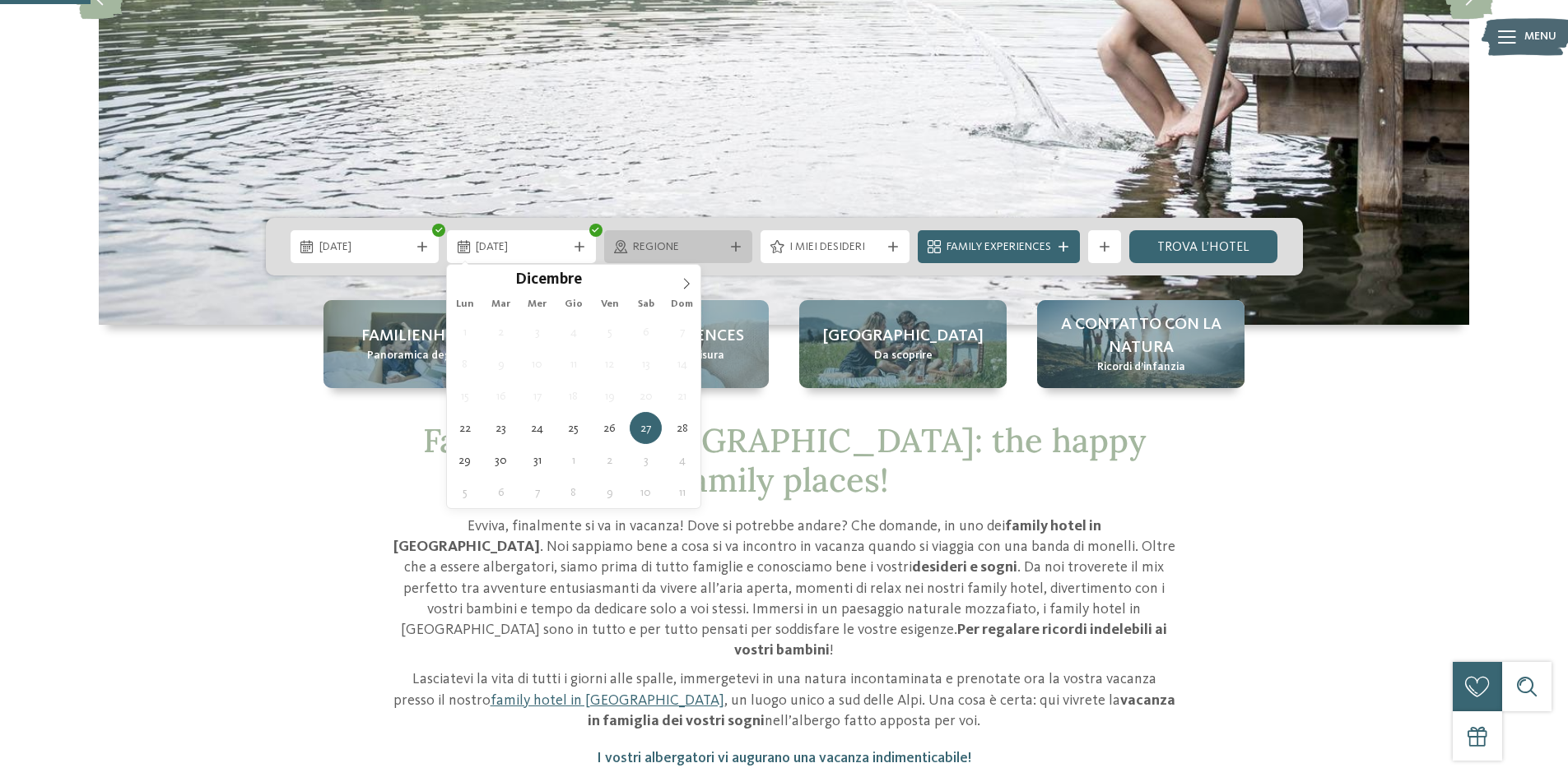
click at [708, 254] on span "Regione" at bounding box center [679, 247] width 92 height 17
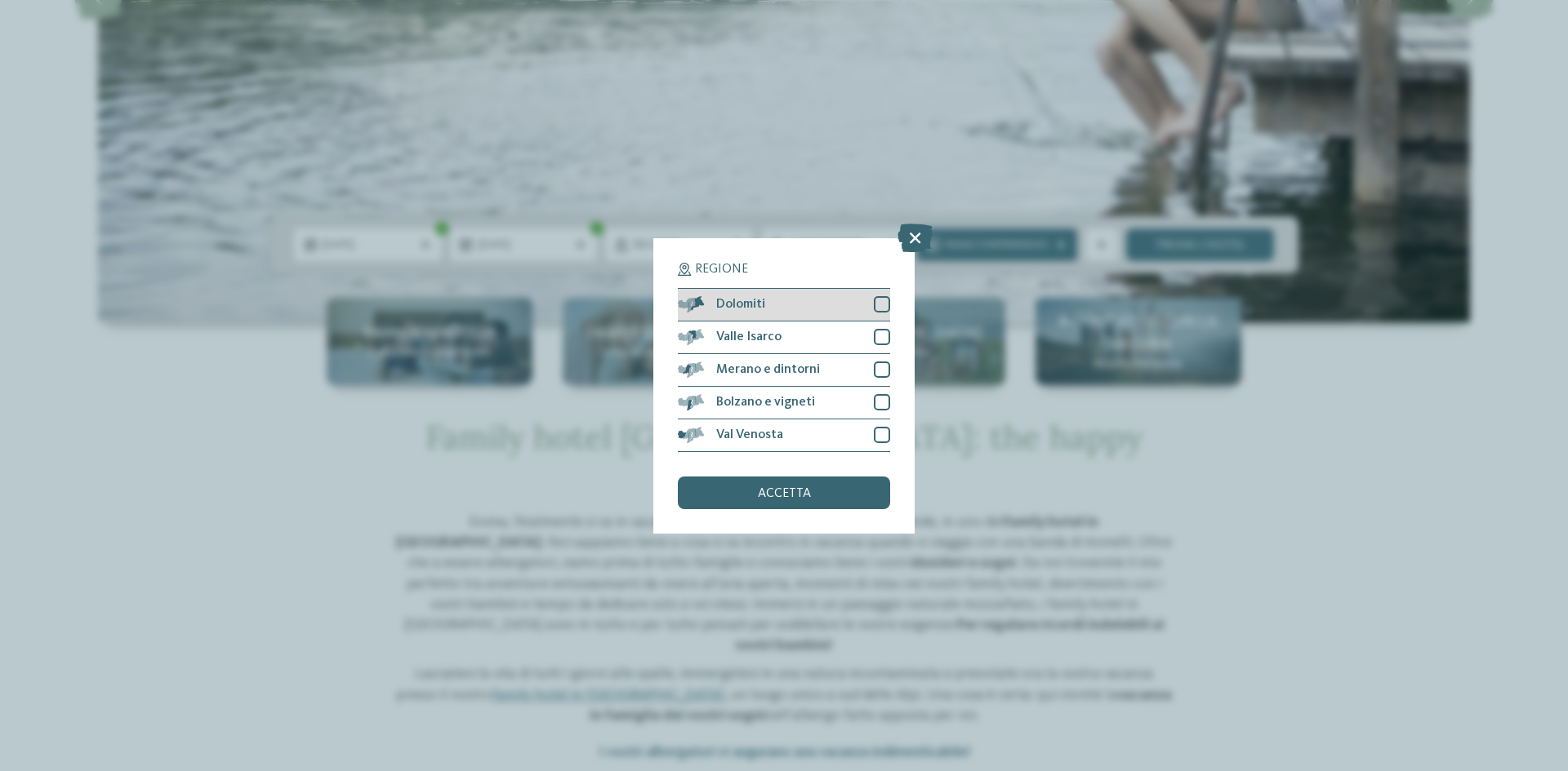
click at [886, 303] on div at bounding box center [881, 304] width 17 height 17
click at [885, 329] on div at bounding box center [881, 337] width 17 height 17
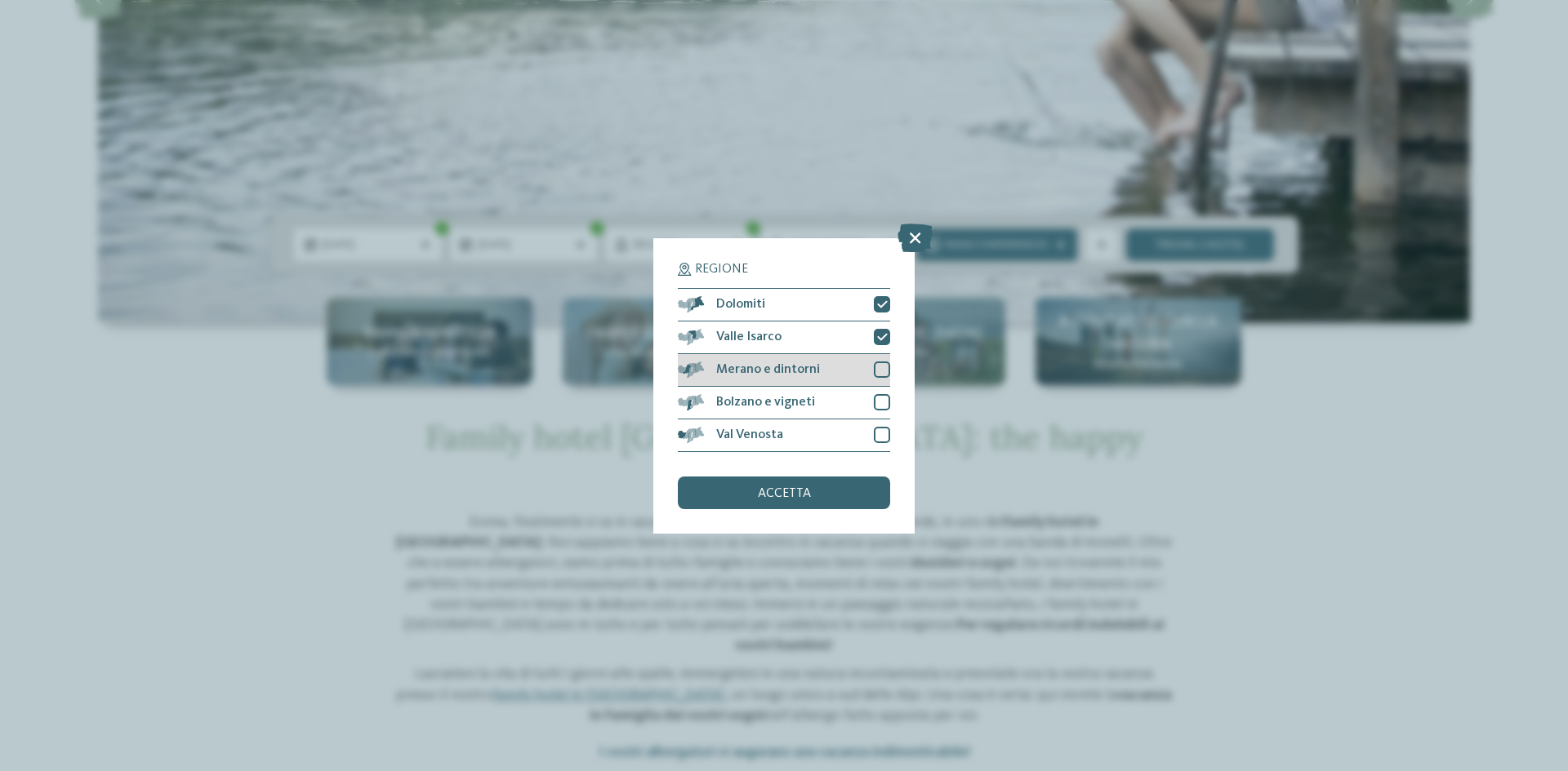
click at [884, 365] on div at bounding box center [881, 369] width 17 height 17
click at [885, 396] on div at bounding box center [881, 403] width 17 height 17
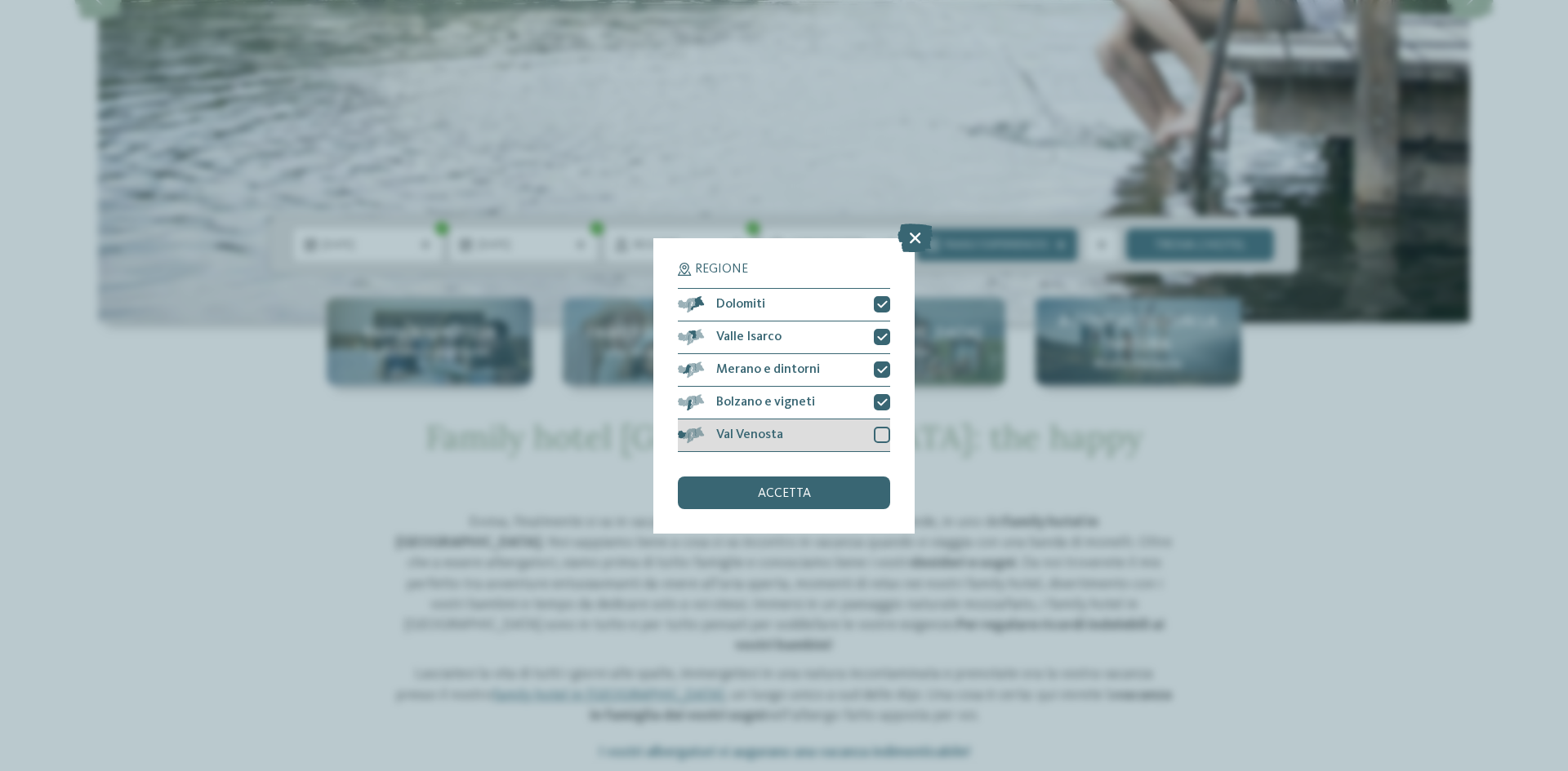
click at [888, 433] on div at bounding box center [881, 435] width 17 height 17
click at [853, 505] on div "accetta" at bounding box center [784, 492] width 212 height 32
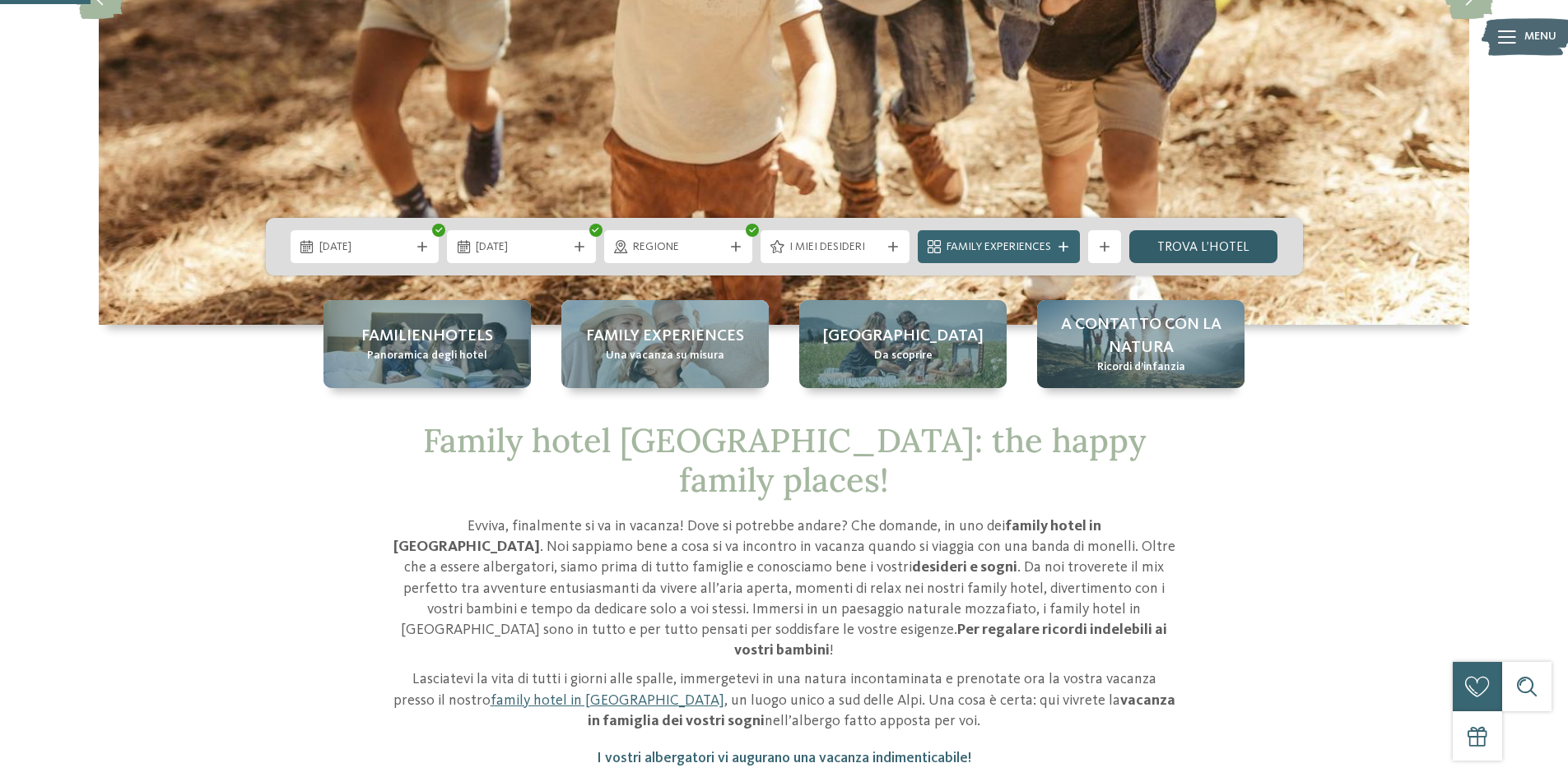
click at [1207, 257] on link "trova l’hotel" at bounding box center [1204, 246] width 149 height 33
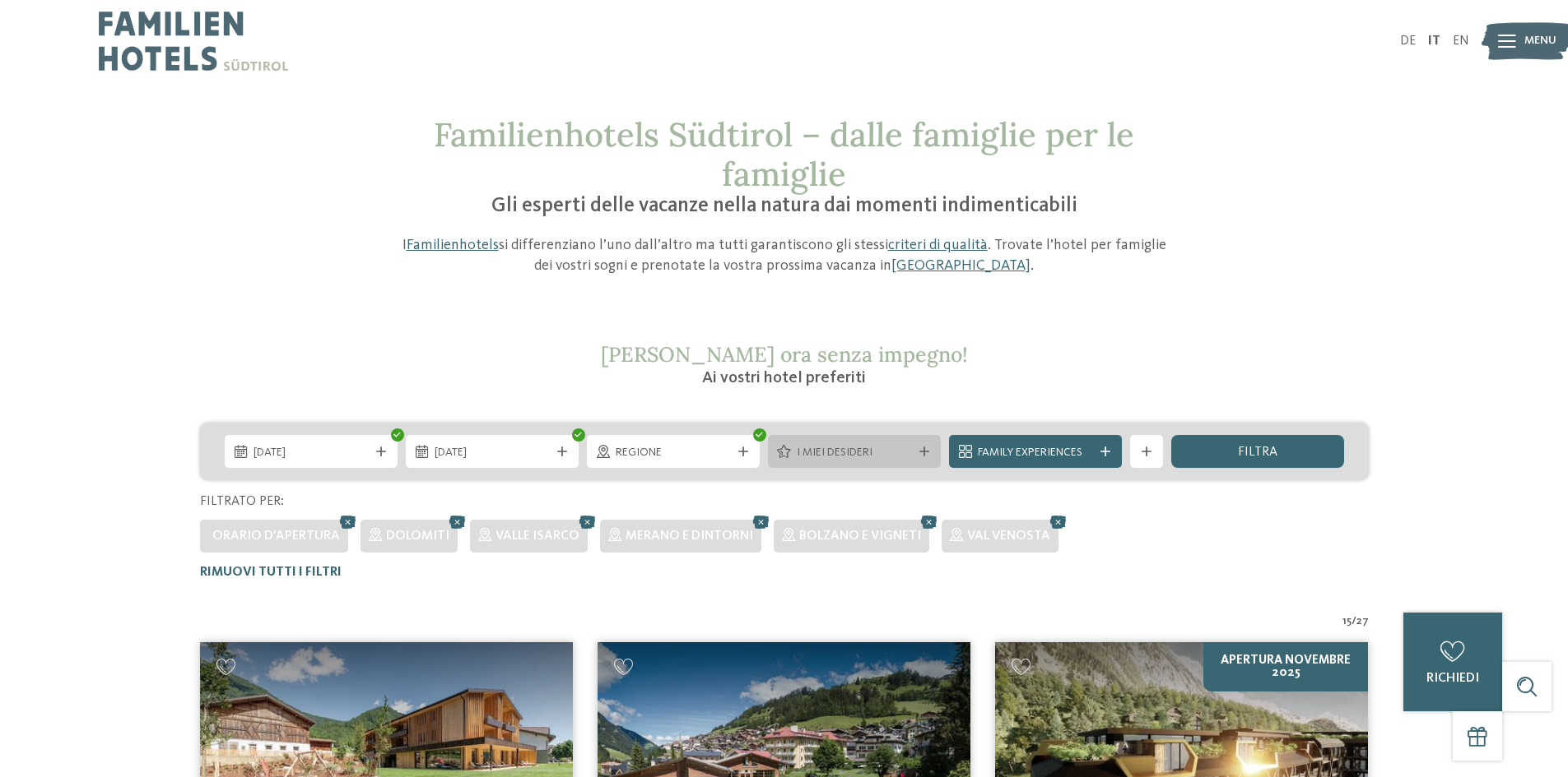
click at [892, 454] on span "I miei desideri" at bounding box center [854, 453] width 115 height 17
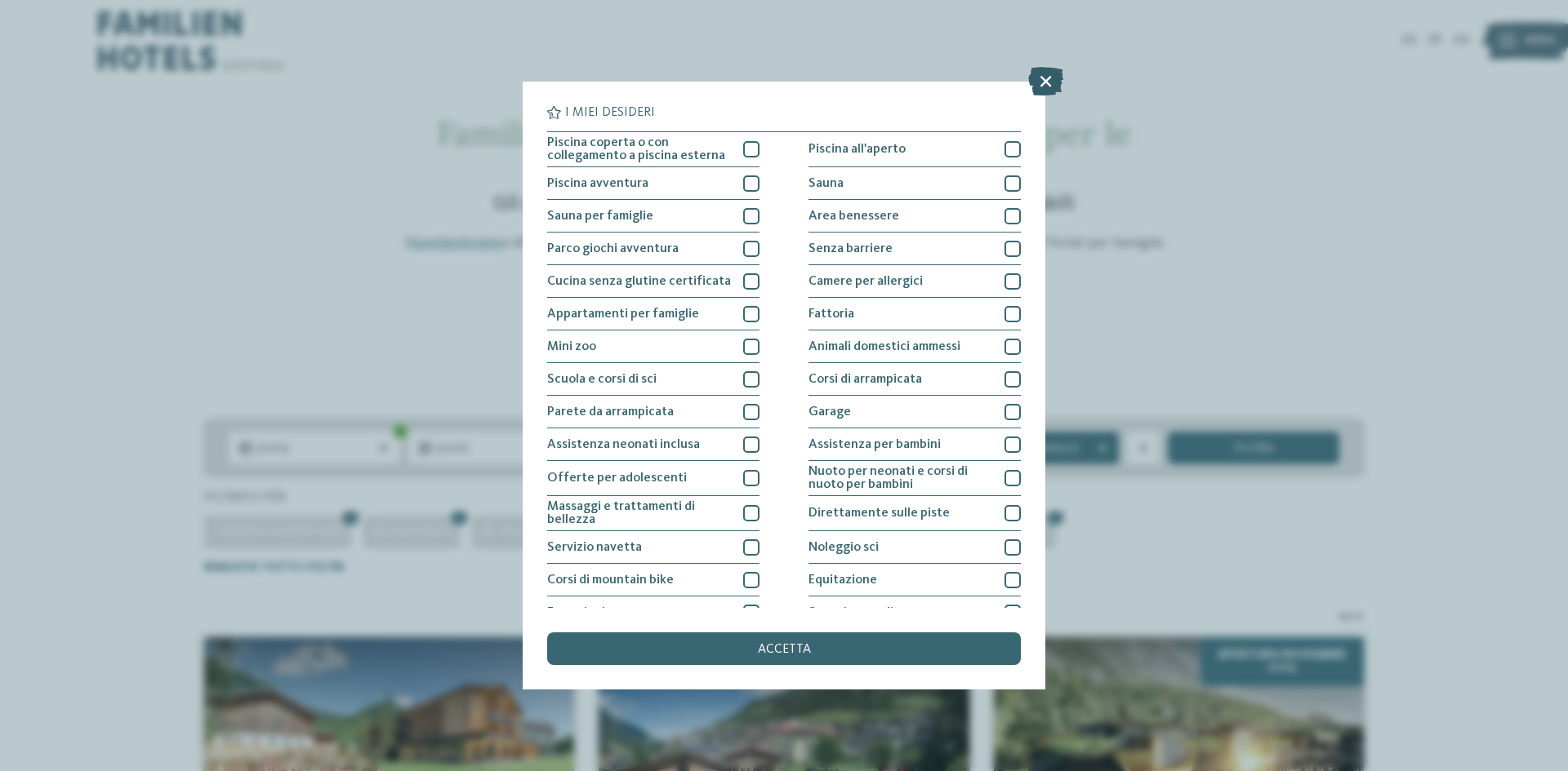
click at [1046, 81] on icon at bounding box center [1046, 81] width 35 height 29
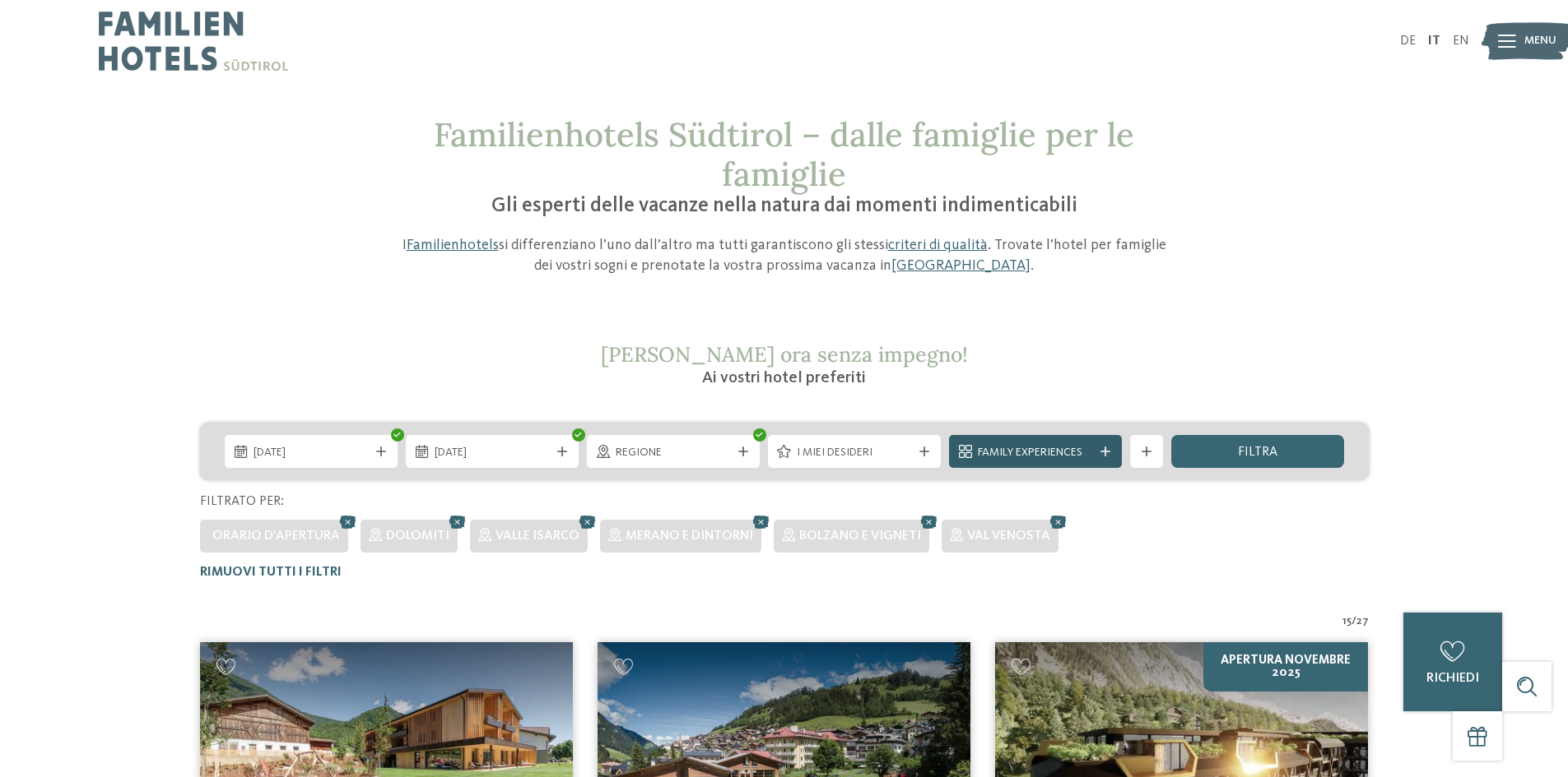
click at [982, 449] on span "Family Experiences" at bounding box center [1035, 453] width 115 height 17
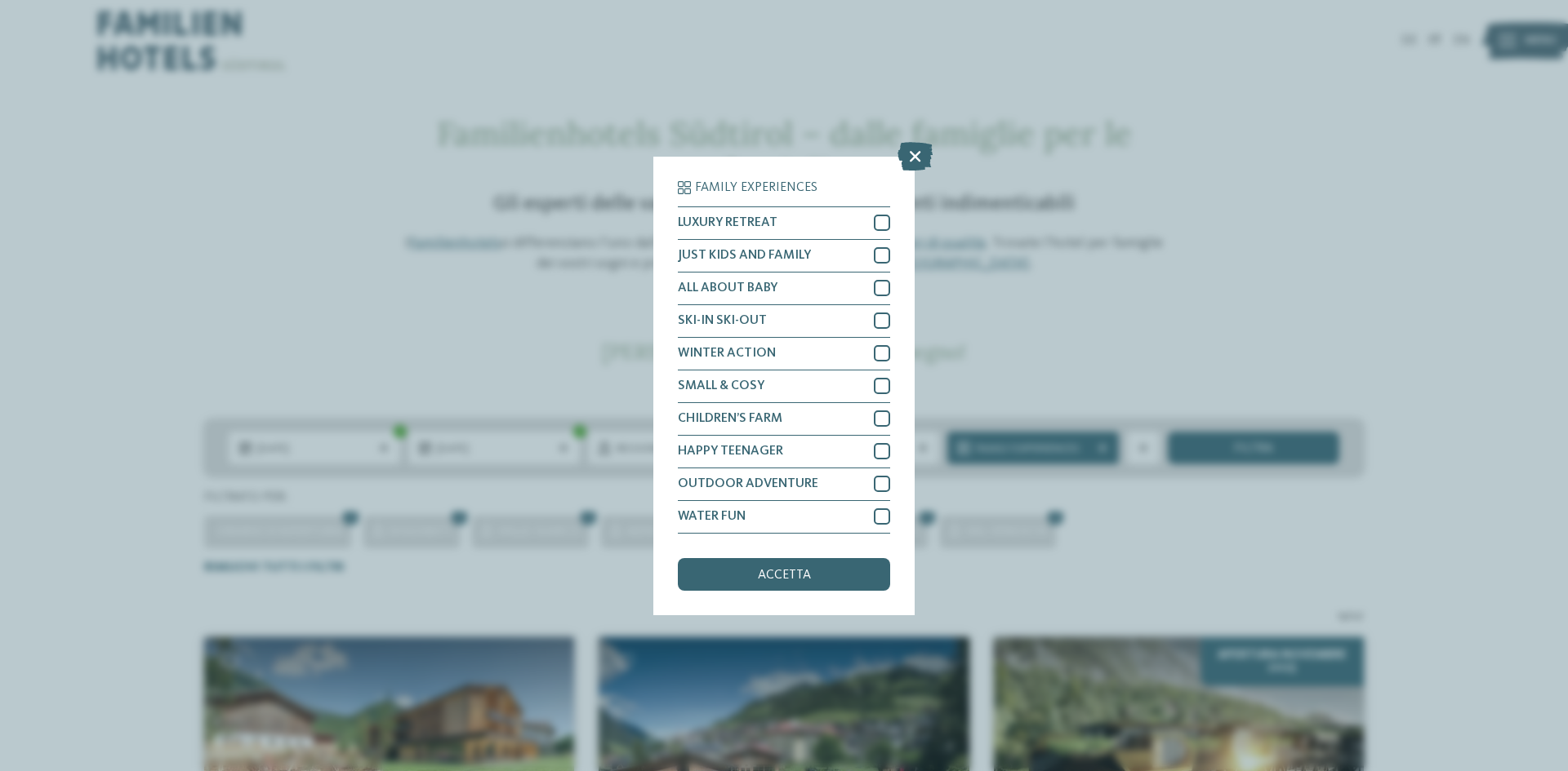
click at [915, 139] on div "Family Experiences LUXURY RETREAT JUST KIDS AND FAMILY" at bounding box center [784, 385] width 1568 height 771
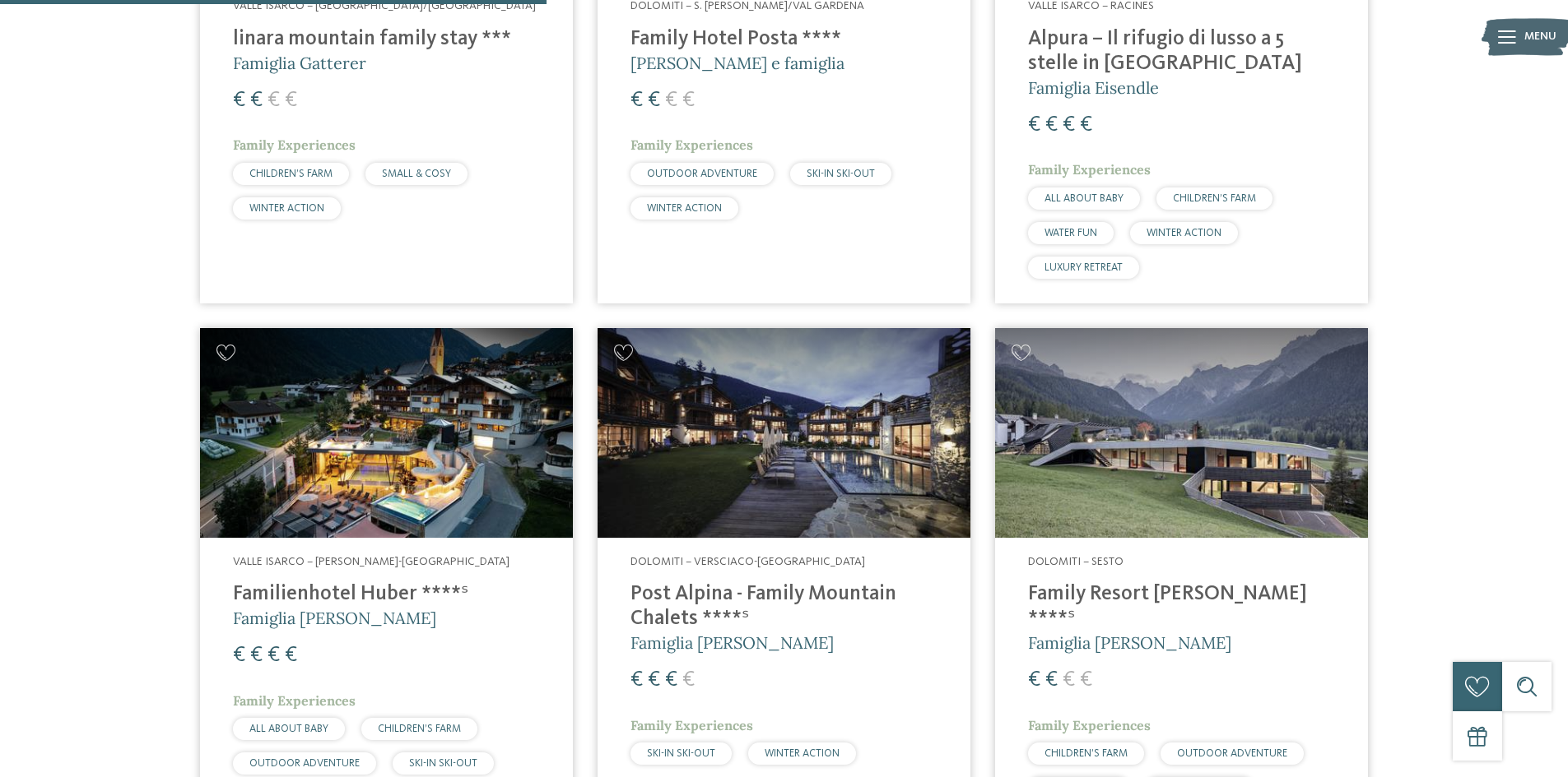
scroll to position [1234, 0]
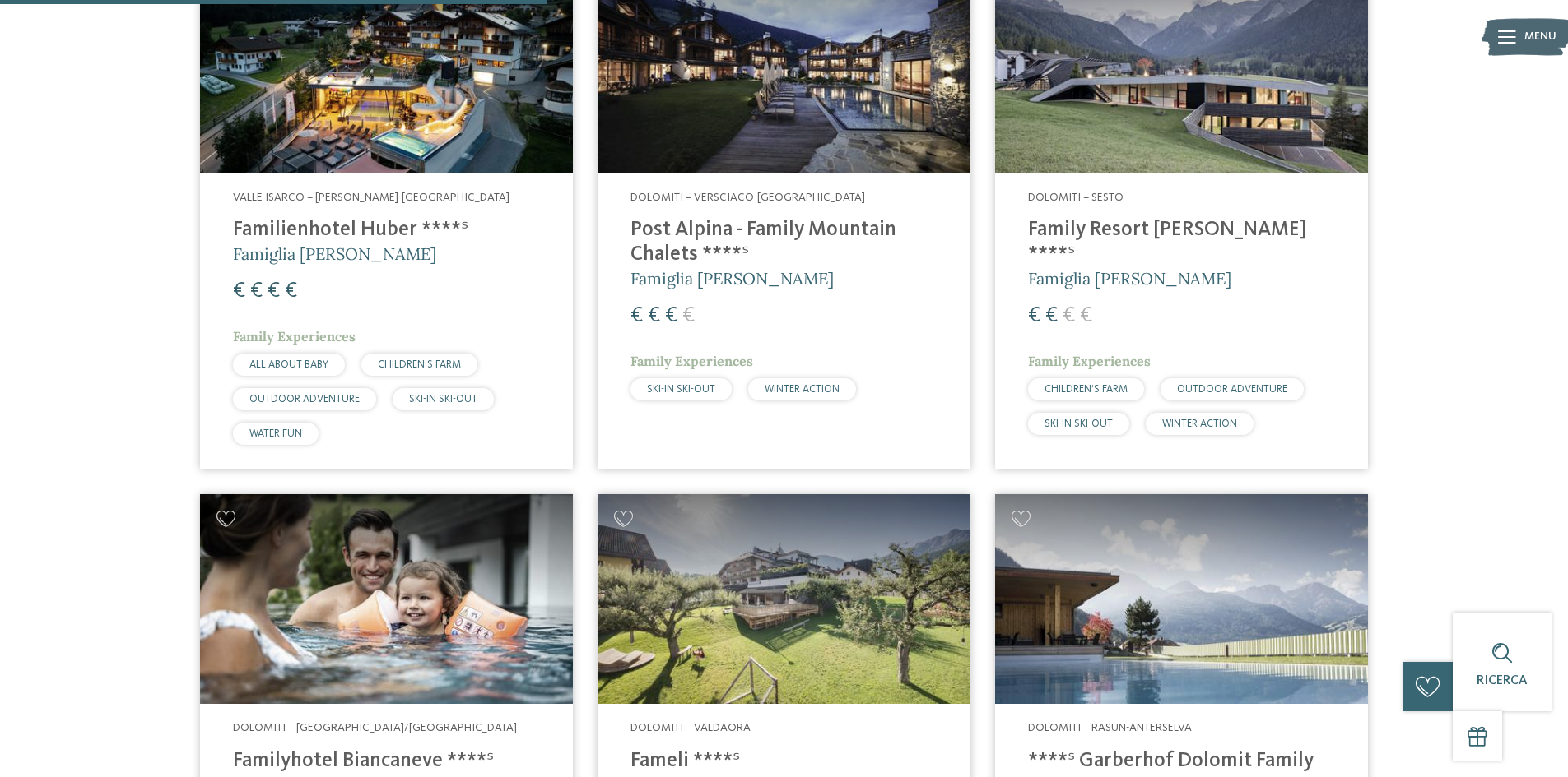
click at [1133, 234] on h4 "Family Resort [PERSON_NAME] ****ˢ" at bounding box center [1182, 243] width 307 height 49
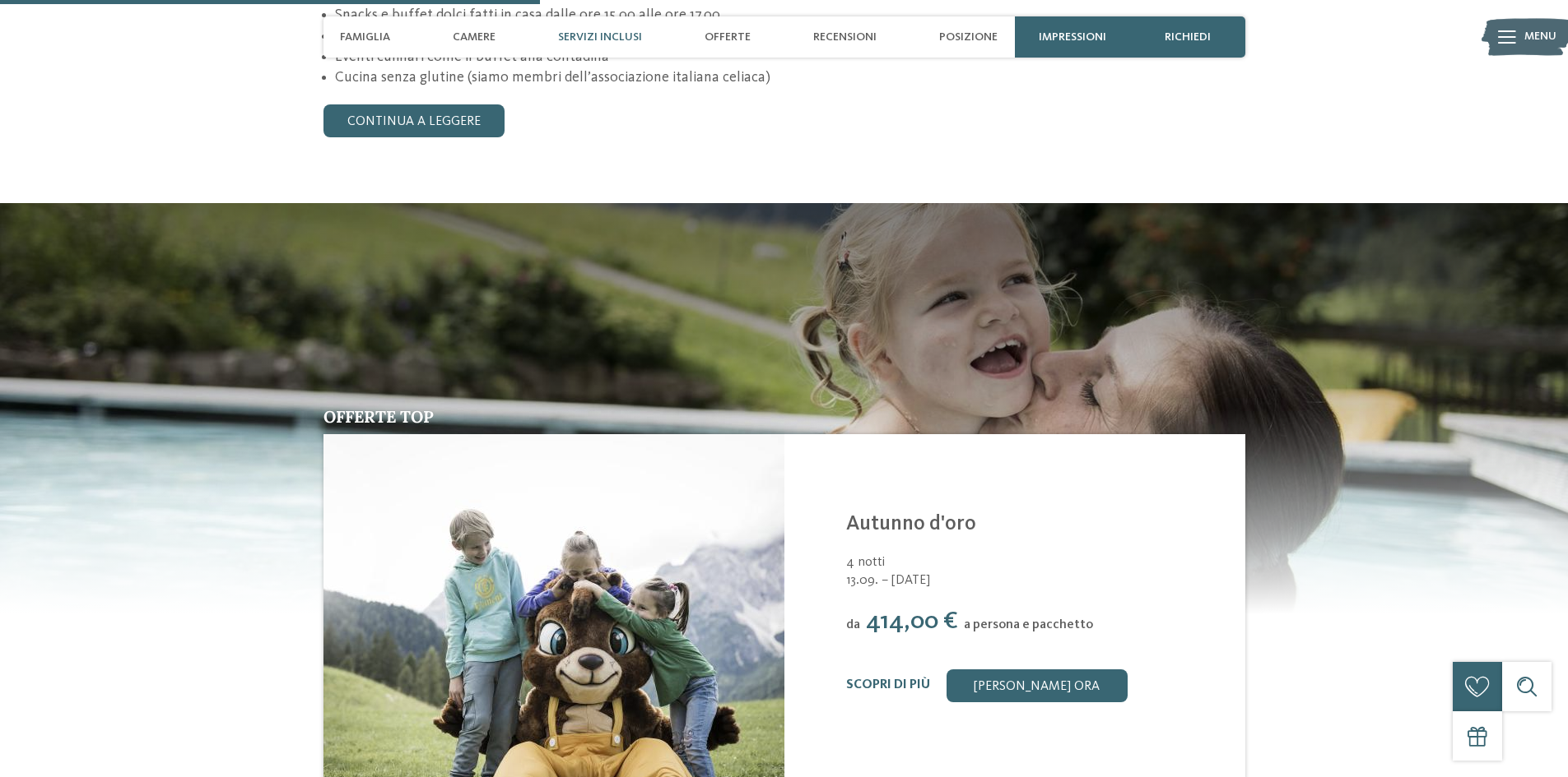
scroll to position [2468, 0]
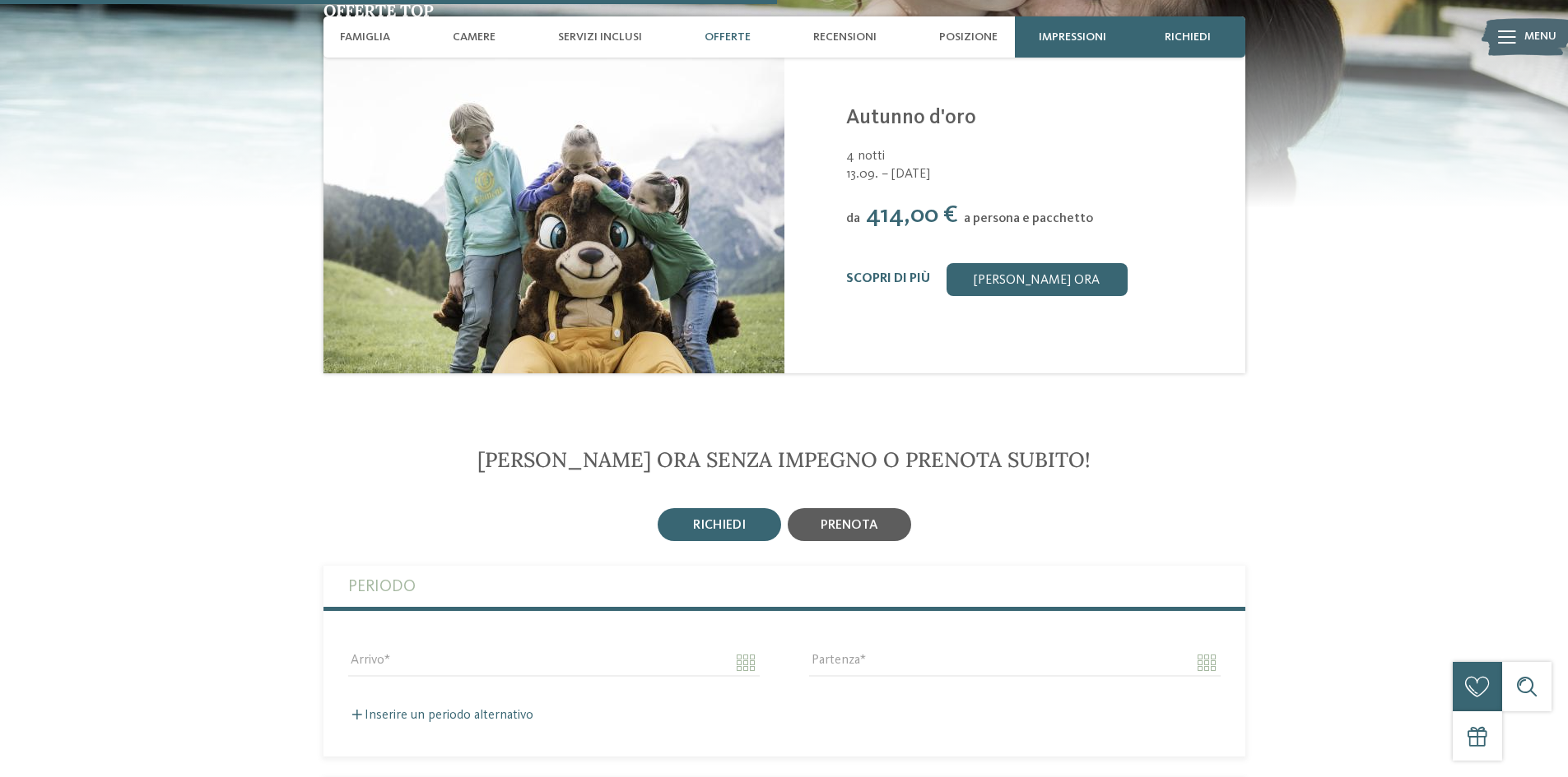
click at [855, 519] on span "prenota" at bounding box center [849, 525] width 57 height 13
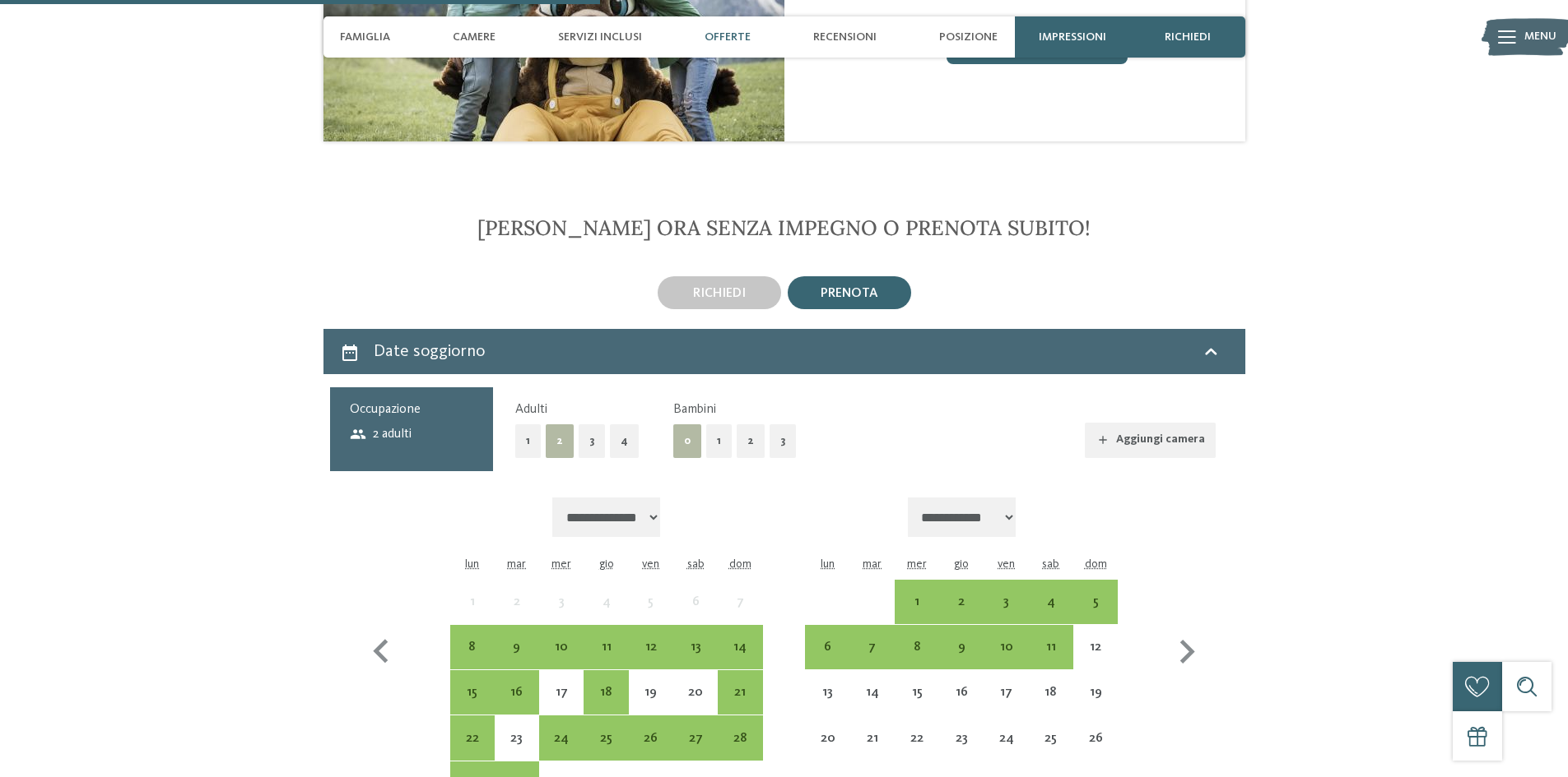
scroll to position [2742, 0]
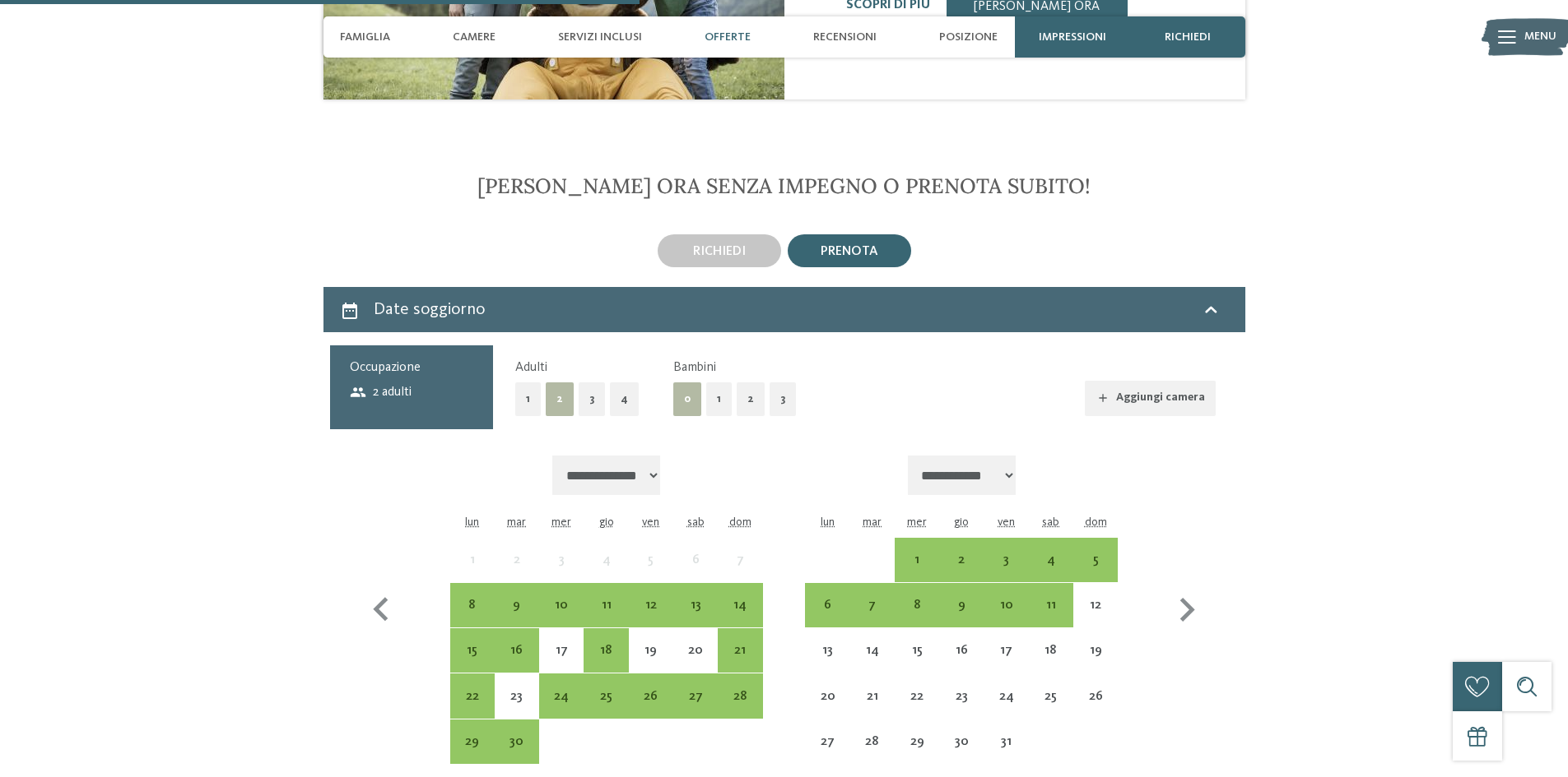
click at [706, 383] on button "1" at bounding box center [718, 399] width 26 height 33
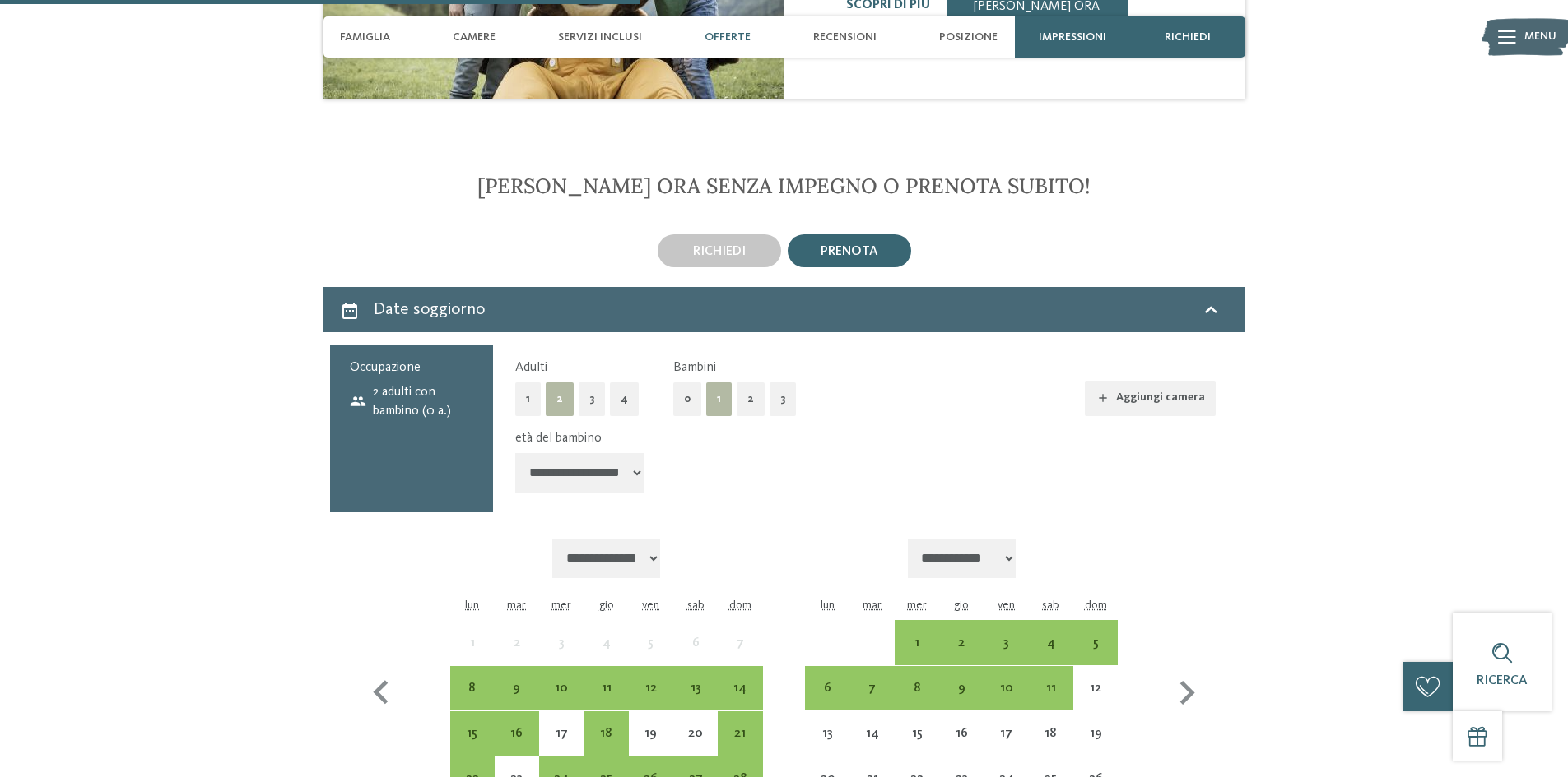
click at [600, 453] on select "**********" at bounding box center [579, 473] width 129 height 40
select select "*"
click at [515, 453] on select "**********" at bounding box center [579, 473] width 129 height 40
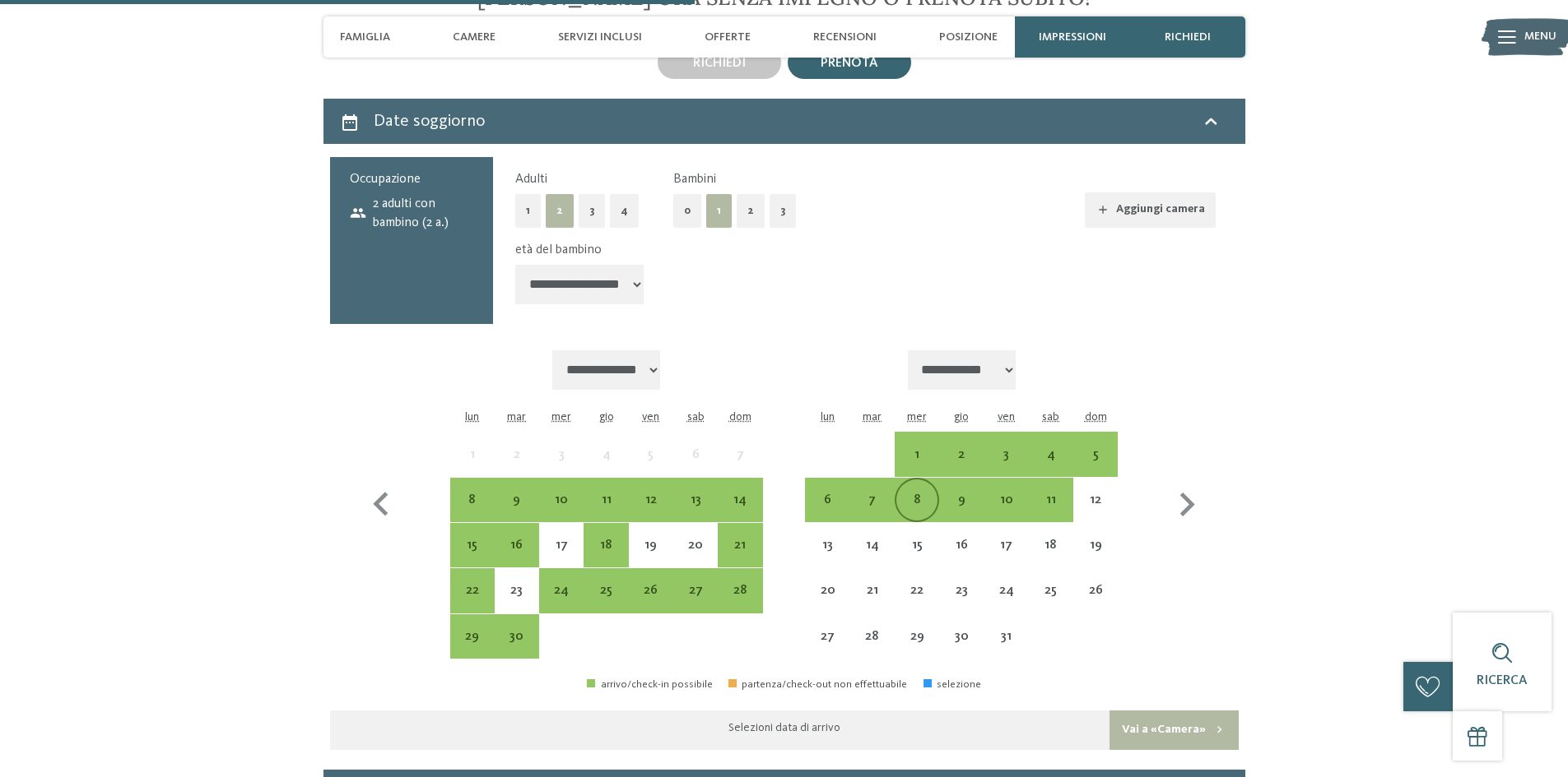
scroll to position [3016, 0]
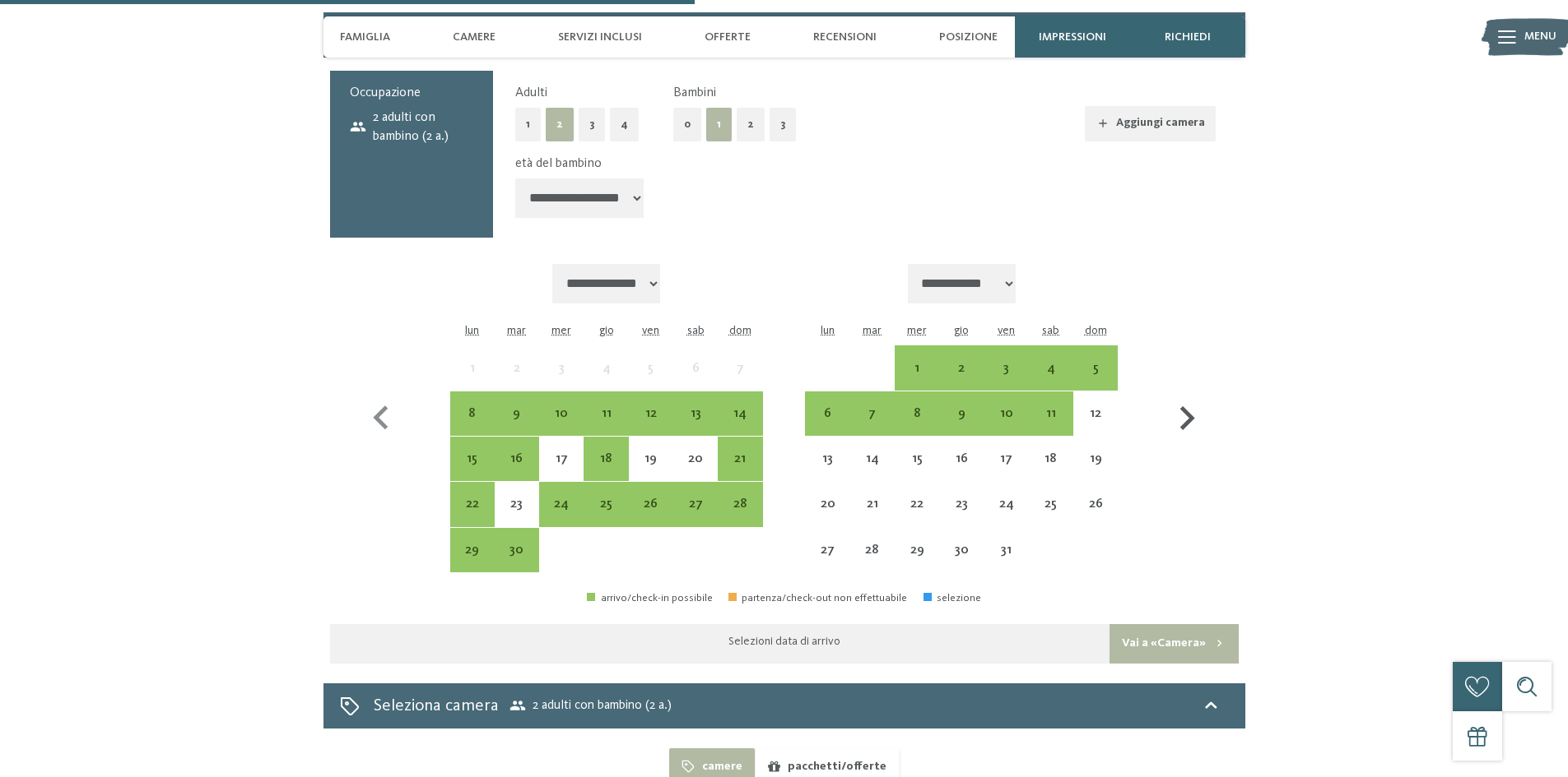
click at [1179, 395] on icon "button" at bounding box center [1187, 419] width 48 height 48
select select "**********"
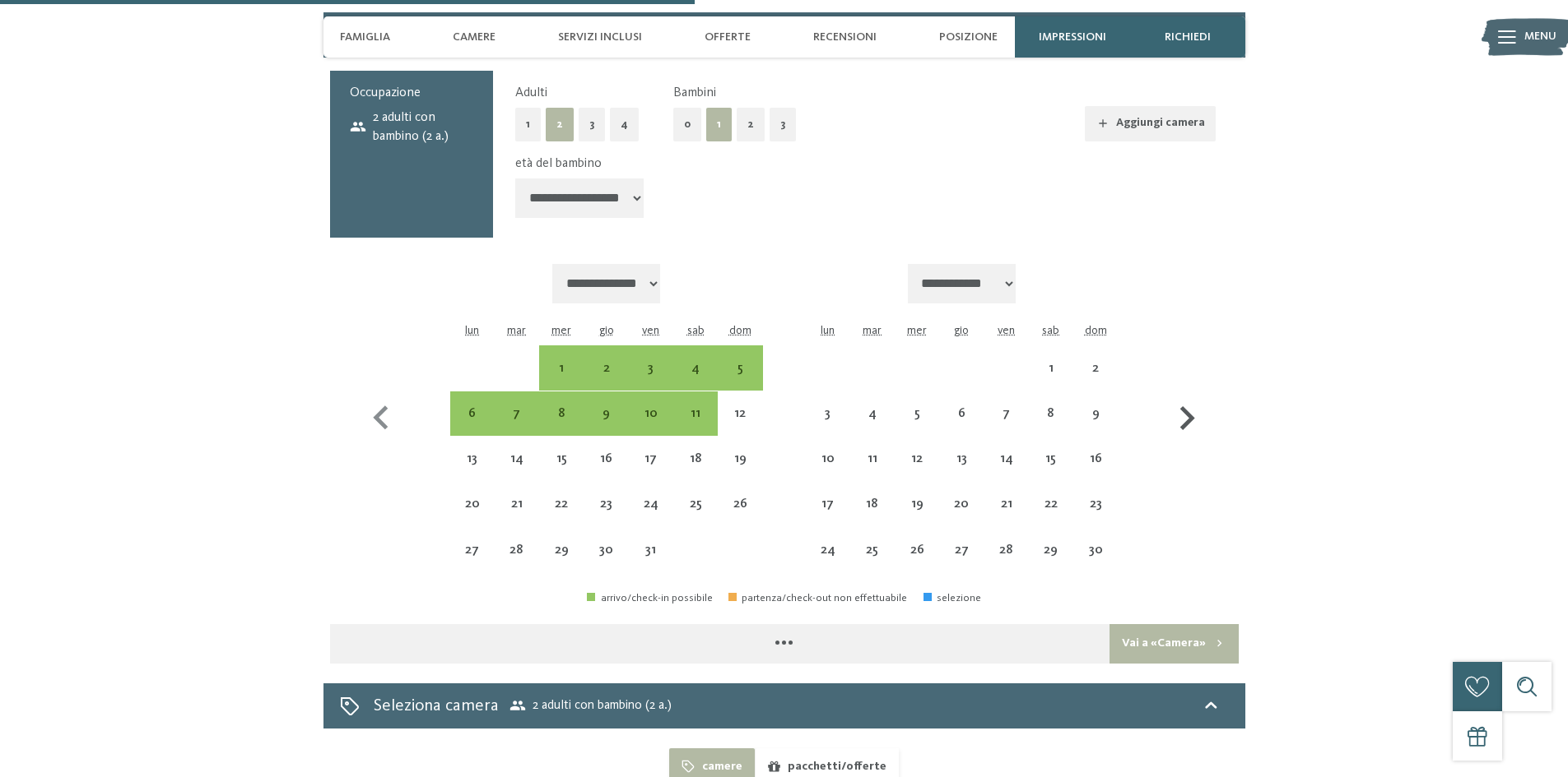
select select "**********"
click at [1182, 395] on icon "button" at bounding box center [1187, 419] width 48 height 48
select select "**********"
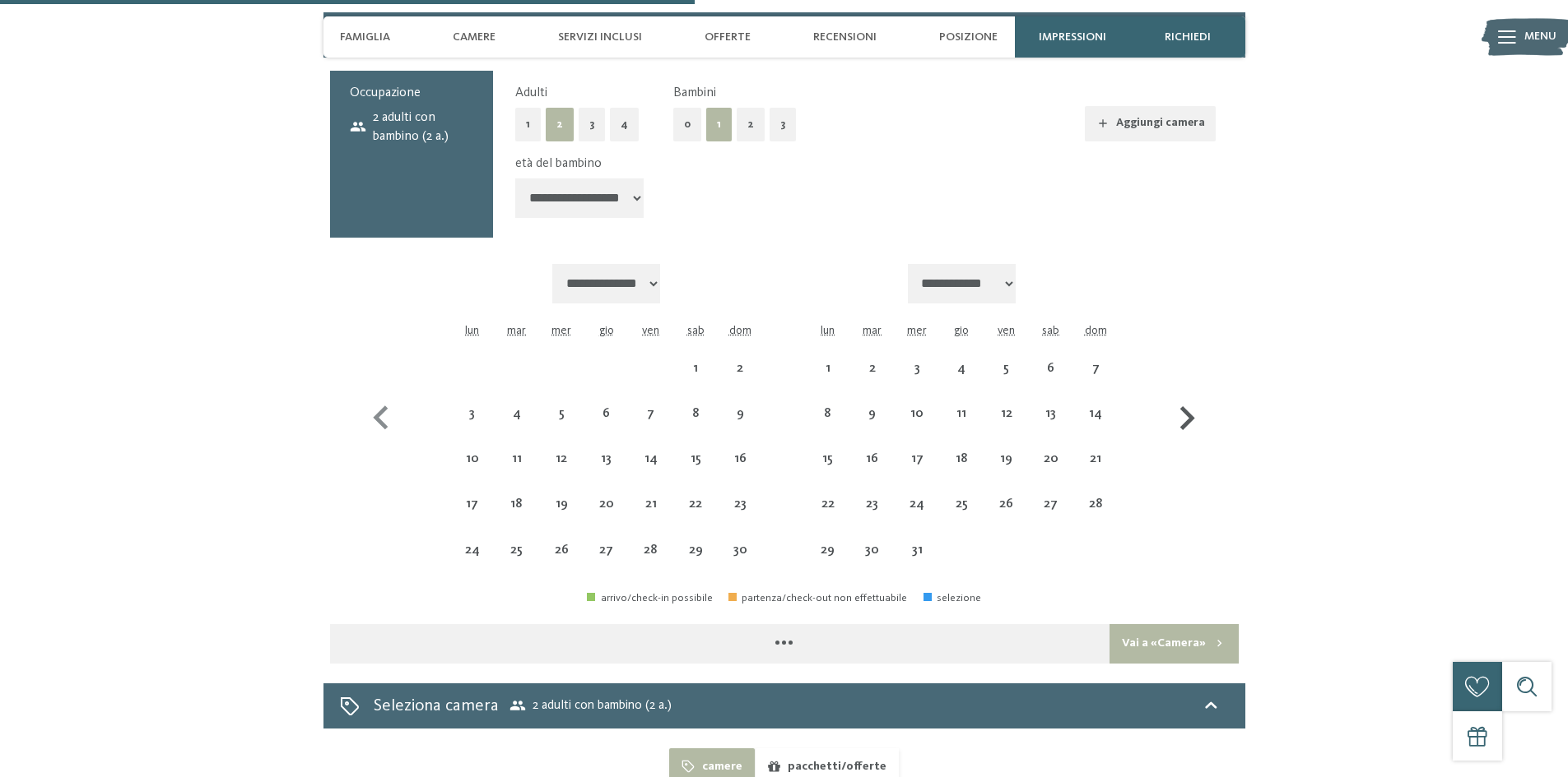
select select "**********"
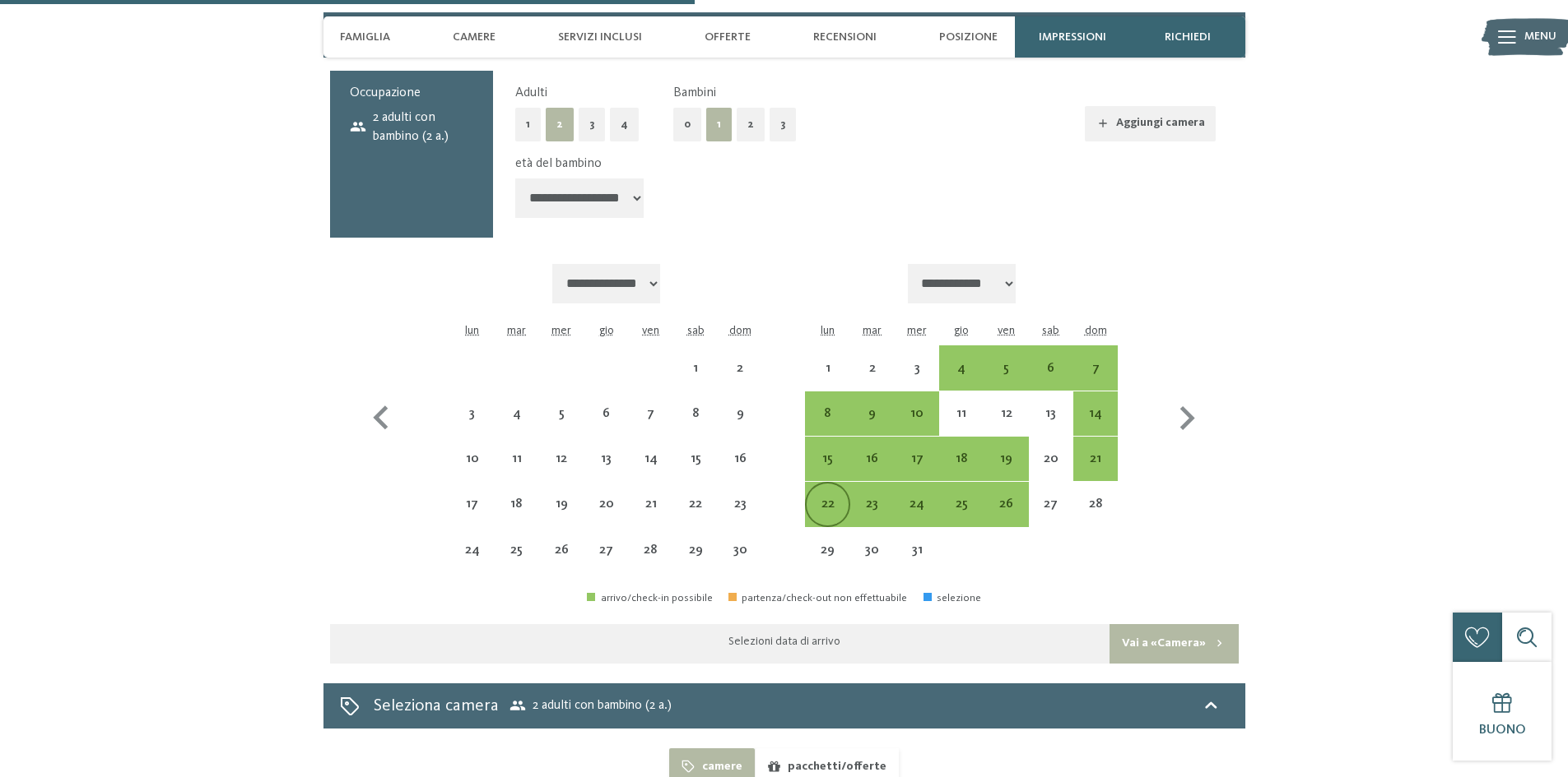
click at [830, 498] on div "22" at bounding box center [827, 518] width 41 height 41
select select "**********"
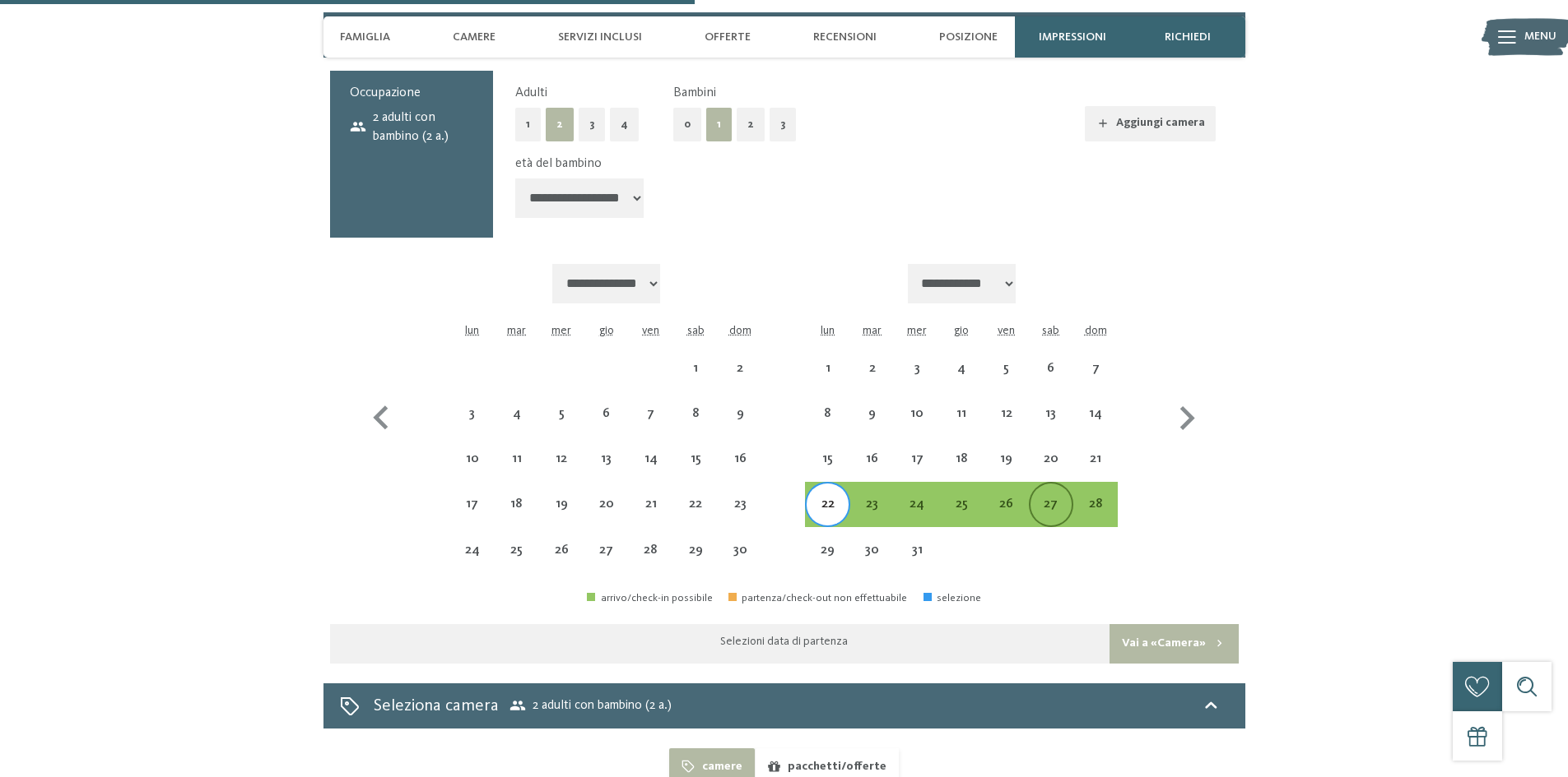
click at [1053, 498] on div "27" at bounding box center [1051, 518] width 41 height 41
select select "**********"
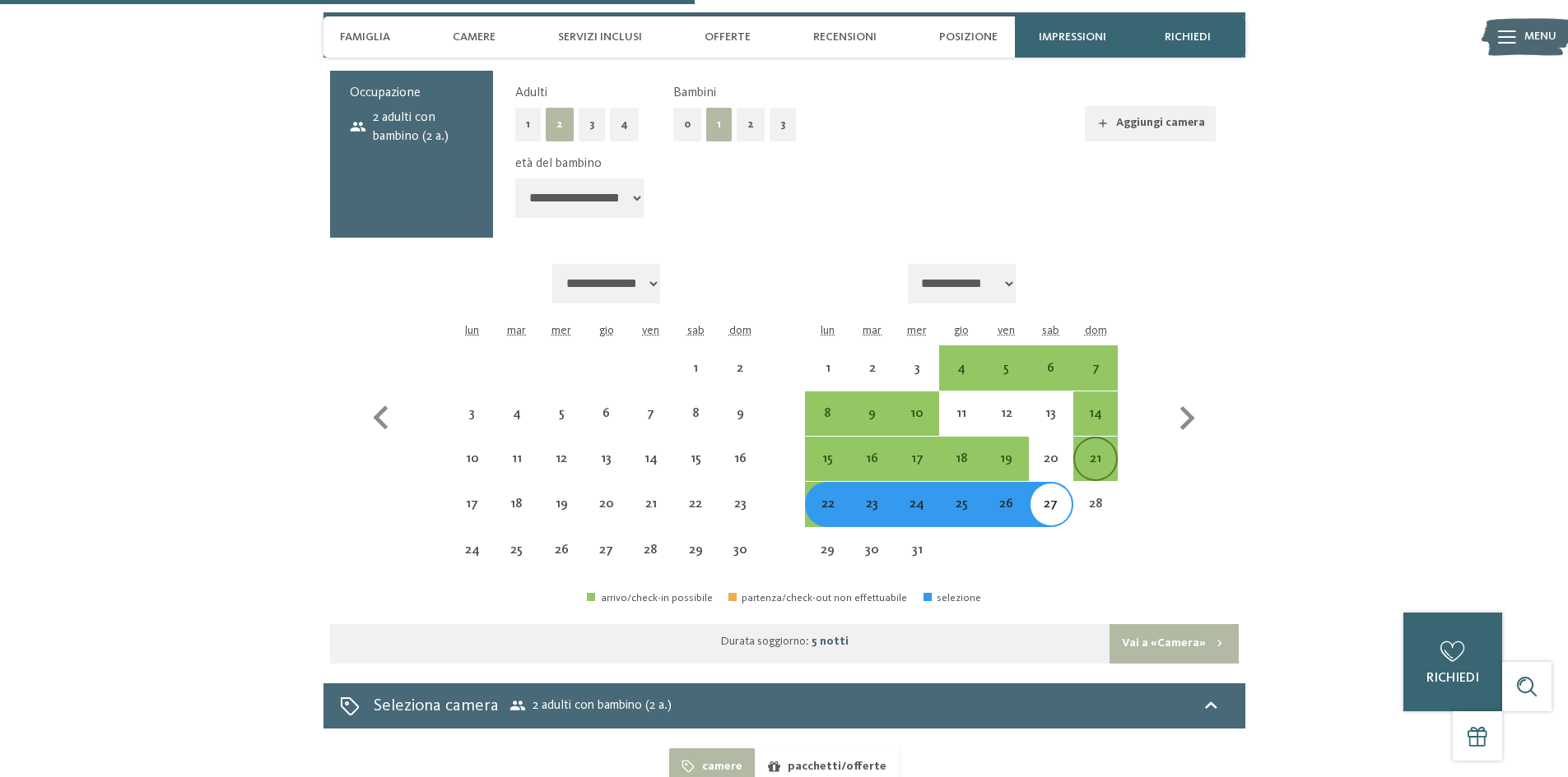
click at [1096, 452] on div "21" at bounding box center [1095, 473] width 41 height 41
select select "**********"
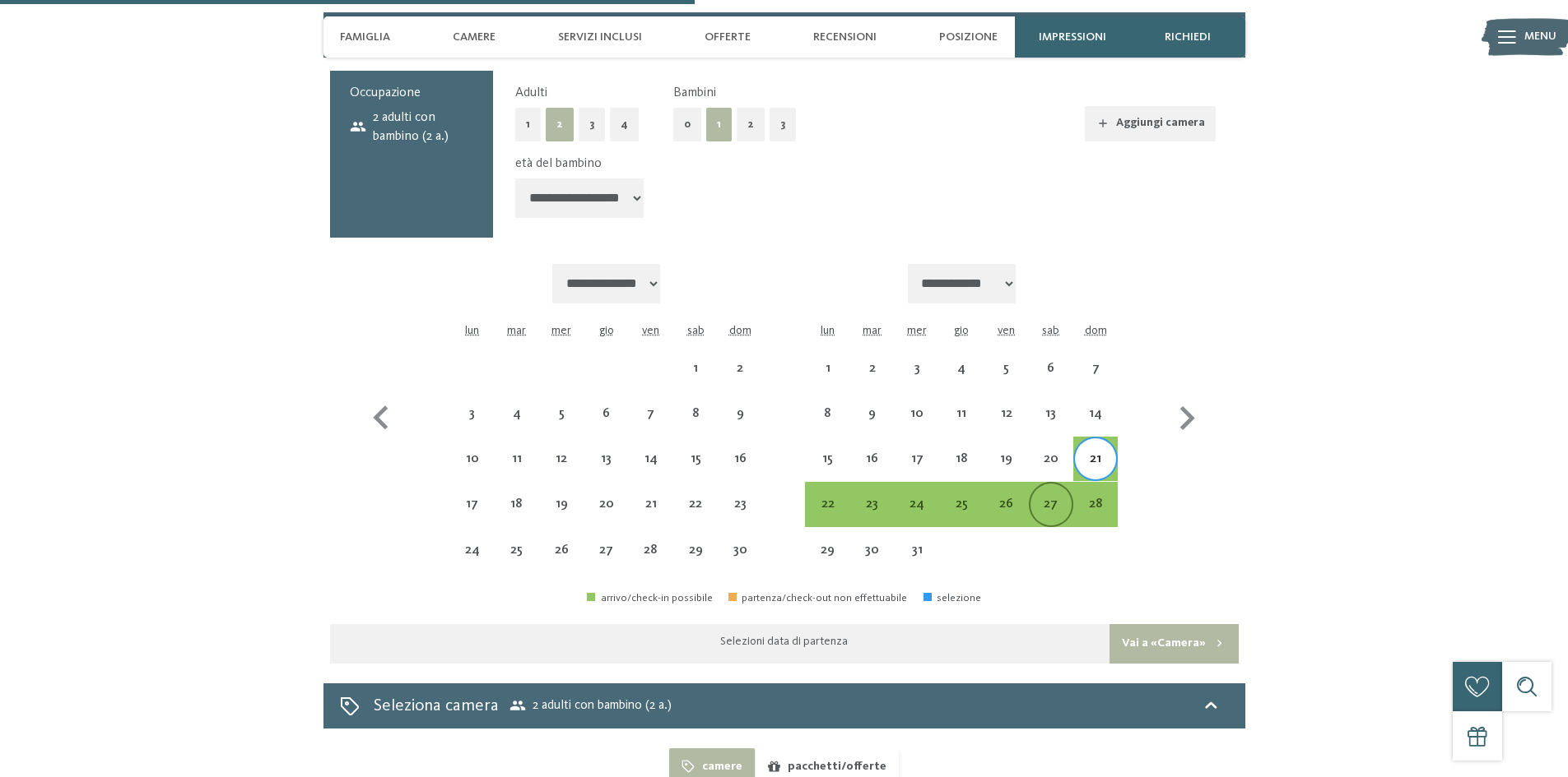
click at [1043, 498] on div "27" at bounding box center [1051, 518] width 41 height 41
select select "**********"
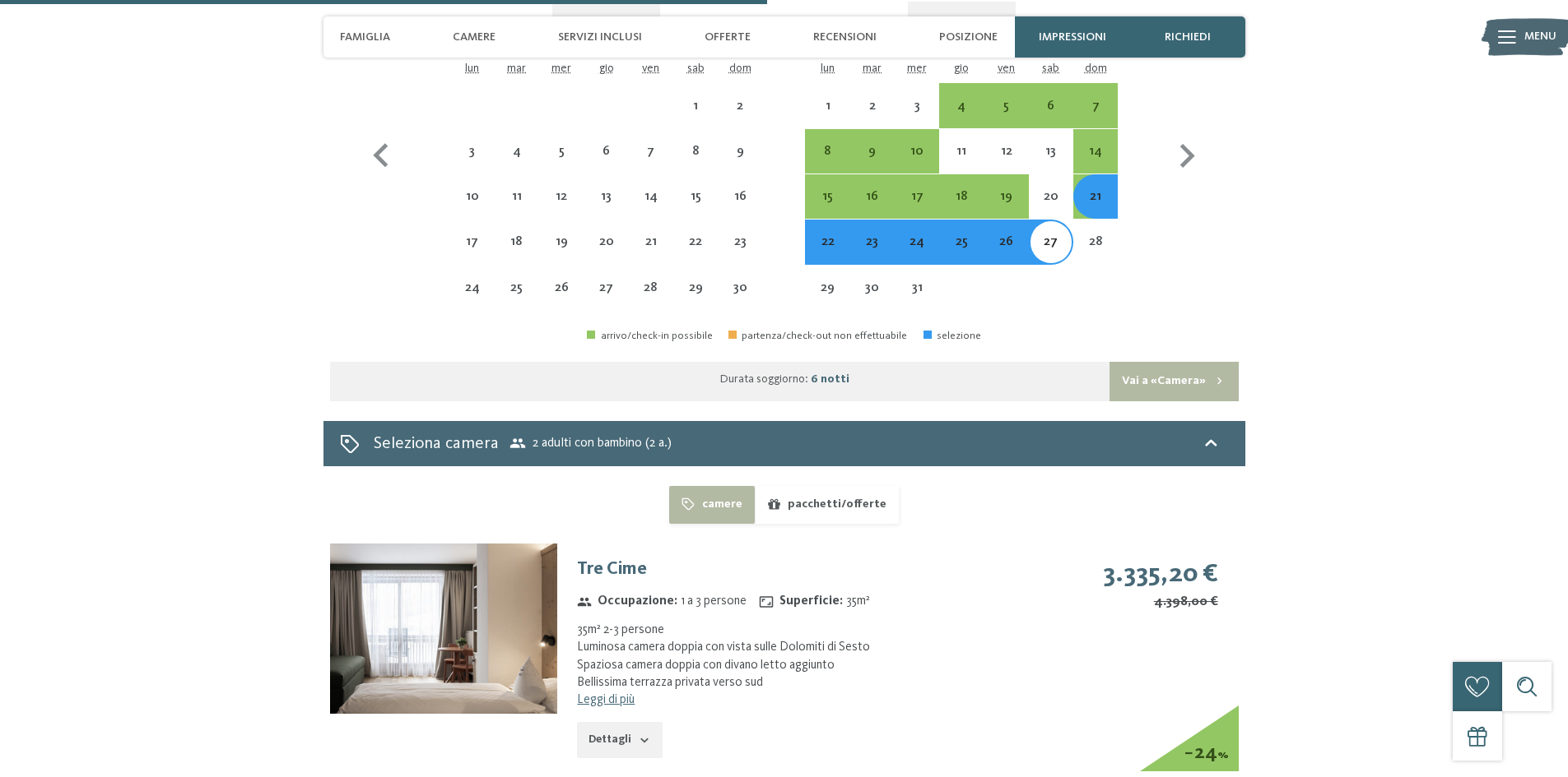
scroll to position [3154, 0]
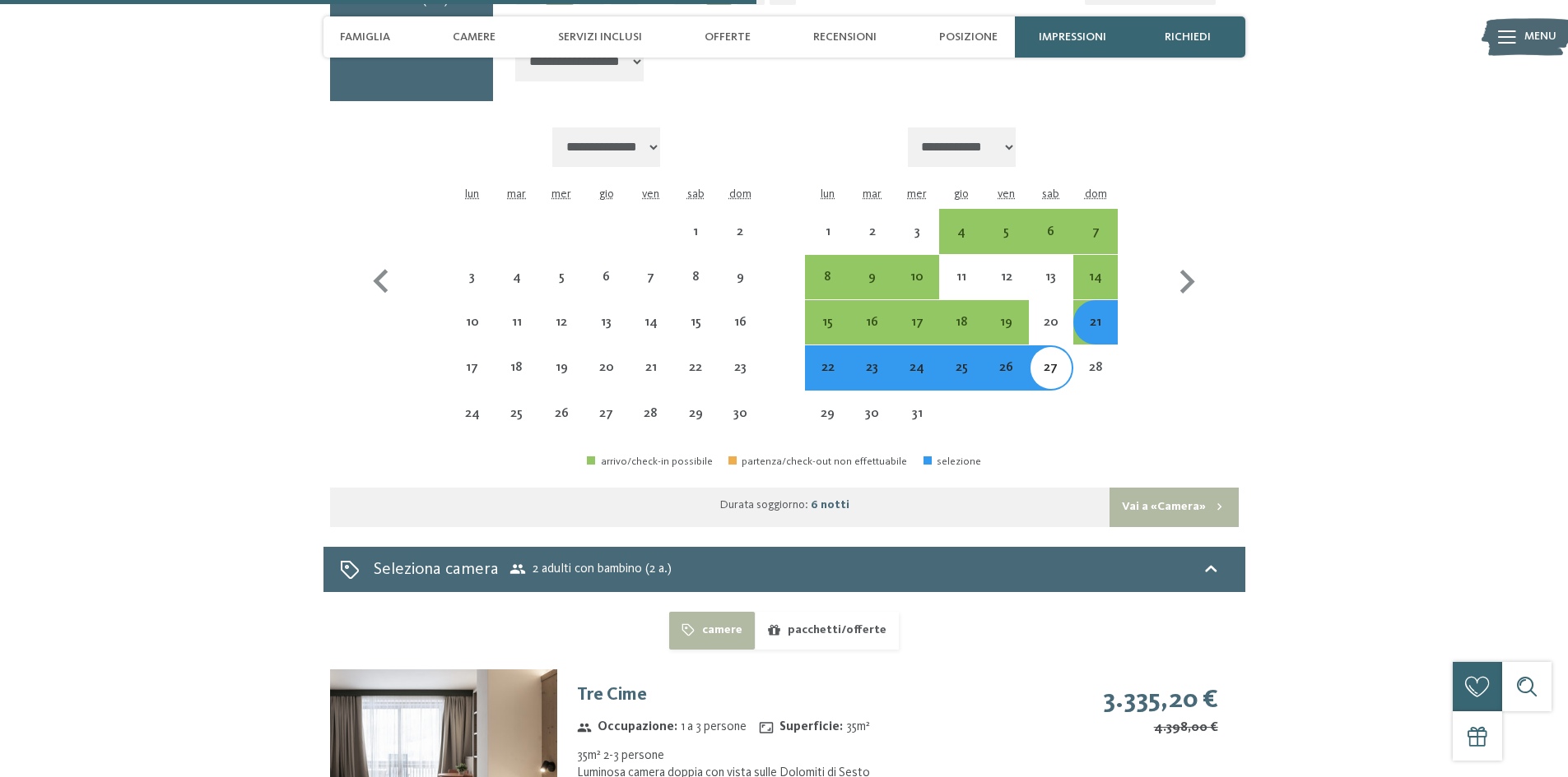
click at [834, 361] on div "22" at bounding box center [827, 381] width 41 height 41
select select "**********"
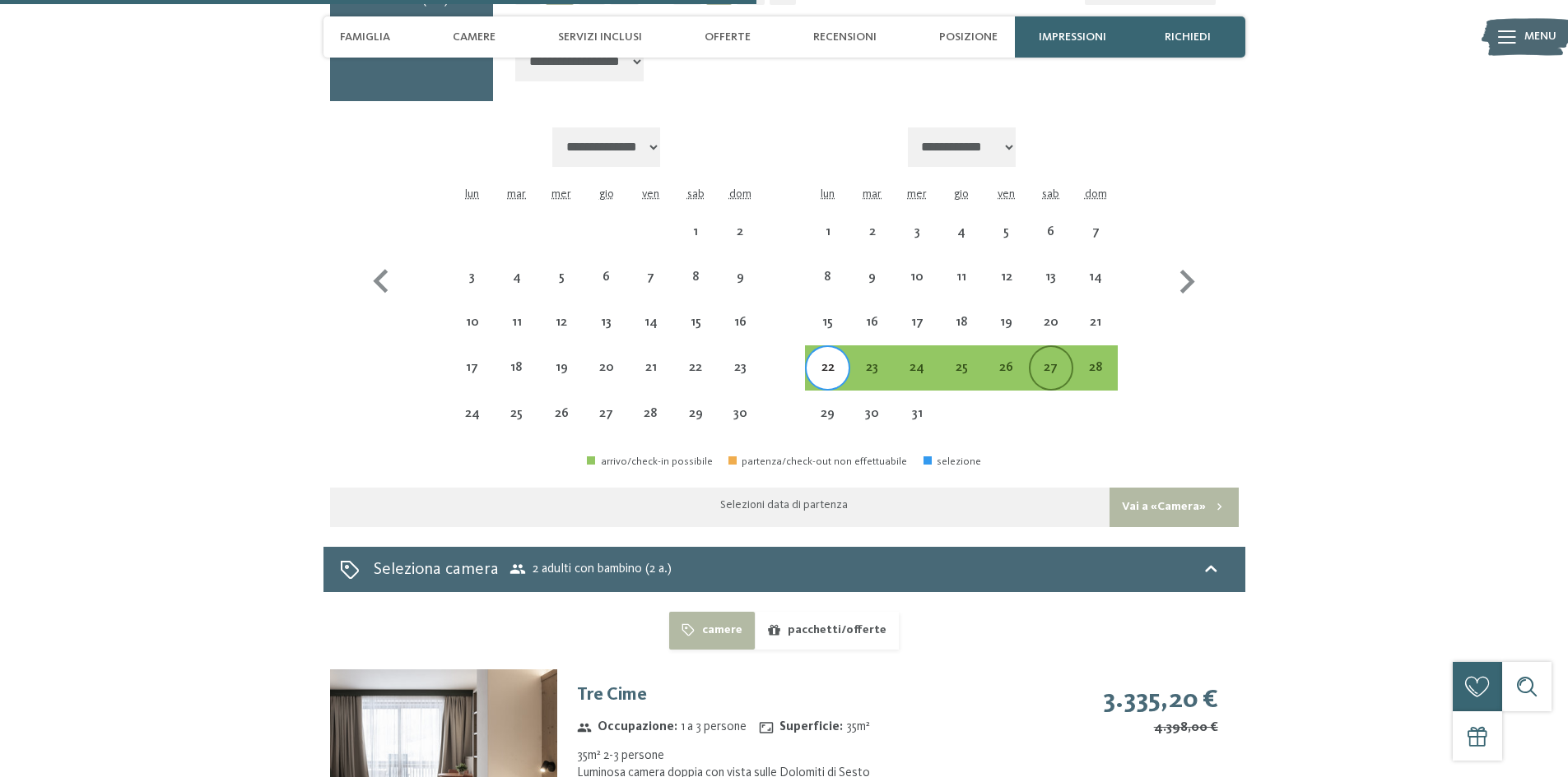
click at [1056, 361] on div "27" at bounding box center [1051, 381] width 41 height 41
select select "**********"
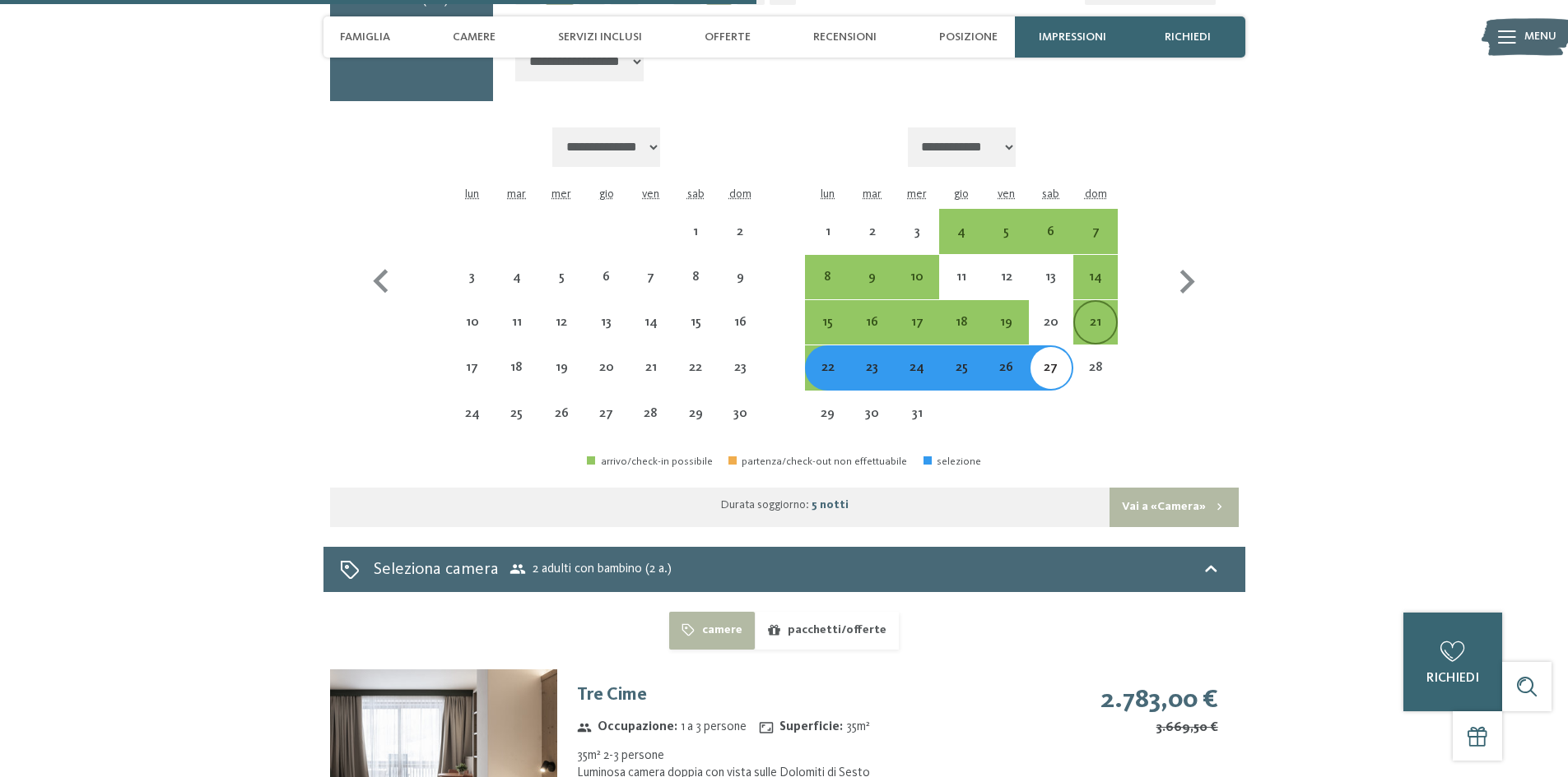
click at [1089, 316] on div "21" at bounding box center [1095, 336] width 41 height 41
select select "**********"
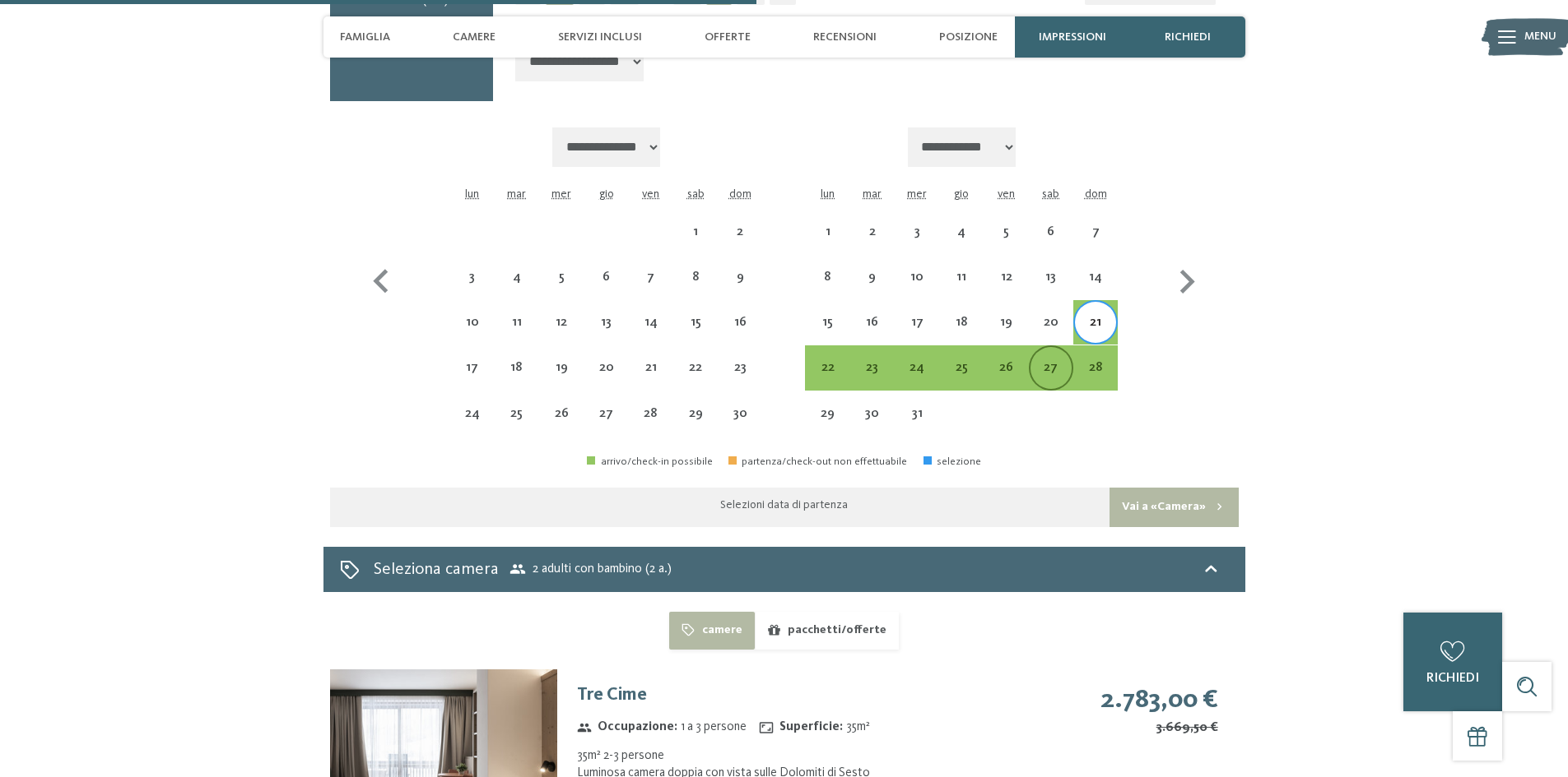
click at [1056, 361] on div "27" at bounding box center [1051, 381] width 41 height 41
select select "**********"
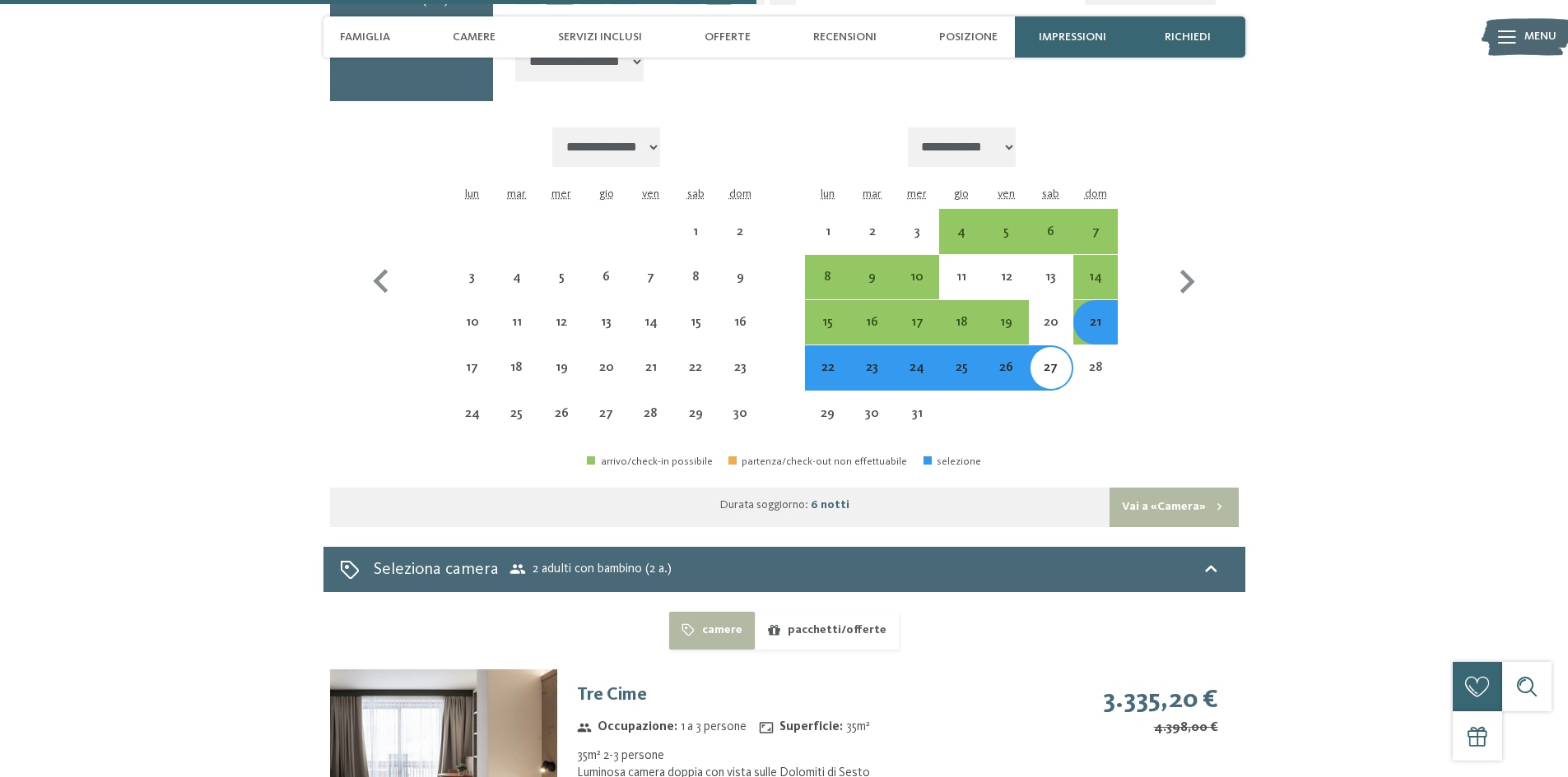
click at [1092, 316] on div "21" at bounding box center [1095, 336] width 41 height 41
select select "**********"
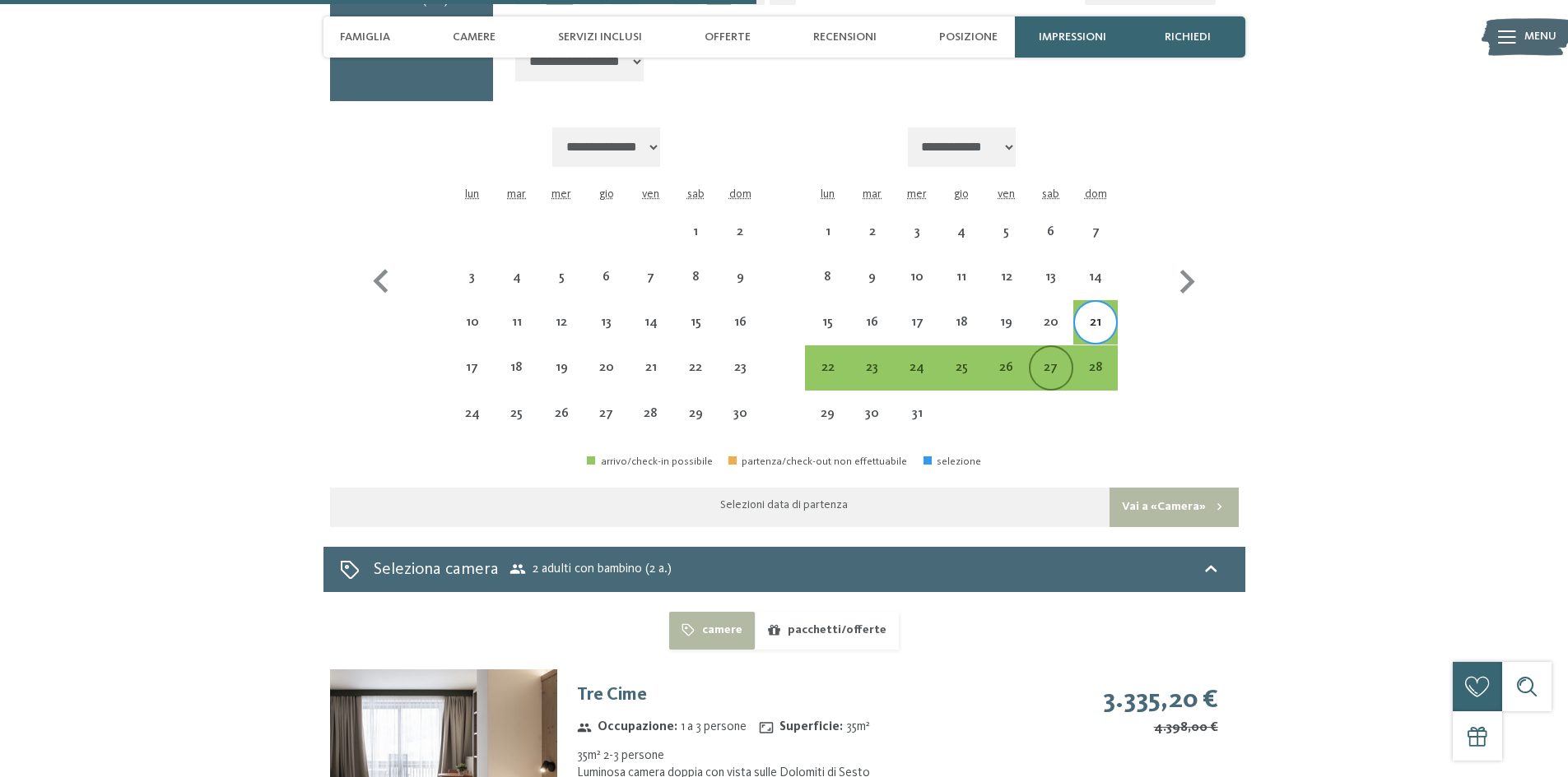
click at [1042, 361] on div "27" at bounding box center [1051, 381] width 41 height 41
select select "**********"
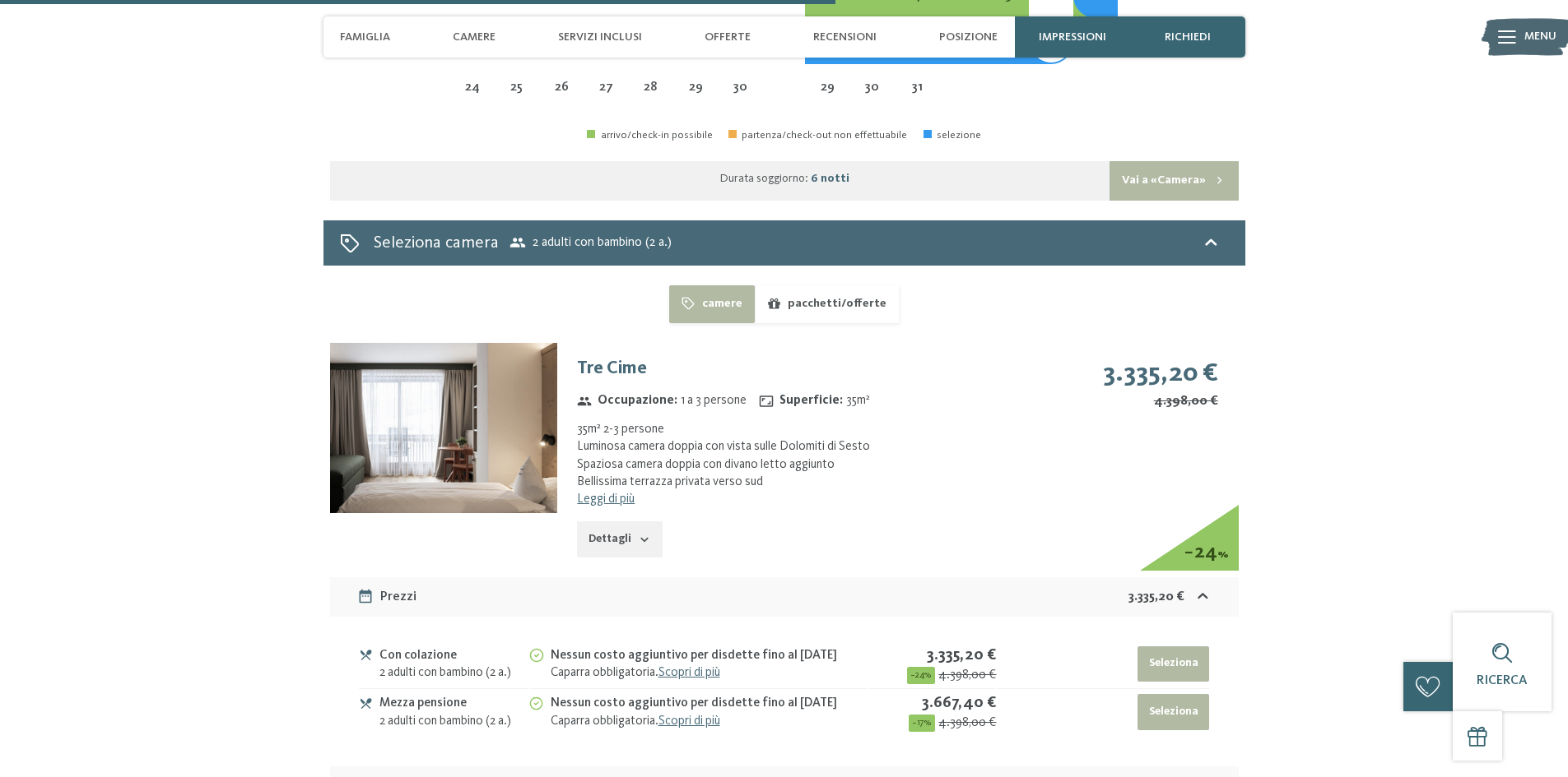
scroll to position [3565, 0]
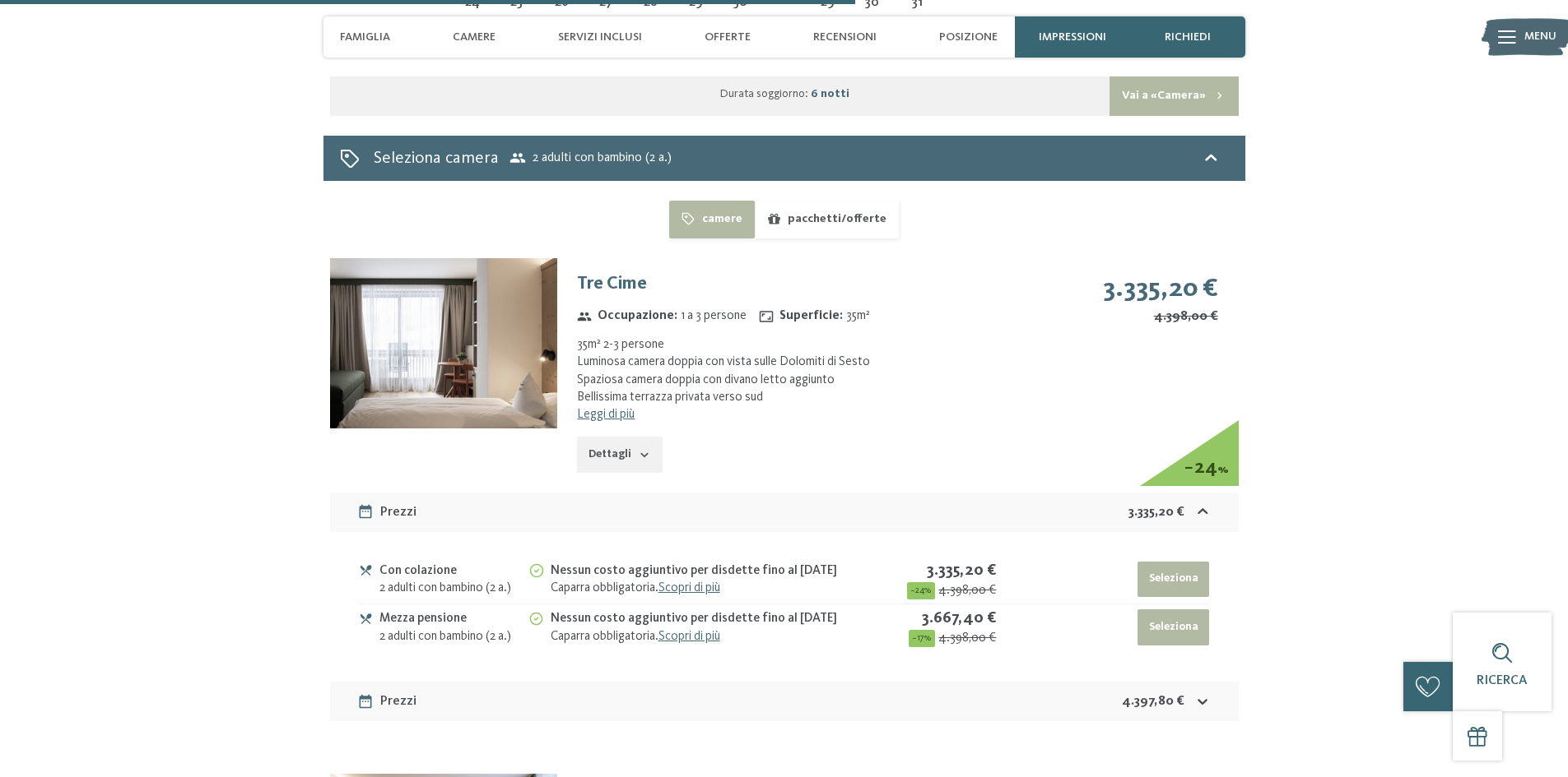
click at [469, 562] on div "Con colazione" at bounding box center [453, 572] width 148 height 19
click at [679, 630] on link "Scopri di più" at bounding box center [689, 636] width 62 height 13
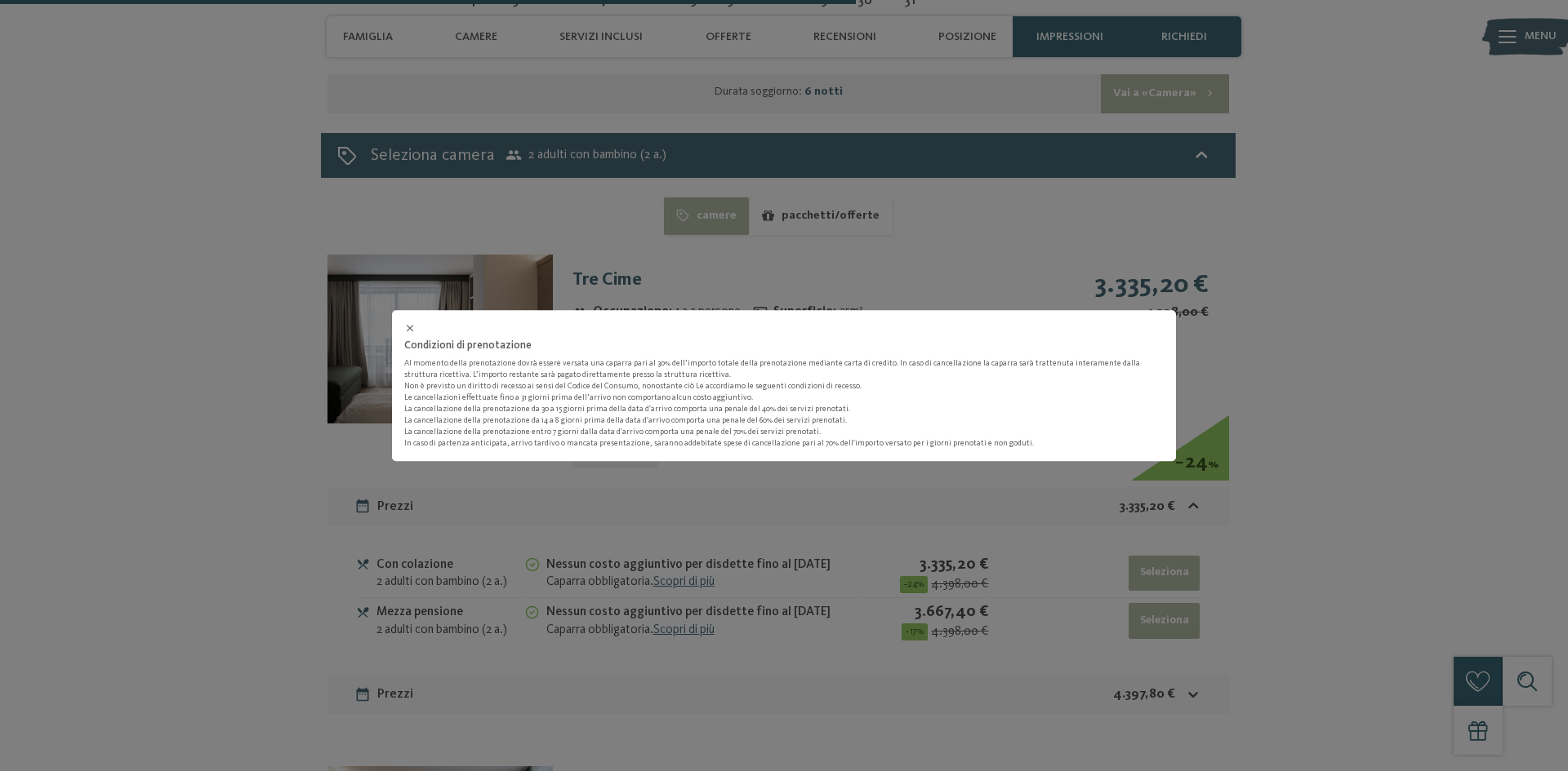
click at [460, 400] on p "Non è previsto un diritto di recesso ai sensi del Codice del Consumo, nonostant…" at bounding box center [784, 415] width 759 height 69
click at [273, 547] on div "Condizioni di prenotazione Al momento della prenotazione dovrà essere versata u…" at bounding box center [784, 385] width 1568 height 771
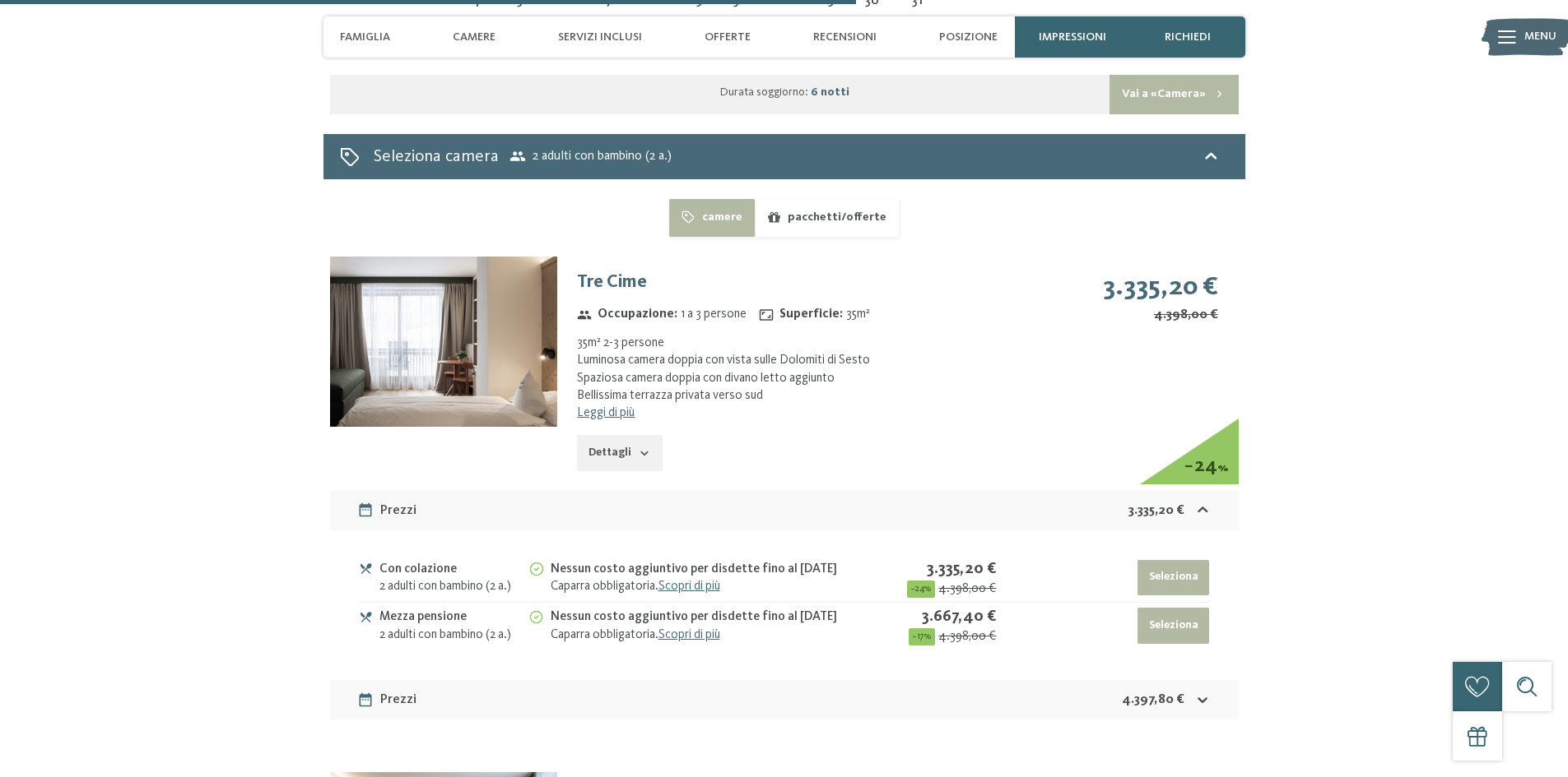
click at [466, 627] on div "2 adulti con bambino (2 a.)" at bounding box center [453, 635] width 148 height 18
click at [457, 627] on div "2 adulti con bambino (2 a.)" at bounding box center [453, 635] width 148 height 18
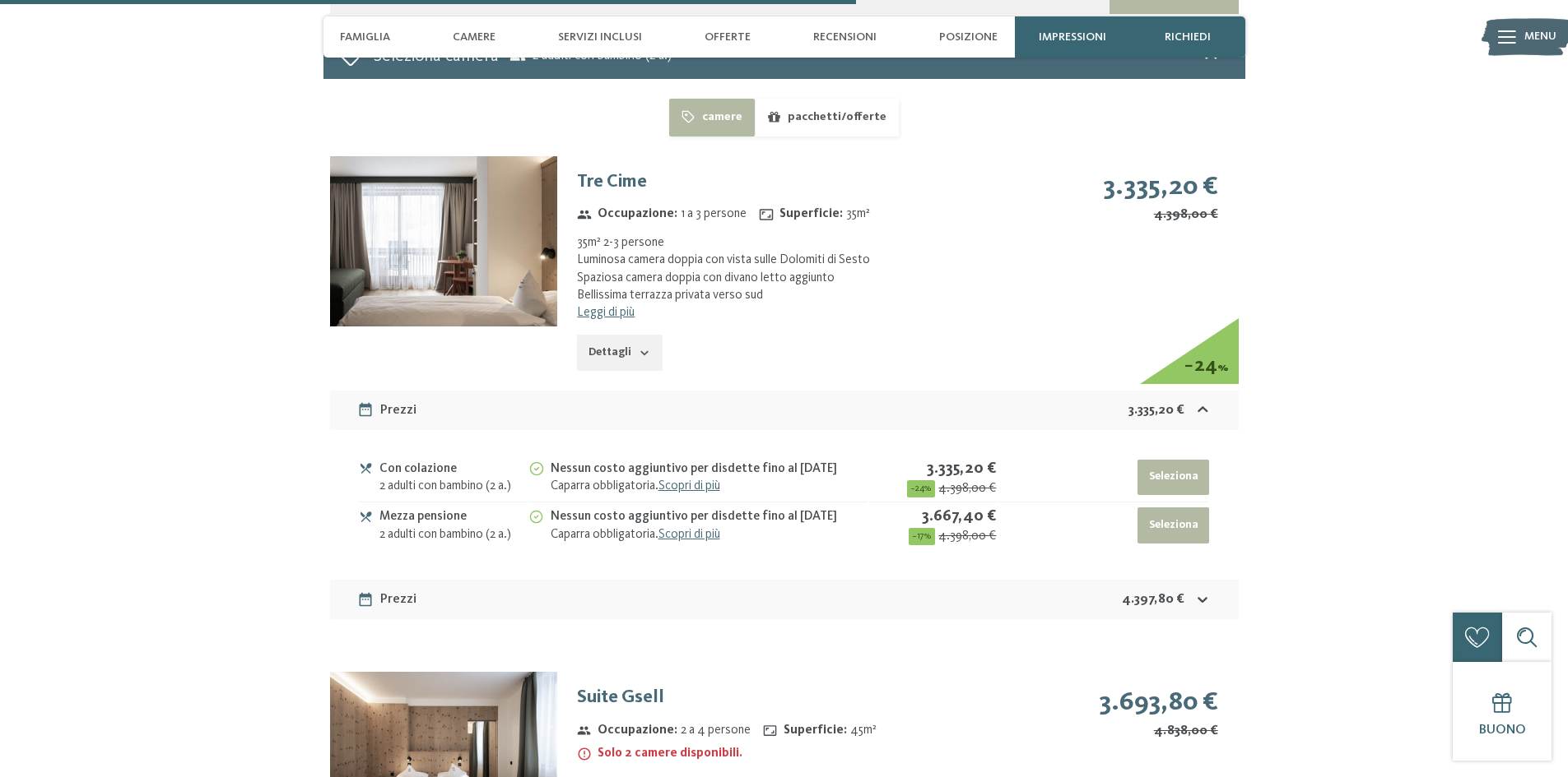
scroll to position [3704, 0]
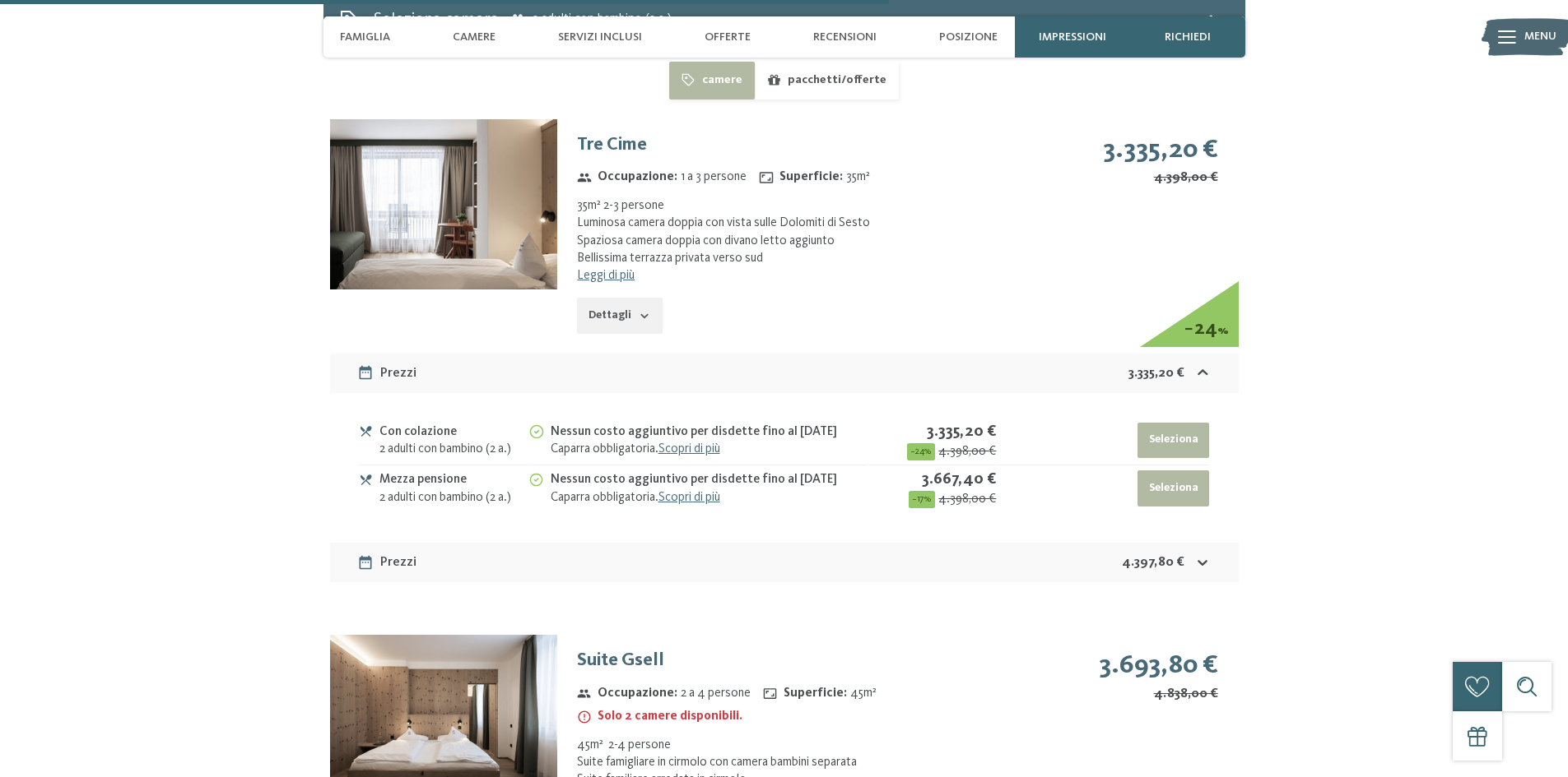
click at [594, 297] on button "Dettagli" at bounding box center [619, 315] width 85 height 36
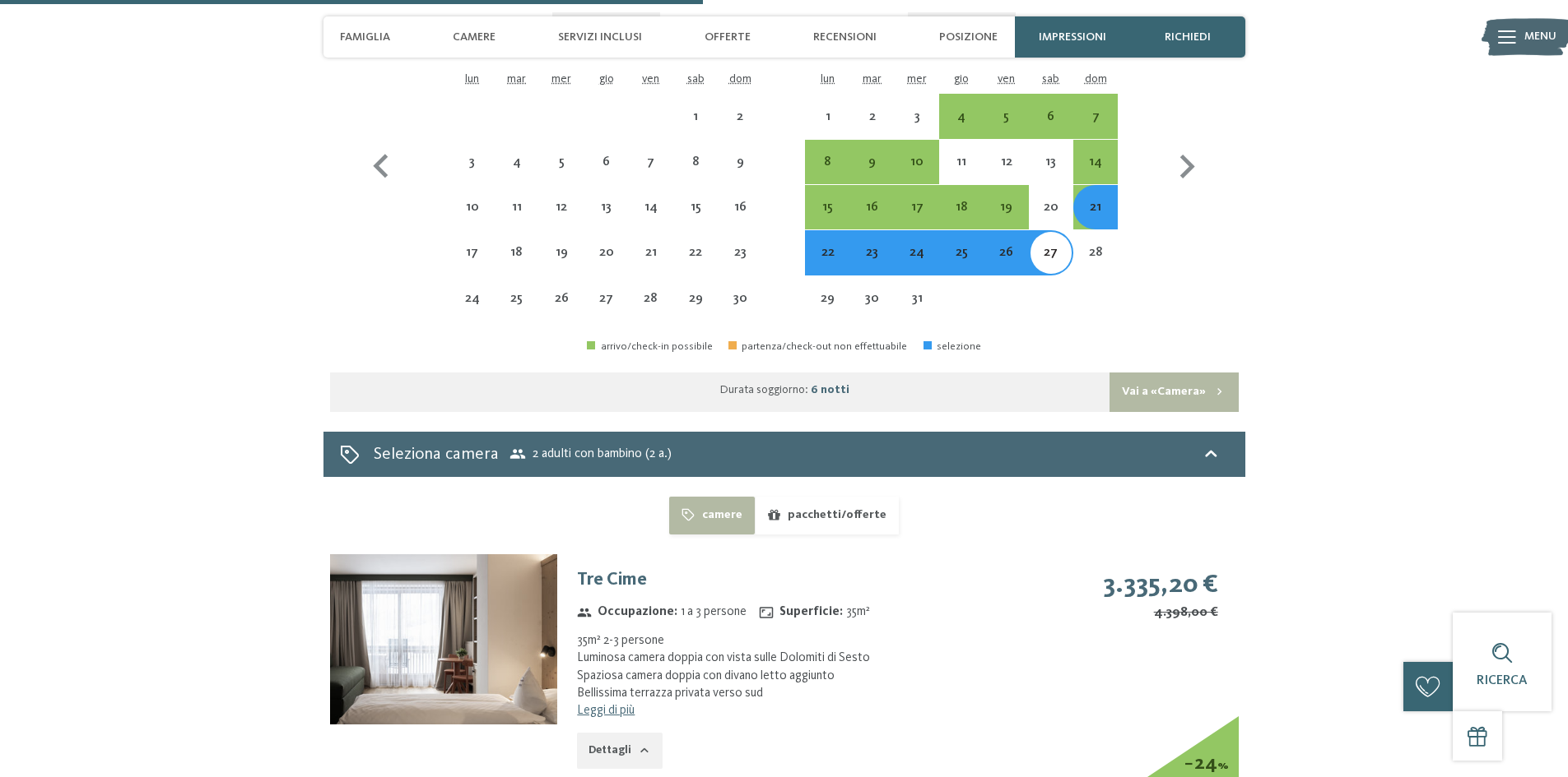
scroll to position [2881, 0]
